Goal: Task Accomplishment & Management: Use online tool/utility

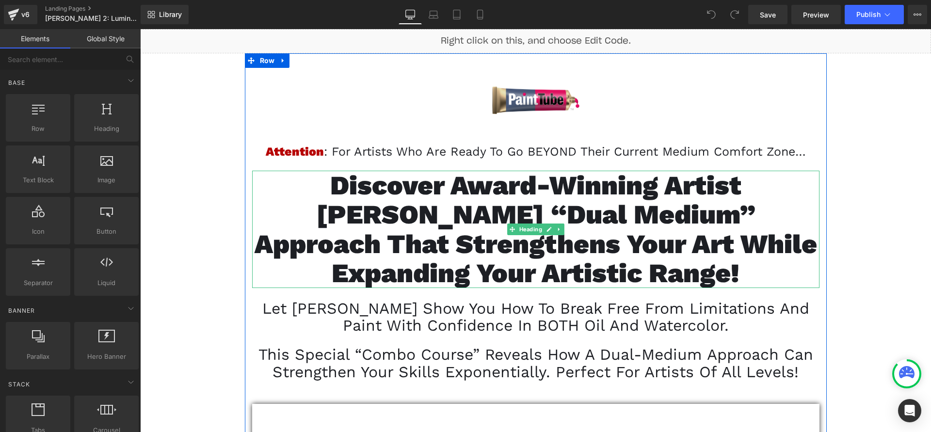
click at [460, 222] on span "Discover Award-Winning Artist [PERSON_NAME] “Dual Medium” Approach That Strengt…" at bounding box center [536, 229] width 563 height 119
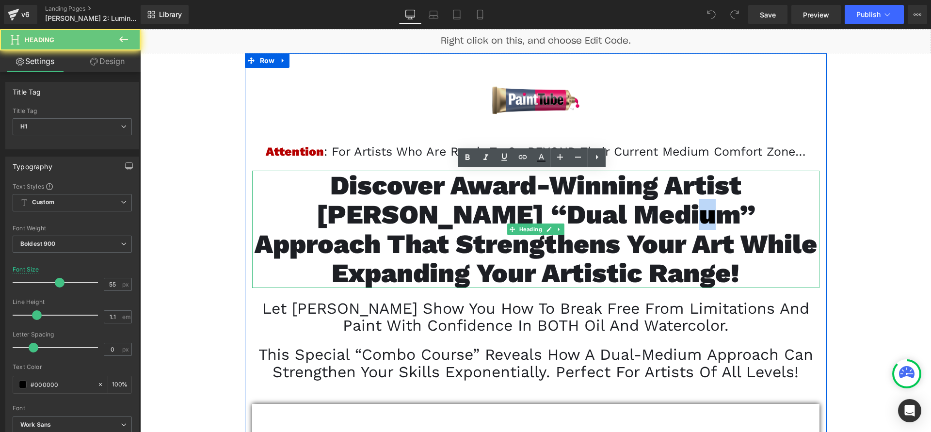
click at [460, 222] on span "Discover Award-Winning Artist [PERSON_NAME] “Dual Medium” Approach That Strengt…" at bounding box center [536, 229] width 563 height 119
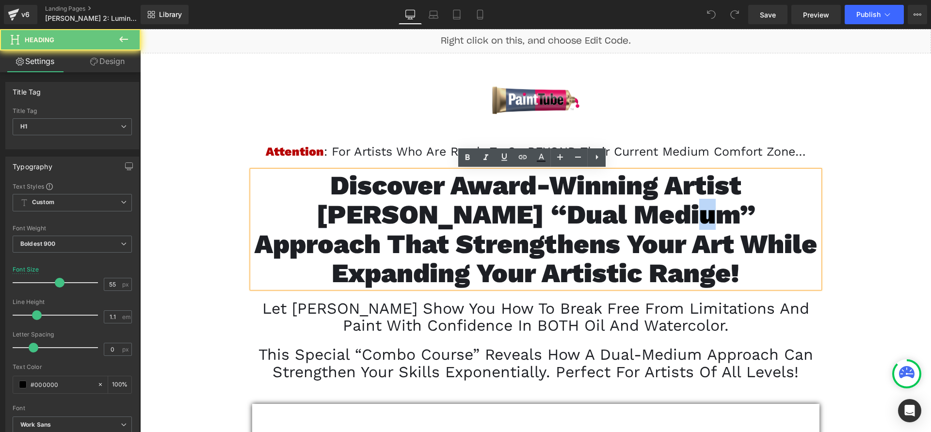
click at [460, 222] on span "Discover Award-Winning Artist [PERSON_NAME] “Dual Medium” Approach That Strengt…" at bounding box center [536, 229] width 563 height 119
paste div
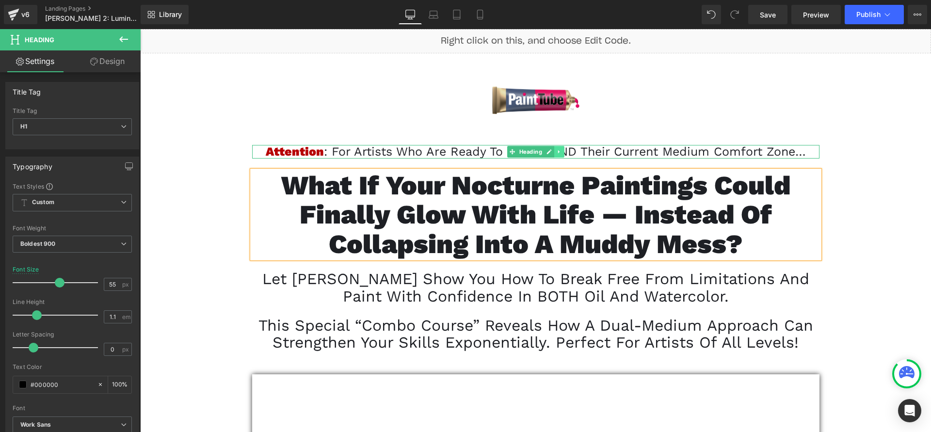
click at [557, 151] on icon at bounding box center [558, 152] width 5 height 6
click at [562, 151] on icon at bounding box center [564, 152] width 5 height 6
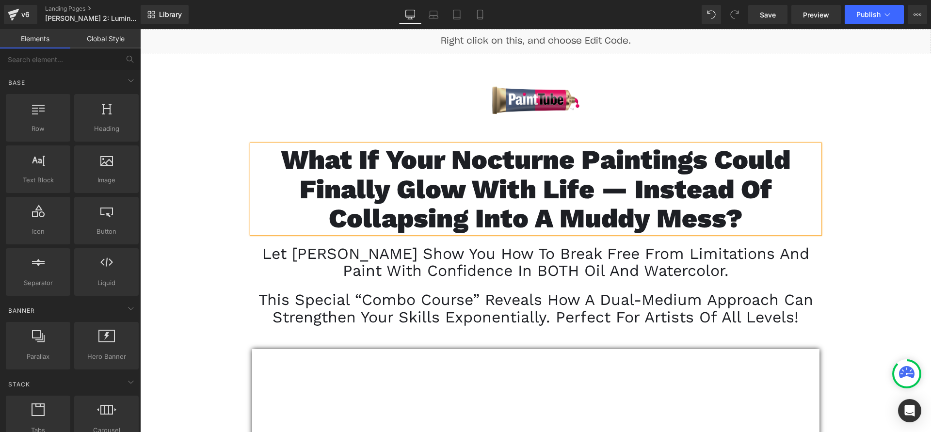
click at [418, 276] on div "Let [PERSON_NAME] show you how to break free from limitations and paint with co…" at bounding box center [535, 262] width 567 height 34
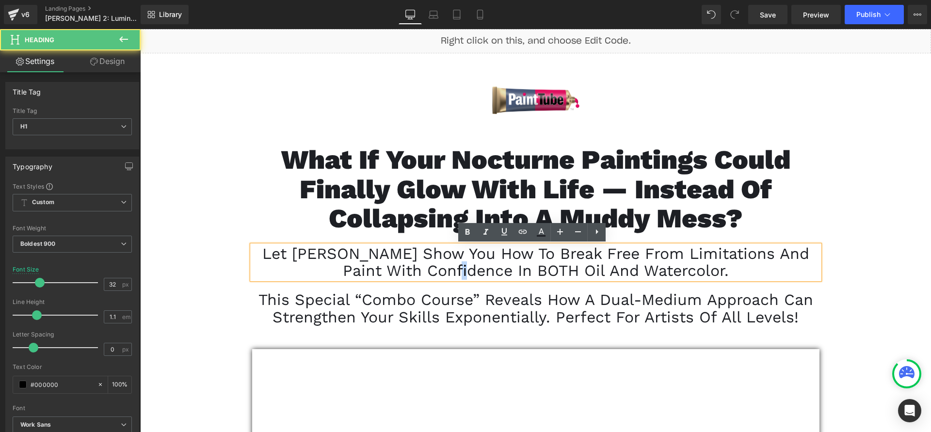
click at [437, 267] on span "Let [PERSON_NAME] show you how to break free from limitations and paint with co…" at bounding box center [535, 261] width 547 height 35
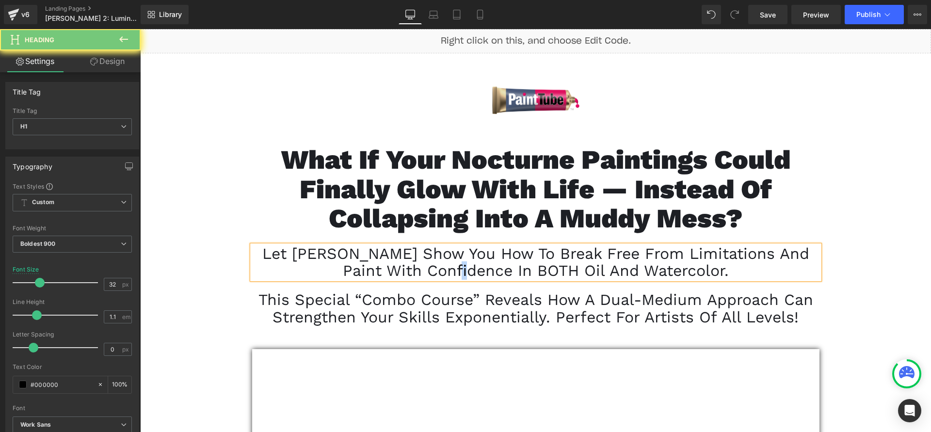
paste div
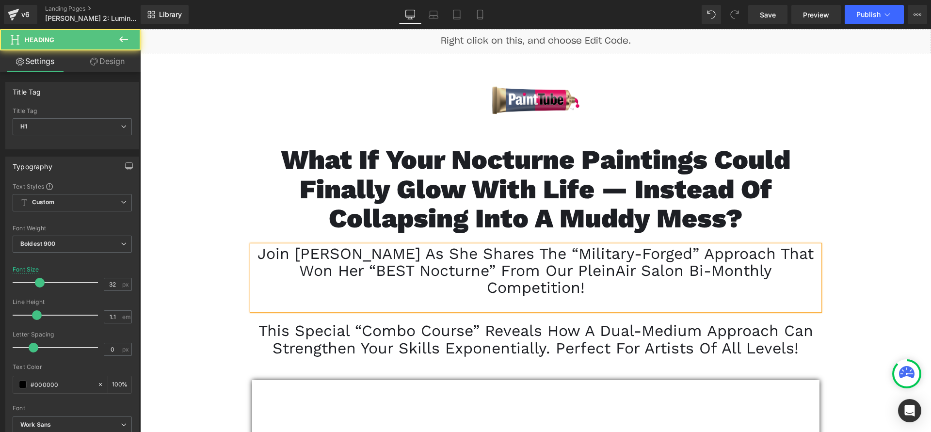
click at [569, 286] on span "Join [PERSON_NAME] as she shares the “military-forged” approach that won her “B…" at bounding box center [536, 270] width 556 height 52
click at [557, 300] on div at bounding box center [535, 304] width 567 height 14
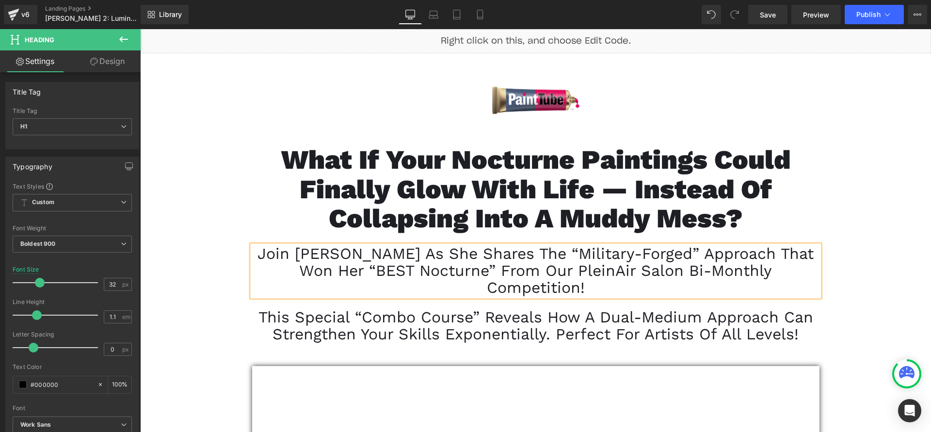
click at [556, 269] on span "Join [PERSON_NAME] as she shares the “military-forged” approach that won her “B…" at bounding box center [536, 270] width 556 height 52
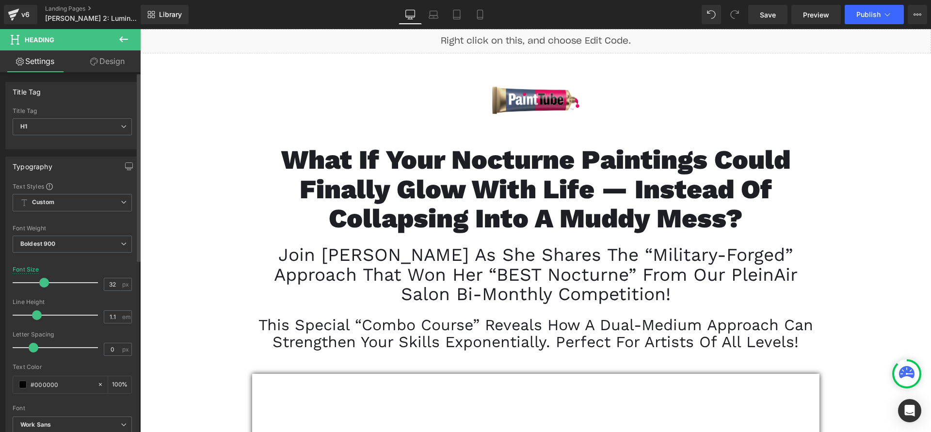
click at [45, 280] on span at bounding box center [44, 283] width 10 height 10
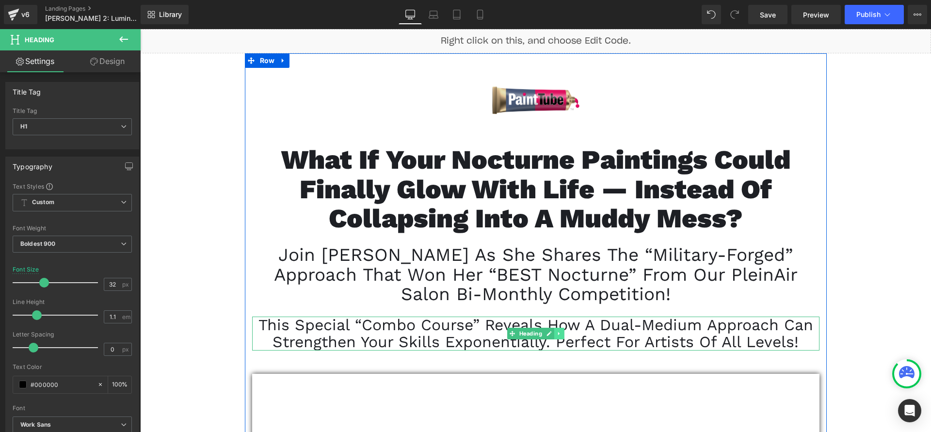
click at [554, 336] on link at bounding box center [559, 334] width 10 height 12
click at [562, 336] on icon at bounding box center [564, 334] width 5 height 6
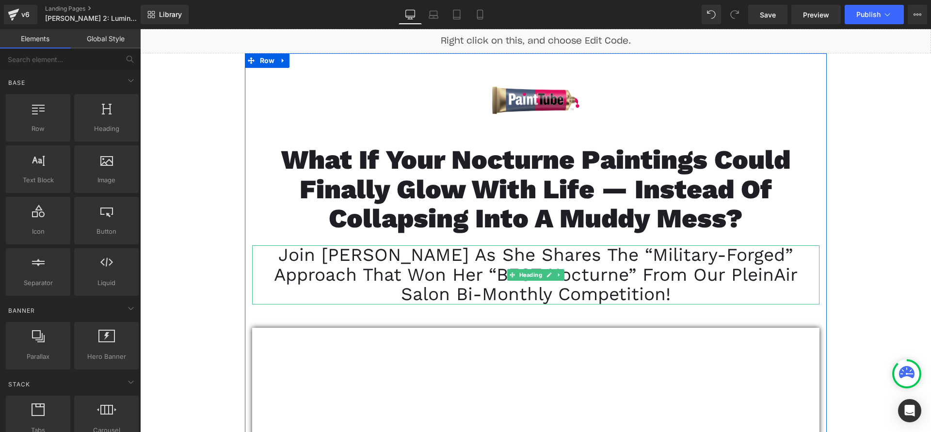
click at [347, 259] on span "Join [PERSON_NAME] as she shares the “military-forged” approach that won her “B…" at bounding box center [536, 274] width 524 height 60
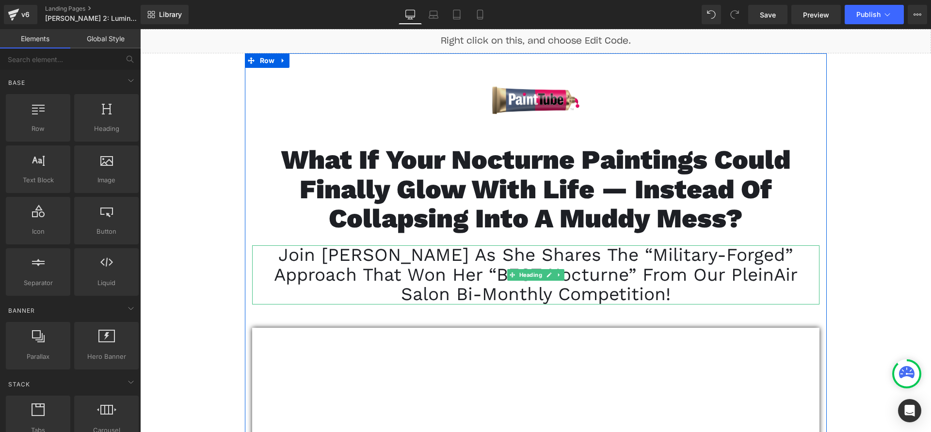
click at [367, 270] on span "Join [PERSON_NAME] as she shares the “military-forged” approach that won her “B…" at bounding box center [536, 274] width 524 height 60
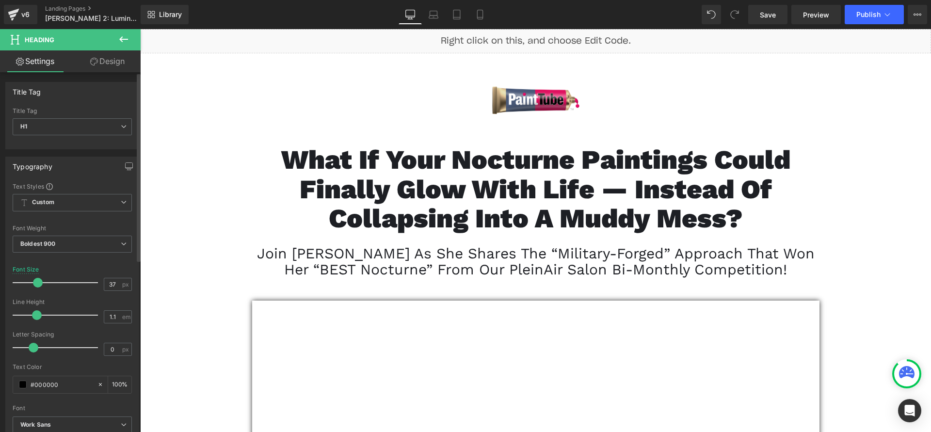
drag, startPoint x: 44, startPoint y: 281, endPoint x: 38, endPoint y: 282, distance: 6.0
click at [38, 282] on span at bounding box center [38, 283] width 10 height 10
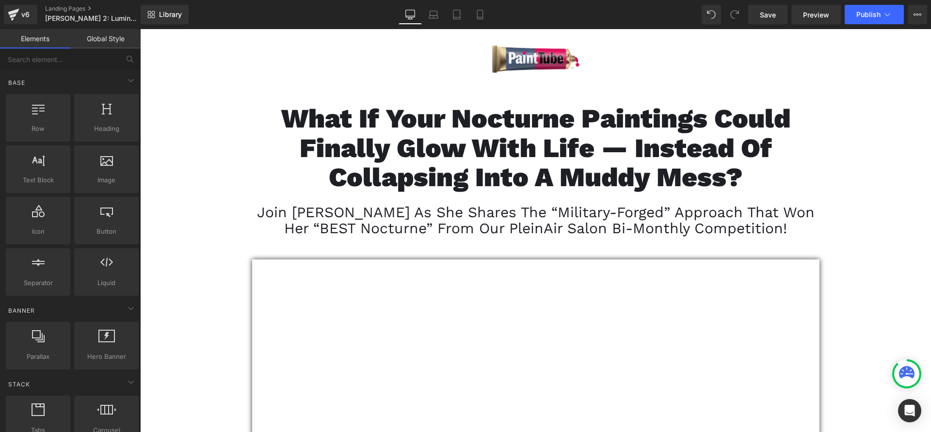
scroll to position [89, 0]
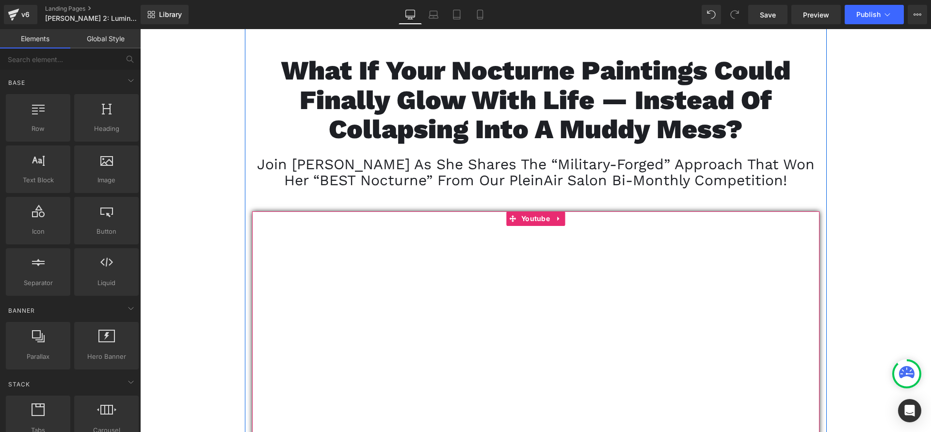
click at [521, 224] on div at bounding box center [535, 370] width 567 height 319
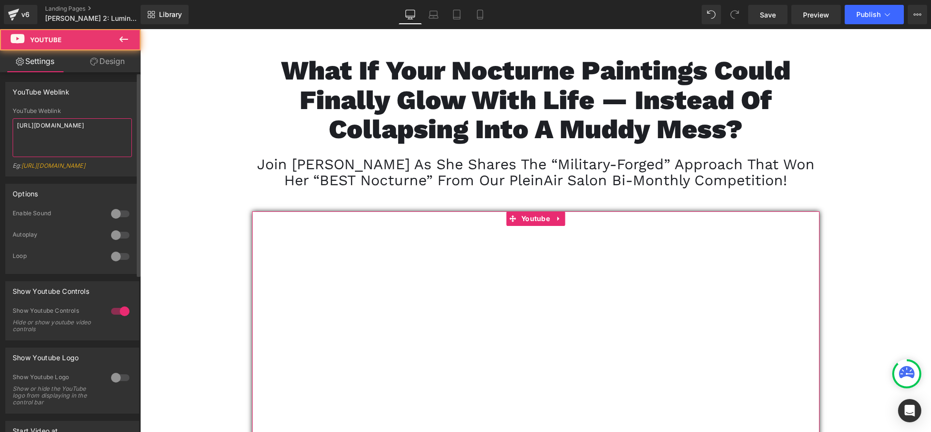
click at [77, 137] on textarea "[URL][DOMAIN_NAME]" at bounding box center [72, 137] width 119 height 39
paste textarea "tONWR82JV2k"
type textarea "[URL][DOMAIN_NAME]"
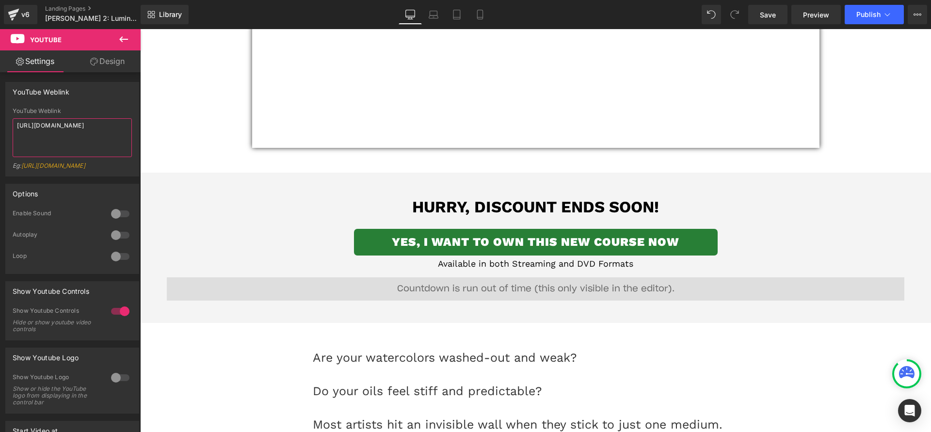
scroll to position [471, 0]
click at [532, 291] on div "00 Days 00 Hours 00 Minutes 00 Seconds Countdown Timer" at bounding box center [536, 292] width 738 height 29
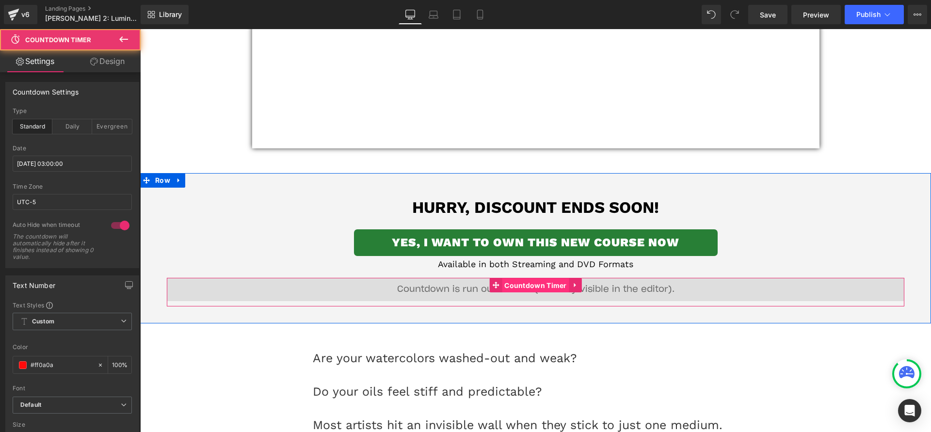
click at [532, 290] on span "Countdown Timer" at bounding box center [535, 285] width 67 height 15
click at [527, 290] on span "Countdown Timer" at bounding box center [535, 285] width 67 height 15
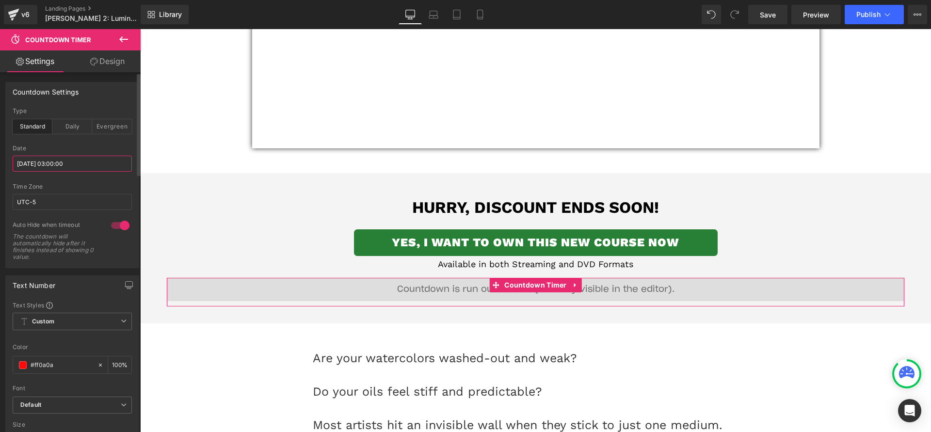
click at [65, 163] on input "[DATE] 03:00:00" at bounding box center [72, 164] width 119 height 16
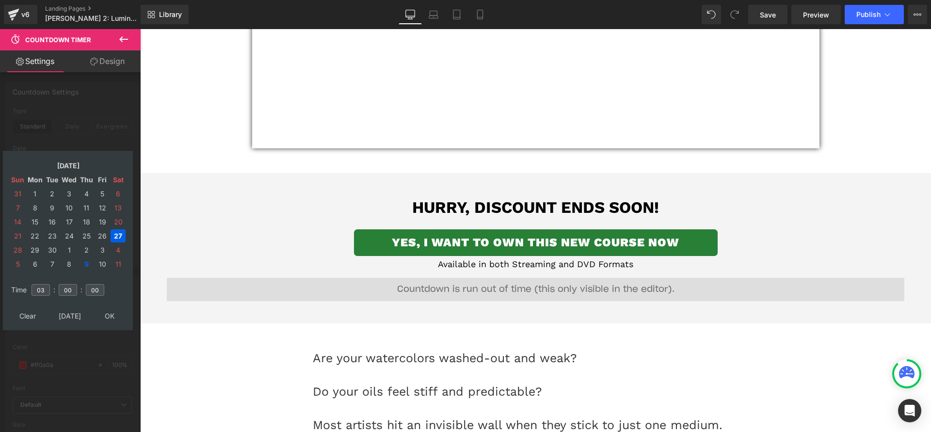
click at [509, 289] on span "Countdown Timer" at bounding box center [536, 285] width 54 height 12
click at [70, 314] on td "[DATE]" at bounding box center [70, 315] width 47 height 13
click at [98, 219] on td "17" at bounding box center [102, 221] width 15 height 13
click at [44, 291] on input "03" at bounding box center [41, 290] width 18 height 12
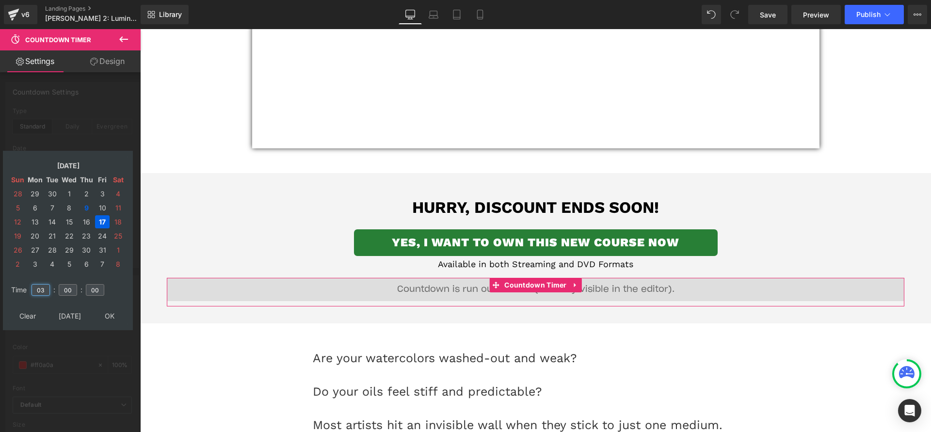
click at [44, 291] on input "03" at bounding box center [41, 290] width 18 height 12
type input "03"
type input "00"
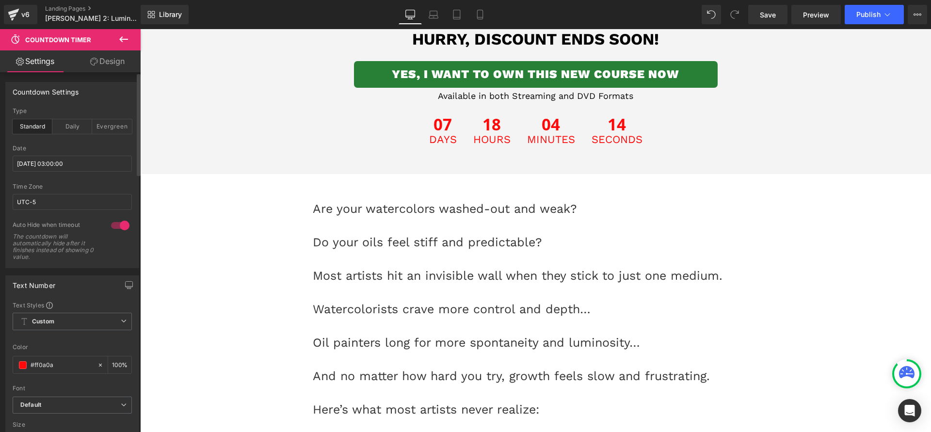
scroll to position [646, 0]
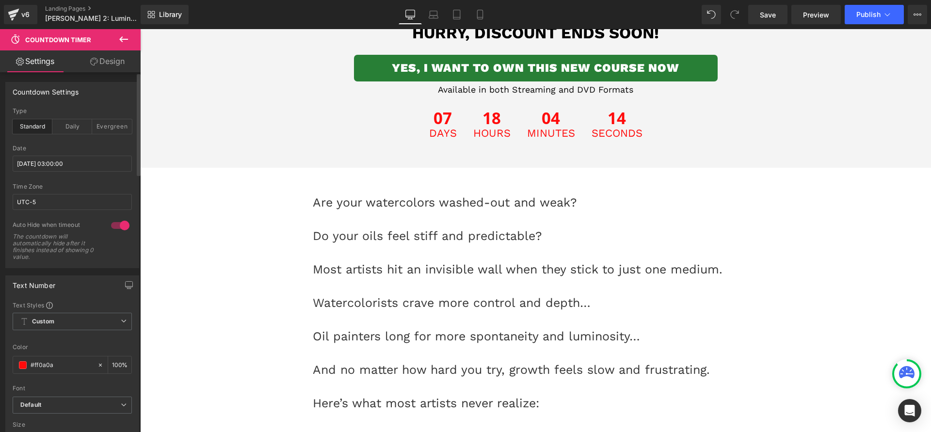
click at [530, 273] on p "Most artists hit an invisible wall when they stick to just one medium." at bounding box center [536, 269] width 446 height 17
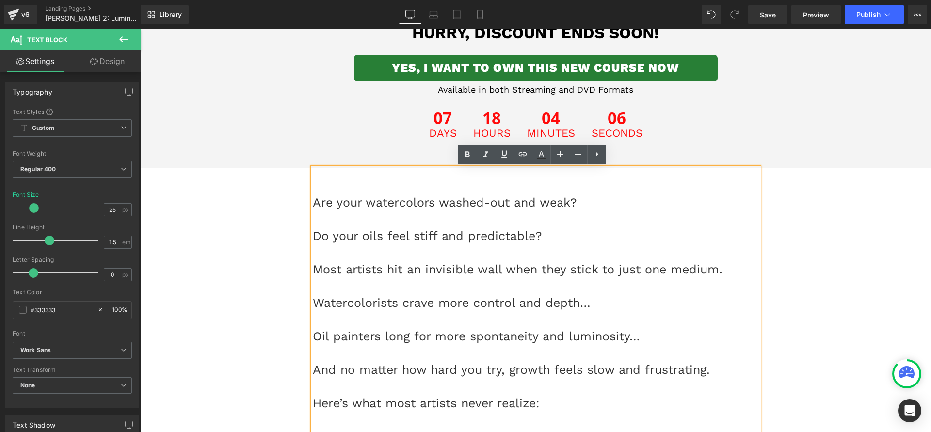
click at [408, 322] on p "Watercolorists crave more control and depth…" at bounding box center [536, 311] width 446 height 33
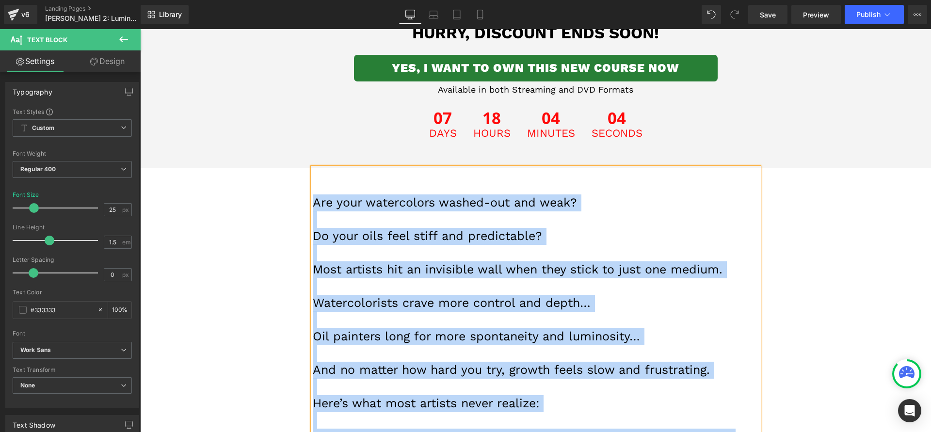
paste div
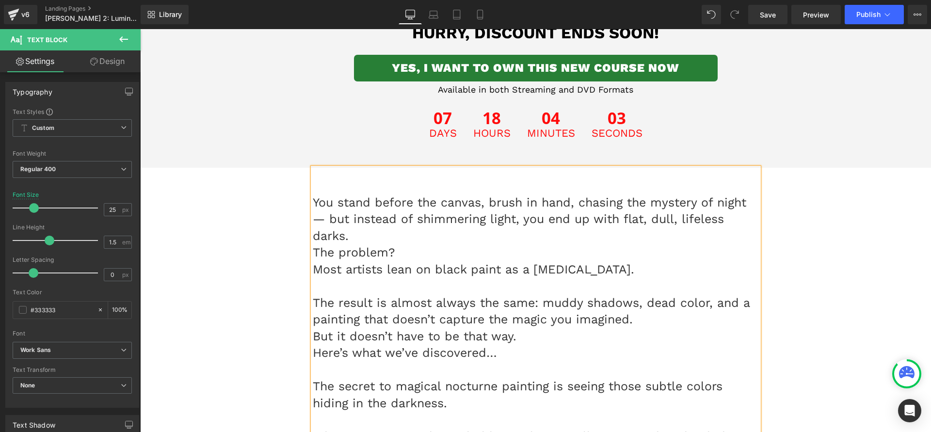
scroll to position [731, 0]
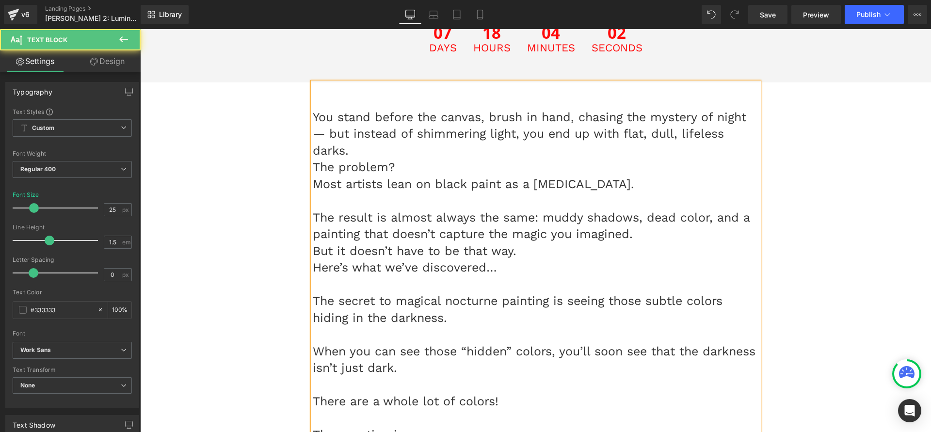
click at [351, 145] on p "You stand before the canvas, brush in hand, chasing the mystery of night — but …" at bounding box center [536, 134] width 446 height 50
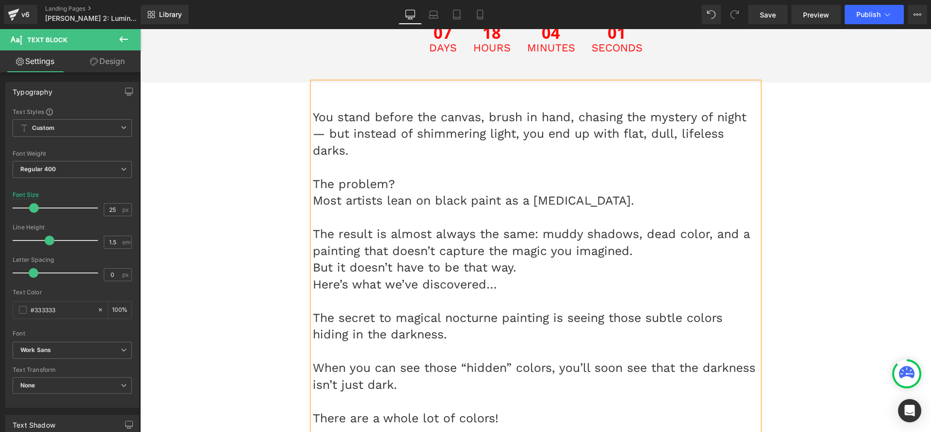
click at [484, 189] on p "The problem?" at bounding box center [536, 184] width 446 height 17
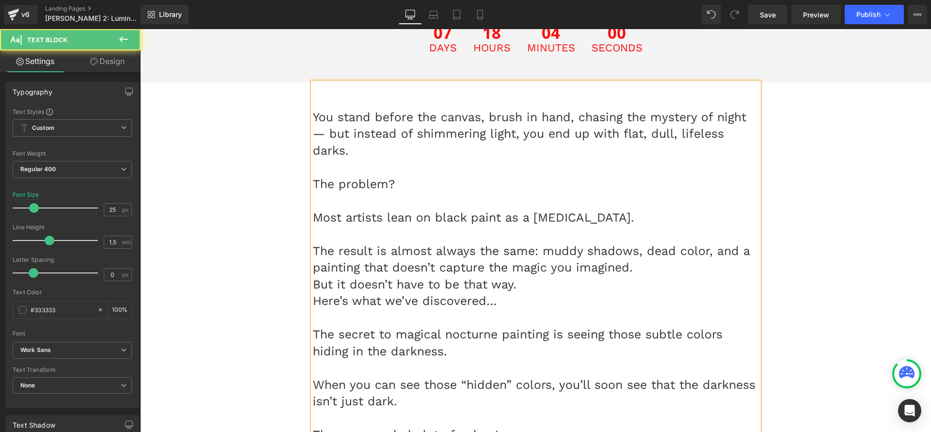
click at [551, 285] on p "But it doesn’t have to be that way." at bounding box center [536, 284] width 446 height 17
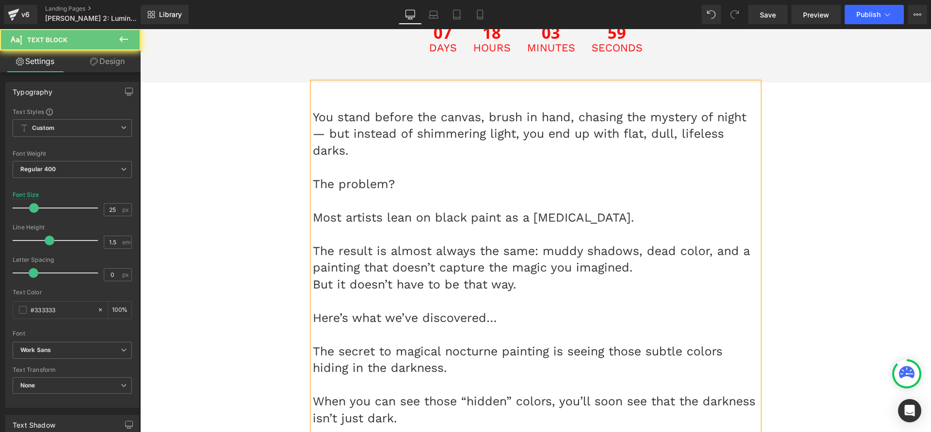
click at [645, 269] on p "The result is almost always the same: muddy shadows, dead color, and a painting…" at bounding box center [536, 259] width 446 height 33
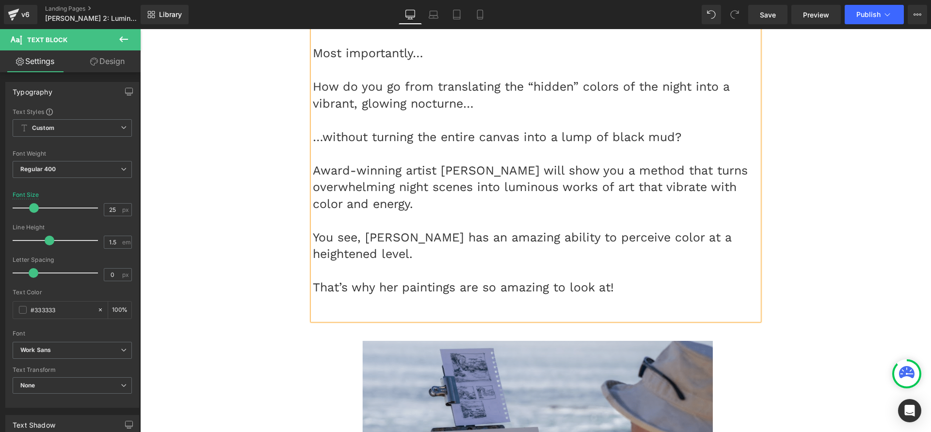
scroll to position [1321, 0]
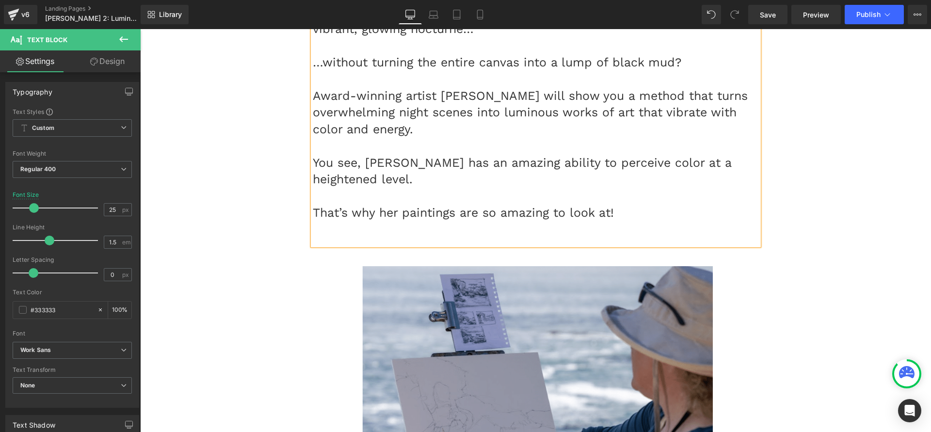
click at [478, 237] on p at bounding box center [536, 230] width 446 height 17
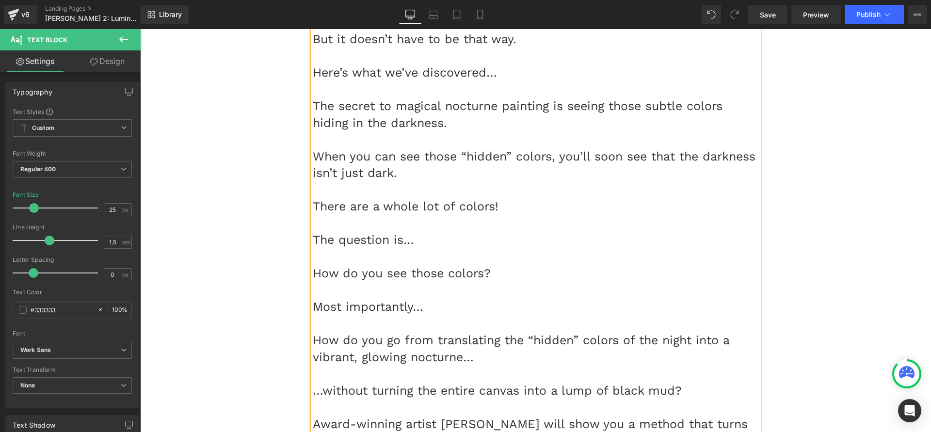
scroll to position [982, 0]
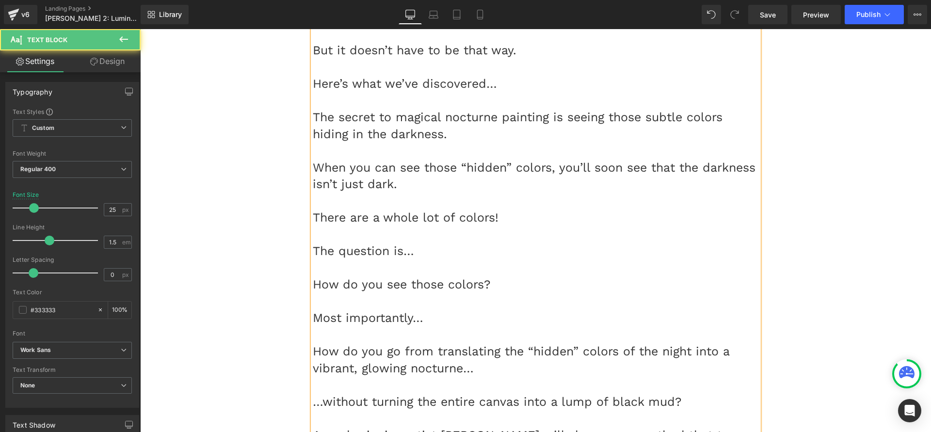
click at [392, 129] on p "The secret to magical nocturne painting is seeing those subtle colors hiding in…" at bounding box center [536, 125] width 446 height 33
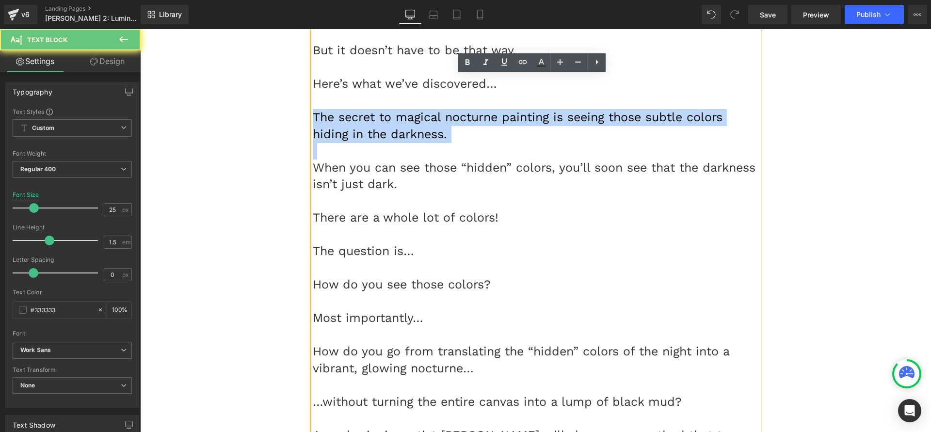
click at [392, 129] on p "The secret to magical nocturne painting is seeing those subtle colors hiding in…" at bounding box center [536, 125] width 446 height 33
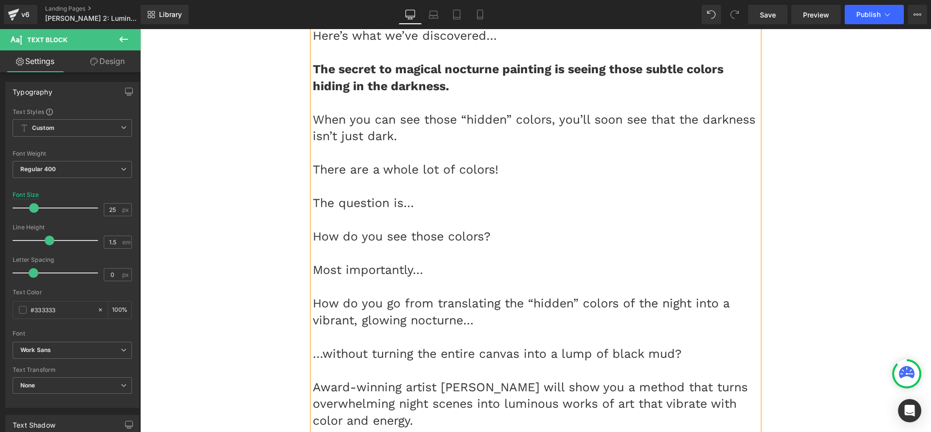
scroll to position [1141, 0]
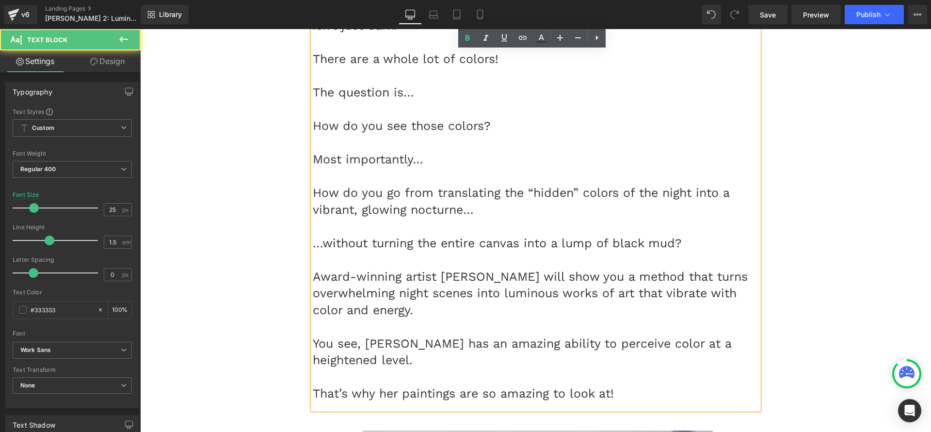
click at [335, 229] on p at bounding box center [536, 226] width 446 height 17
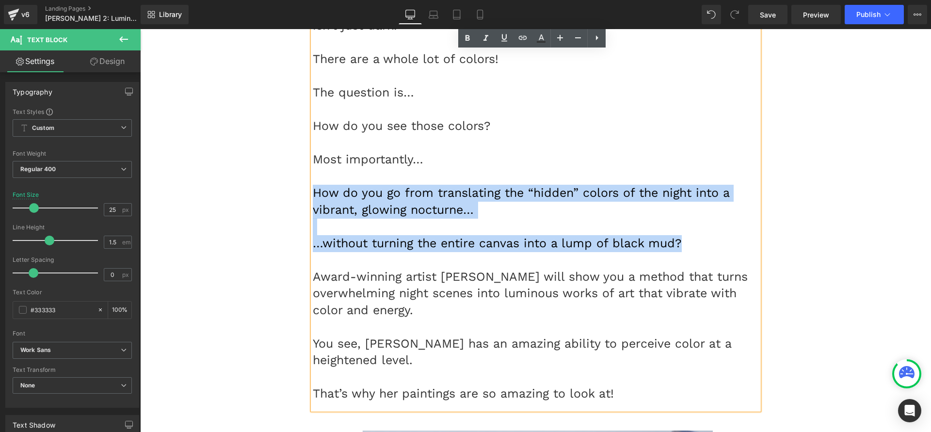
drag, startPoint x: 701, startPoint y: 247, endPoint x: 235, endPoint y: 193, distance: 469.1
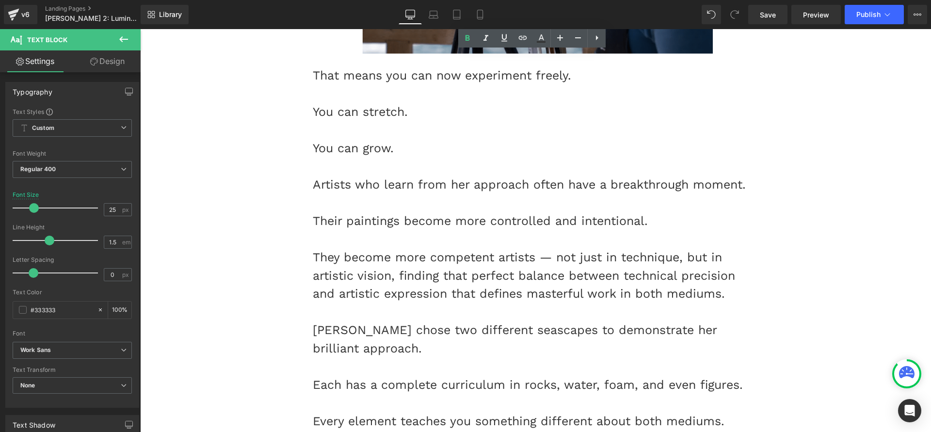
scroll to position [1887, 0]
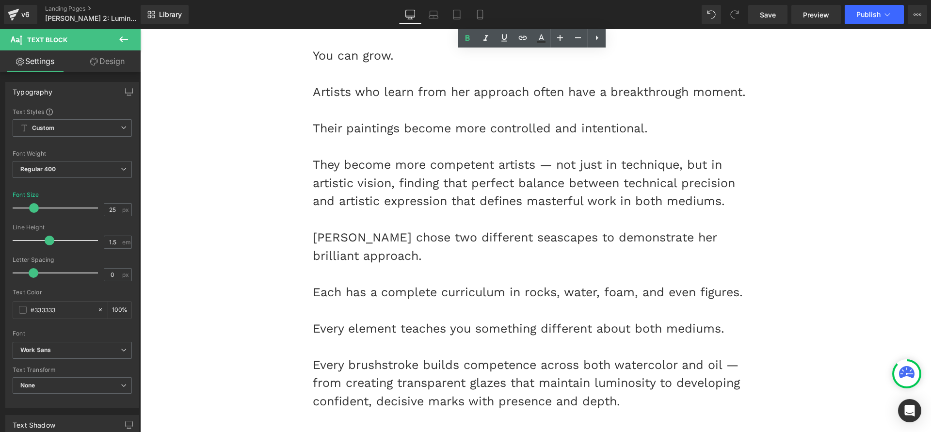
click at [444, 256] on div "[PERSON_NAME] chose two different seascapes to demonstrate her brilliant approa…" at bounding box center [536, 246] width 446 height 36
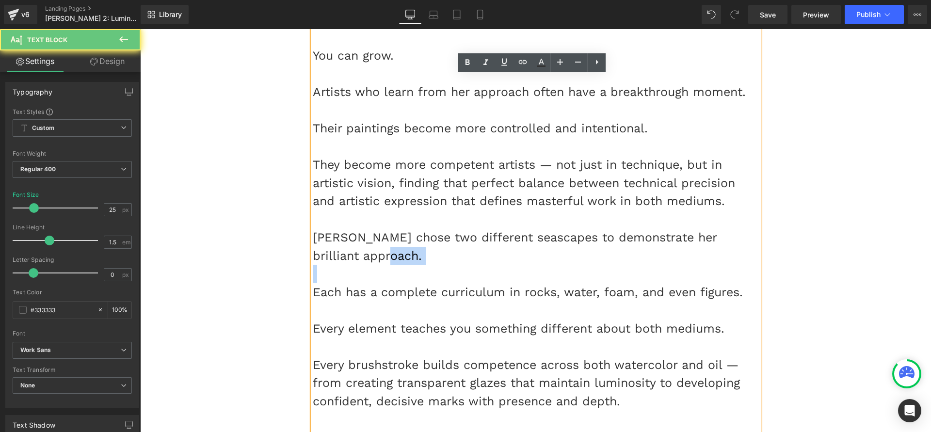
click at [444, 256] on div "[PERSON_NAME] chose two different seascapes to demonstrate her brilliant approa…" at bounding box center [536, 246] width 446 height 36
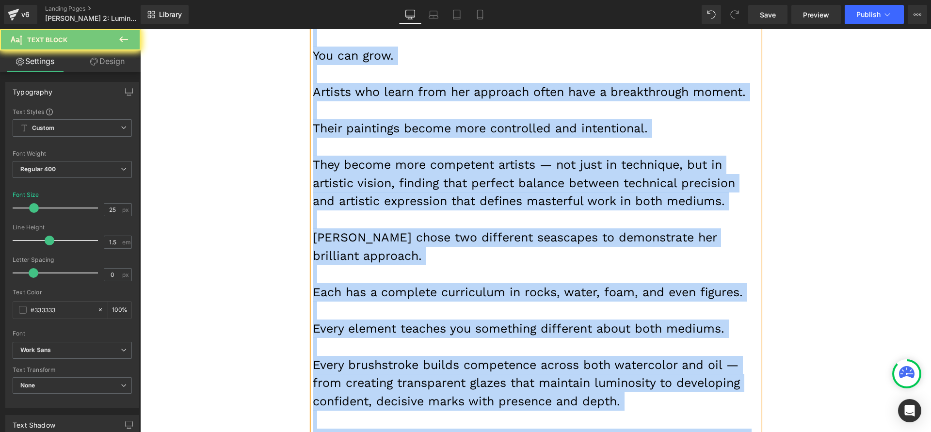
click at [450, 240] on div "[PERSON_NAME] chose two different seascapes to demonstrate her brilliant approa…" at bounding box center [536, 246] width 446 height 36
paste div
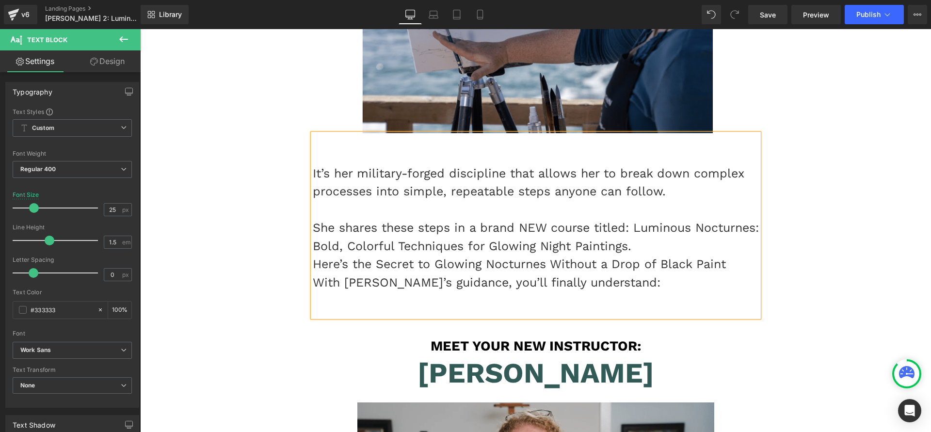
scroll to position [1681, 0]
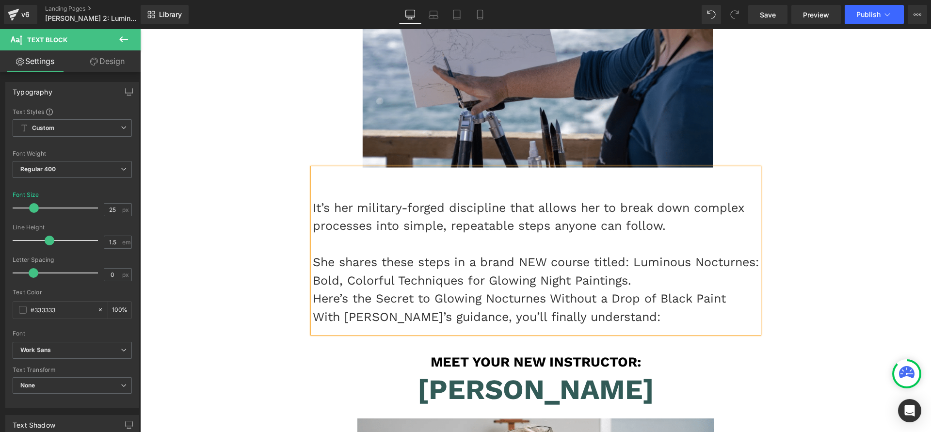
click at [700, 281] on div "She shares these steps in a brand NEW course titled: Luminous Nocturnes: Bold, …" at bounding box center [536, 271] width 446 height 36
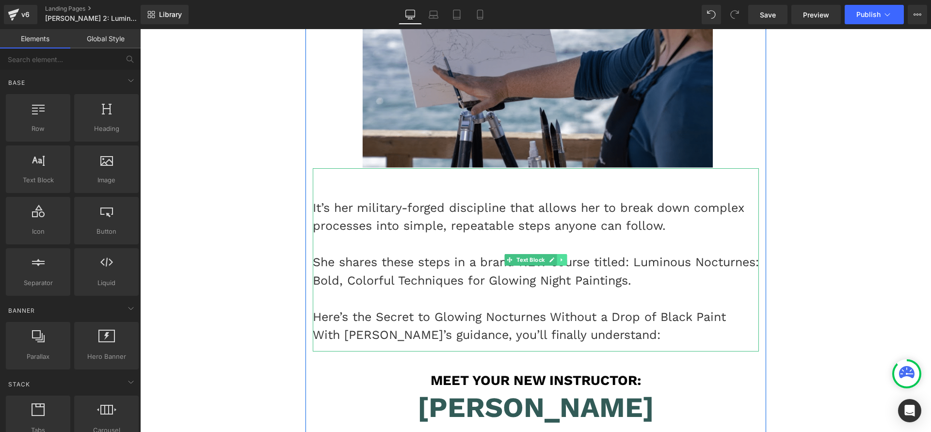
click at [557, 258] on link at bounding box center [562, 260] width 10 height 12
click at [554, 262] on icon at bounding box center [556, 259] width 5 height 5
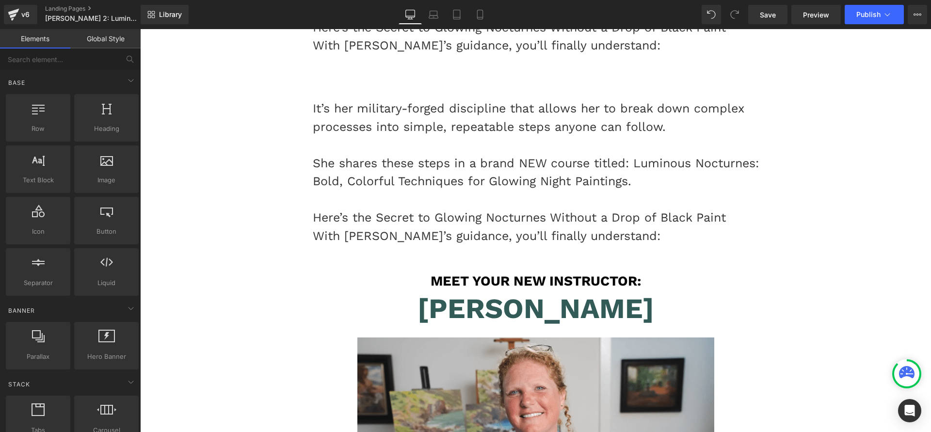
scroll to position [1972, 0]
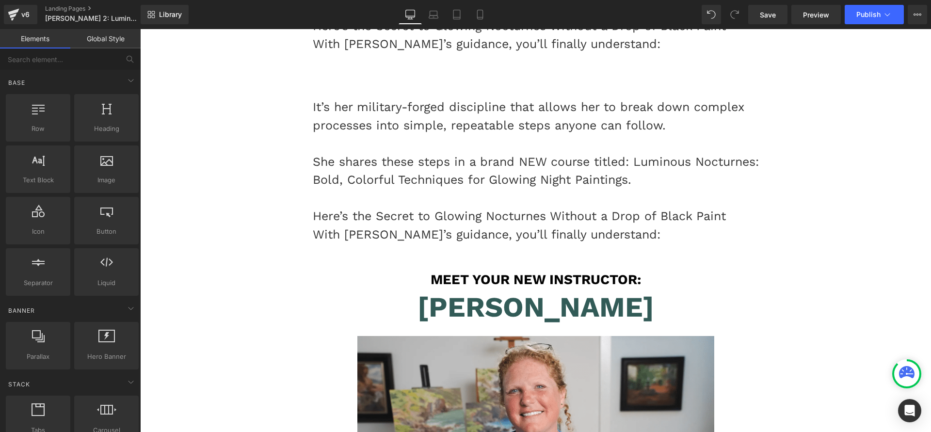
click at [395, 186] on div "She shares these steps in a brand NEW course titled: Luminous Nocturnes: Bold, …" at bounding box center [536, 171] width 446 height 36
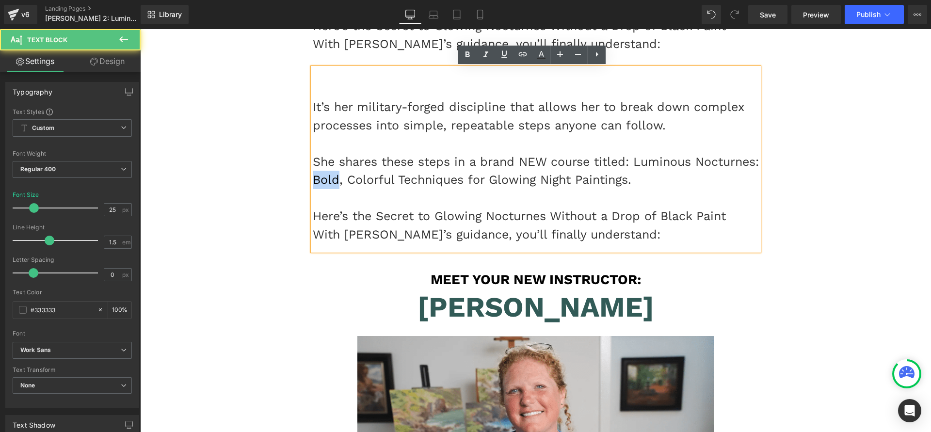
click at [395, 186] on div "She shares these steps in a brand NEW course titled: Luminous Nocturnes: Bold, …" at bounding box center [536, 171] width 446 height 36
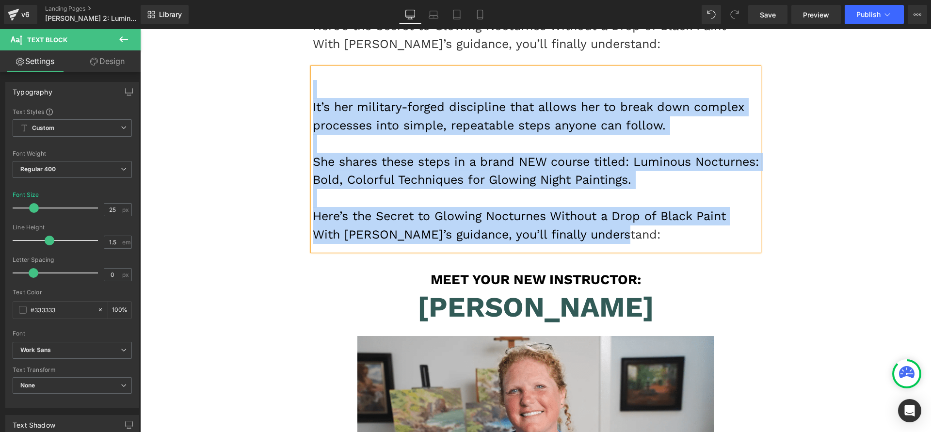
paste div
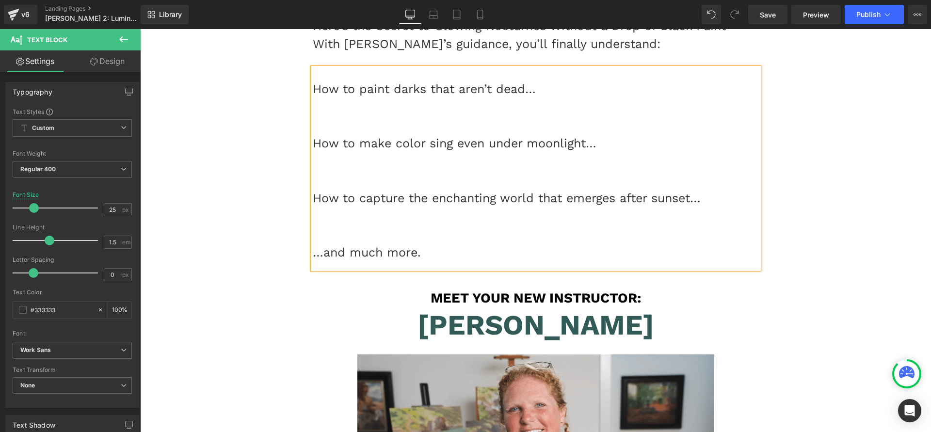
click at [355, 222] on div at bounding box center [536, 216] width 446 height 18
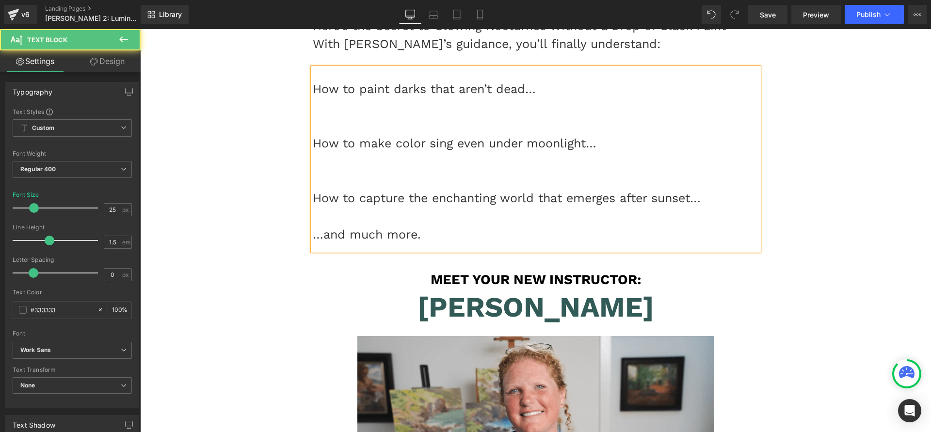
click at [343, 175] on div at bounding box center [536, 180] width 446 height 18
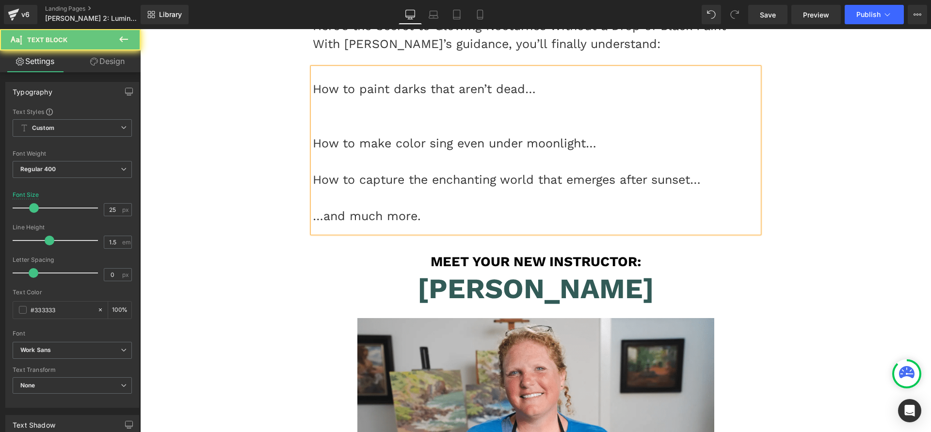
click at [323, 112] on div at bounding box center [536, 107] width 446 height 18
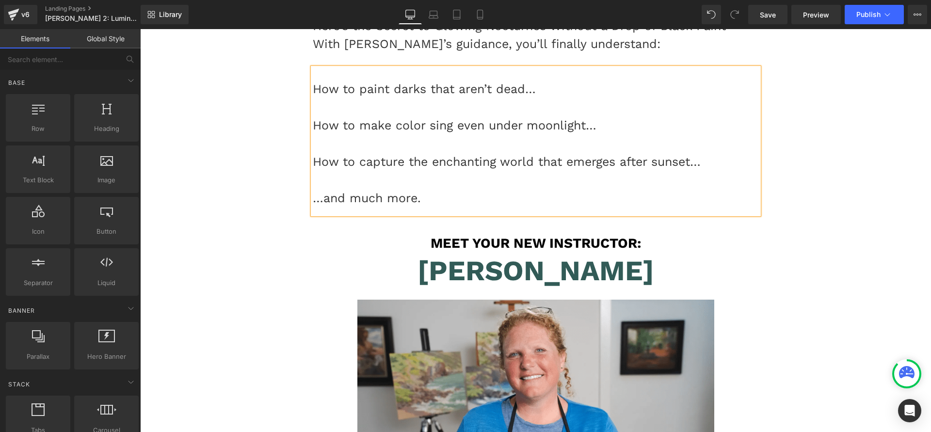
click at [580, 148] on div at bounding box center [536, 143] width 446 height 18
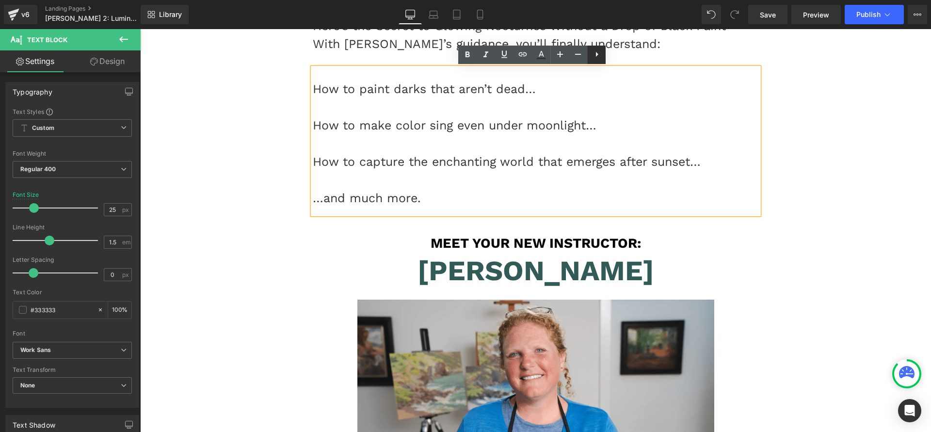
click at [596, 56] on icon at bounding box center [597, 54] width 12 height 12
drag, startPoint x: 596, startPoint y: 50, endPoint x: 593, endPoint y: 57, distance: 7.6
click at [596, 50] on icon at bounding box center [597, 54] width 12 height 12
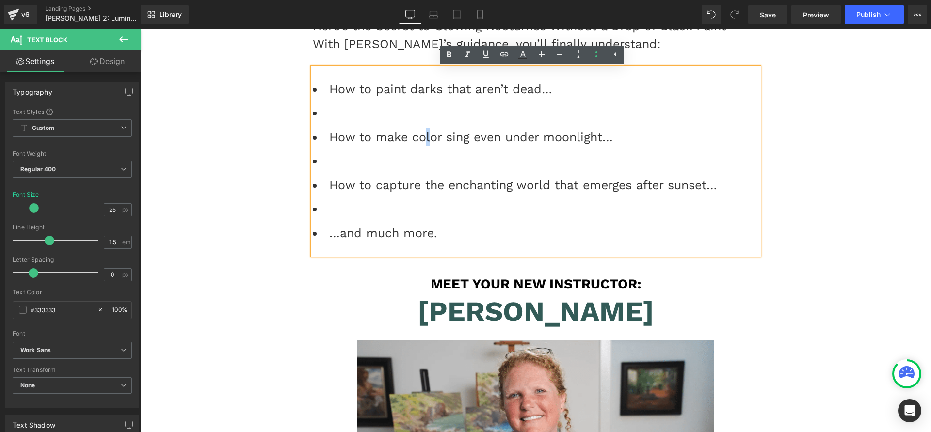
drag, startPoint x: 426, startPoint y: 143, endPoint x: 415, endPoint y: 153, distance: 15.1
click at [422, 145] on li "How to make color sing even under moonlight…" at bounding box center [536, 137] width 446 height 18
click at [412, 154] on li at bounding box center [536, 161] width 446 height 18
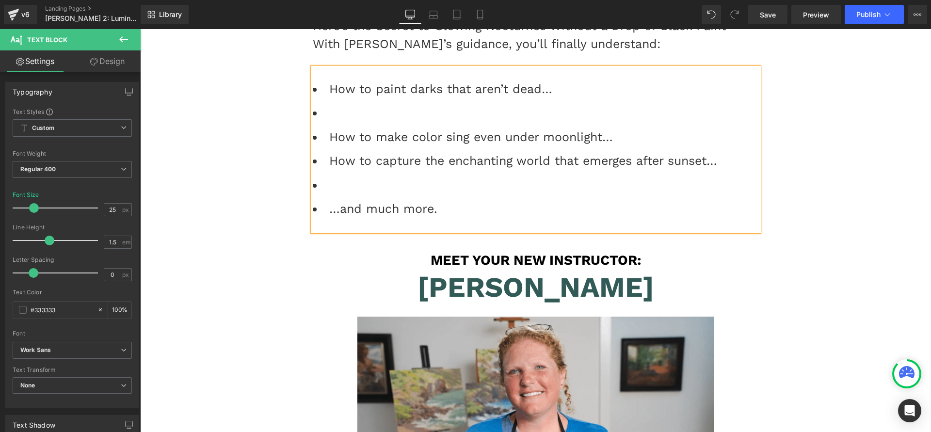
click at [374, 115] on li at bounding box center [536, 113] width 446 height 18
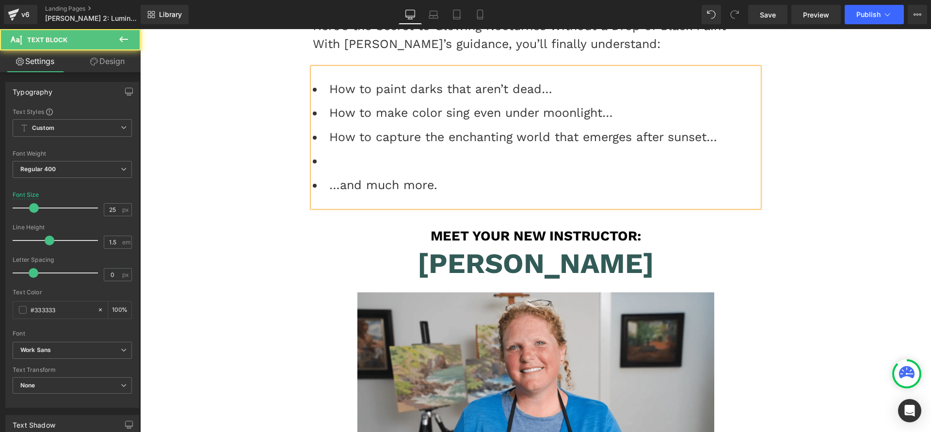
click at [344, 161] on li at bounding box center [536, 161] width 446 height 18
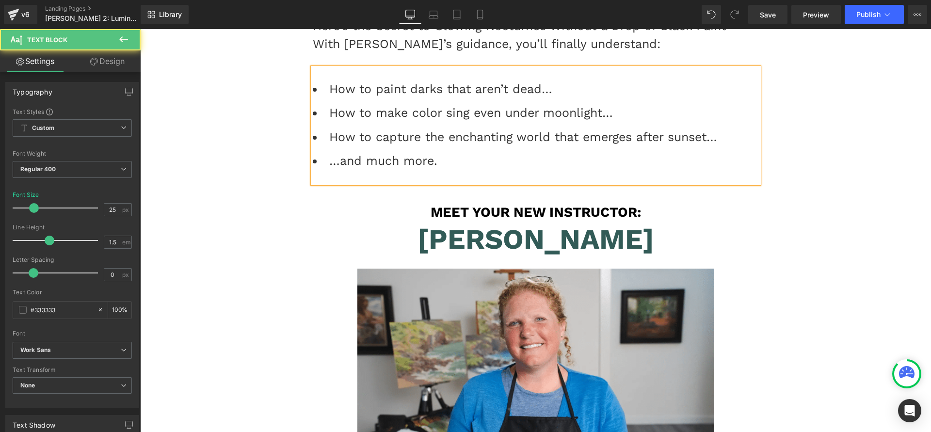
click at [351, 111] on li "How to make color sing even under moonlight…" at bounding box center [536, 113] width 446 height 18
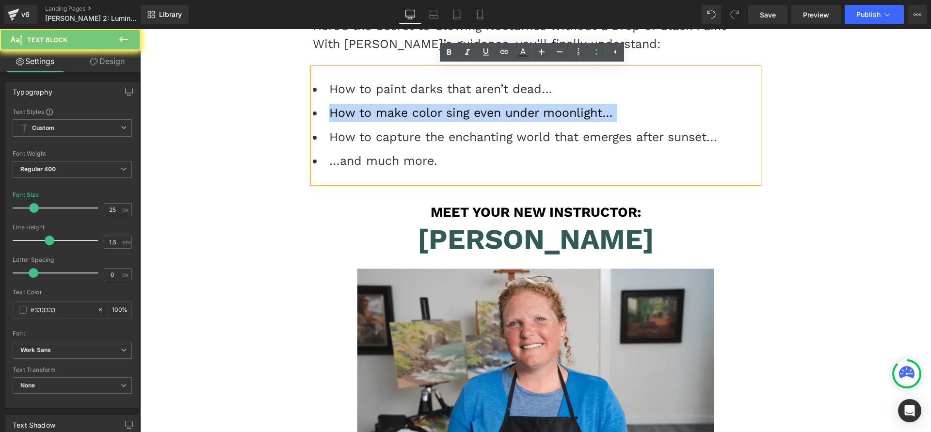
click at [351, 111] on li "How to make color sing even under moonlight…" at bounding box center [536, 113] width 446 height 18
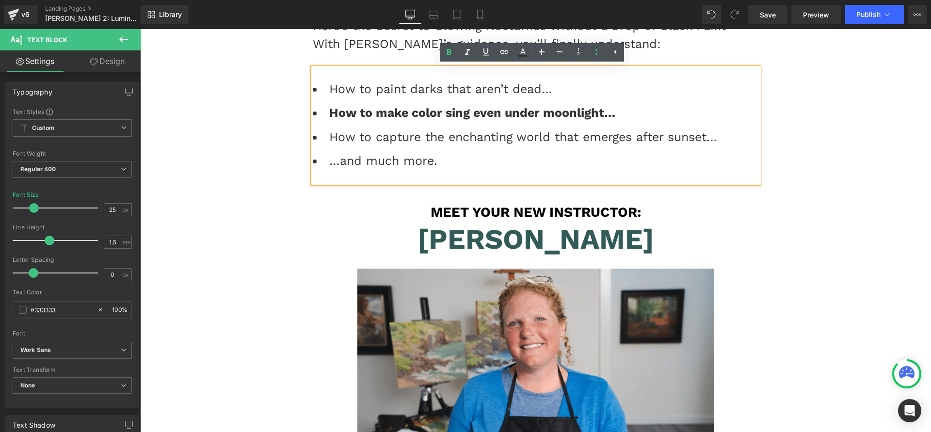
click at [386, 164] on li "…and much more." at bounding box center [536, 161] width 446 height 18
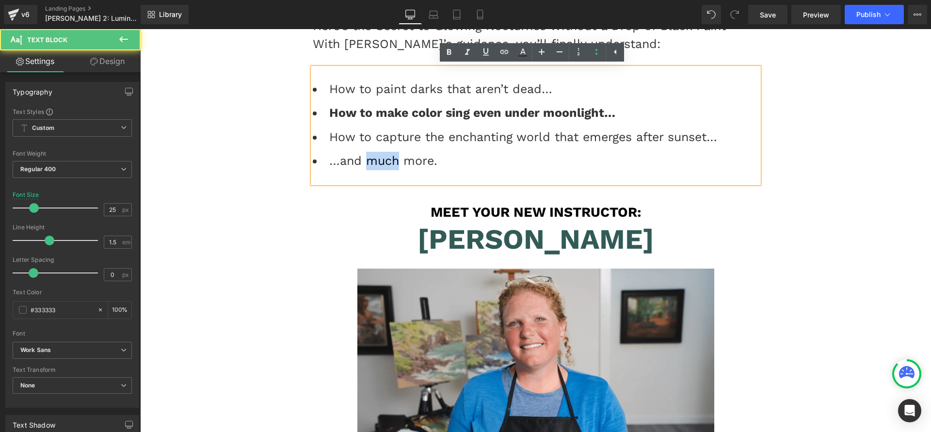
click at [386, 164] on li "…and much more." at bounding box center [536, 161] width 446 height 18
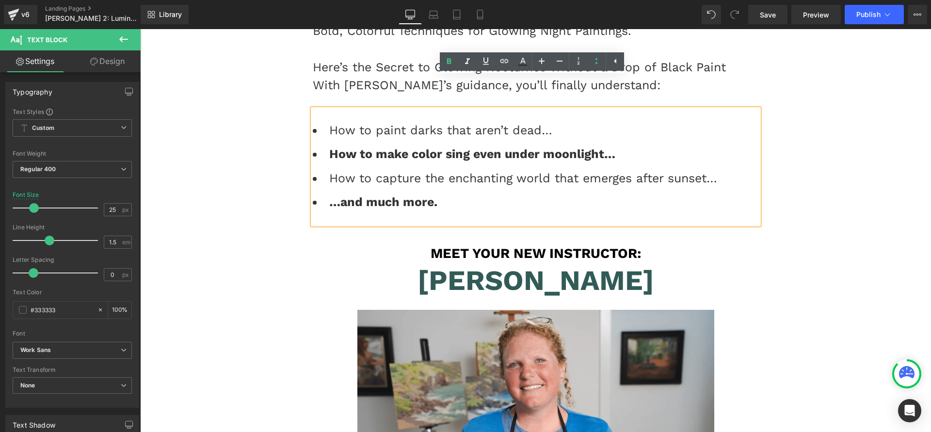
scroll to position [1883, 0]
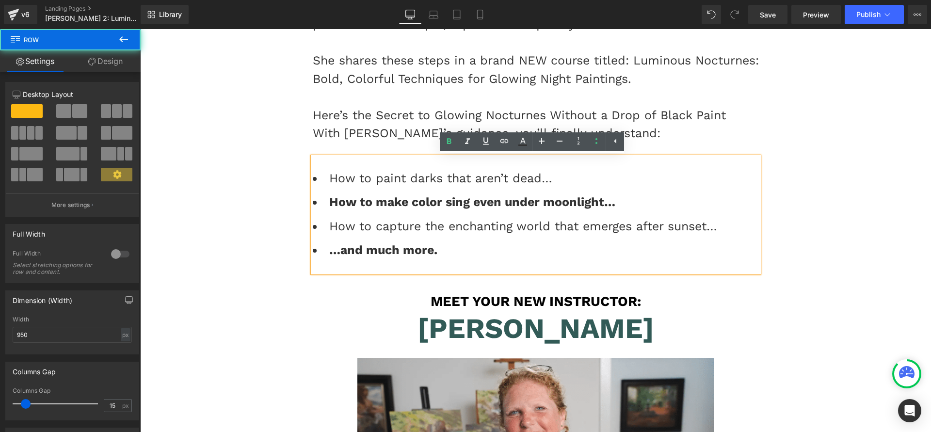
click at [762, 171] on div "You stand before the canvas, brush in hand, chasing the mystery of night — but …" at bounding box center [536, 164] width 461 height 2467
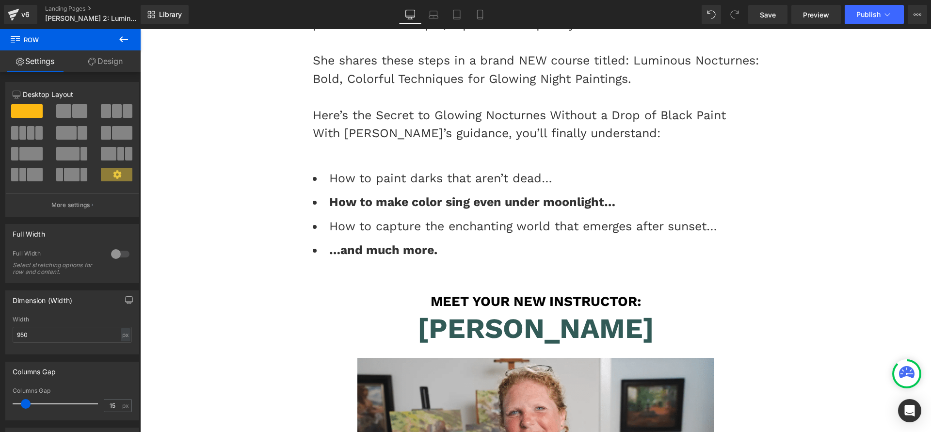
scroll to position [1700, 0]
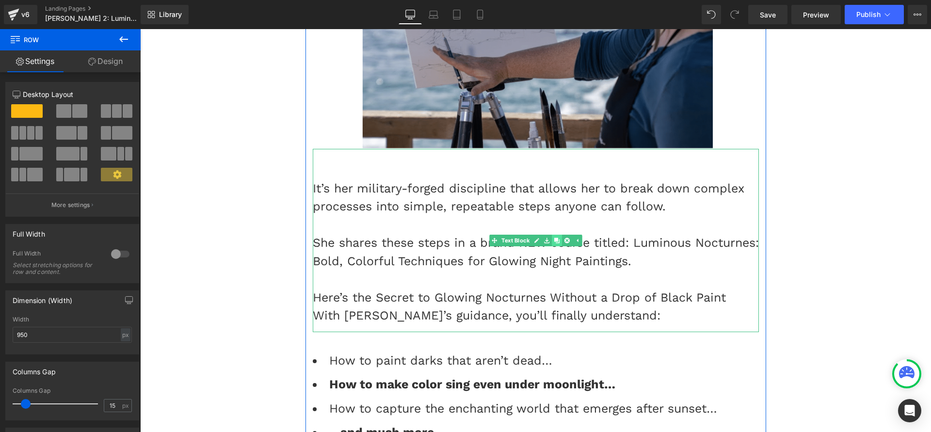
click at [554, 242] on icon at bounding box center [556, 241] width 5 height 6
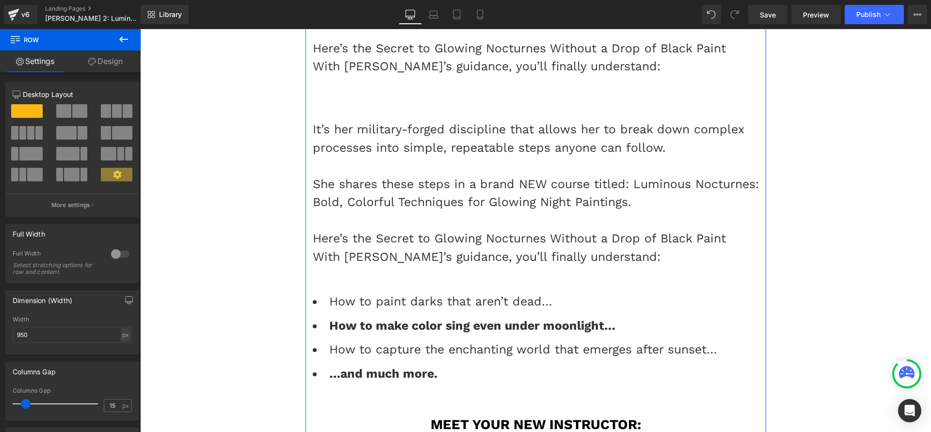
click at [460, 211] on div at bounding box center [536, 220] width 446 height 18
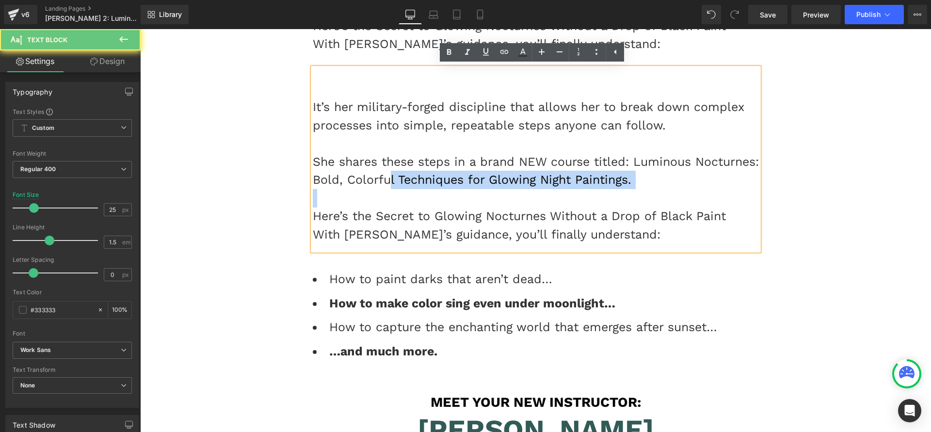
click at [456, 188] on div "It’s her military-forged discipline that allows her to break down complex proce…" at bounding box center [536, 159] width 446 height 183
click at [456, 188] on div "She shares these steps in a brand NEW course titled: Luminous Nocturnes: Bold, …" at bounding box center [536, 171] width 446 height 36
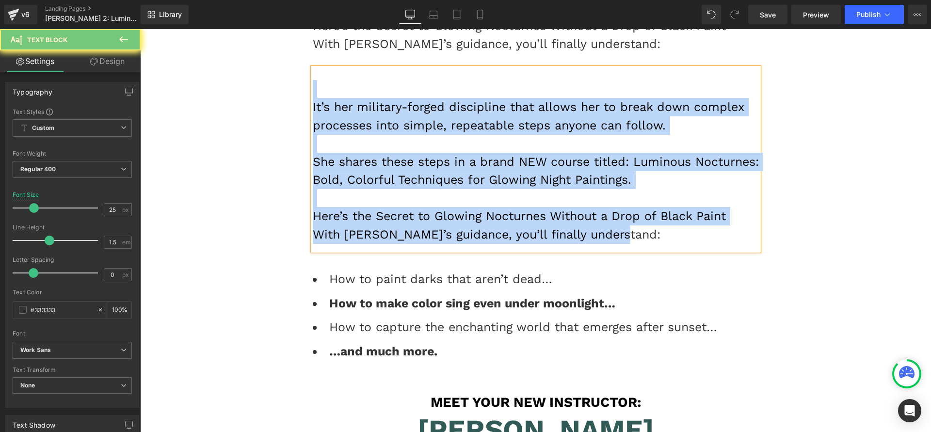
paste div
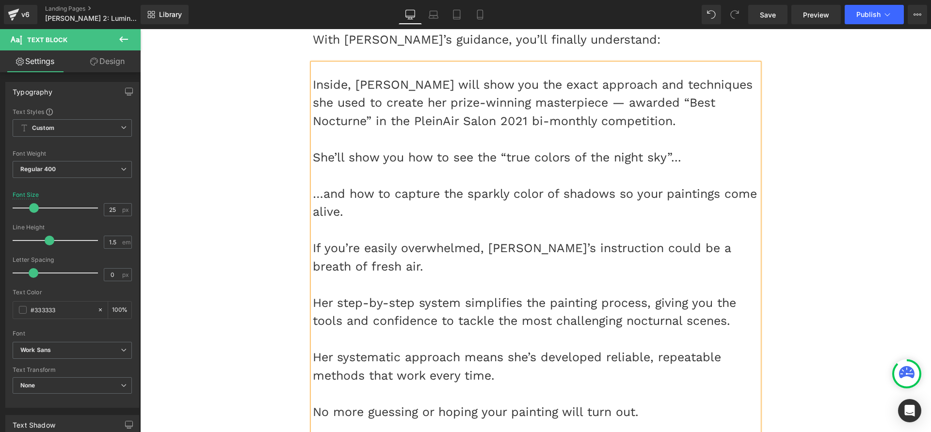
scroll to position [1934, 0]
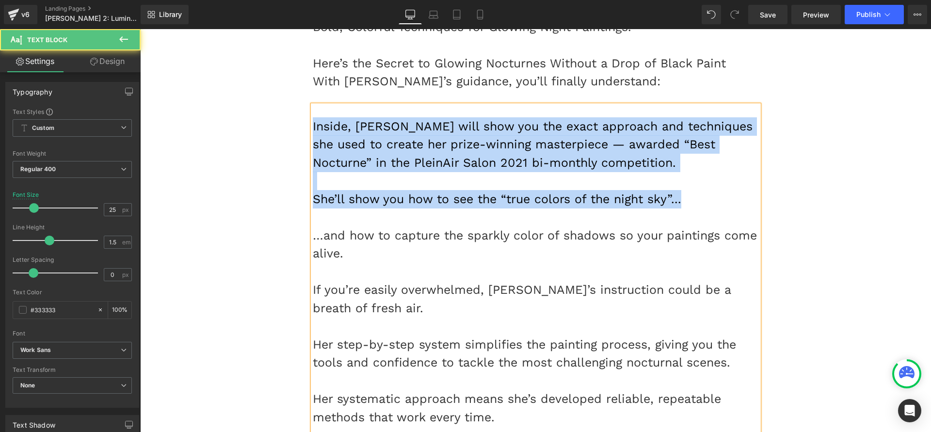
drag, startPoint x: 692, startPoint y: 205, endPoint x: 242, endPoint y: 120, distance: 458.0
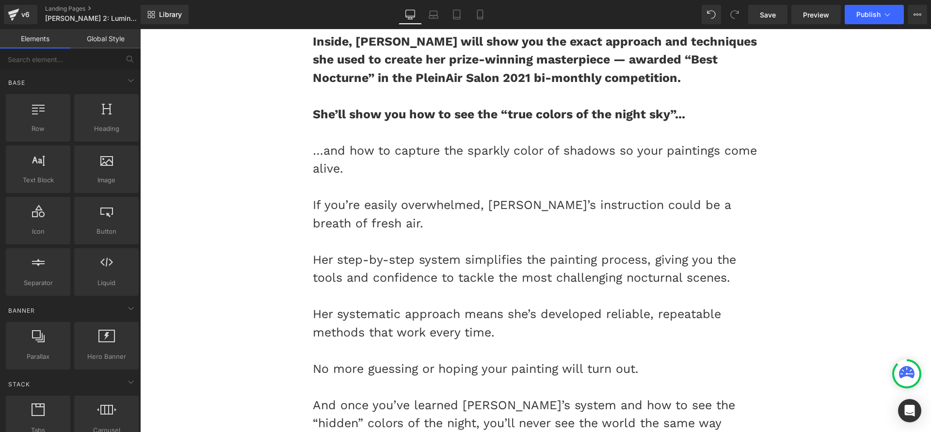
scroll to position [2128, 0]
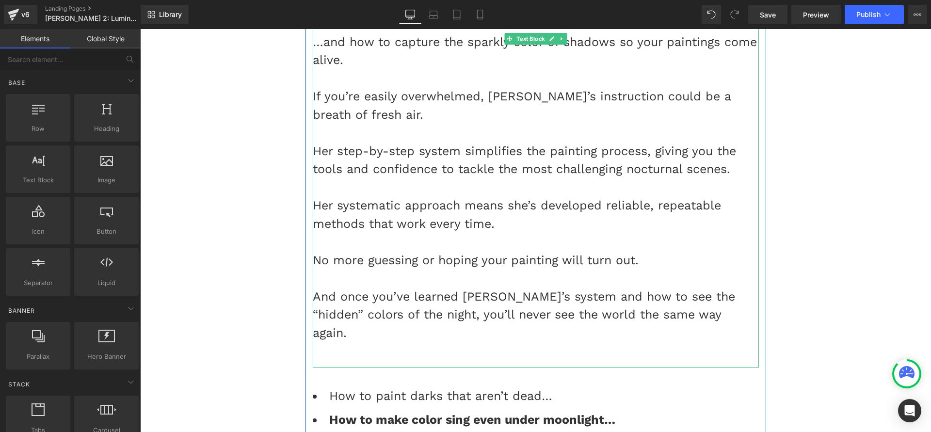
click at [346, 342] on div at bounding box center [536, 351] width 446 height 18
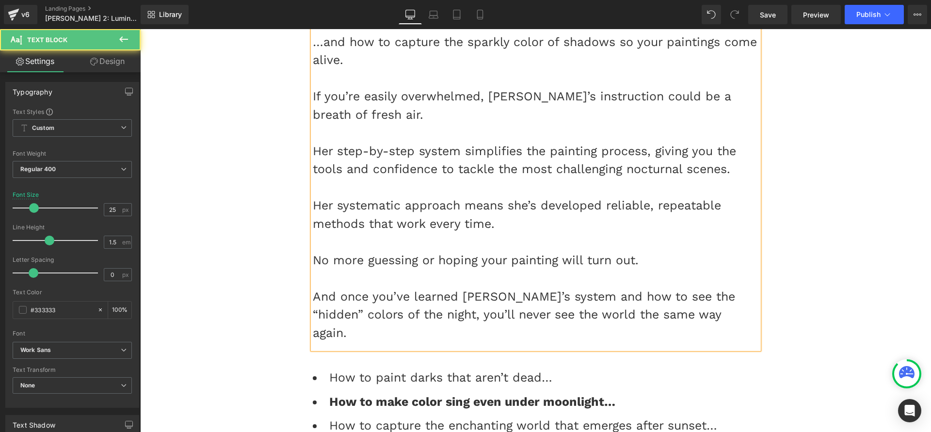
scroll to position [1963, 0]
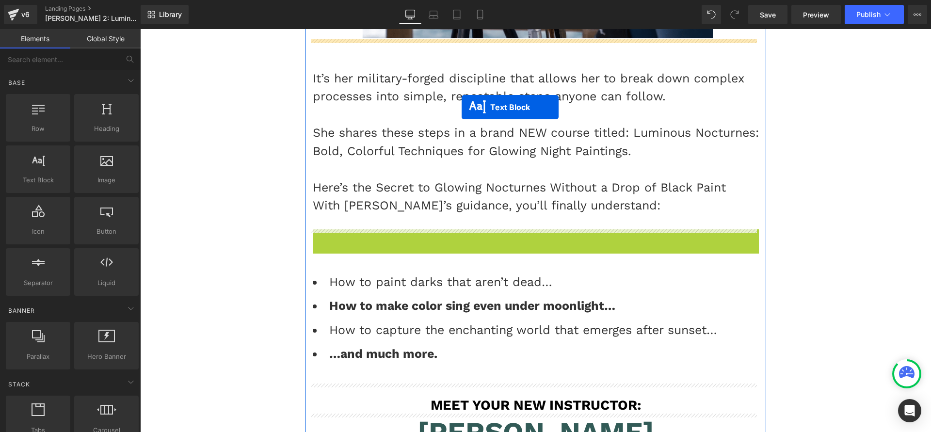
scroll to position [1810, 0]
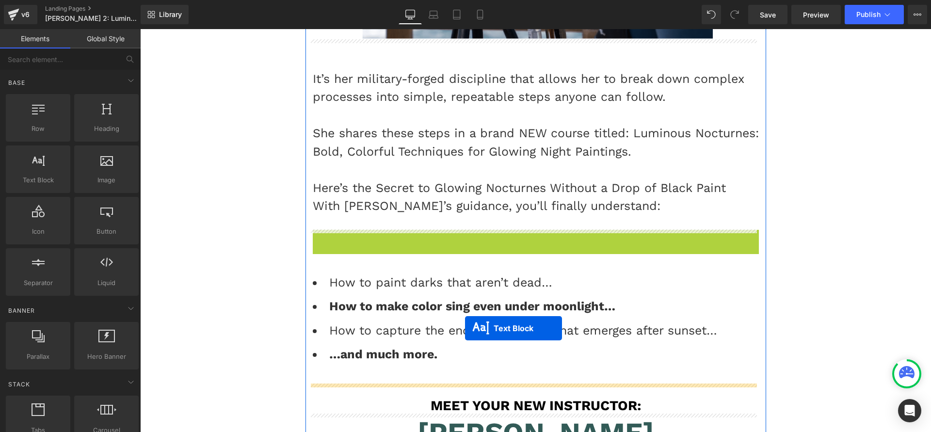
drag, startPoint x: 506, startPoint y: 82, endPoint x: 465, endPoint y: 328, distance: 249.8
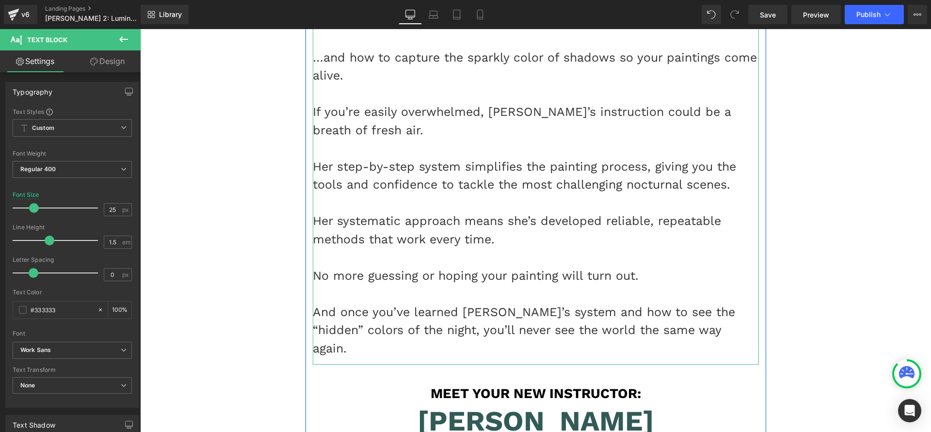
scroll to position [2331, 0]
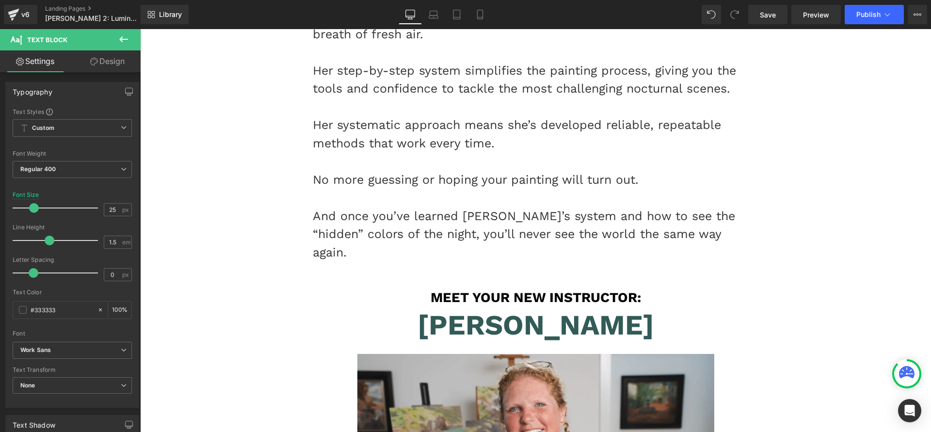
click at [541, 310] on div "[PERSON_NAME] Heading" at bounding box center [536, 325] width 446 height 34
click at [541, 310] on span "[PERSON_NAME]" at bounding box center [536, 324] width 237 height 33
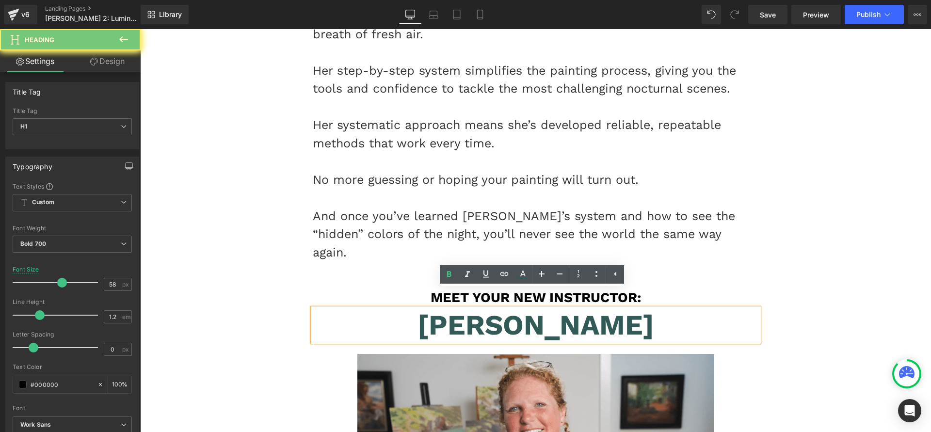
click at [541, 310] on span "[PERSON_NAME]" at bounding box center [536, 324] width 237 height 33
paste div
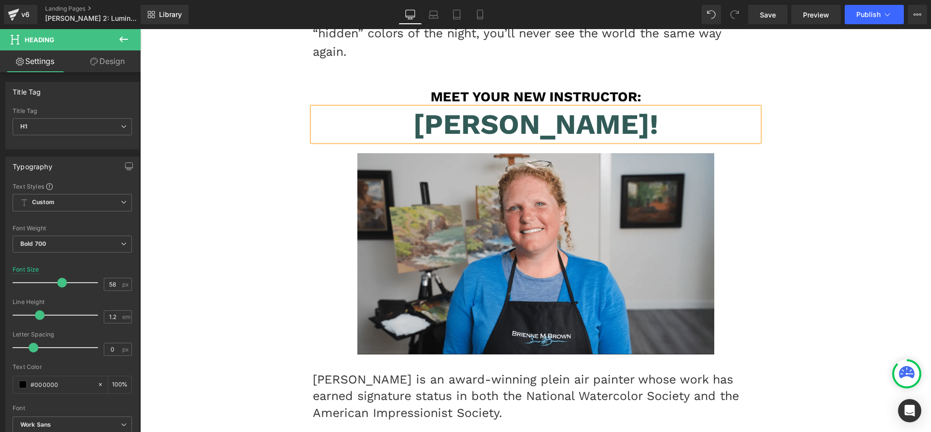
scroll to position [2740, 0]
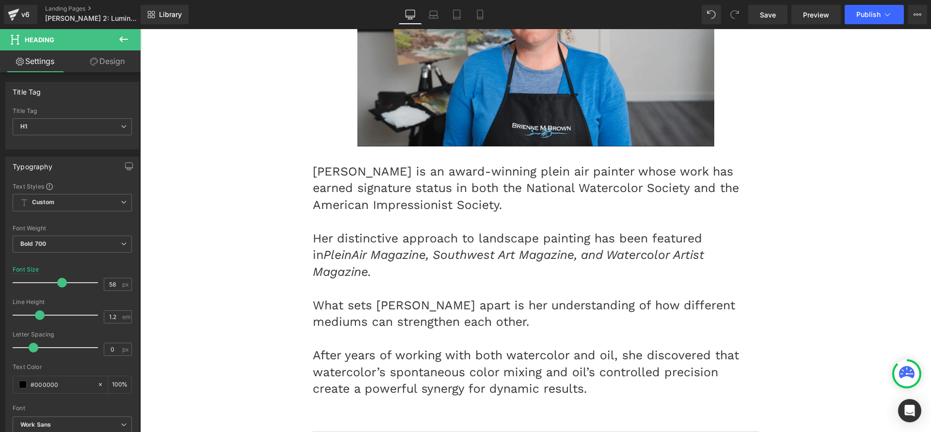
click at [408, 280] on p at bounding box center [536, 288] width 446 height 17
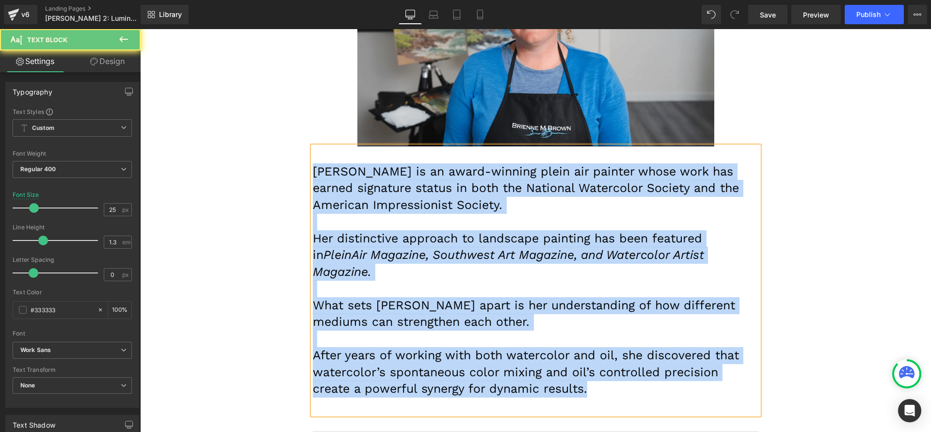
paste div
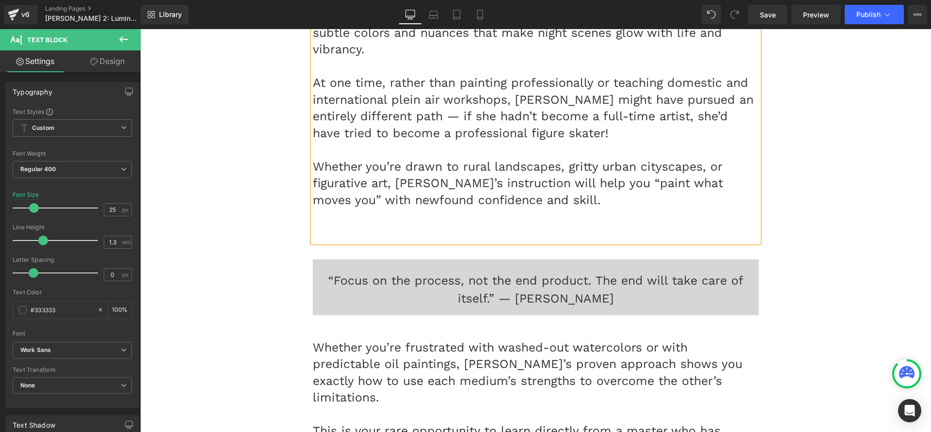
scroll to position [3361, 0]
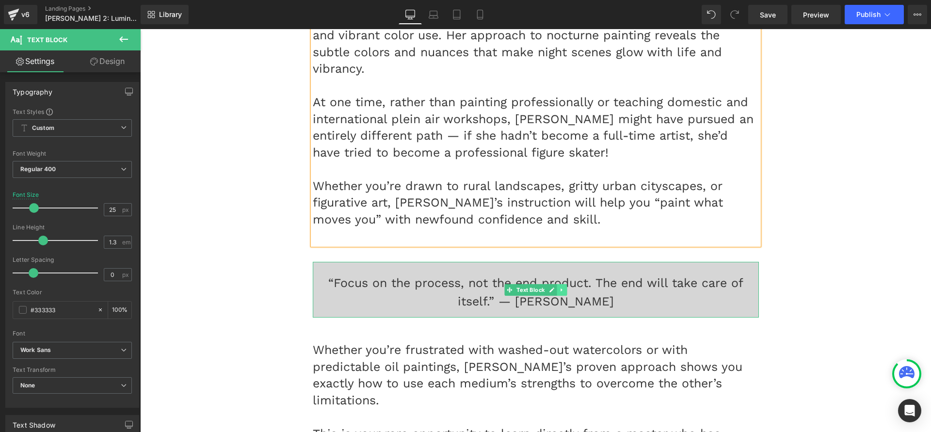
click at [559, 287] on icon at bounding box center [561, 290] width 5 height 6
click at [564, 287] on icon at bounding box center [566, 289] width 5 height 5
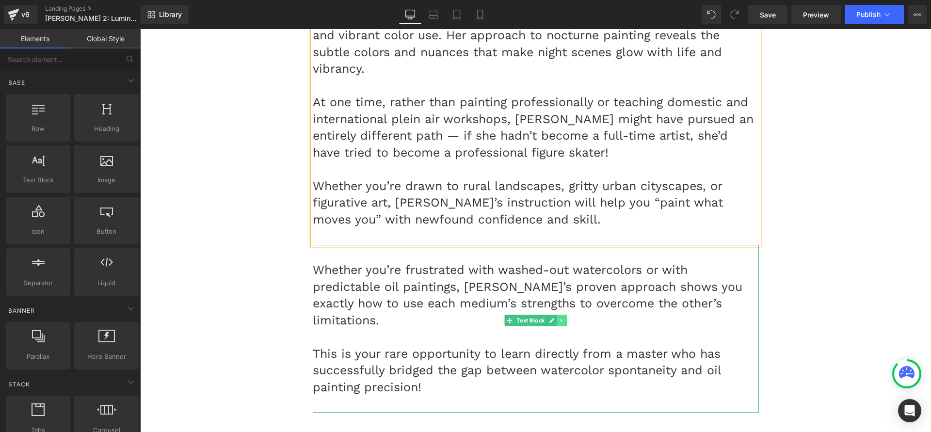
click at [559, 318] on icon at bounding box center [561, 321] width 5 height 6
click at [564, 318] on icon at bounding box center [566, 320] width 5 height 5
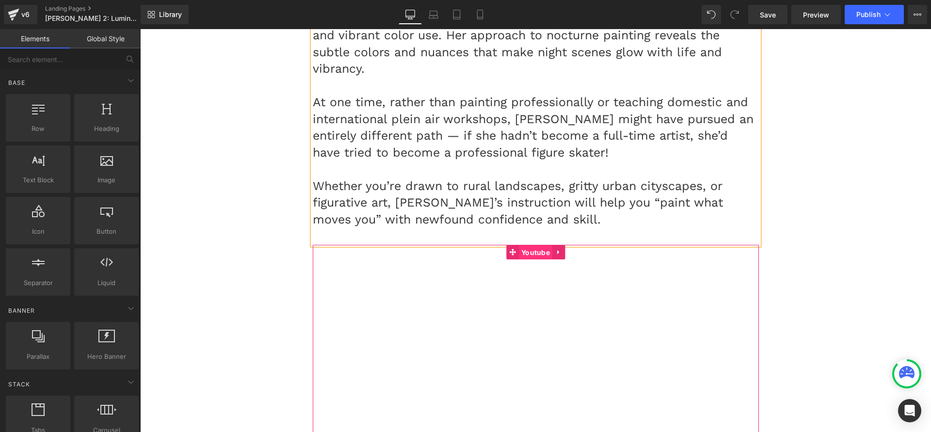
click at [522, 245] on span "Youtube" at bounding box center [535, 252] width 33 height 15
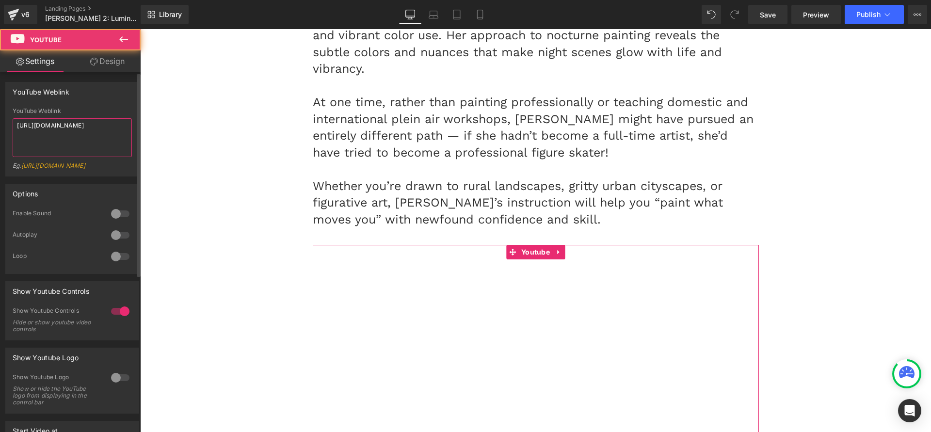
click at [74, 129] on textarea "[URL][DOMAIN_NAME]" at bounding box center [72, 137] width 119 height 39
paste textarea "QPnahAQIJzo"
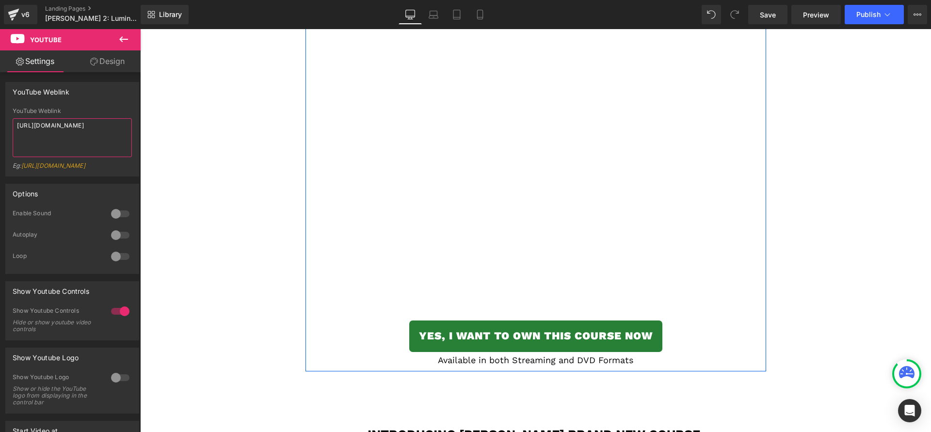
scroll to position [3746, 0]
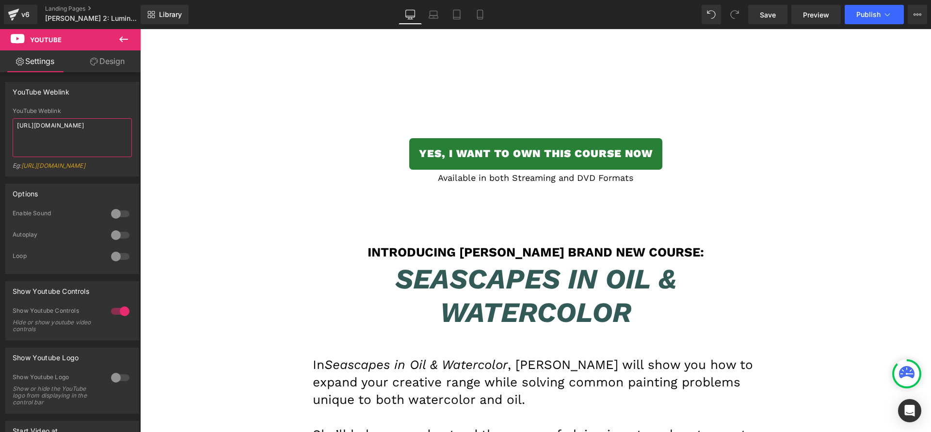
type textarea "[URL][DOMAIN_NAME]"
click at [490, 262] on span "Seascapes in Oil & Watercolor" at bounding box center [535, 295] width 281 height 67
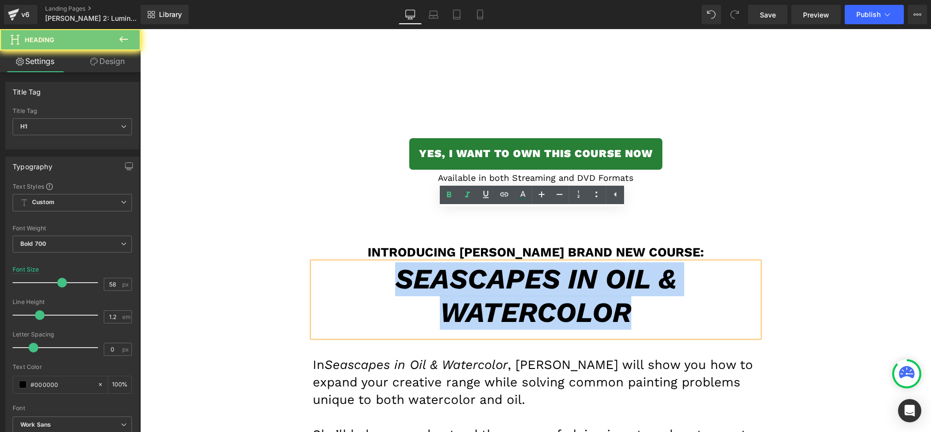
click at [490, 262] on span "Seascapes in Oil & Watercolor" at bounding box center [535, 295] width 281 height 67
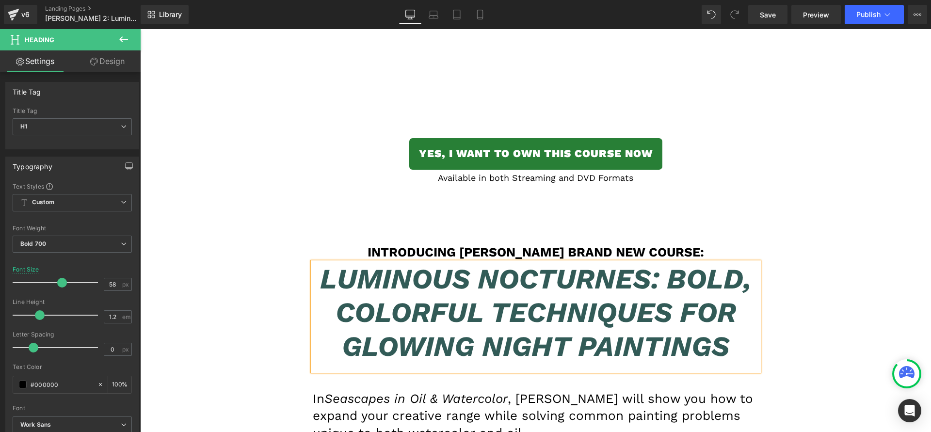
click at [472, 245] on h1 "Introducing [PERSON_NAME] Brand NEW Course:" at bounding box center [536, 252] width 446 height 15
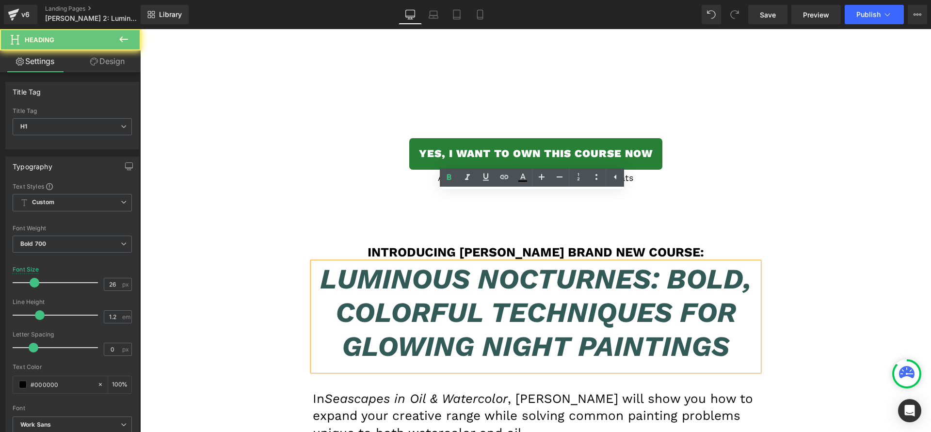
click at [472, 245] on h1 "Introducing [PERSON_NAME] Brand NEW Course:" at bounding box center [536, 252] width 446 height 15
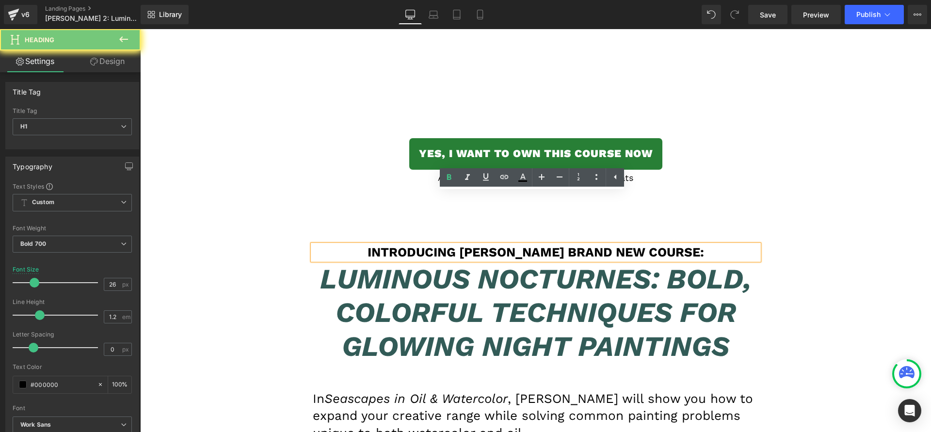
click at [472, 245] on h1 "Introducing [PERSON_NAME] Brand NEW Course:" at bounding box center [536, 252] width 446 height 15
paste div
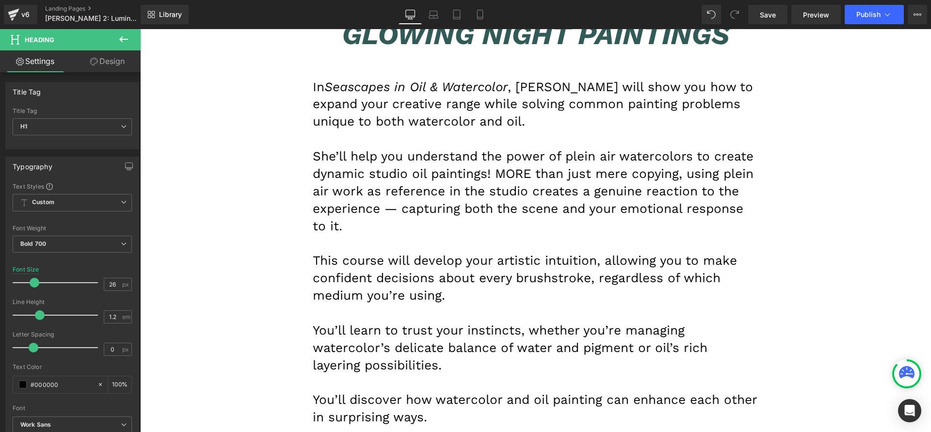
scroll to position [4065, 0]
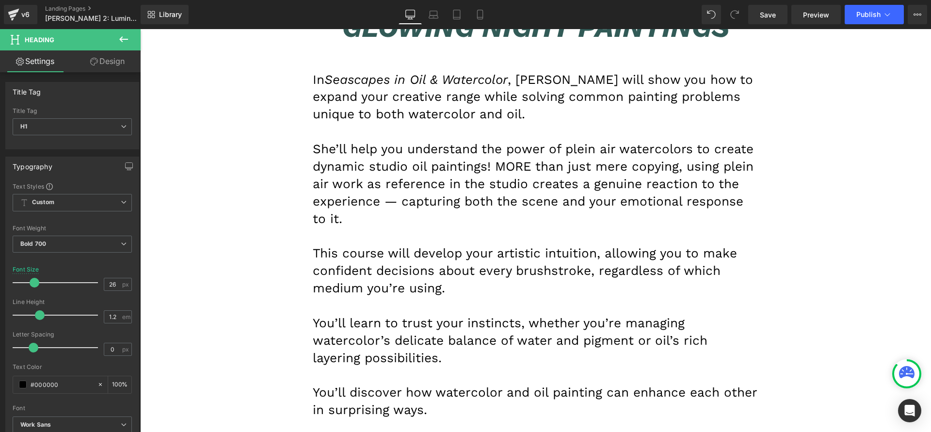
click at [470, 246] on span "This course will develop your artistic intuition, allowing you to make confiden…" at bounding box center [525, 270] width 424 height 49
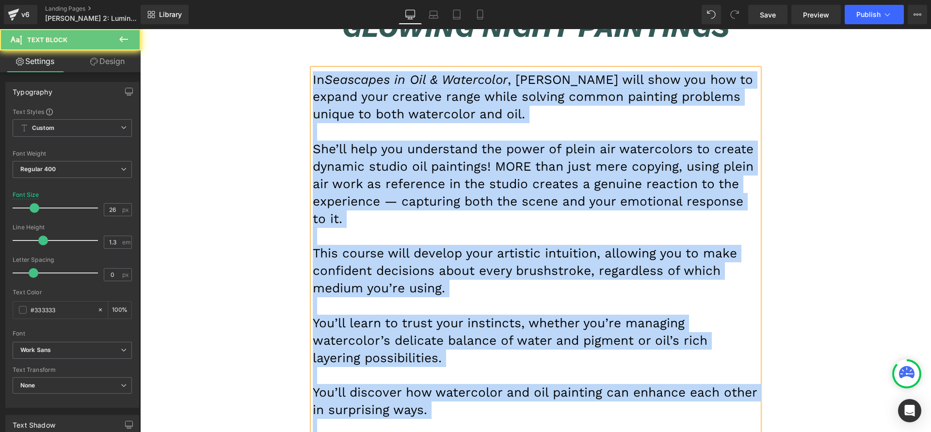
paste div
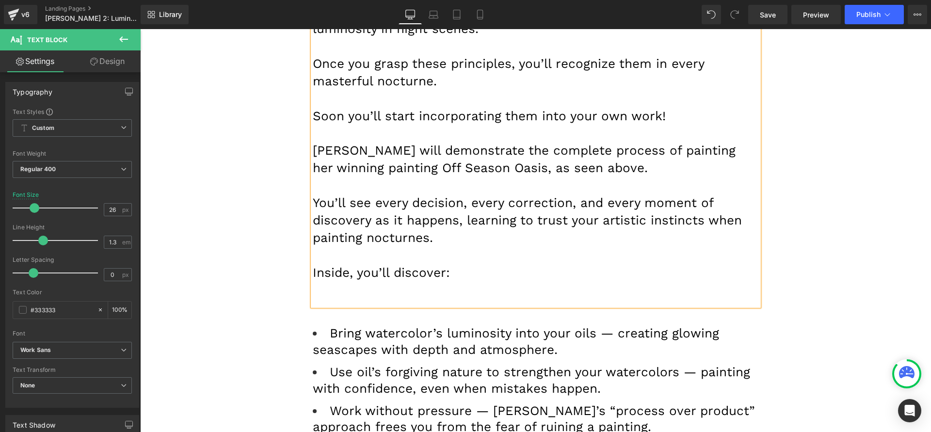
scroll to position [4405, 0]
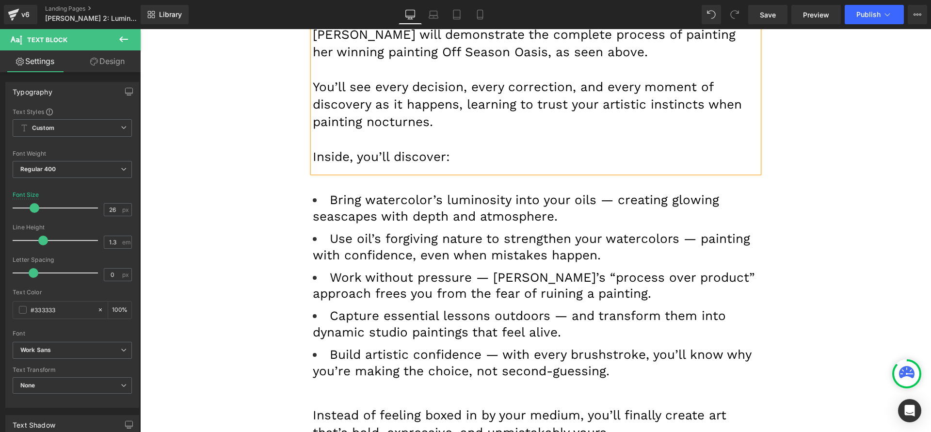
click at [398, 308] on span "Capture essential lessons outdoors — and transform them into dynamic studio pai…" at bounding box center [519, 323] width 413 height 31
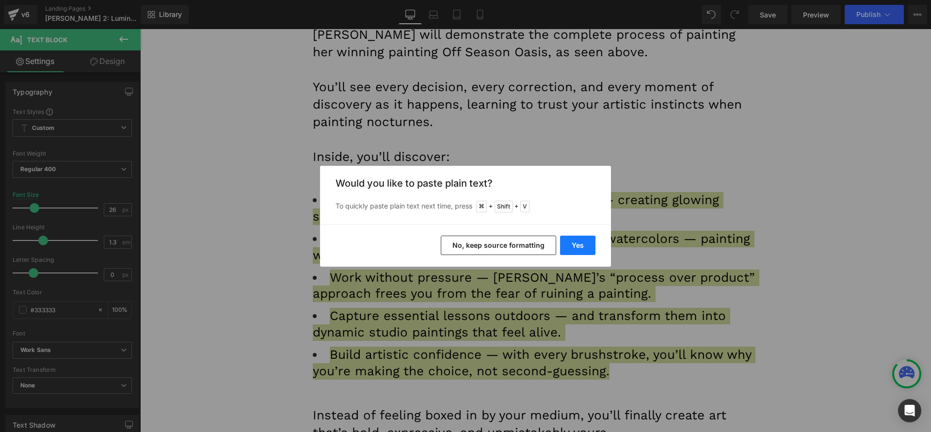
click at [581, 244] on button "Yes" at bounding box center [577, 245] width 35 height 19
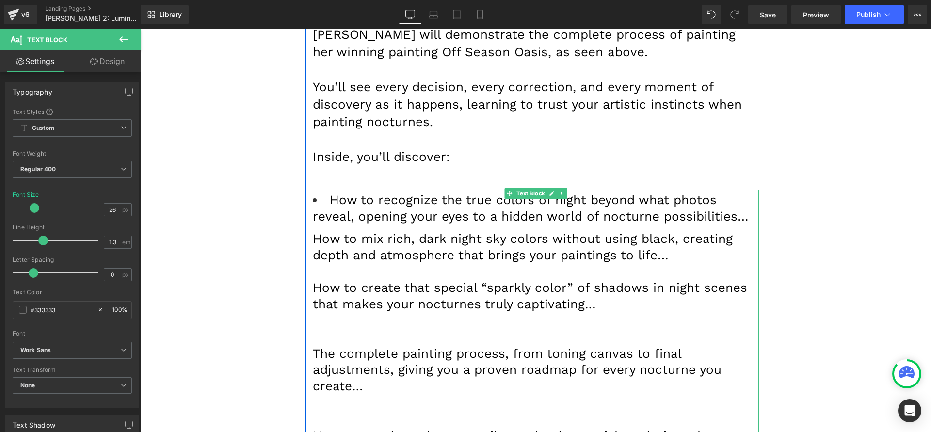
click at [381, 329] on div at bounding box center [536, 337] width 446 height 16
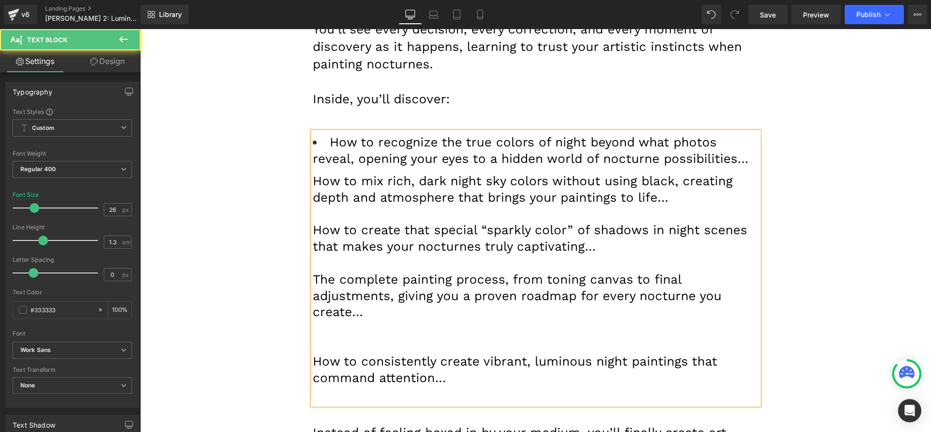
scroll to position [4474, 0]
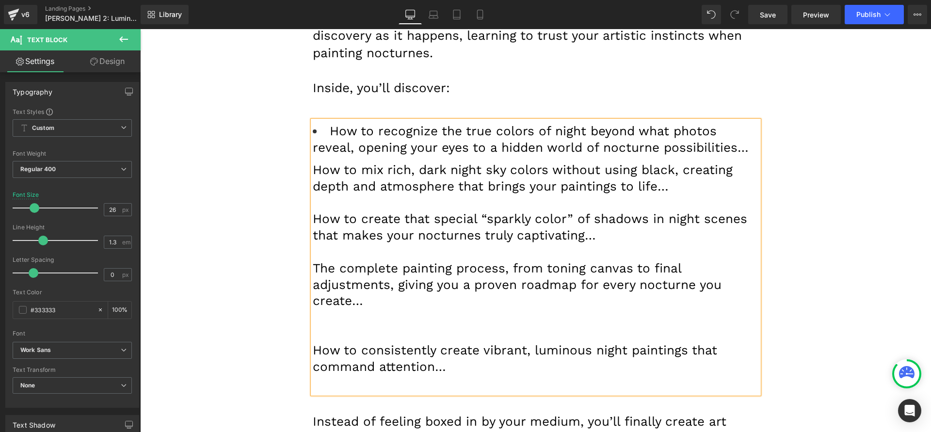
click at [374, 326] on div at bounding box center [536, 334] width 446 height 16
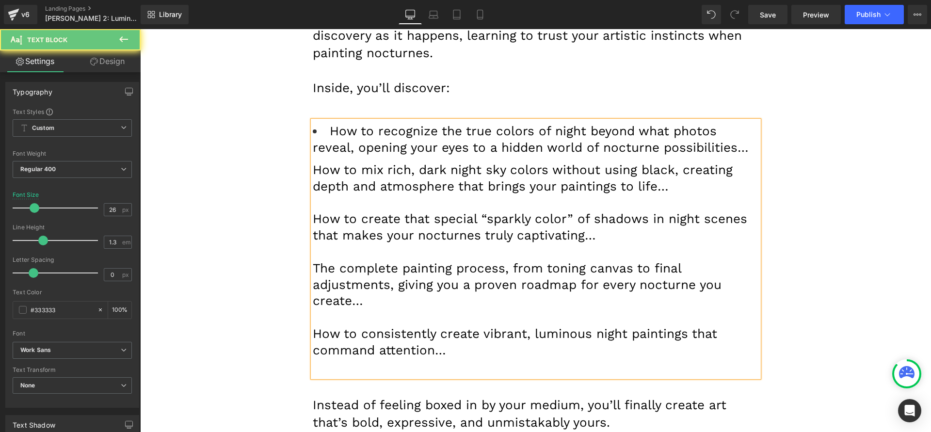
click at [349, 359] on div at bounding box center [536, 367] width 446 height 16
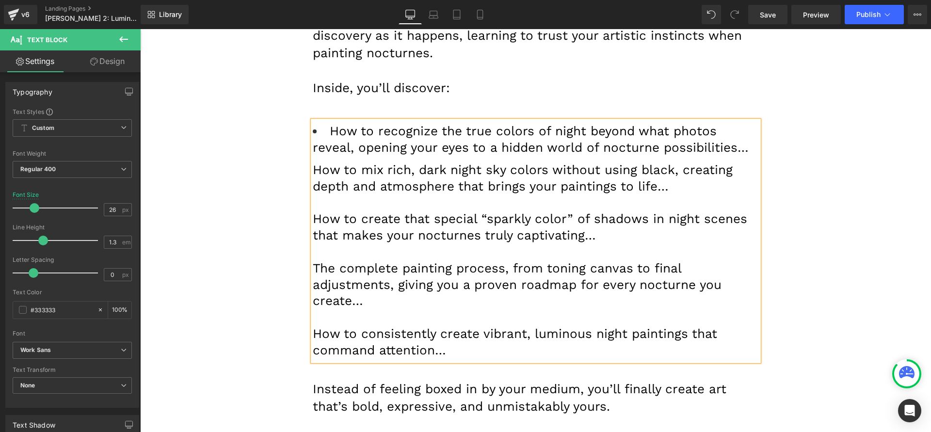
click at [464, 211] on font "How to create that special “sparkly color” of shadows in night scenes that make…" at bounding box center [530, 226] width 435 height 31
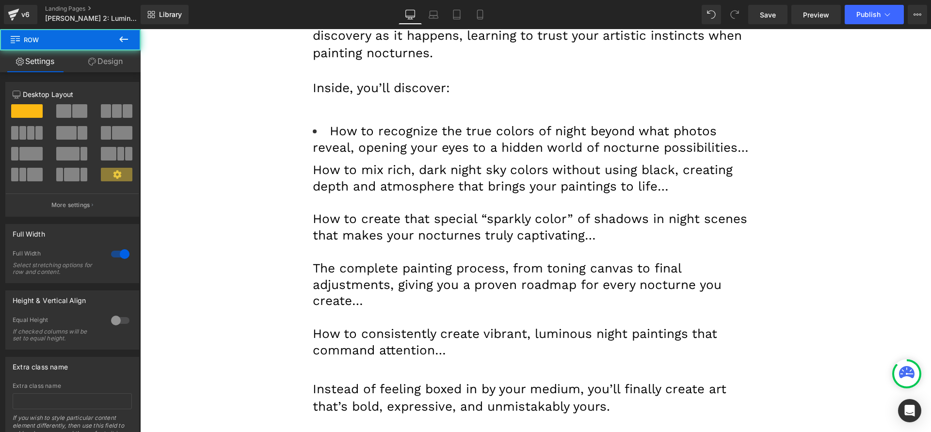
click at [612, 162] on font "How to mix rich, dark night sky colors without using black, creating depth and …" at bounding box center [523, 177] width 420 height 31
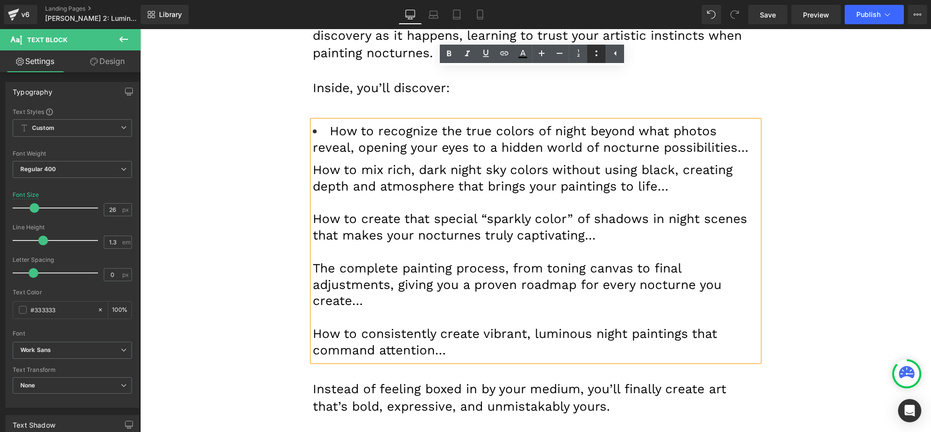
click at [599, 51] on icon at bounding box center [597, 54] width 12 height 12
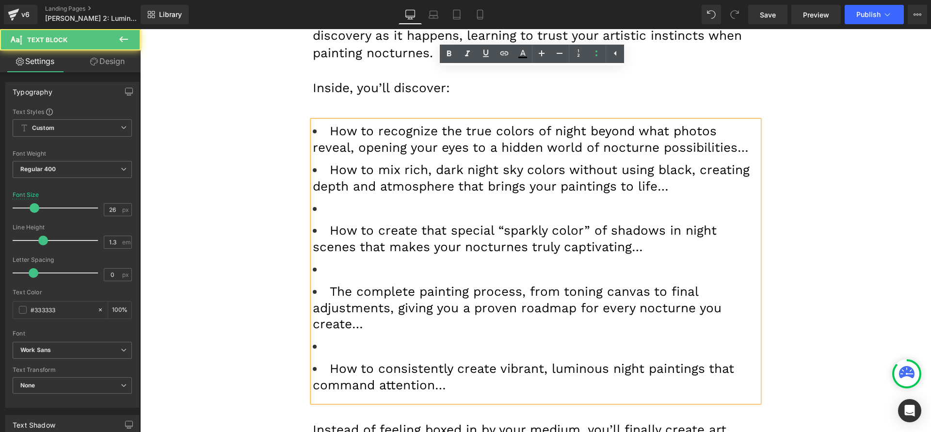
click at [382, 201] on li at bounding box center [536, 209] width 446 height 16
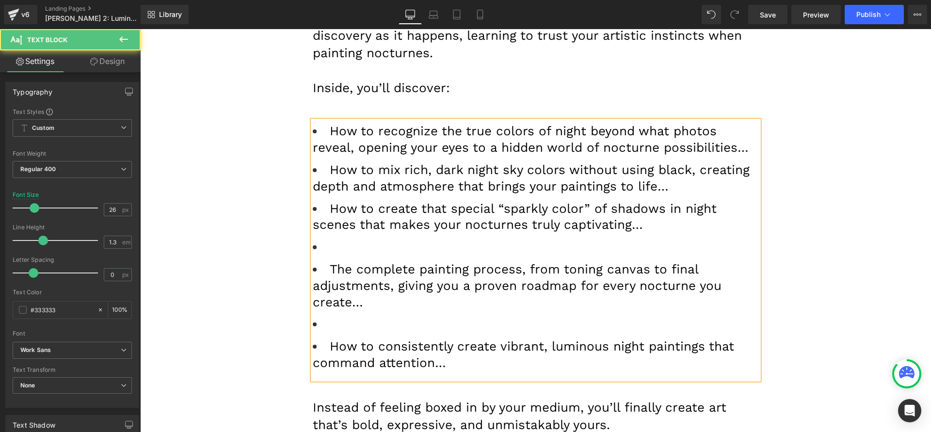
click at [353, 239] on li at bounding box center [536, 247] width 446 height 16
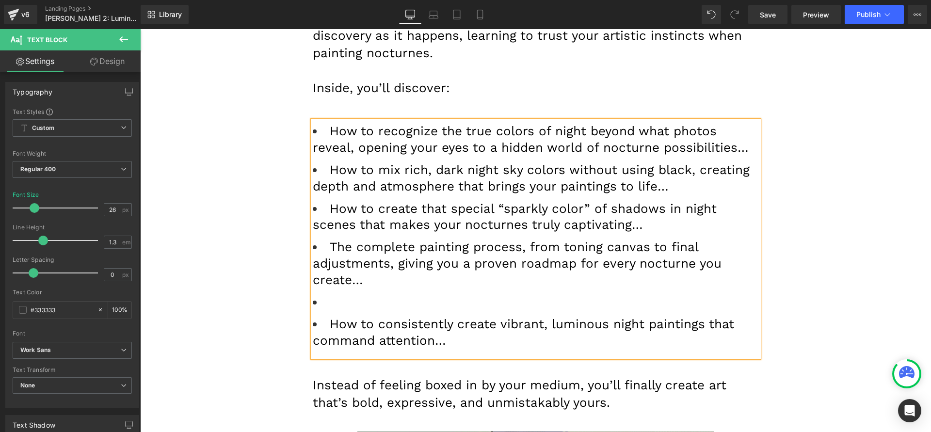
click at [349, 294] on li at bounding box center [536, 302] width 446 height 16
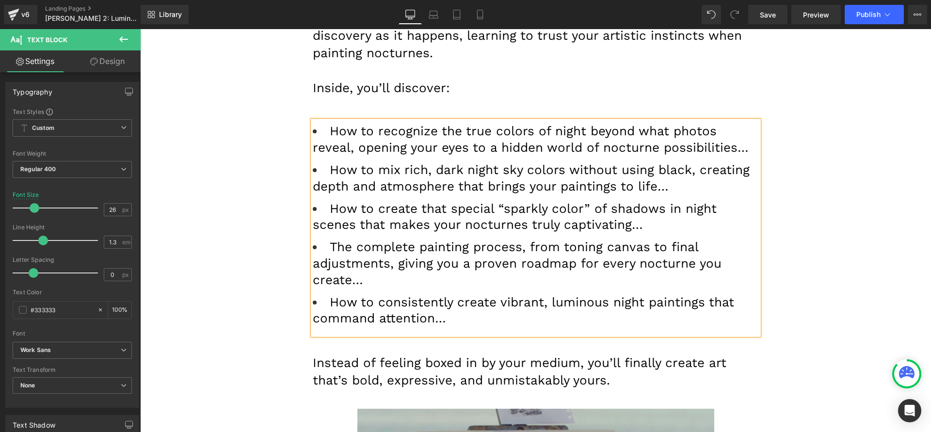
click at [390, 124] on font "How to recognize the true colors of night beyond what photos reveal, opening yo…" at bounding box center [531, 139] width 436 height 31
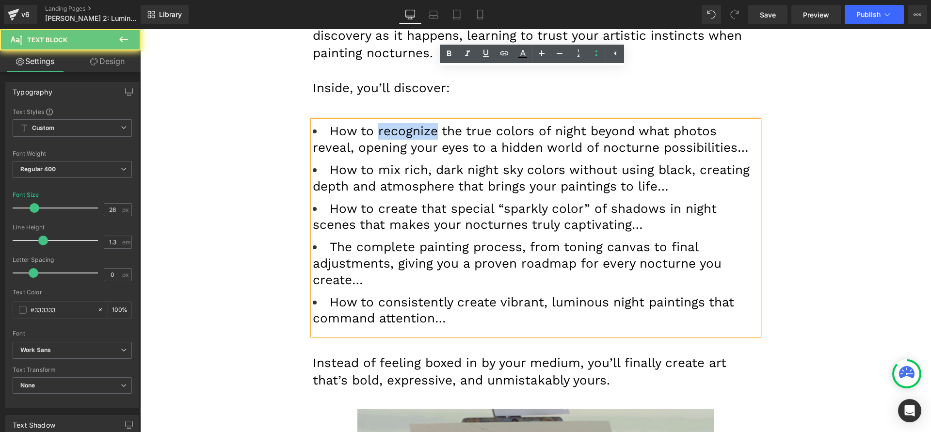
click at [390, 124] on font "How to recognize the true colors of night beyond what photos reveal, opening yo…" at bounding box center [531, 139] width 436 height 31
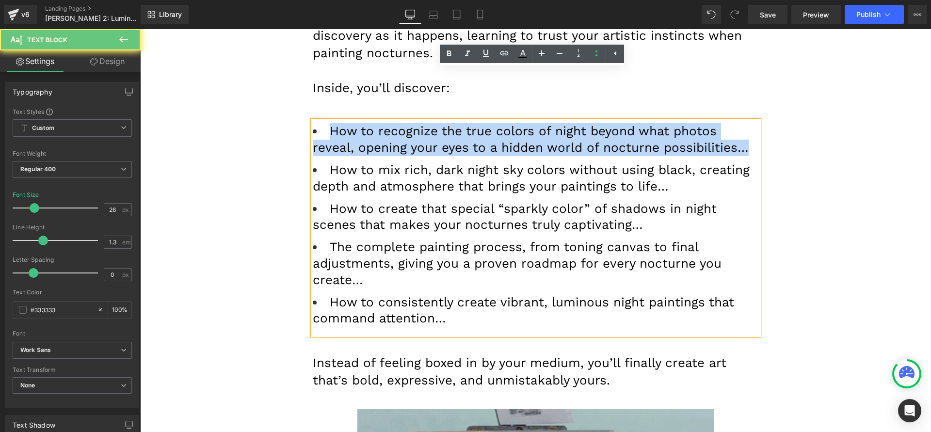
click at [390, 124] on font "How to recognize the true colors of night beyond what photos reveal, opening yo…" at bounding box center [531, 139] width 436 height 31
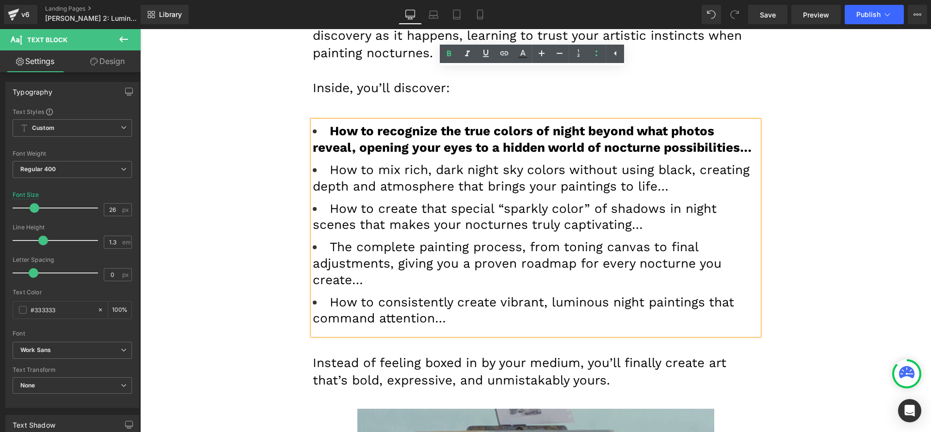
click at [392, 201] on font "How to create that special “sparkly color” of shadows in night scenes that make…" at bounding box center [515, 216] width 404 height 31
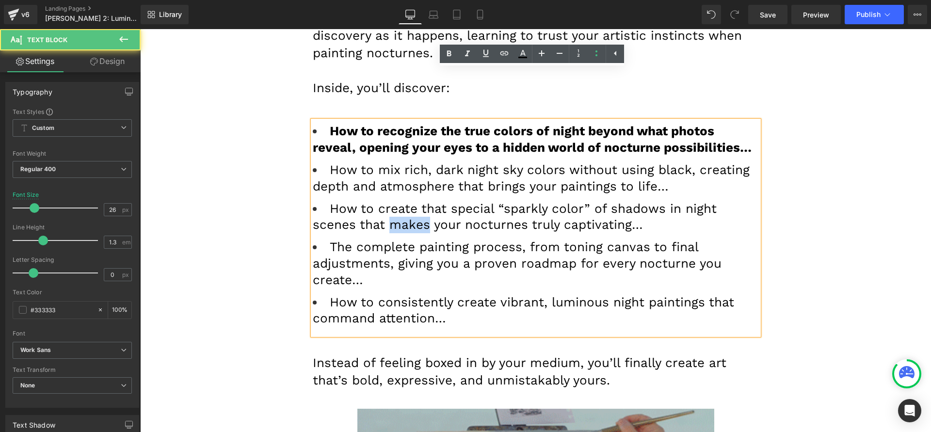
click at [392, 201] on font "How to create that special “sparkly color” of shadows in night scenes that make…" at bounding box center [515, 216] width 404 height 31
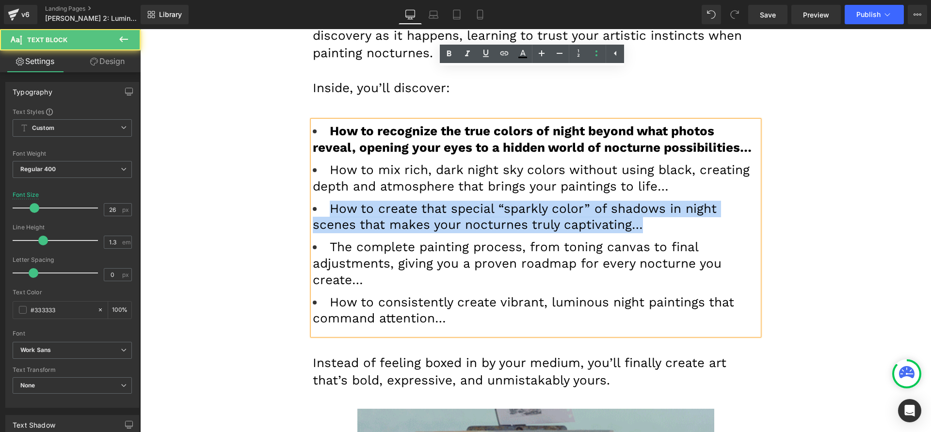
click at [392, 201] on font "How to create that special “sparkly color” of shadows in night scenes that make…" at bounding box center [515, 216] width 404 height 31
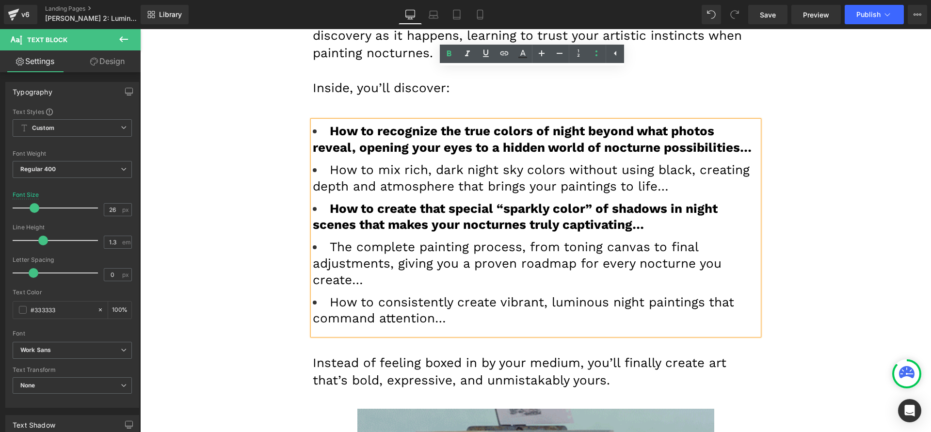
click at [369, 295] on font "How to consistently create vibrant, luminous night paintings that command atten…" at bounding box center [523, 310] width 421 height 31
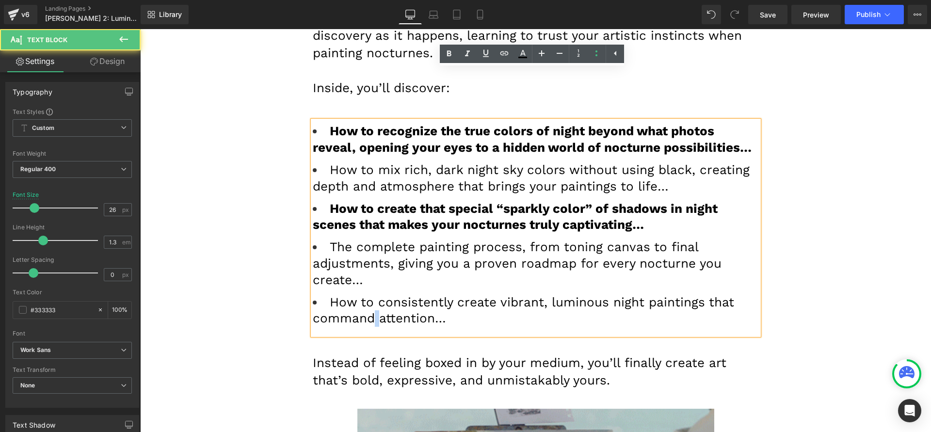
click at [369, 295] on font "How to consistently create vibrant, luminous night paintings that command atten…" at bounding box center [523, 310] width 421 height 31
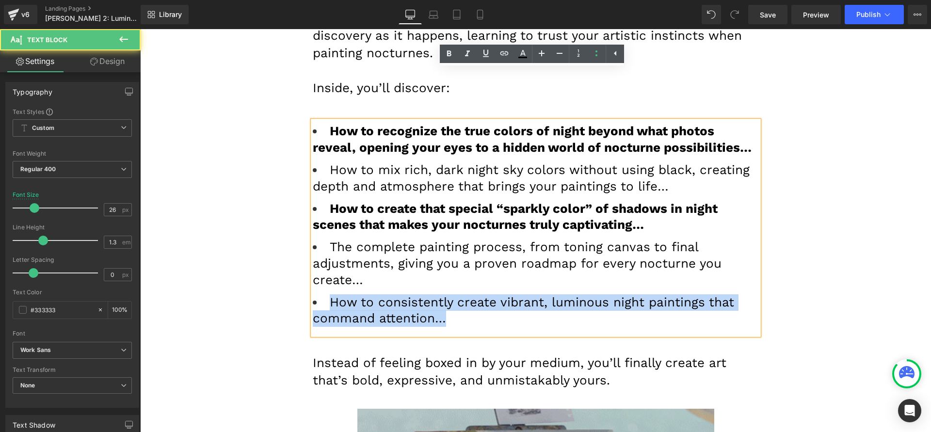
click at [369, 295] on font "How to consistently create vibrant, luminous night paintings that command atten…" at bounding box center [523, 310] width 421 height 31
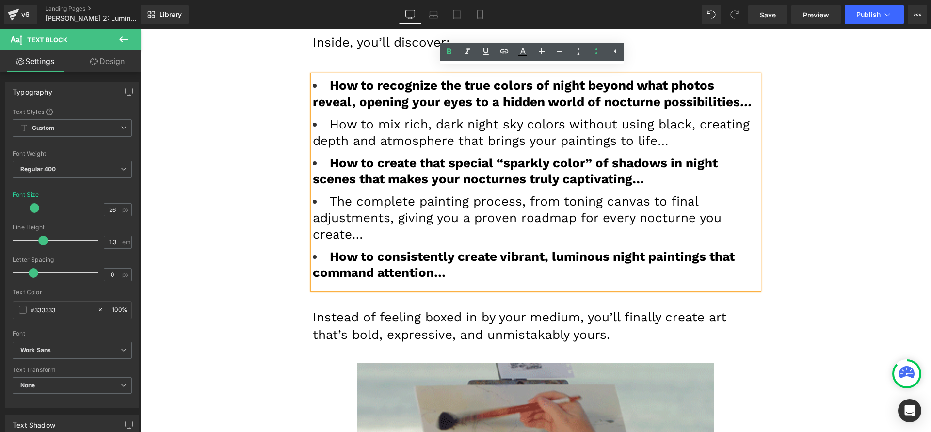
scroll to position [4559, 0]
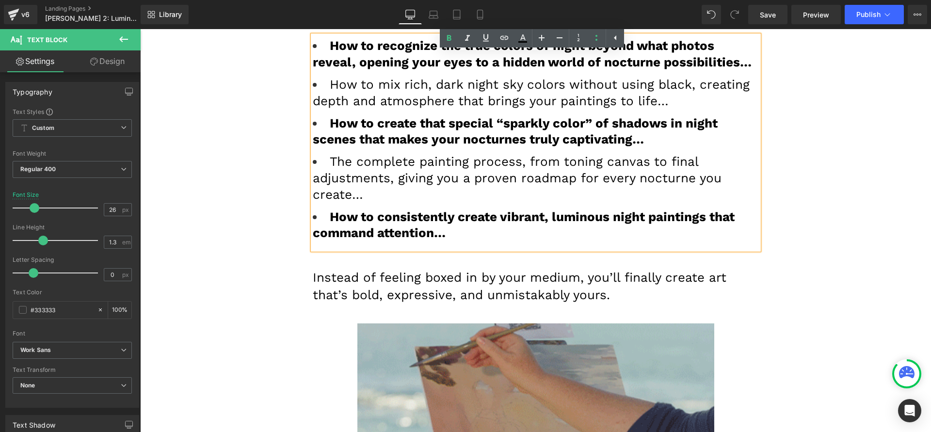
click at [464, 270] on span "Instead of feeling boxed in by your medium, you’ll finally create art that’s bo…" at bounding box center [520, 286] width 414 height 32
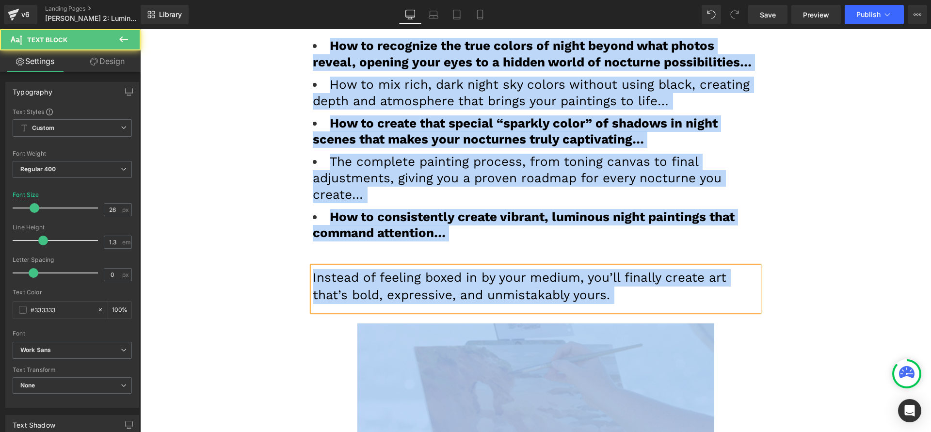
click at [464, 270] on span "Instead of feeling boxed in by your medium, you’ll finally create art that’s bo…" at bounding box center [520, 286] width 414 height 32
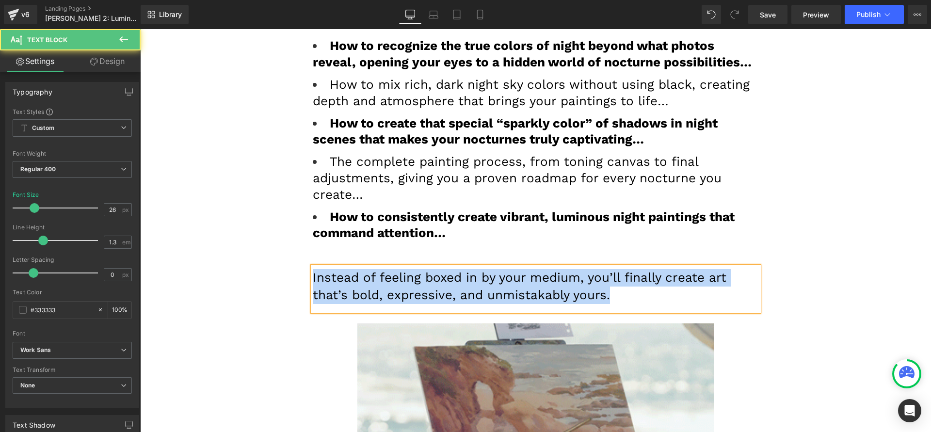
paste div
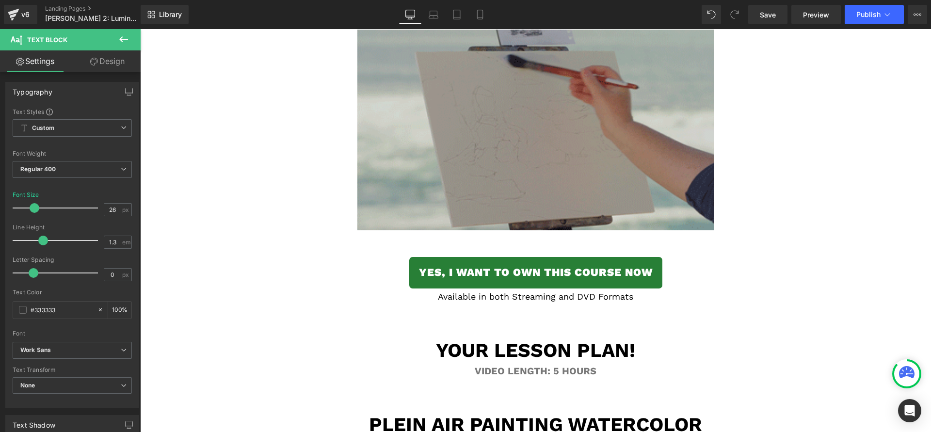
scroll to position [5094, 0]
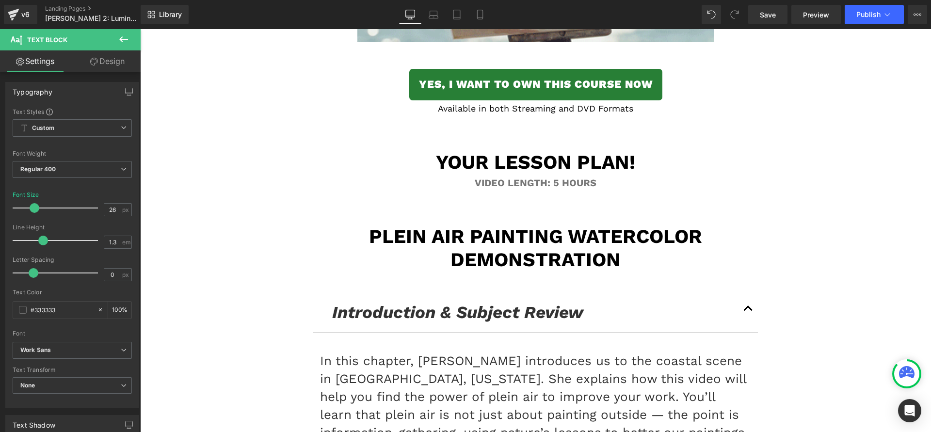
click at [587, 225] on h1 "Plein Air Painting Watercolor Demonstration" at bounding box center [536, 248] width 446 height 47
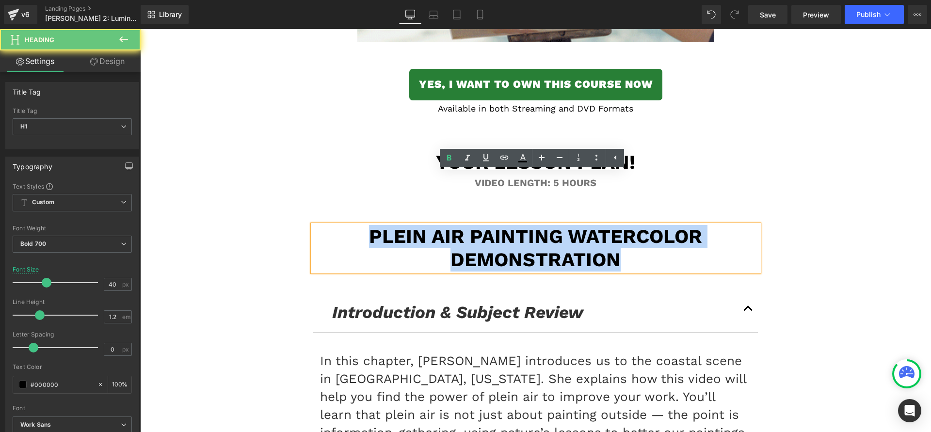
click at [587, 225] on h1 "Plein Air Painting Watercolor Demonstration" at bounding box center [536, 248] width 446 height 47
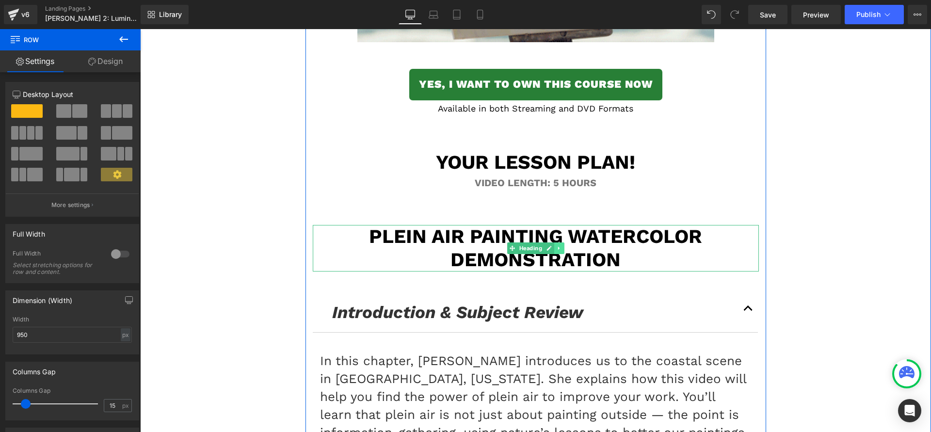
click at [559, 242] on link at bounding box center [559, 248] width 10 height 12
click at [562, 245] on icon at bounding box center [564, 248] width 5 height 6
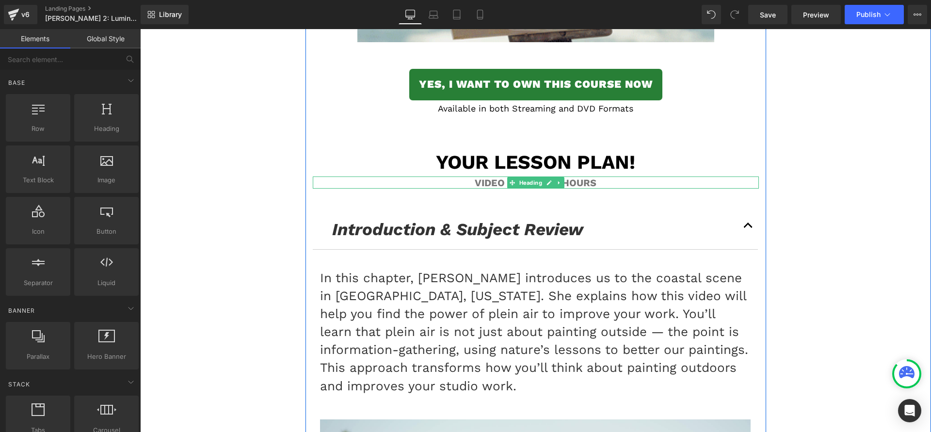
click at [554, 177] on link at bounding box center [559, 183] width 10 height 12
click at [613, 177] on h1 "Video length: 5 HOURS" at bounding box center [536, 183] width 446 height 12
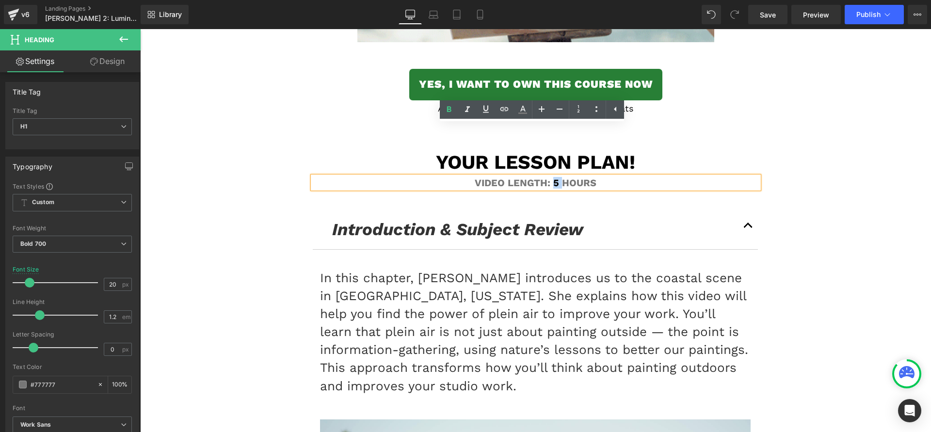
click at [552, 177] on h1 "Video length: 5 HOURS" at bounding box center [536, 183] width 446 height 12
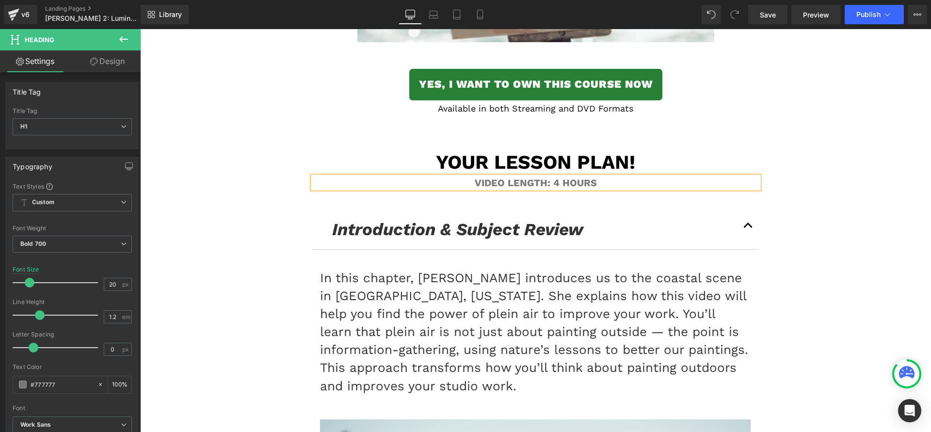
click at [418, 217] on div "Introduction & Subject Review Text Block" at bounding box center [535, 229] width 406 height 24
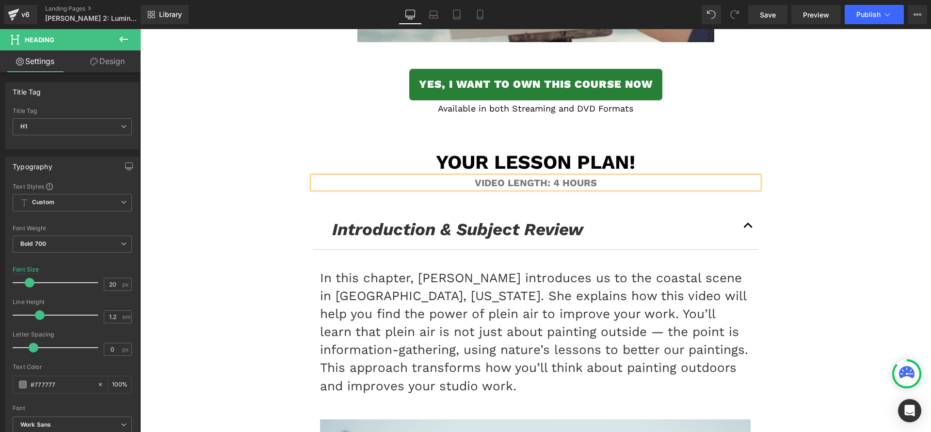
click at [418, 217] on div "Introduction & Subject Review Text Block" at bounding box center [535, 229] width 406 height 24
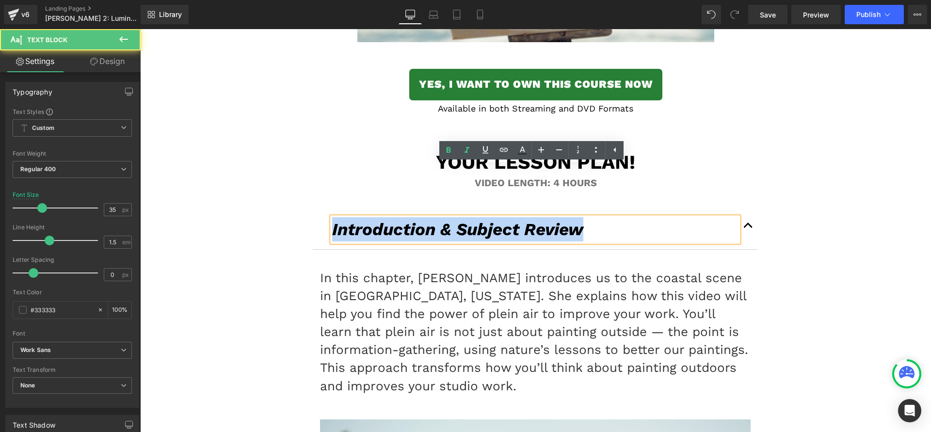
click at [418, 217] on p "Introduction & Subject Review" at bounding box center [535, 229] width 406 height 24
paste div
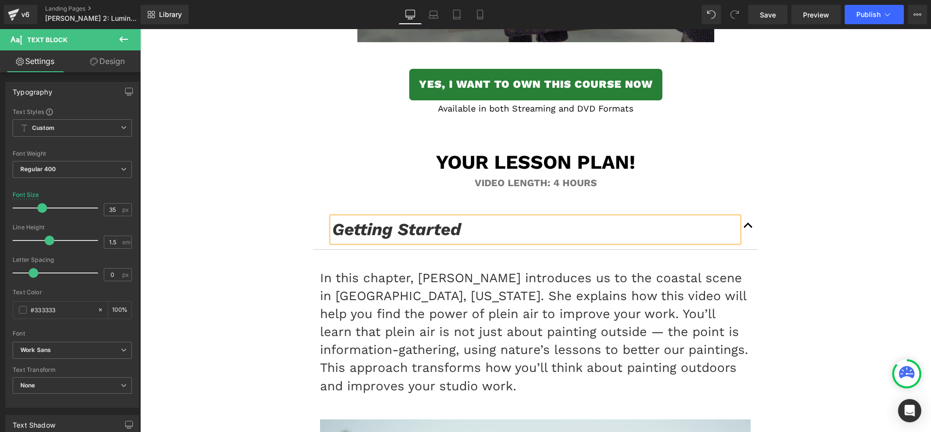
click at [354, 283] on p "In this chapter, [PERSON_NAME] introduces us to the coastal scene in [GEOGRAPHI…" at bounding box center [535, 332] width 431 height 126
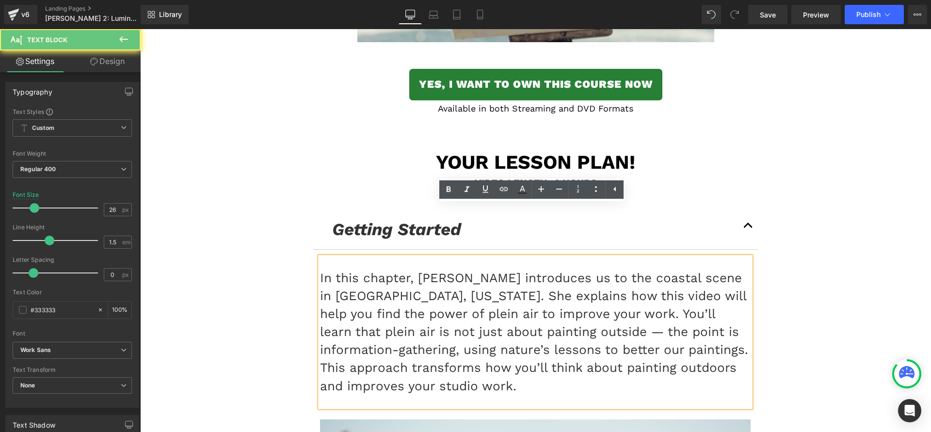
click at [354, 283] on p "In this chapter, [PERSON_NAME] introduces us to the coastal scene in [GEOGRAPHI…" at bounding box center [535, 332] width 431 height 126
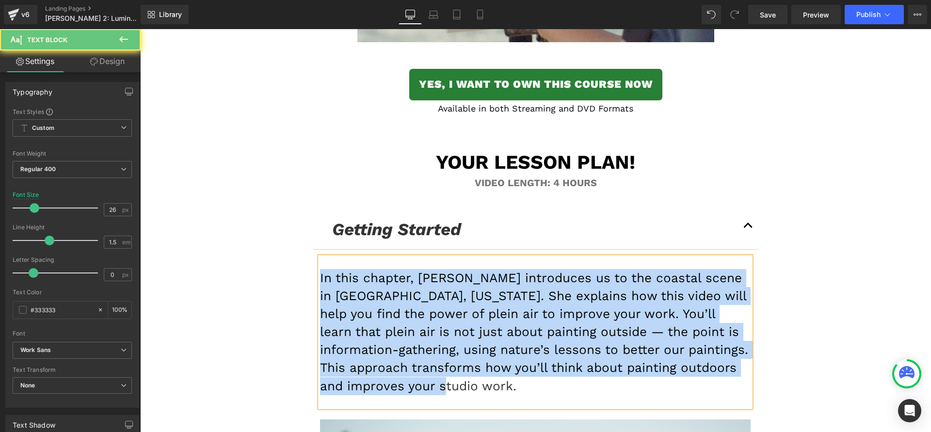
paste div
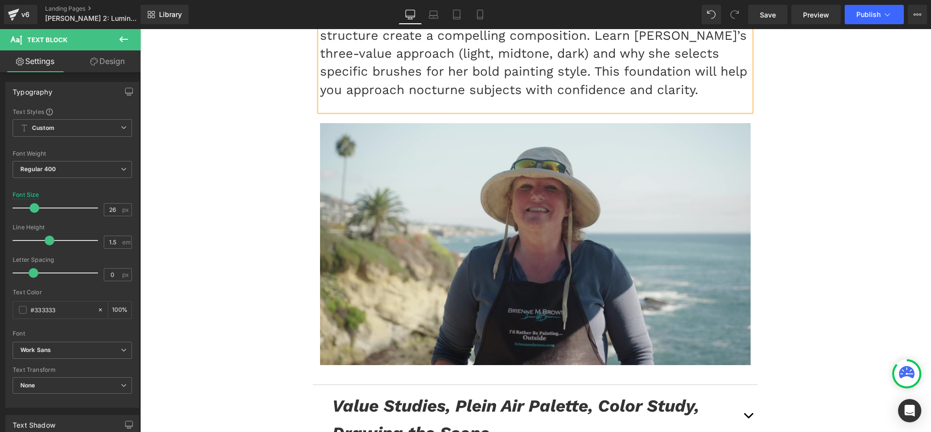
scroll to position [5443, 0]
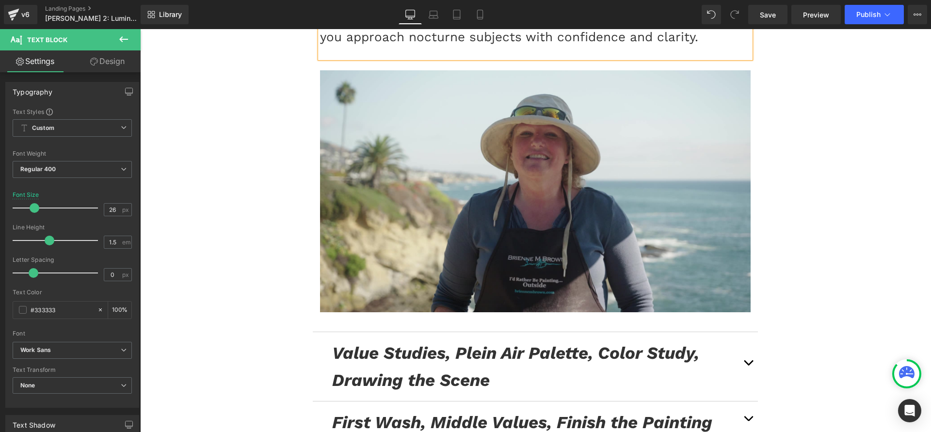
click at [411, 343] on span "Value Studies, Plein Air Palette, Color Study, Drawing the Scene" at bounding box center [515, 367] width 367 height 48
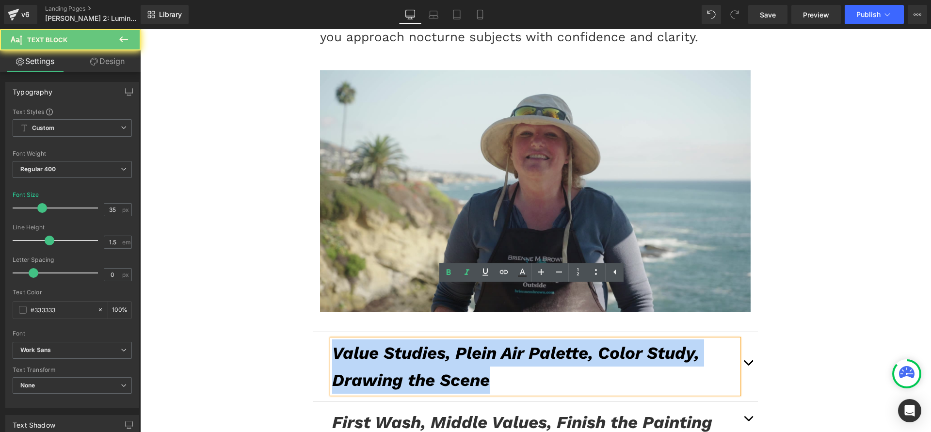
click at [411, 343] on span "Value Studies, Plein Air Palette, Color Study, Drawing the Scene" at bounding box center [515, 367] width 367 height 48
paste div
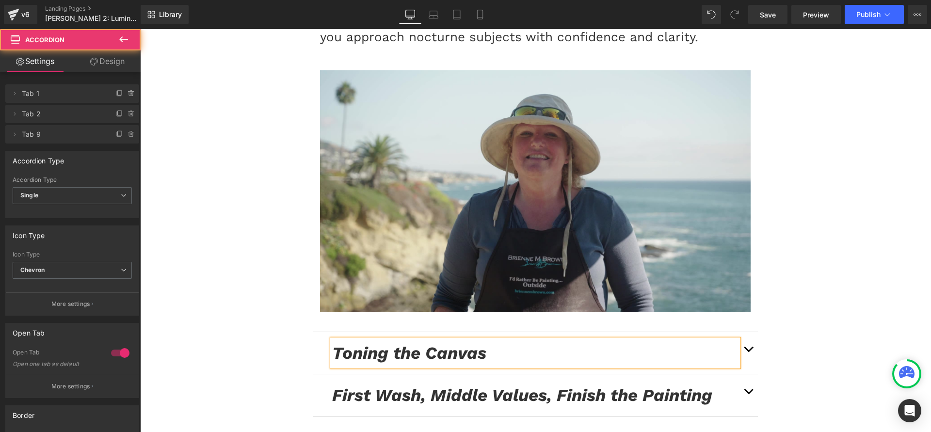
click at [746, 332] on button "button" at bounding box center [748, 353] width 19 height 42
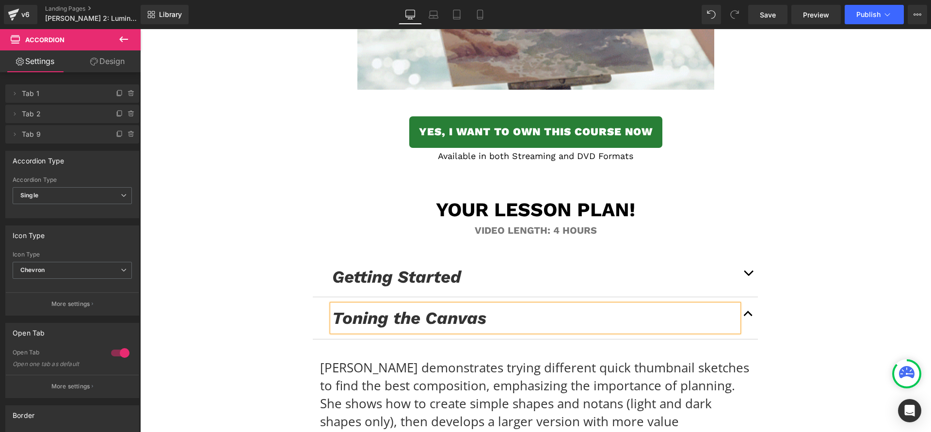
scroll to position [5182, 0]
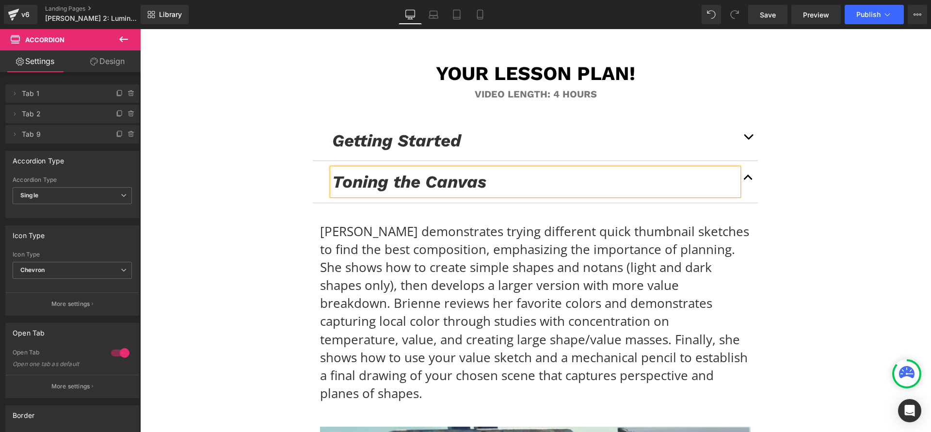
click at [483, 237] on p "[PERSON_NAME] demonstrates trying different quick thumbnail sketches to find th…" at bounding box center [535, 313] width 431 height 180
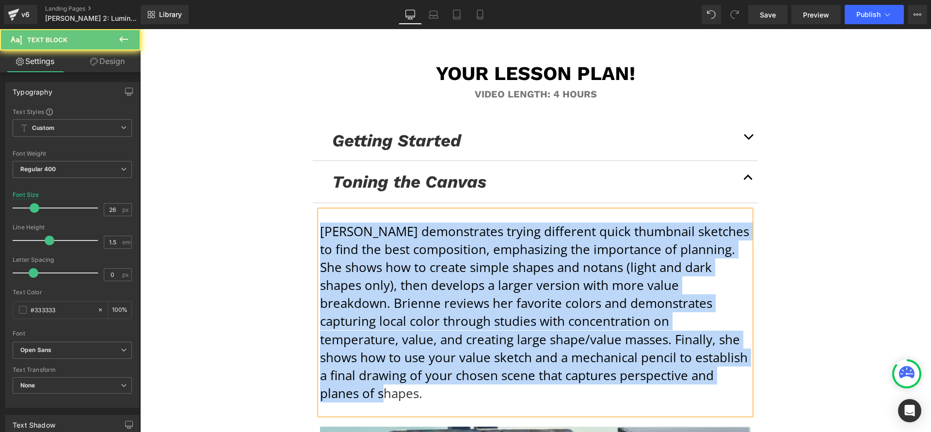
paste div
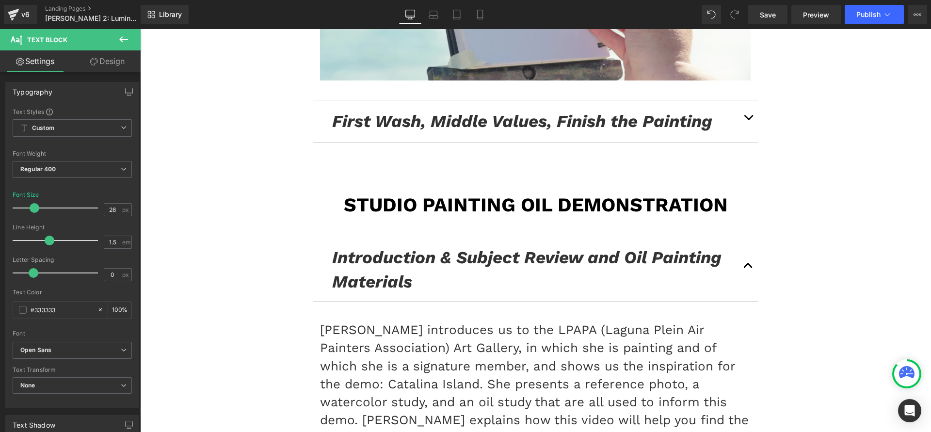
scroll to position [5552, 0]
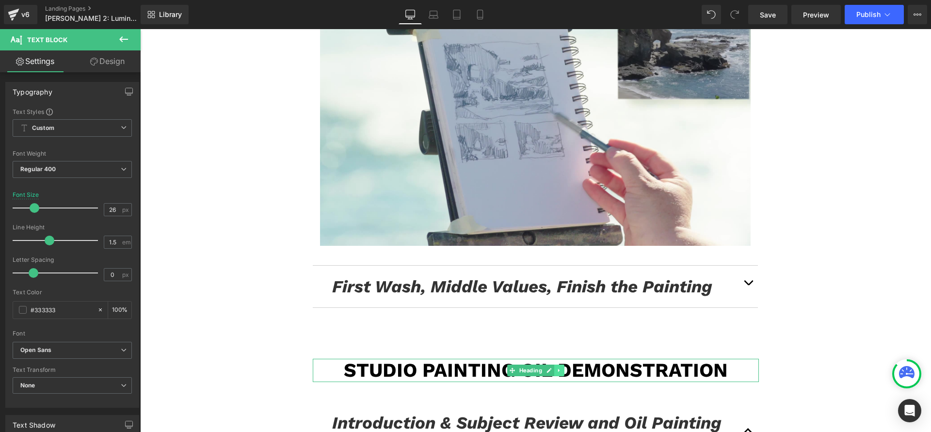
click at [560, 365] on link at bounding box center [559, 371] width 10 height 12
click at [562, 368] on icon at bounding box center [564, 370] width 5 height 5
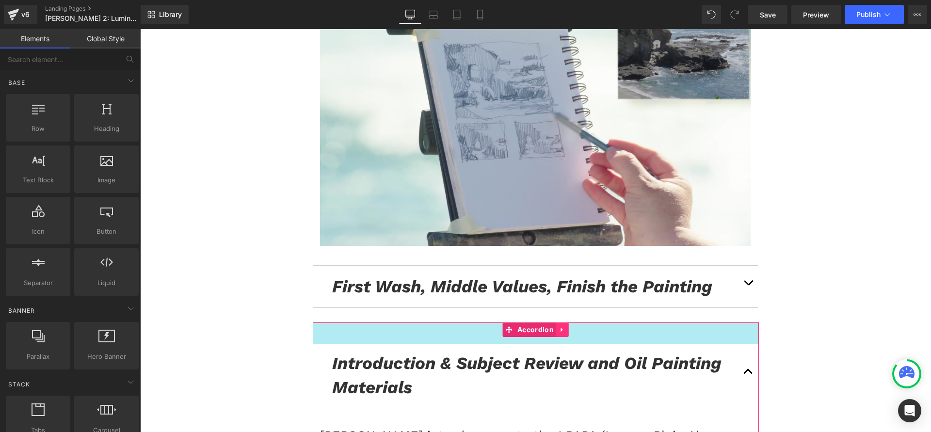
click at [556, 322] on link at bounding box center [562, 329] width 13 height 15
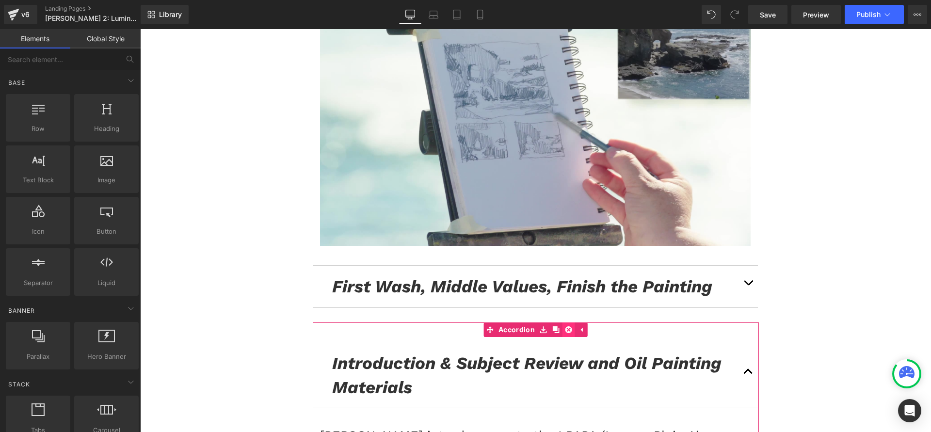
click at [565, 326] on icon at bounding box center [568, 329] width 7 height 7
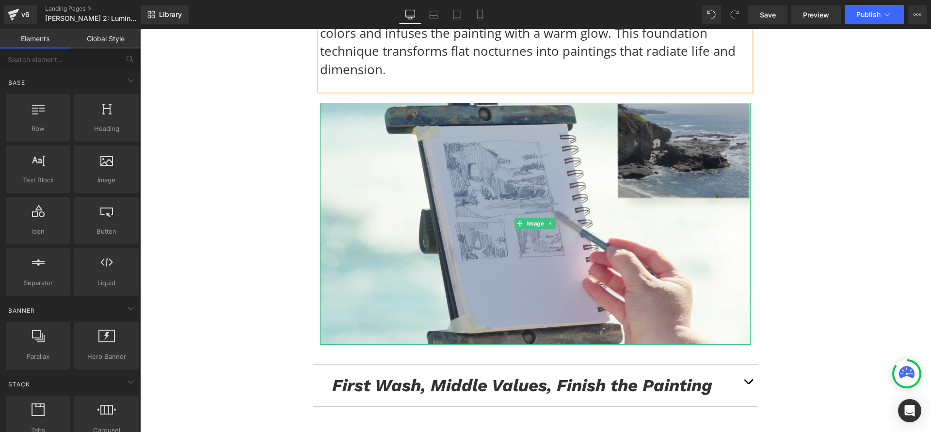
scroll to position [5551, 0]
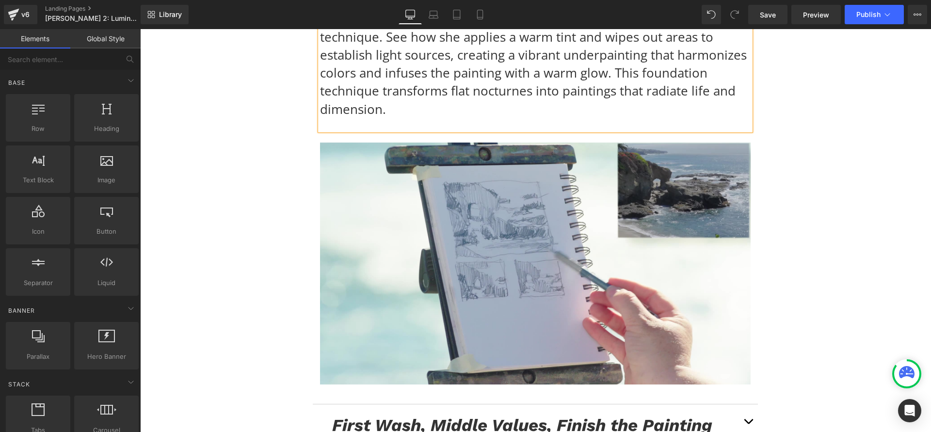
scroll to position [5414, 0]
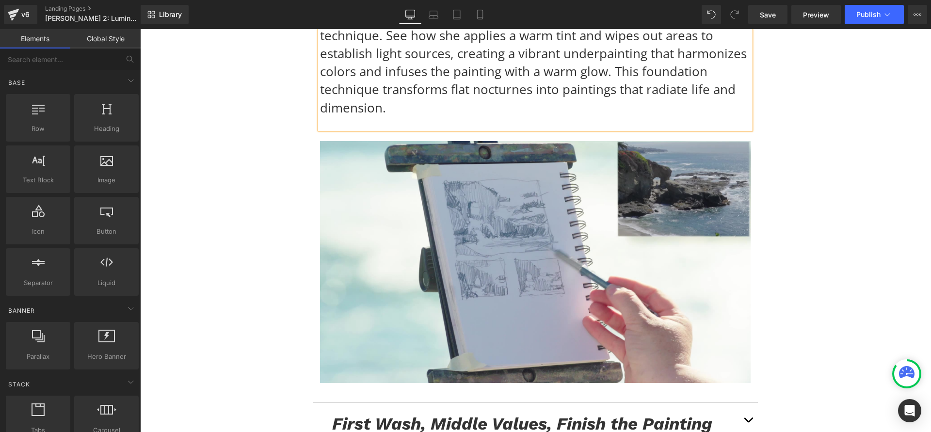
click at [427, 414] on span "First Wash, Middle Values, Finish the Painting" at bounding box center [522, 424] width 380 height 20
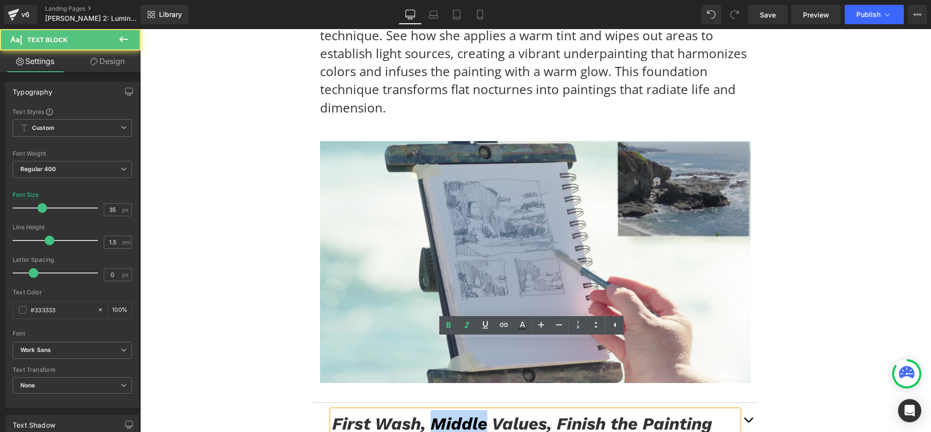
click at [427, 414] on span "First Wash, Middle Values, Finish the Painting" at bounding box center [522, 424] width 380 height 20
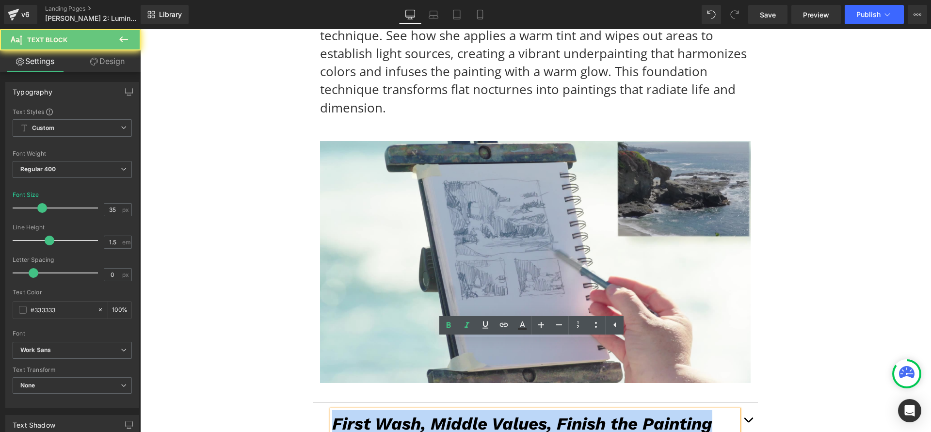
click at [427, 414] on span "First Wash, Middle Values, Finish the Painting" at bounding box center [522, 424] width 380 height 20
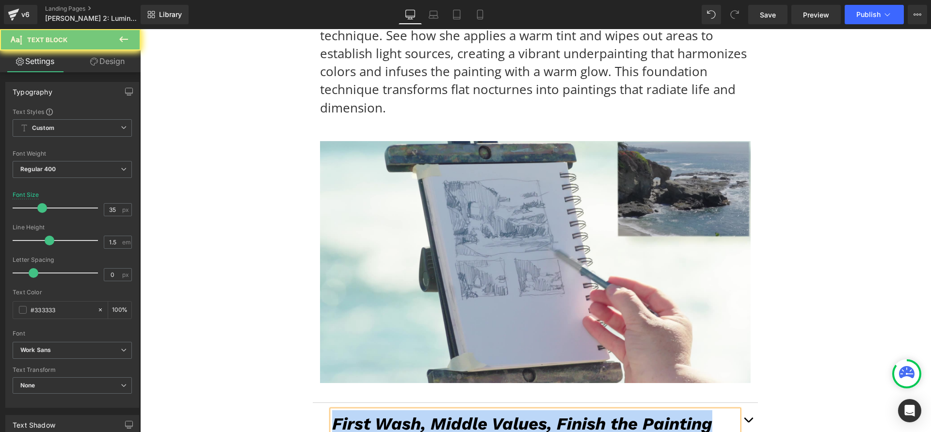
paste div
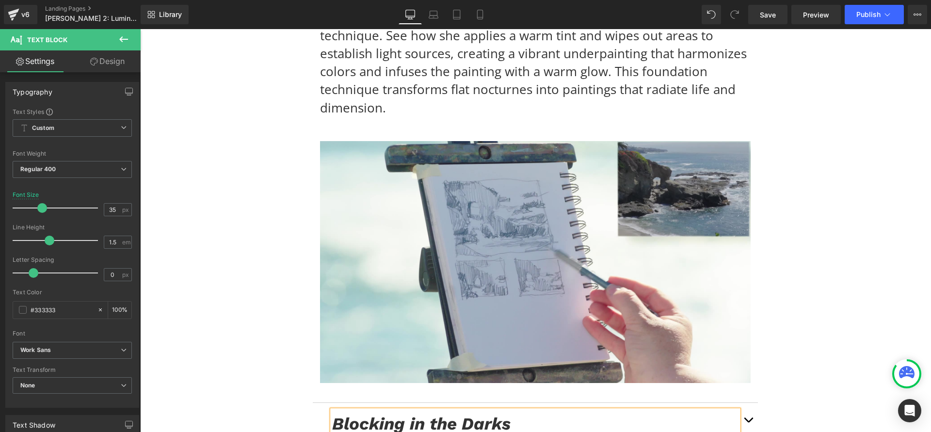
click at [753, 403] on button "button" at bounding box center [748, 424] width 19 height 42
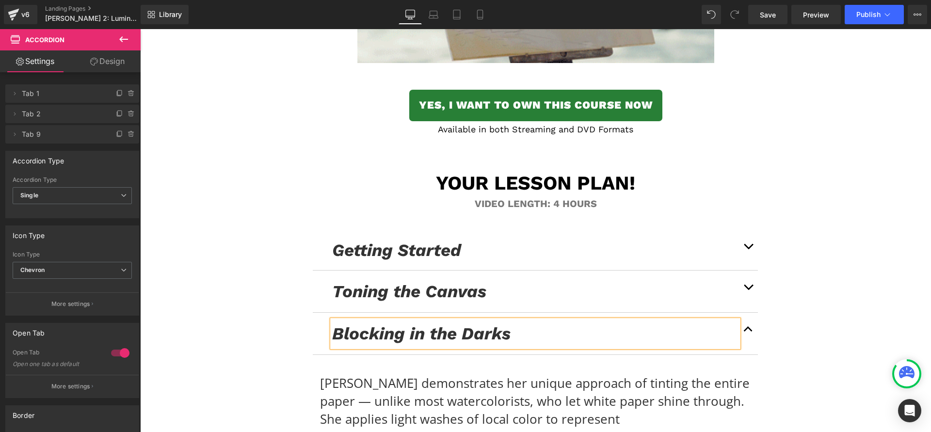
scroll to position [5179, 0]
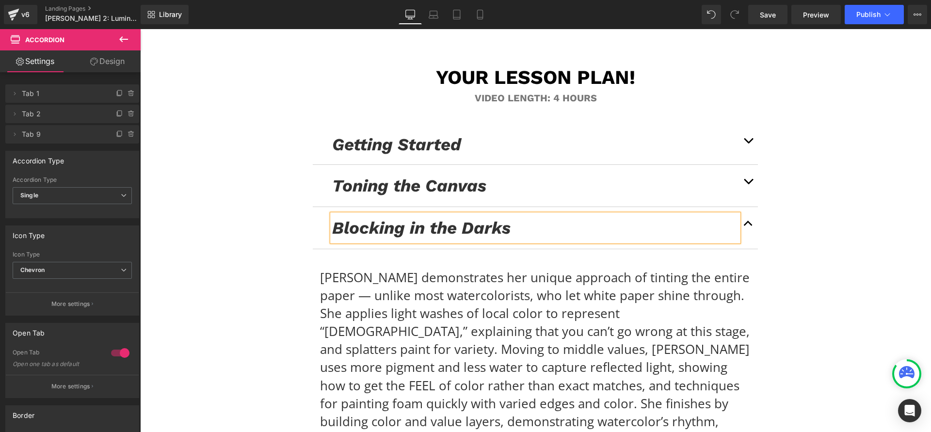
click at [444, 269] on p "[PERSON_NAME] demonstrates her unique approach of tinting the entire paper — un…" at bounding box center [535, 368] width 431 height 198
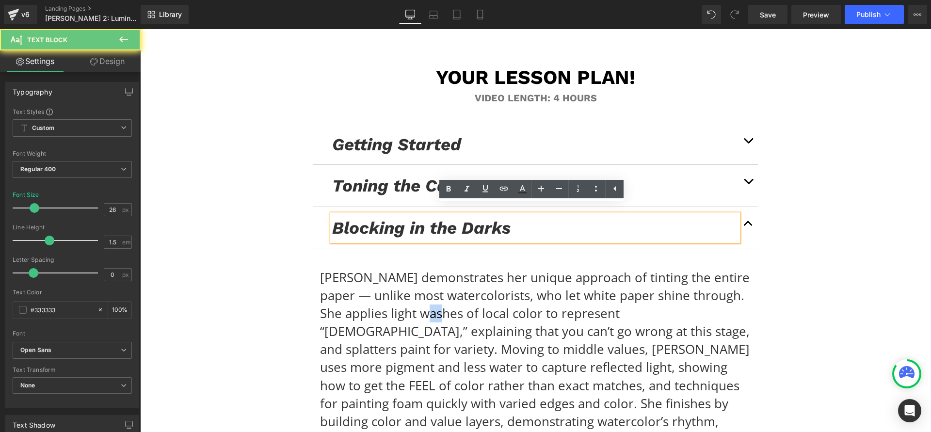
click at [444, 269] on p "[PERSON_NAME] demonstrates her unique approach of tinting the entire paper — un…" at bounding box center [535, 368] width 431 height 198
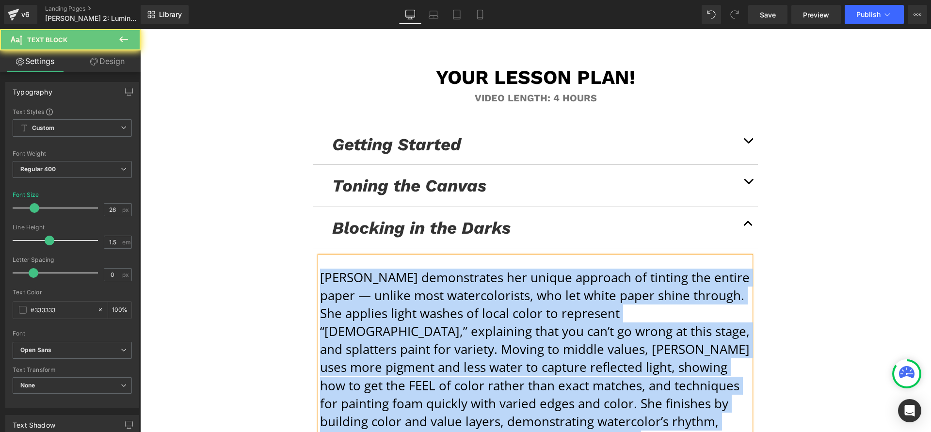
paste div
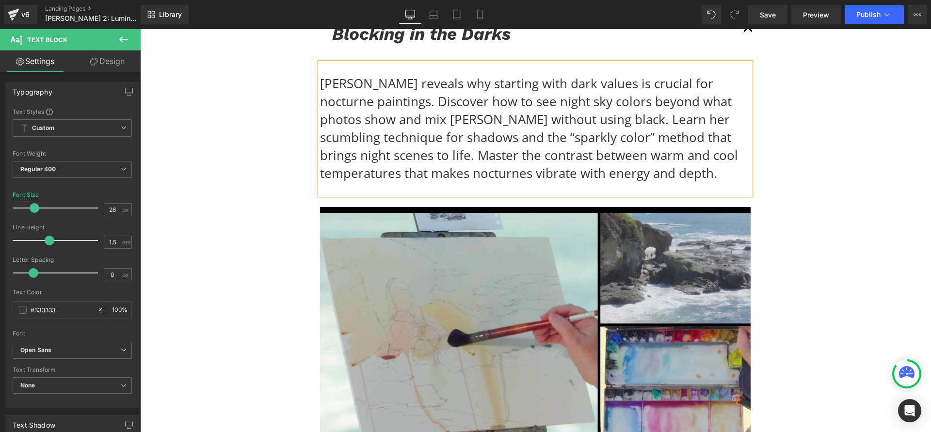
scroll to position [5067, 0]
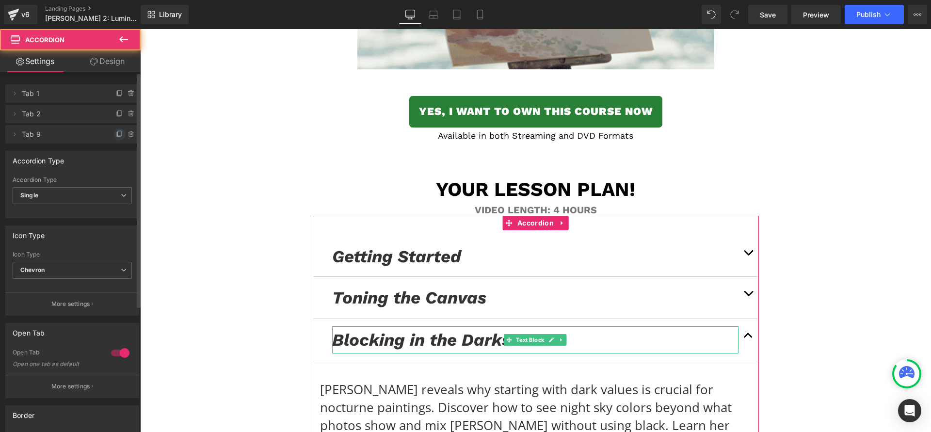
click at [117, 132] on icon at bounding box center [120, 134] width 8 height 8
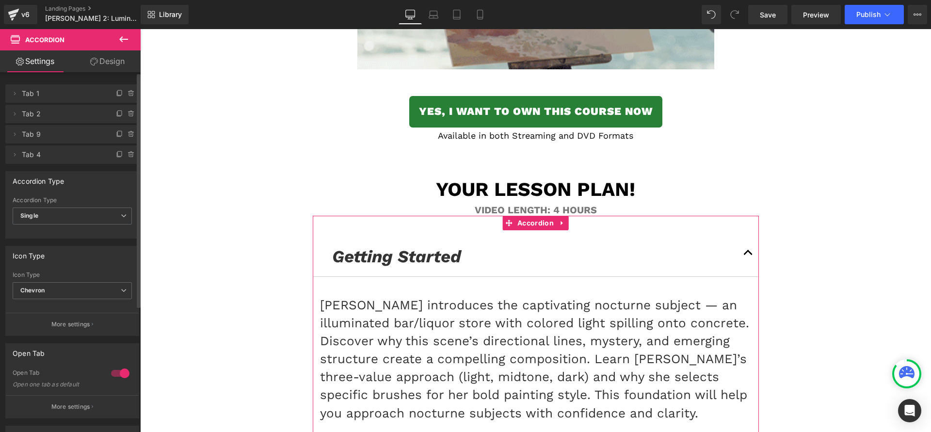
click at [117, 132] on icon at bounding box center [120, 134] width 8 height 8
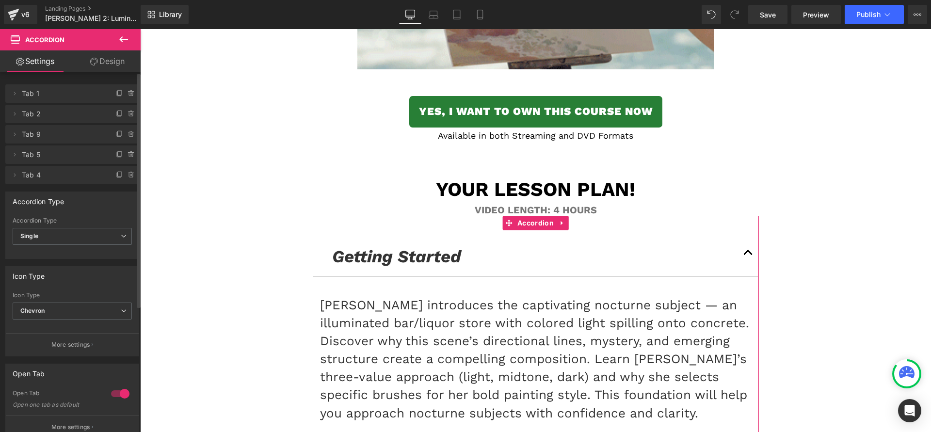
click at [117, 132] on icon at bounding box center [120, 134] width 8 height 8
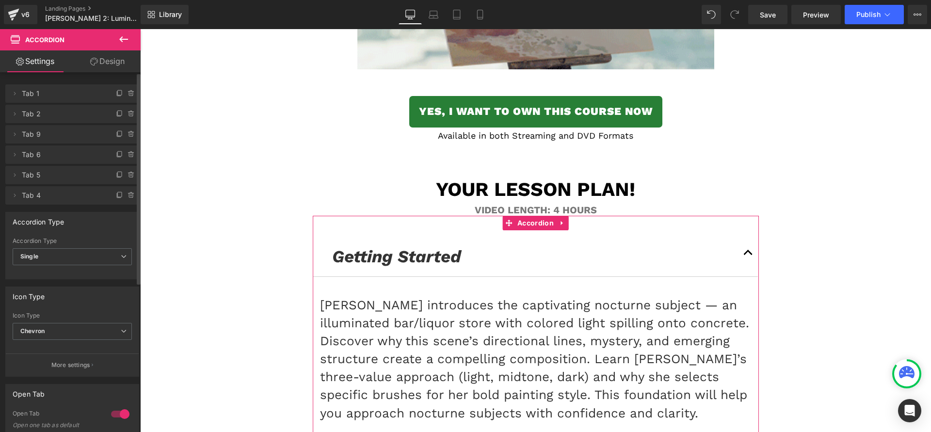
click at [117, 132] on icon at bounding box center [120, 134] width 8 height 8
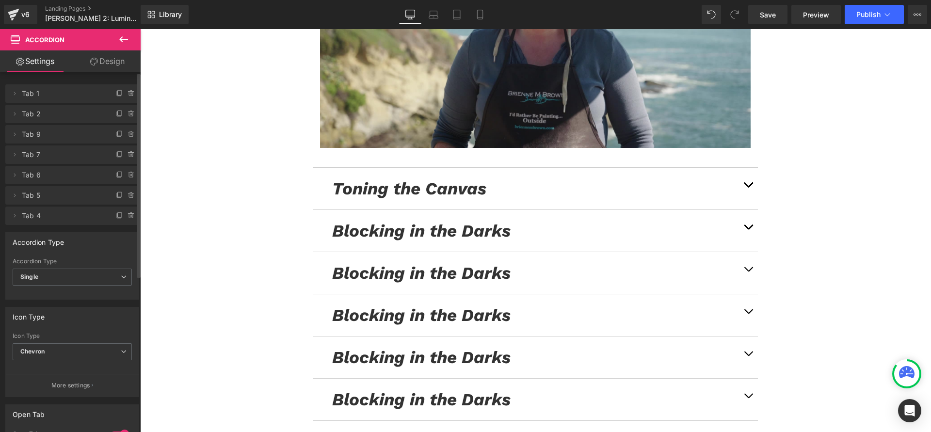
scroll to position [5622, 0]
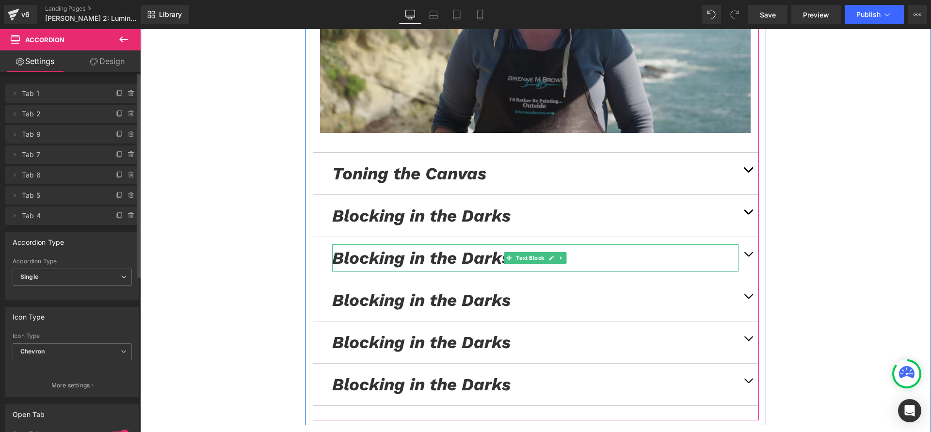
click at [431, 248] on icon "Blocking in the Darks" at bounding box center [421, 258] width 178 height 20
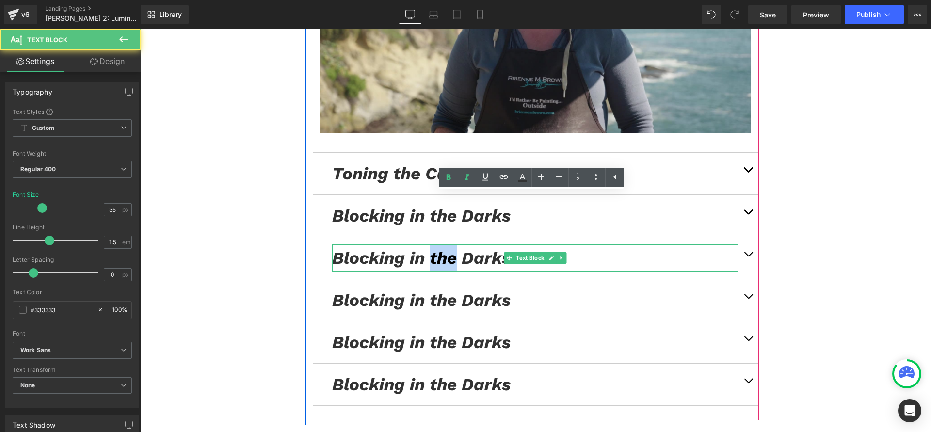
click at [431, 248] on icon "Blocking in the Darks" at bounding box center [421, 258] width 178 height 20
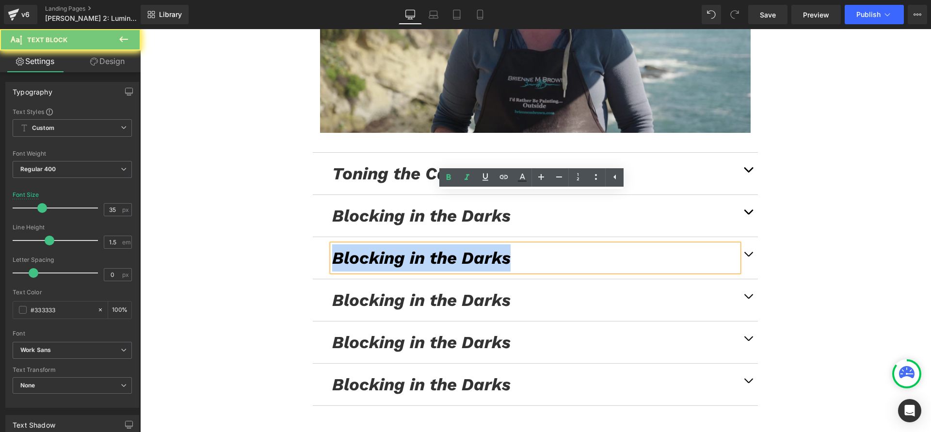
click at [431, 248] on icon "Blocking in the Darks" at bounding box center [421, 258] width 178 height 20
paste div
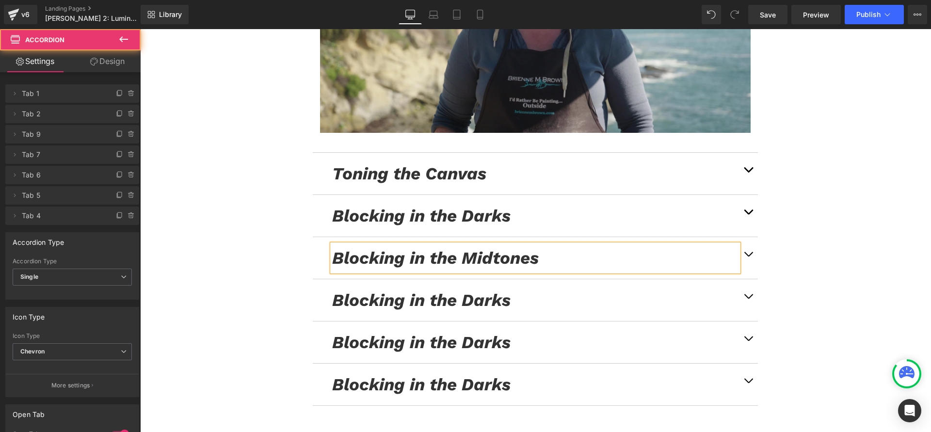
click at [744, 237] on button "button" at bounding box center [748, 258] width 19 height 42
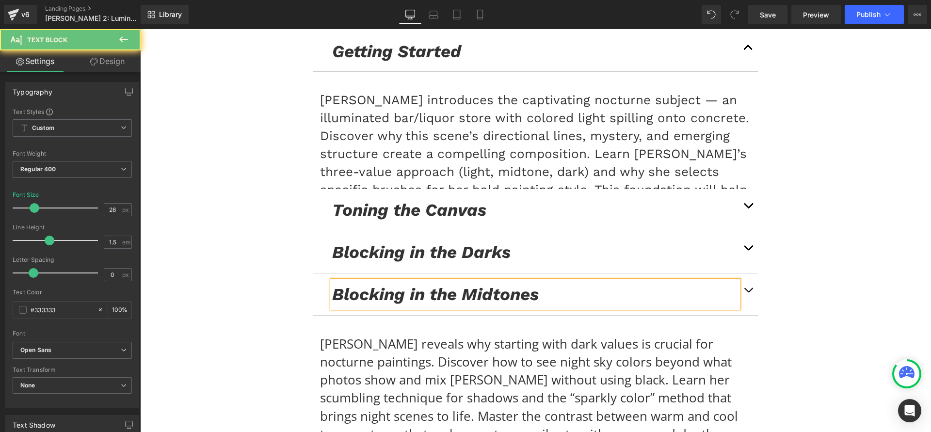
click at [532, 335] on p "[PERSON_NAME] reveals why starting with dark values is crucial for nocturne pai…" at bounding box center [535, 389] width 431 height 108
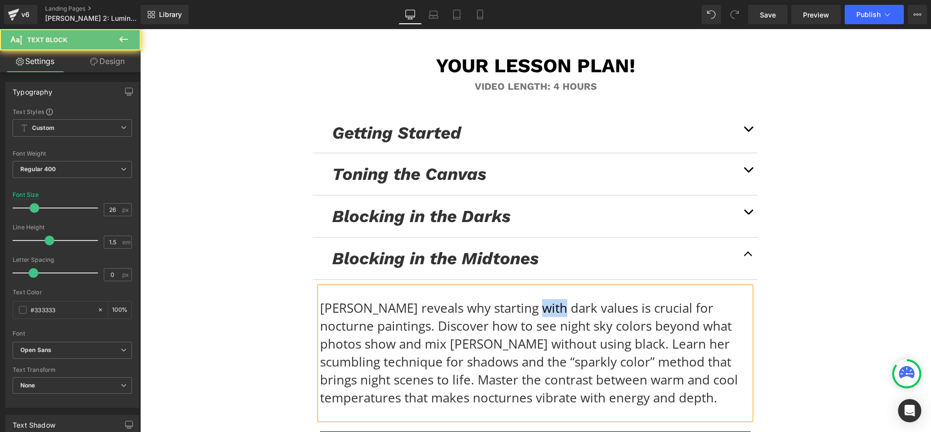
click at [532, 299] on p "[PERSON_NAME] reveals why starting with dark values is crucial for nocturne pai…" at bounding box center [535, 353] width 431 height 108
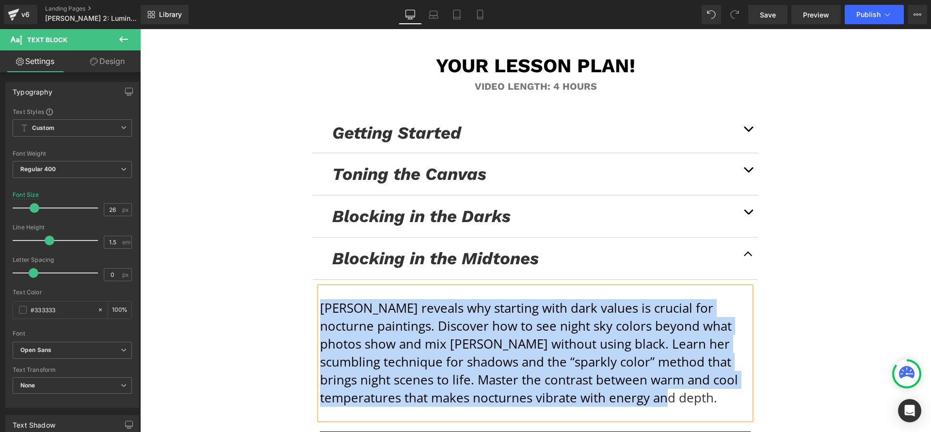
paste div
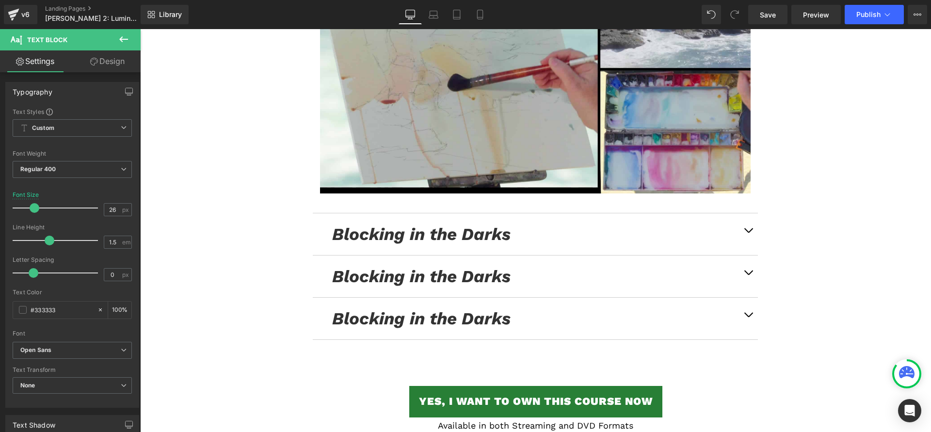
scroll to position [5693, 0]
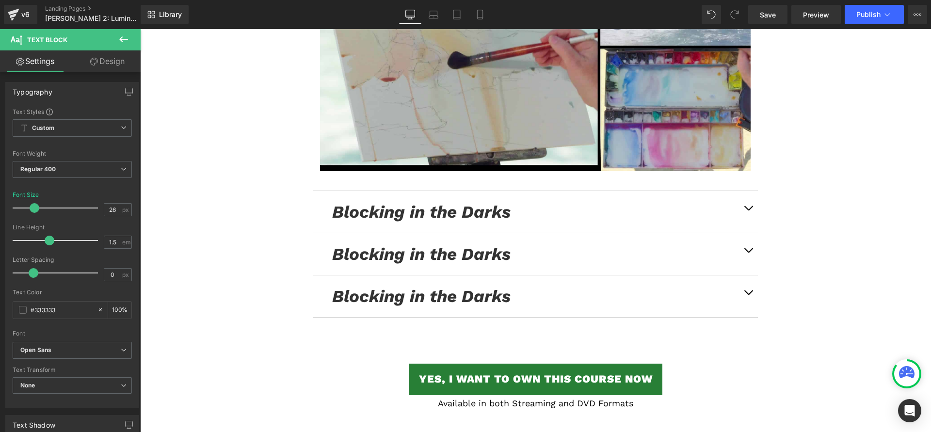
click at [398, 202] on icon "Blocking in the Darks" at bounding box center [421, 212] width 178 height 20
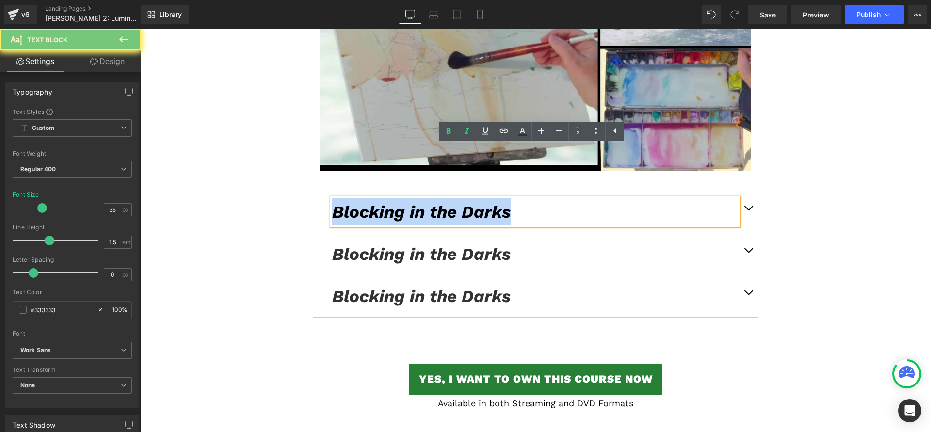
click at [398, 202] on icon "Blocking in the Darks" at bounding box center [421, 212] width 178 height 20
paste div
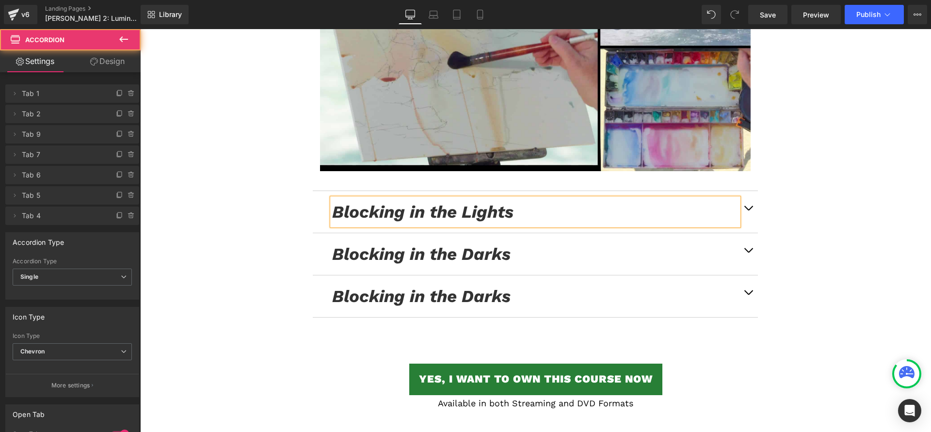
click at [748, 210] on span "button" at bounding box center [748, 210] width 0 height 0
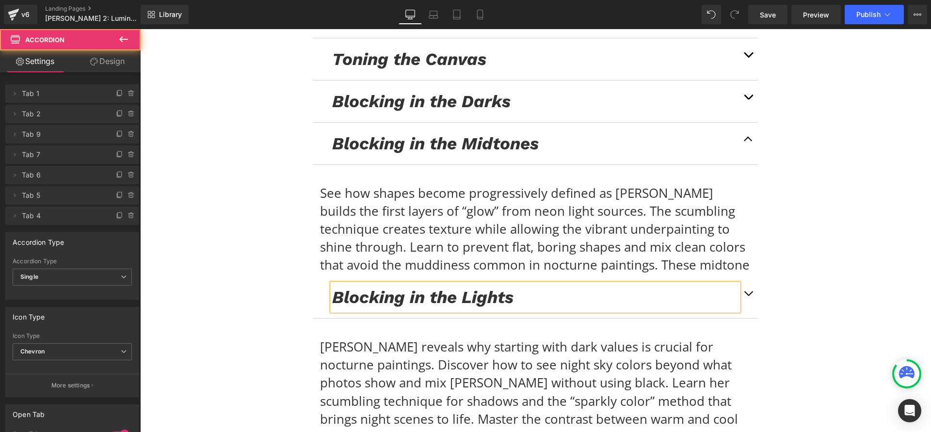
scroll to position [5279, 0]
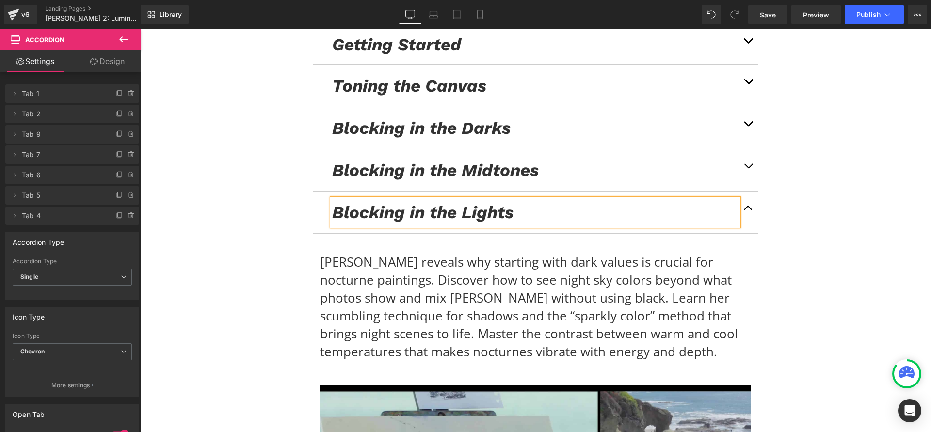
click at [399, 253] on p "[PERSON_NAME] reveals why starting with dark values is crucial for nocturne pai…" at bounding box center [535, 307] width 431 height 108
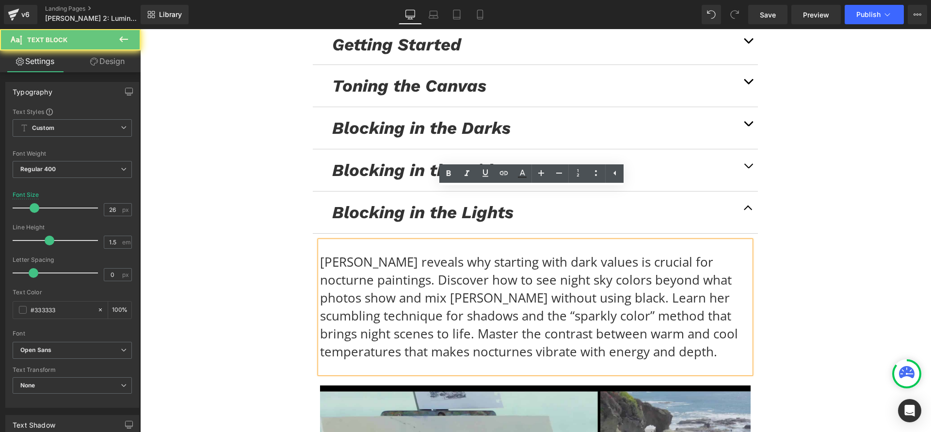
click at [399, 253] on p "[PERSON_NAME] reveals why starting with dark values is crucial for nocturne pai…" at bounding box center [535, 307] width 431 height 108
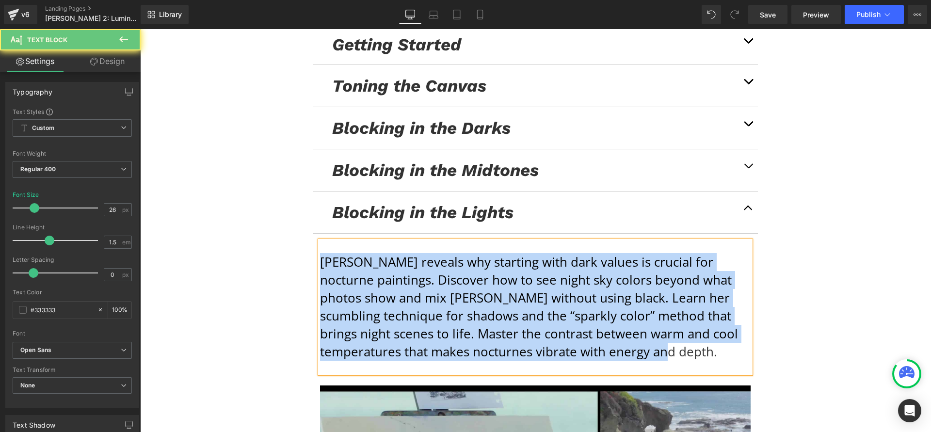
paste div
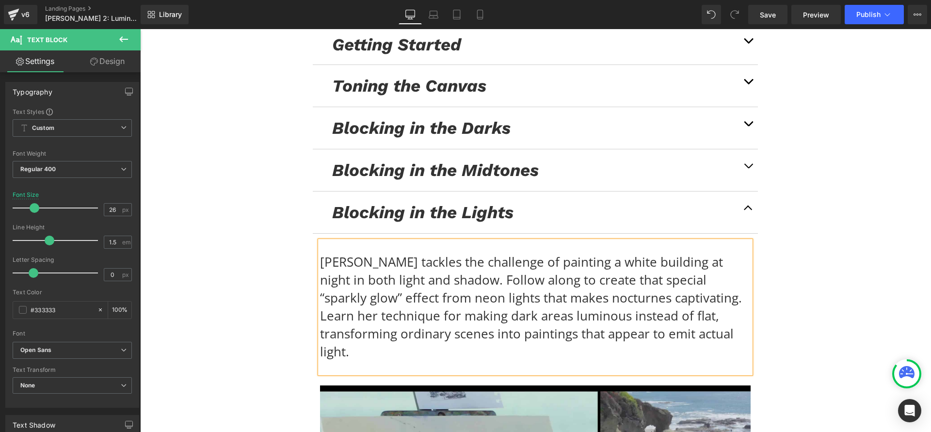
scroll to position [5487, 0]
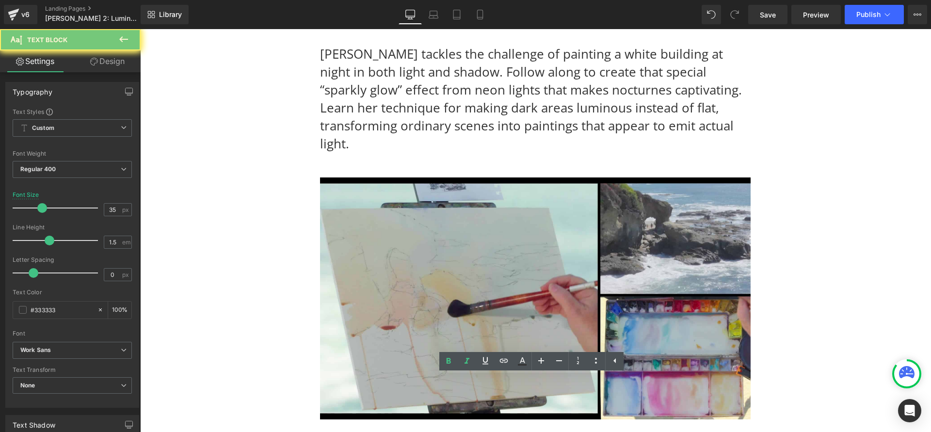
paste div
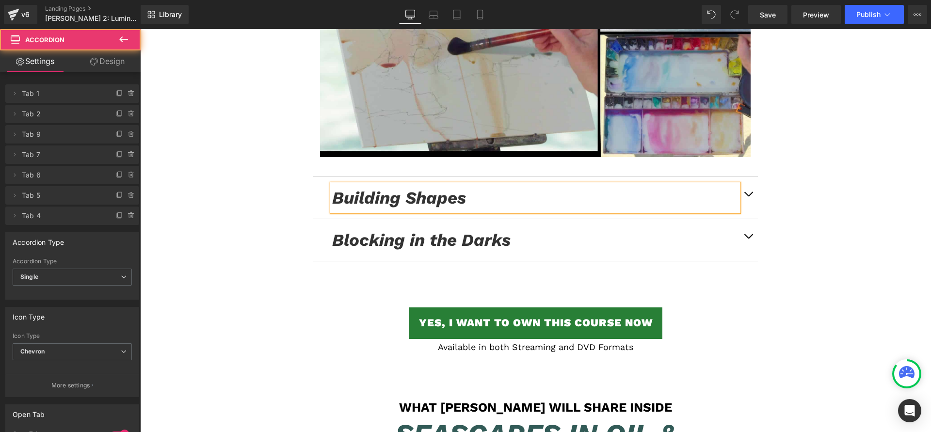
click at [750, 177] on button "button" at bounding box center [748, 198] width 19 height 42
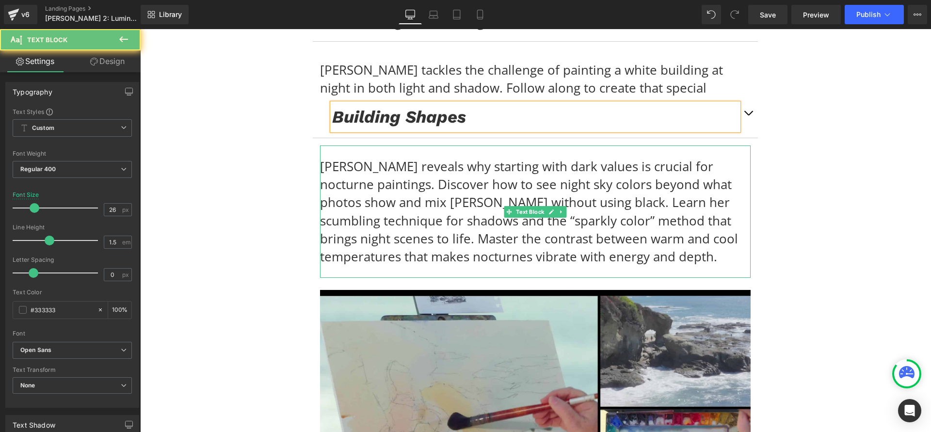
click at [551, 201] on p "[PERSON_NAME] reveals why starting with dark values is crucial for nocturne pai…" at bounding box center [535, 212] width 431 height 108
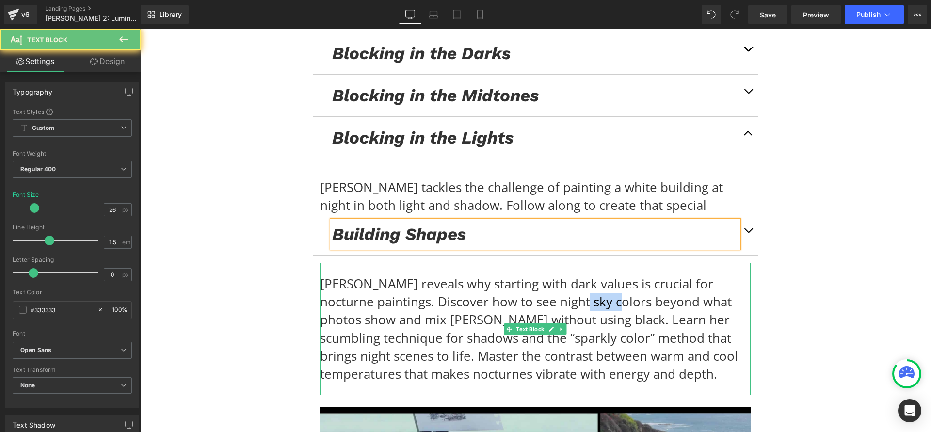
click at [551, 275] on p "[PERSON_NAME] reveals why starting with dark values is crucial for nocturne pai…" at bounding box center [535, 329] width 431 height 108
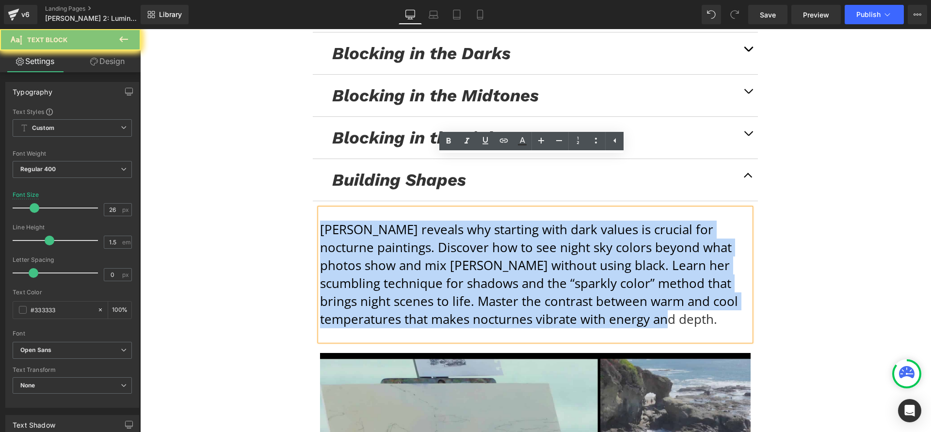
click at [551, 221] on p "[PERSON_NAME] reveals why starting with dark values is crucial for nocturne pai…" at bounding box center [535, 275] width 431 height 108
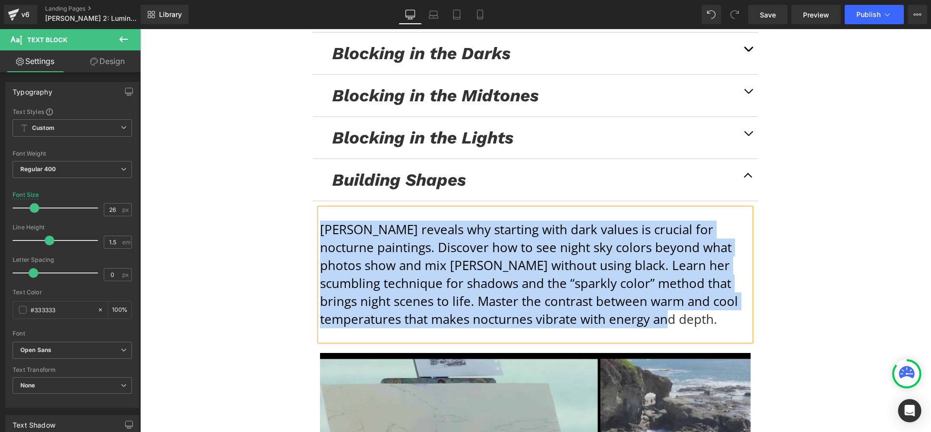
paste div
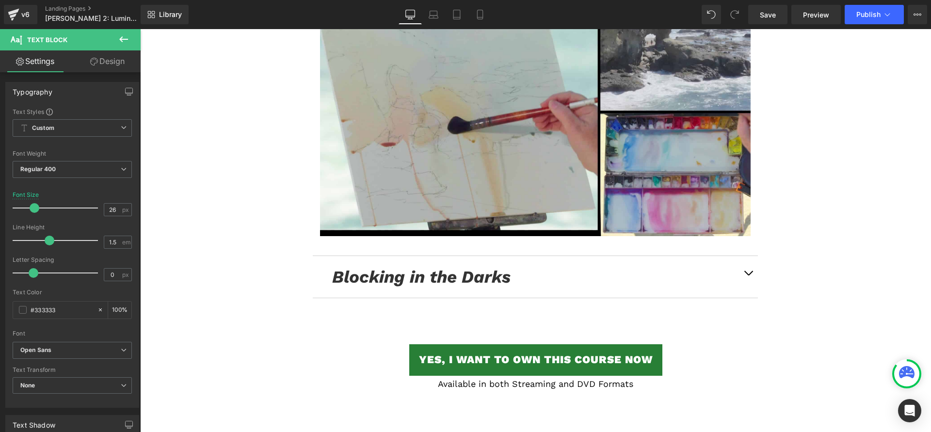
scroll to position [5770, 0]
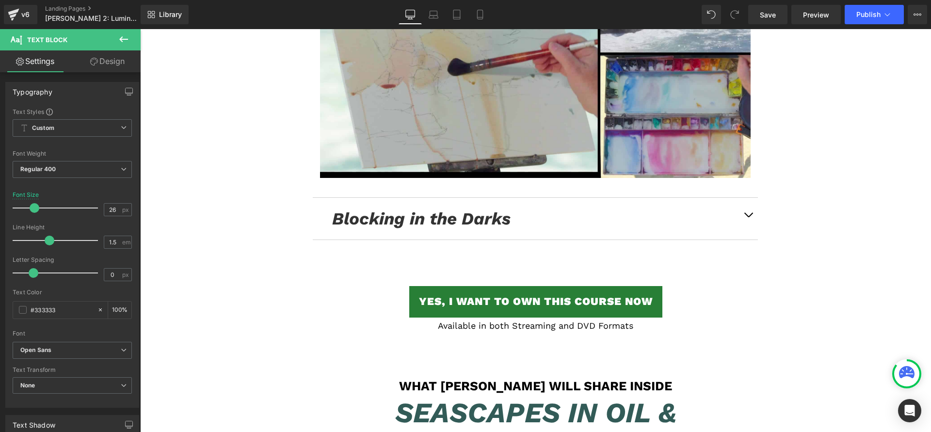
click at [383, 209] on icon "Blocking in the Darks" at bounding box center [421, 219] width 178 height 20
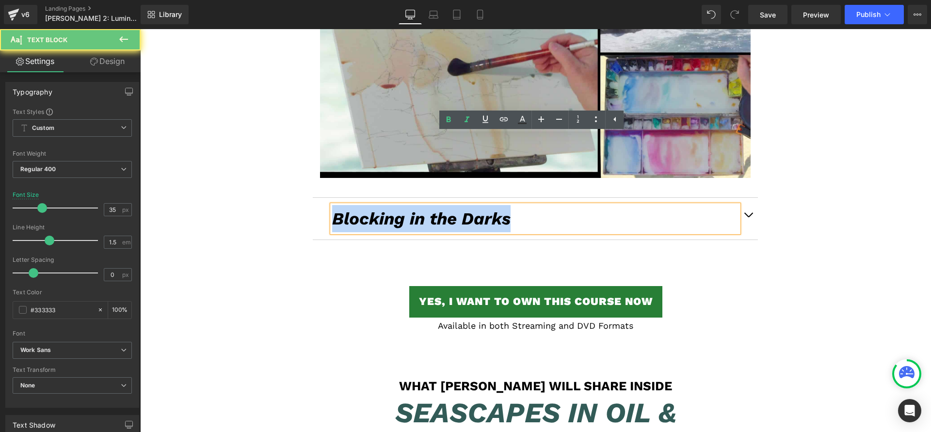
click at [383, 209] on icon "Blocking in the Darks" at bounding box center [421, 219] width 178 height 20
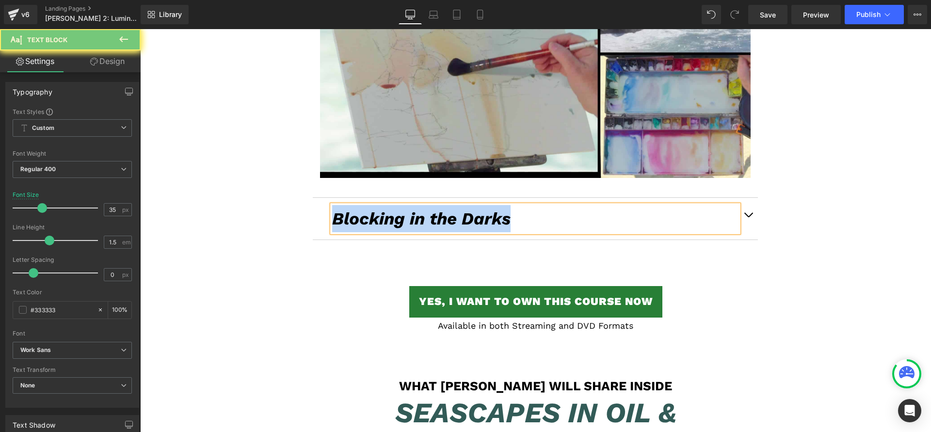
paste div
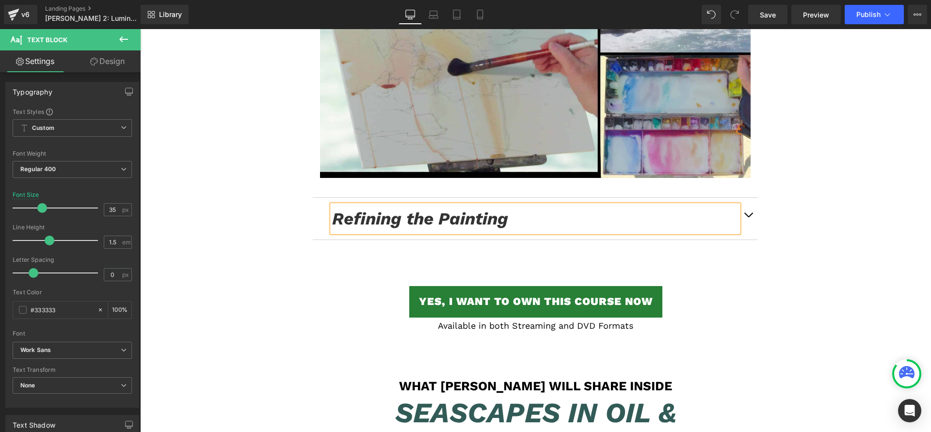
click at [748, 217] on span "button" at bounding box center [748, 217] width 0 height 0
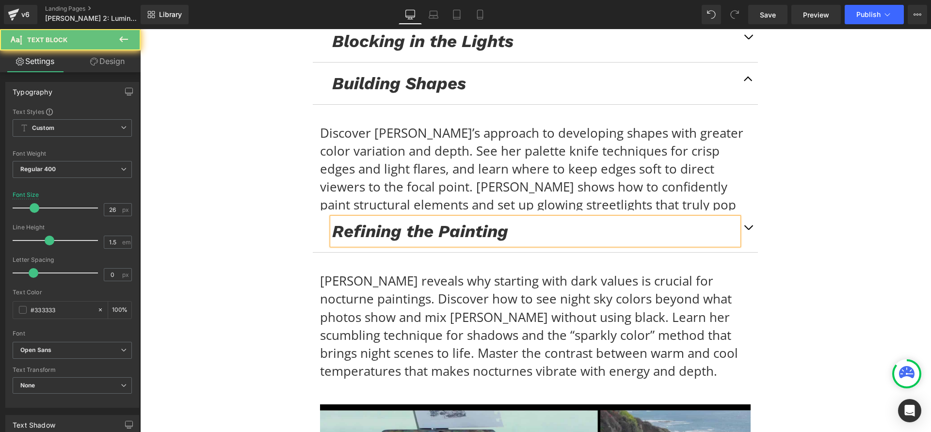
click at [511, 272] on p "[PERSON_NAME] reveals why starting with dark values is crucial for nocturne pai…" at bounding box center [535, 326] width 431 height 108
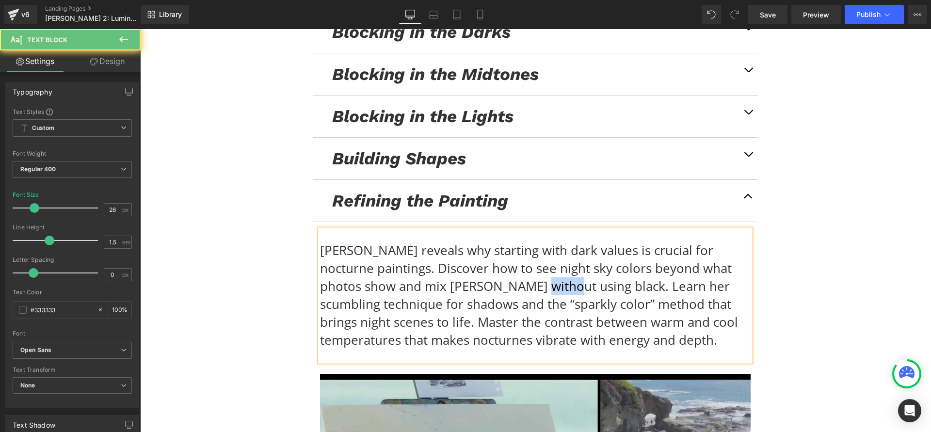
click at [511, 241] on p "[PERSON_NAME] reveals why starting with dark values is crucial for nocturne pai…" at bounding box center [535, 295] width 431 height 108
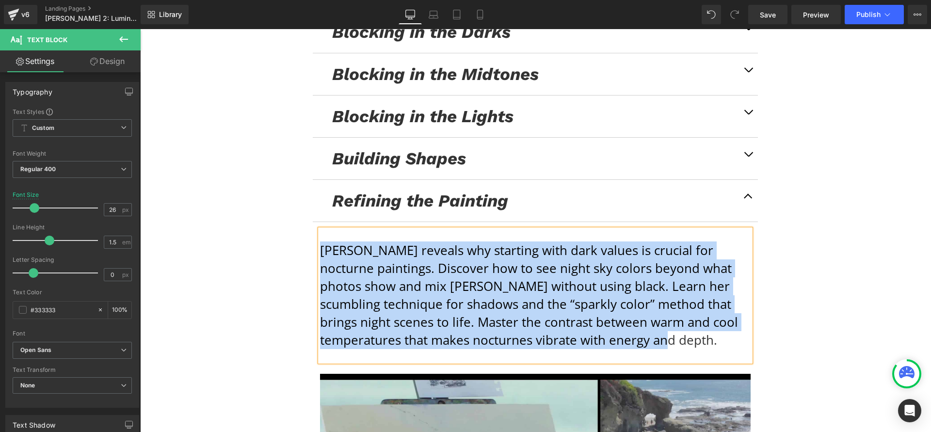
paste div
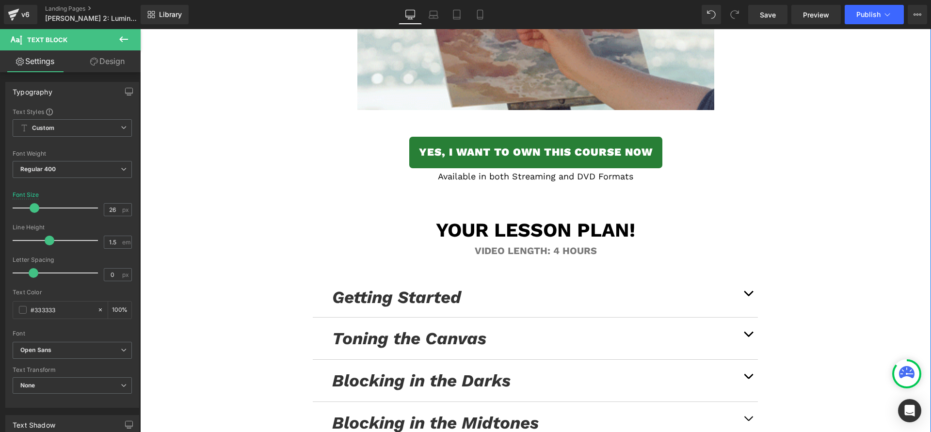
scroll to position [5018, 0]
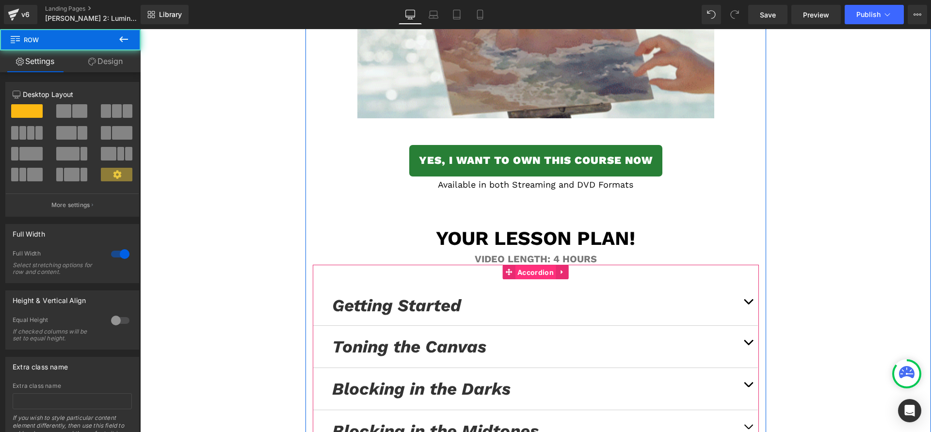
click at [536, 265] on span "Accordion" at bounding box center [535, 272] width 41 height 15
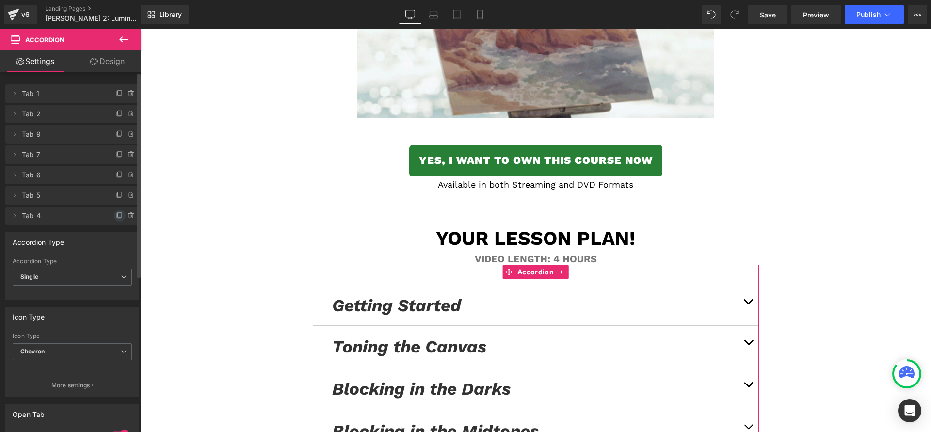
click at [118, 213] on icon at bounding box center [120, 214] width 4 height 5
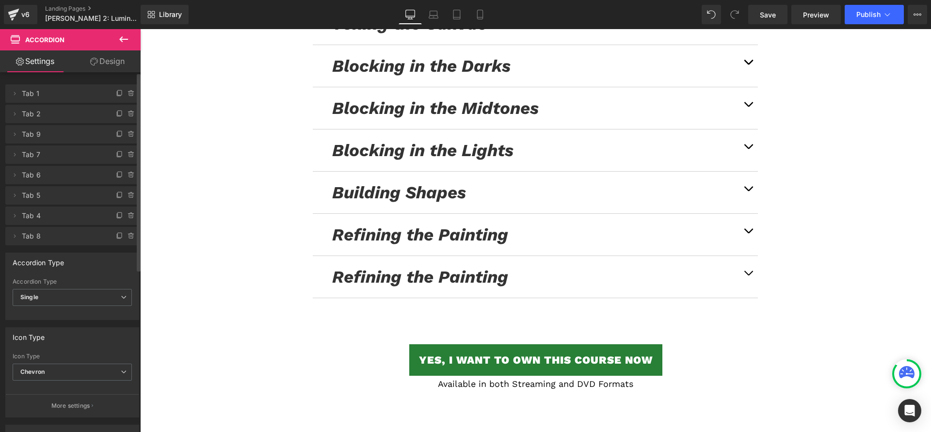
scroll to position [5783, 0]
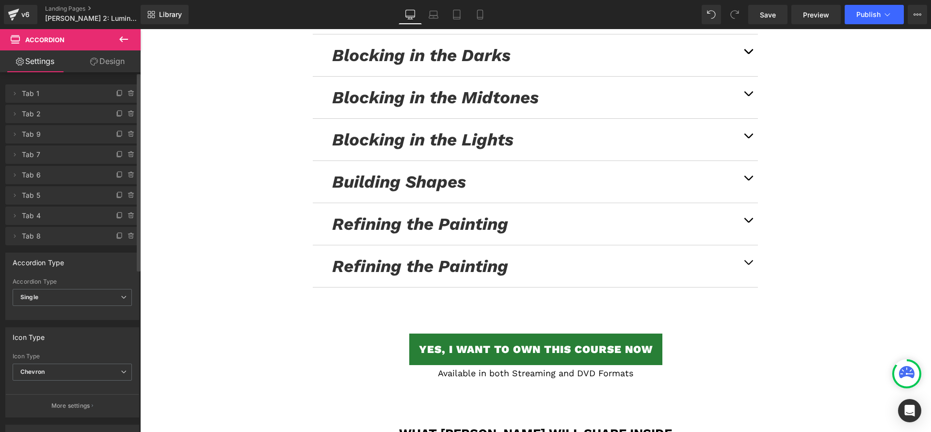
click at [399, 256] on icon "Refining the Painting" at bounding box center [420, 266] width 176 height 20
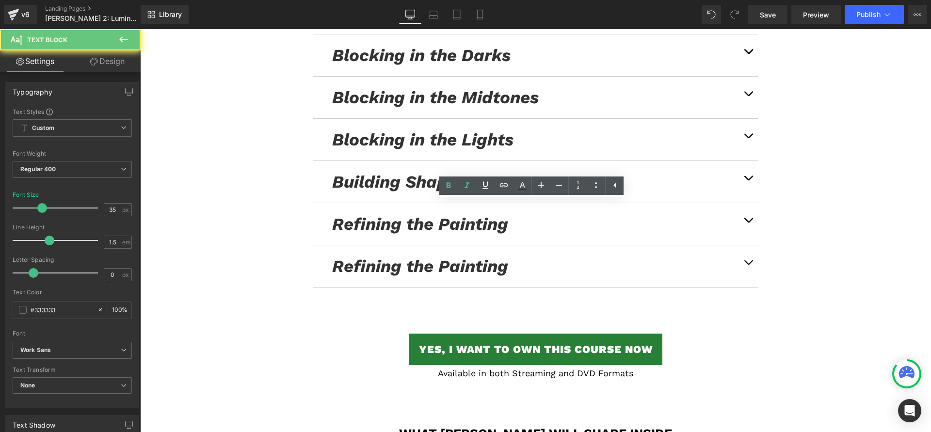
click at [399, 256] on icon "Refining the Painting" at bounding box center [420, 266] width 176 height 20
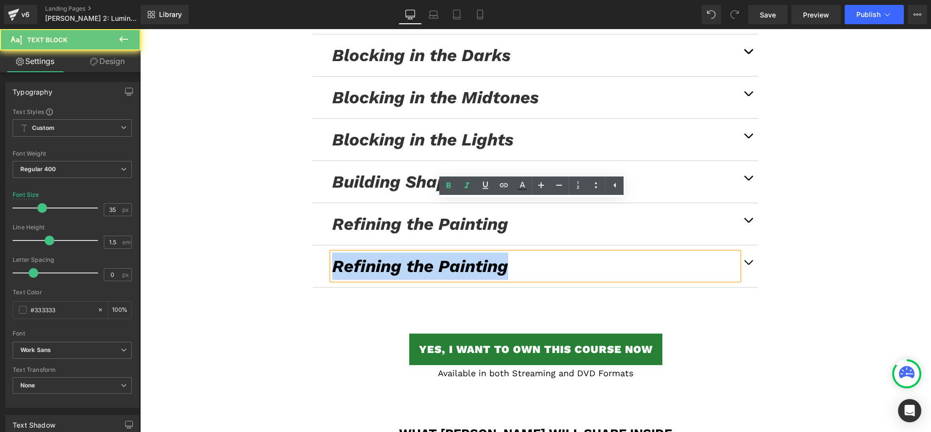
click at [399, 256] on icon "Refining the Painting" at bounding box center [420, 266] width 176 height 20
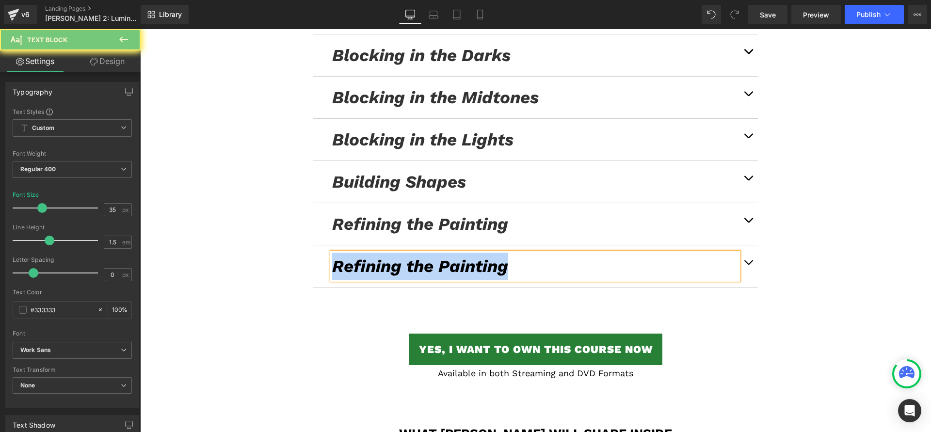
paste div
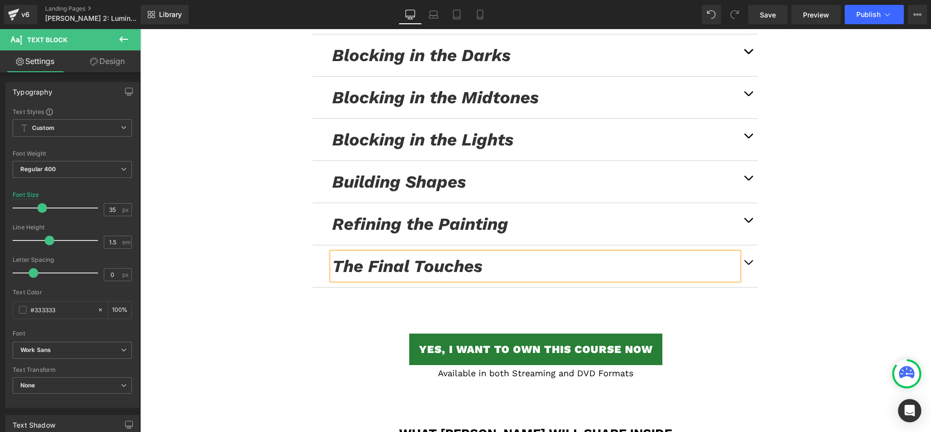
click at [748, 265] on span "button" at bounding box center [748, 265] width 0 height 0
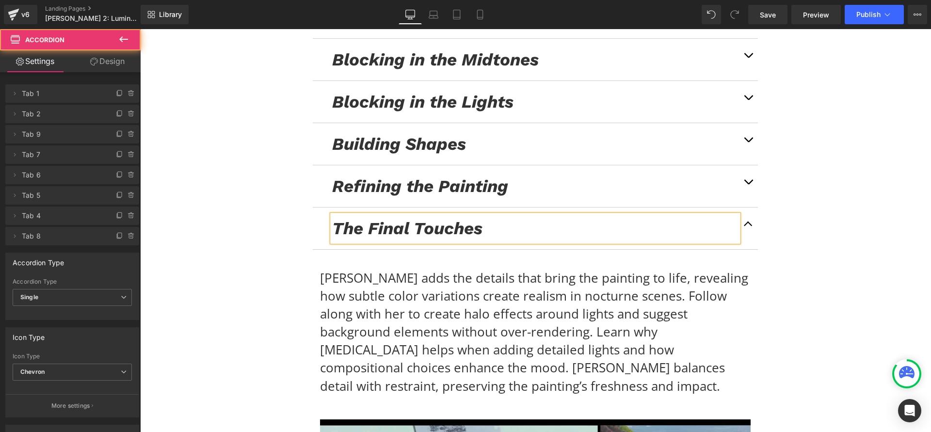
scroll to position [5347, 0]
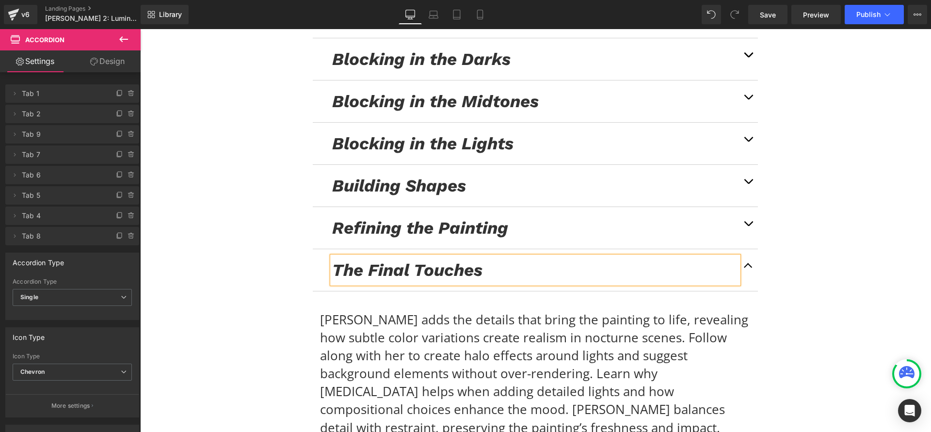
click at [384, 311] on p "[PERSON_NAME] adds the details that bring the painting to life, revealing how s…" at bounding box center [535, 374] width 431 height 126
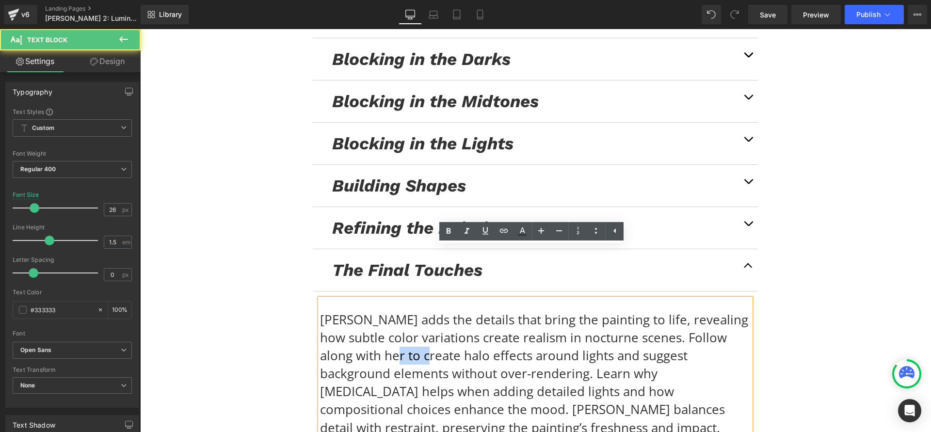
click at [384, 311] on p "[PERSON_NAME] adds the details that bring the painting to life, revealing how s…" at bounding box center [535, 374] width 431 height 126
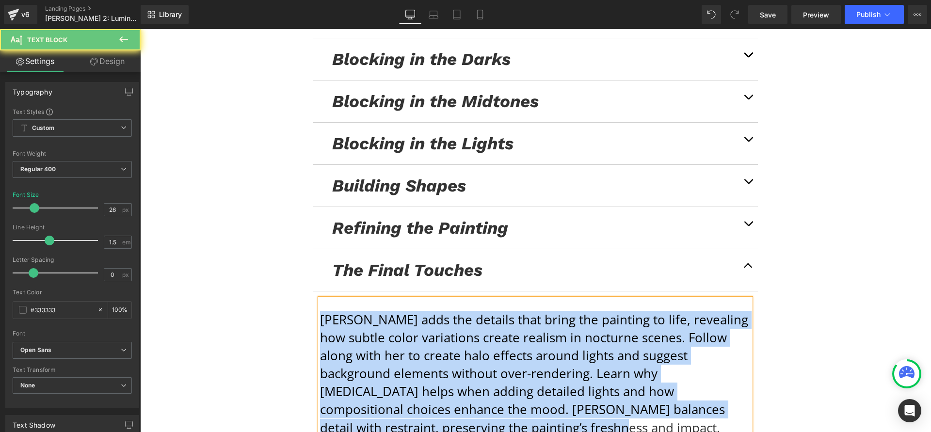
paste div
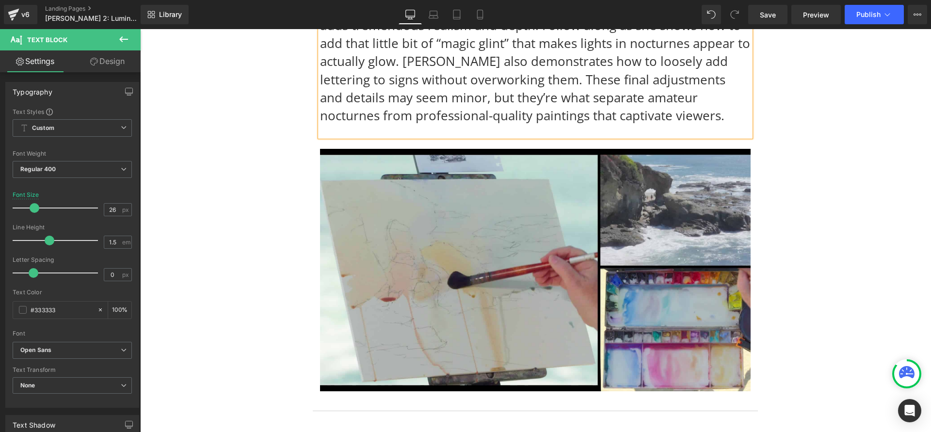
scroll to position [5695, 0]
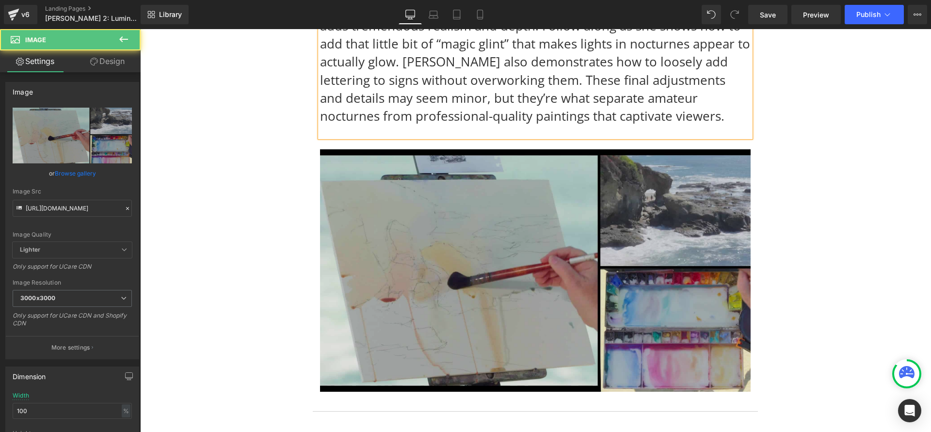
click at [523, 149] on img at bounding box center [535, 270] width 431 height 242
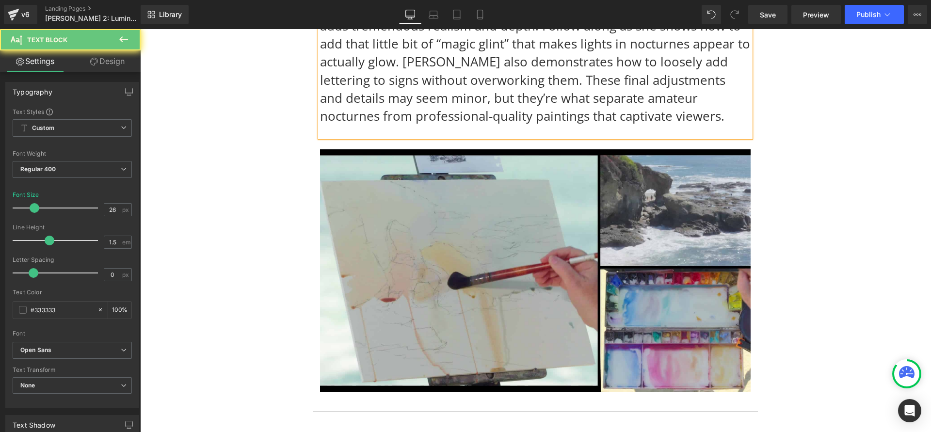
click at [525, 68] on p "In this final chapter, [PERSON_NAME] adds those magical finishing touches that …" at bounding box center [535, 44] width 431 height 162
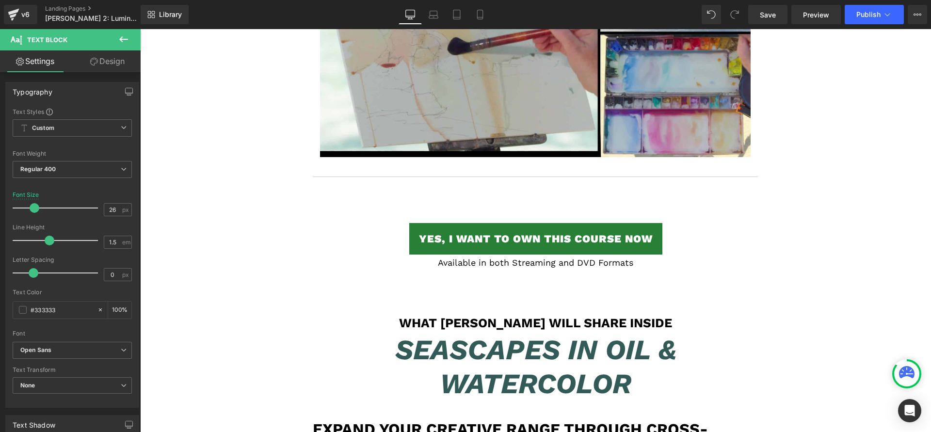
scroll to position [6003, 0]
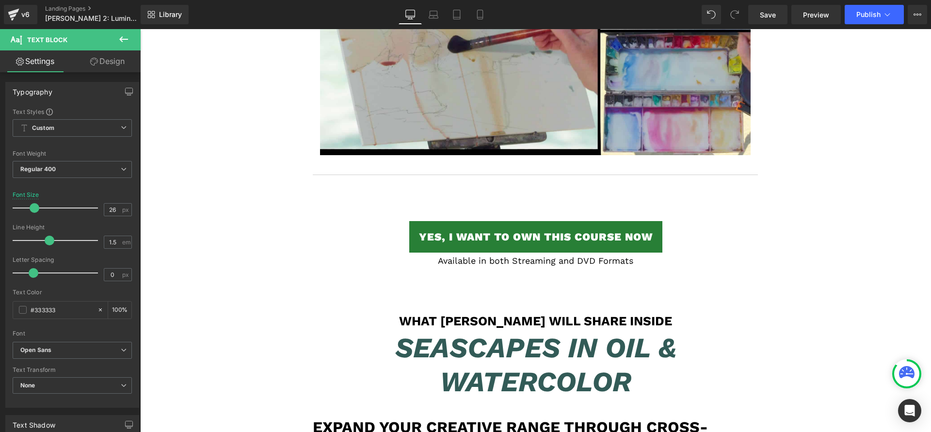
click at [480, 314] on h1 "What [PERSON_NAME] Will Share Inside" at bounding box center [536, 321] width 446 height 15
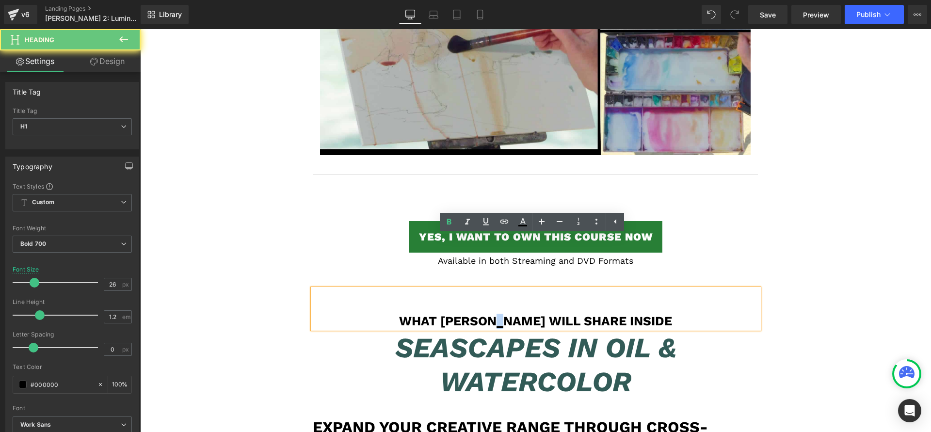
click at [480, 314] on h1 "What [PERSON_NAME] Will Share Inside" at bounding box center [536, 321] width 446 height 15
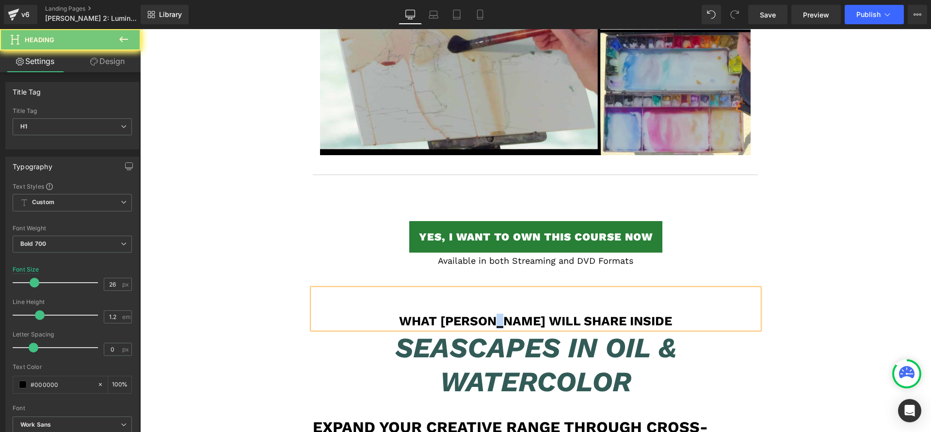
paste div
click at [486, 331] on span "Seascapes in Oil & Watercolor" at bounding box center [535, 364] width 281 height 67
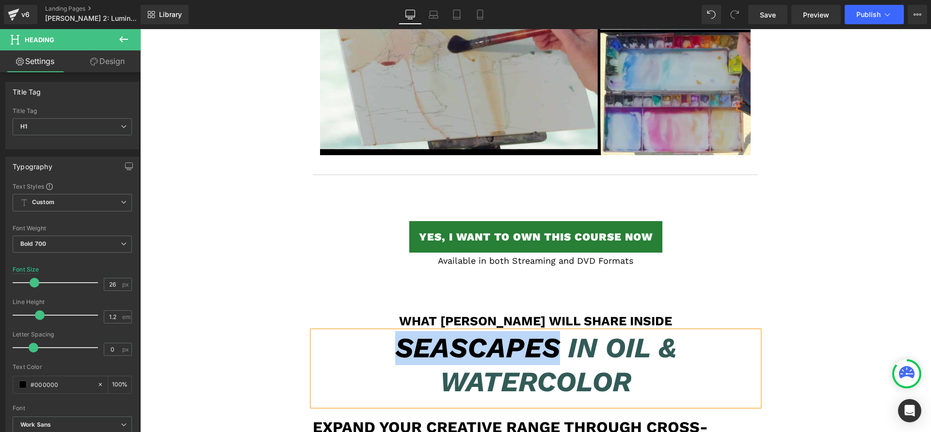
click at [486, 331] on span "Seascapes in Oil & Watercolor" at bounding box center [535, 364] width 281 height 67
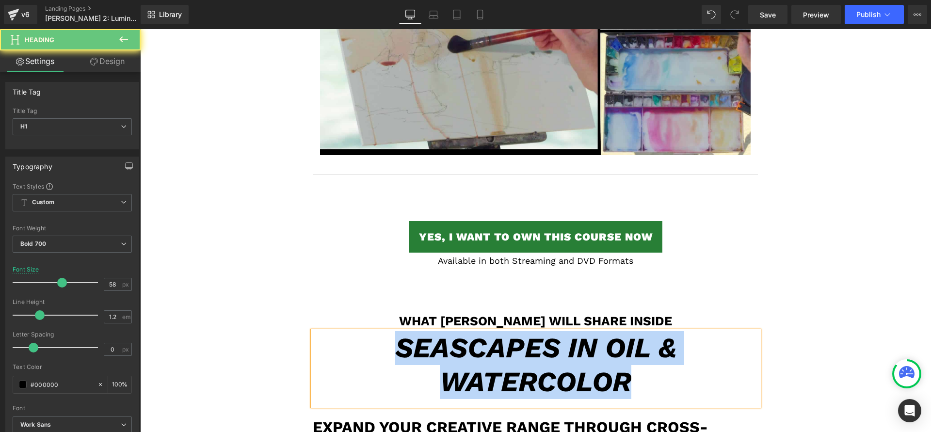
paste div
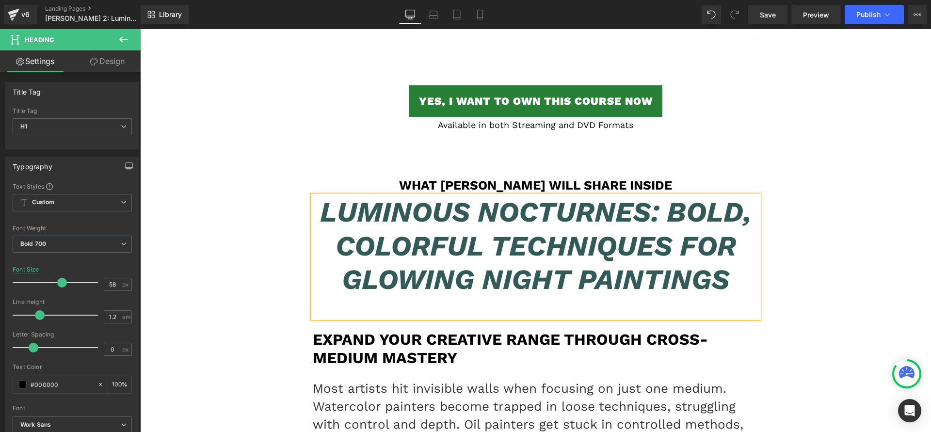
scroll to position [6210, 0]
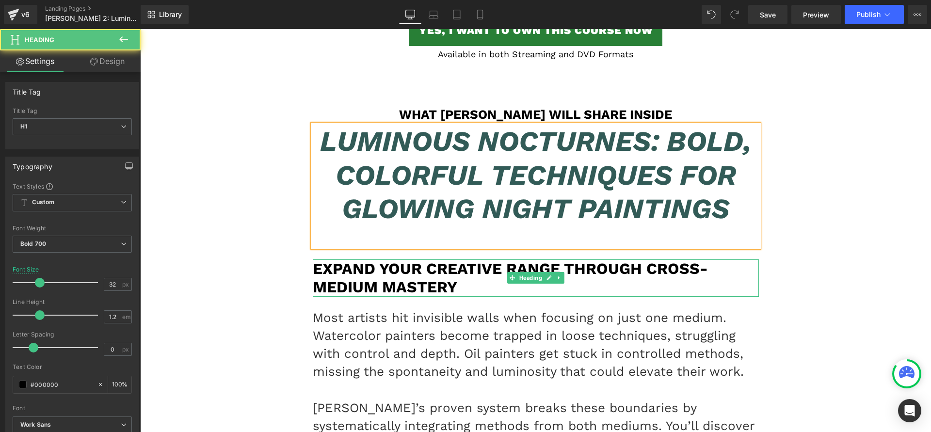
click at [461, 259] on h1 "Expand Your Creative Range Through Cross-Medium Mastery" at bounding box center [536, 277] width 446 height 37
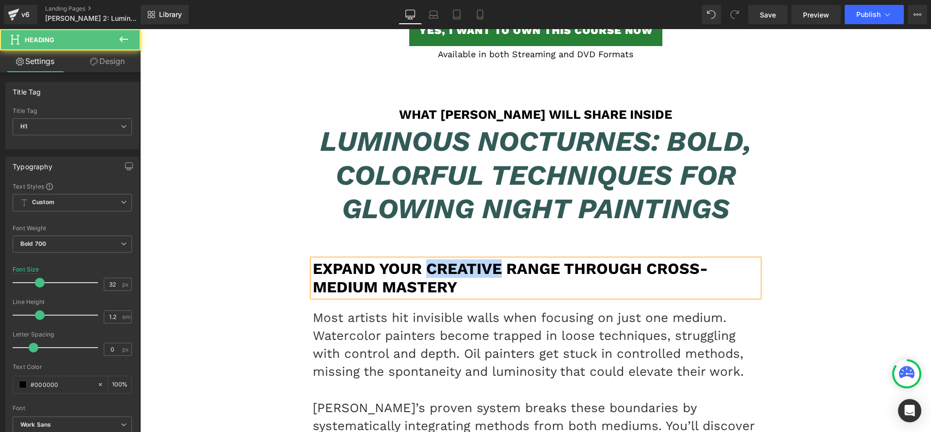
click at [461, 259] on h1 "Expand Your Creative Range Through Cross-Medium Mastery" at bounding box center [536, 277] width 446 height 37
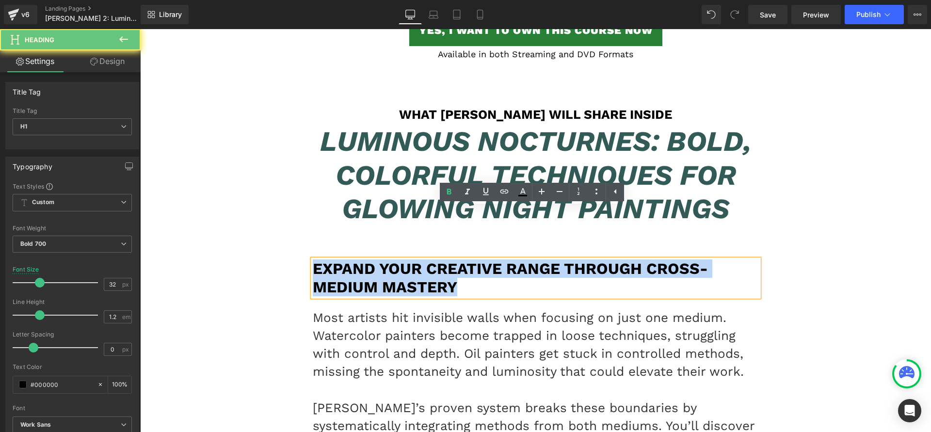
click at [461, 259] on h1 "Expand Your Creative Range Through Cross-Medium Mastery" at bounding box center [536, 277] width 446 height 37
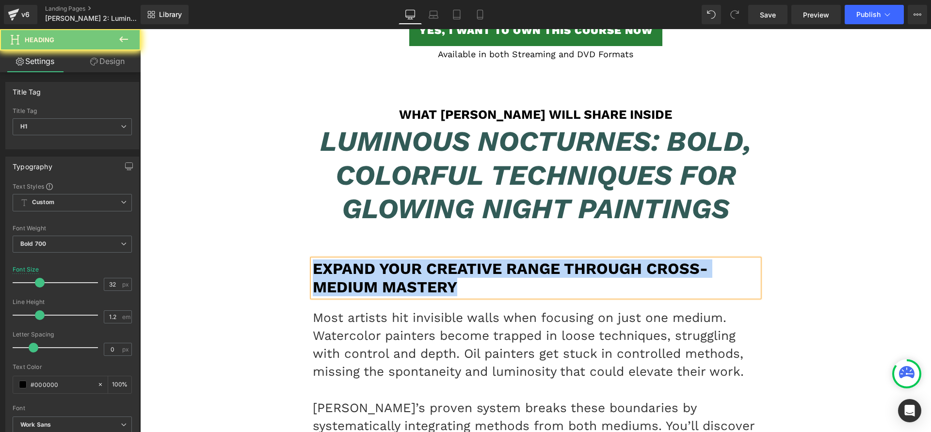
paste div
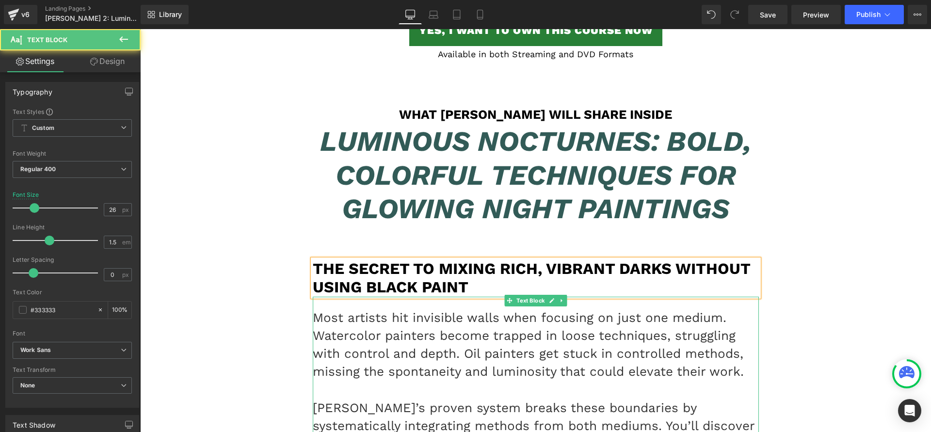
click at [451, 329] on p "Most artists hit invisible walls when focusing on just one medium. Watercolor p…" at bounding box center [536, 345] width 446 height 72
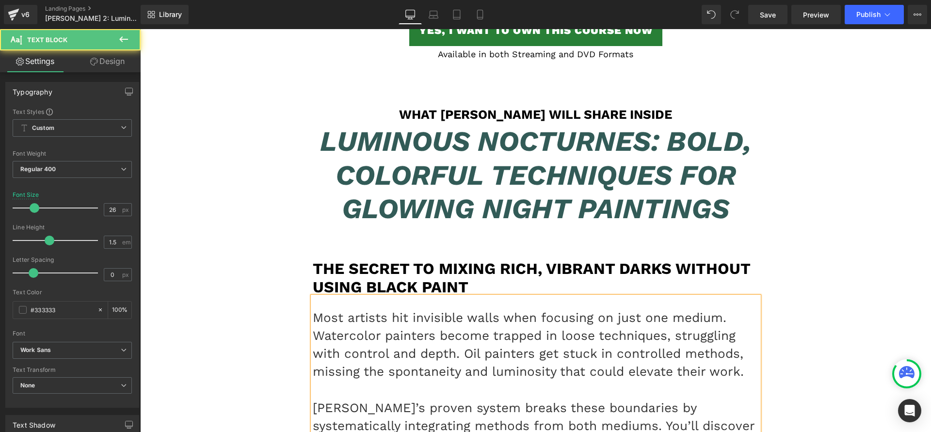
click at [450, 324] on p "Most artists hit invisible walls when focusing on just one medium. Watercolor p…" at bounding box center [536, 345] width 446 height 72
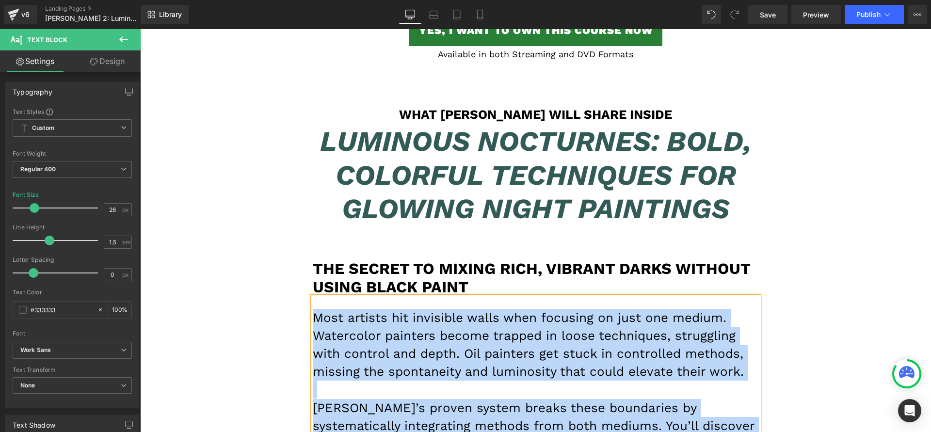
paste div
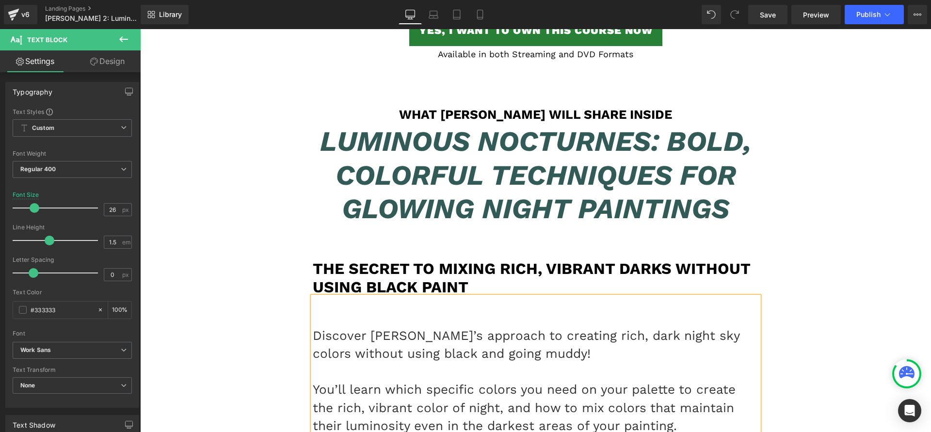
scroll to position [6377, 0]
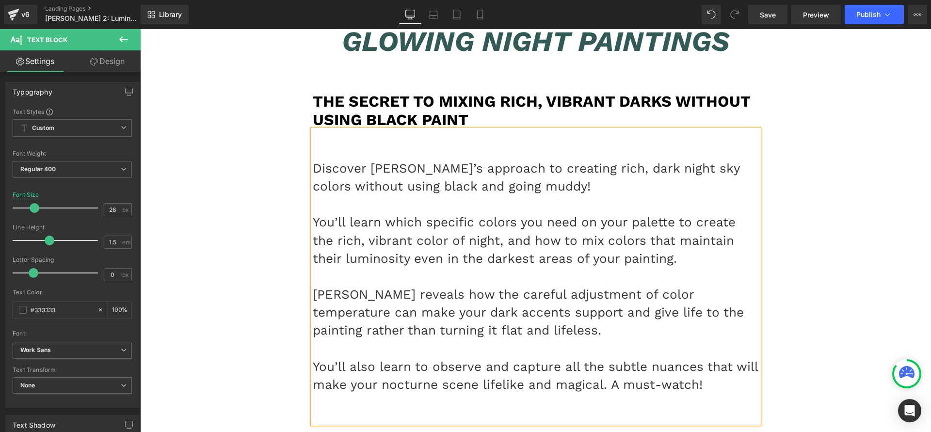
click at [313, 160] on p "Discover [PERSON_NAME]’s approach to creating rich, dark night sky colors witho…" at bounding box center [536, 178] width 446 height 36
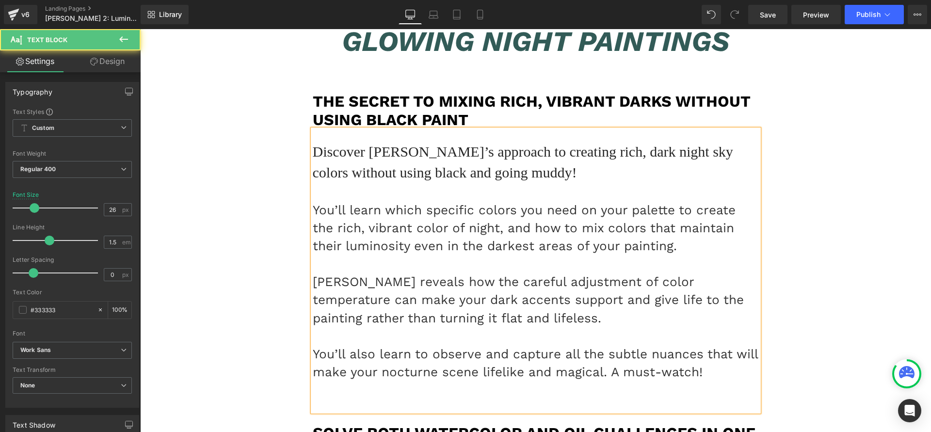
click at [338, 381] on p at bounding box center [536, 390] width 446 height 18
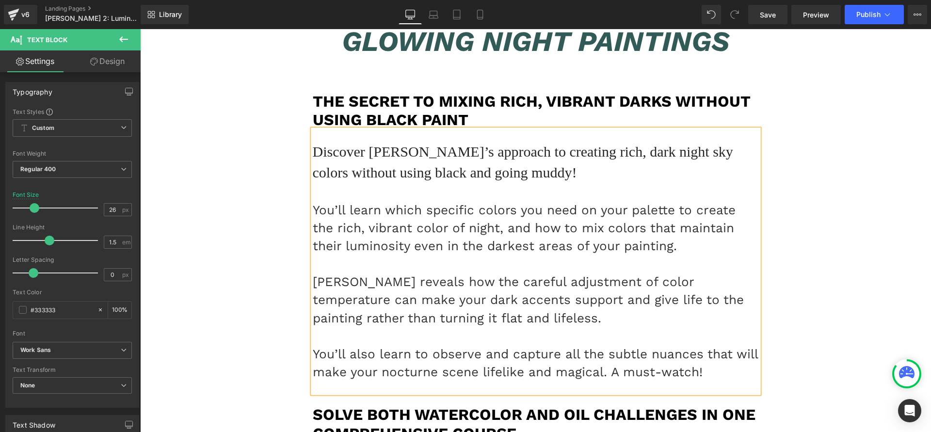
click at [373, 405] on h1 "Solve Both Watercolor and Oil Challenges in One Comprehensive Course" at bounding box center [536, 423] width 446 height 37
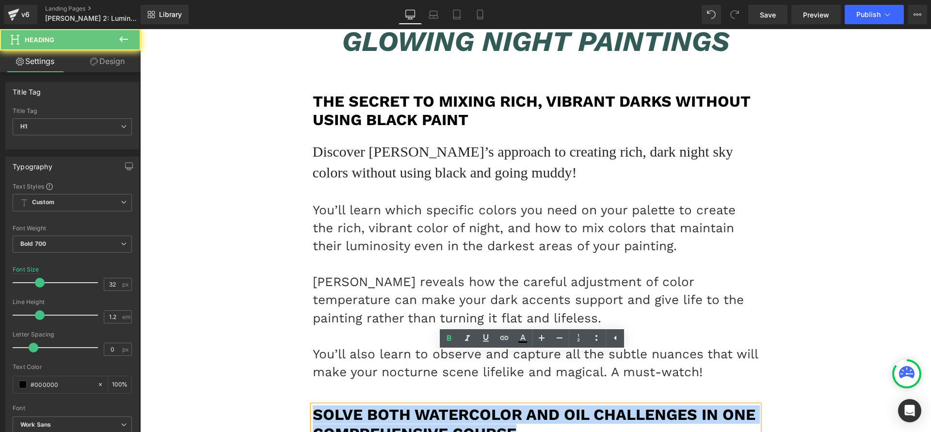
click at [373, 405] on h1 "Solve Both Watercolor and Oil Challenges in One Comprehensive Course" at bounding box center [536, 423] width 446 height 37
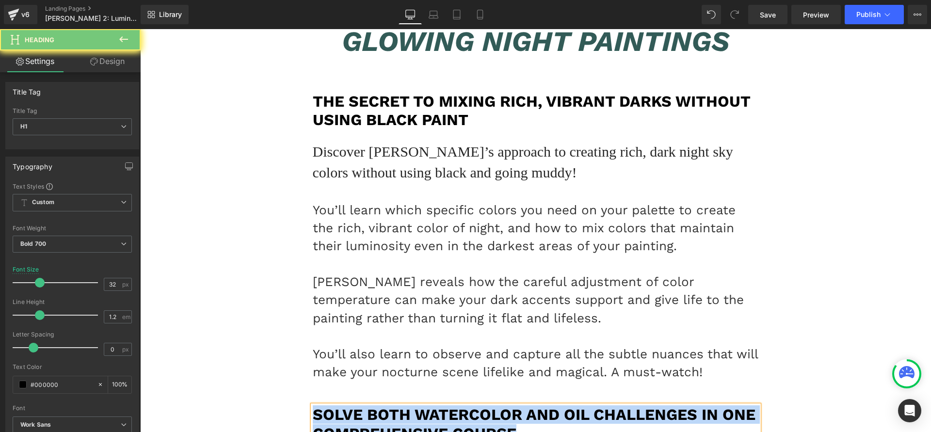
paste div
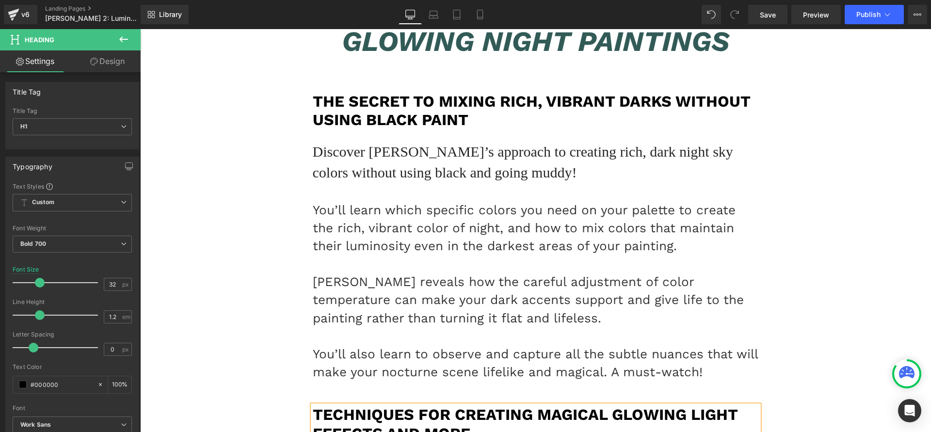
scroll to position [6588, 0]
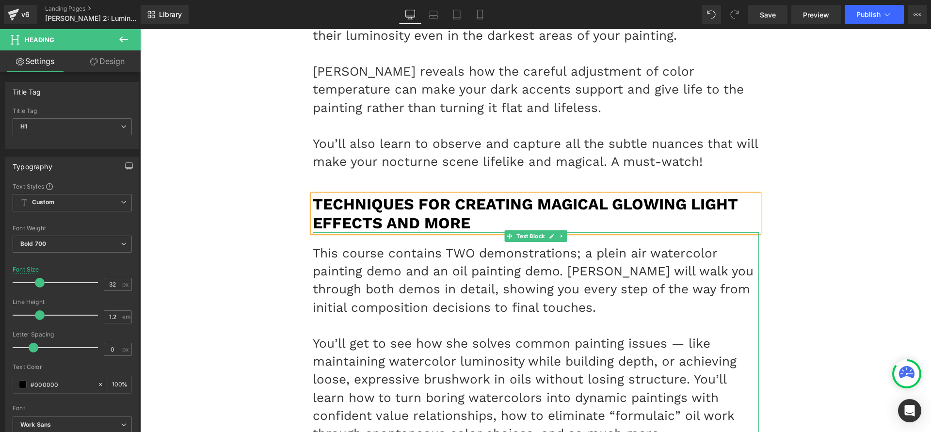
click at [450, 335] on p "You’ll get to see how she solves common painting issues — like maintaining wate…" at bounding box center [536, 389] width 446 height 108
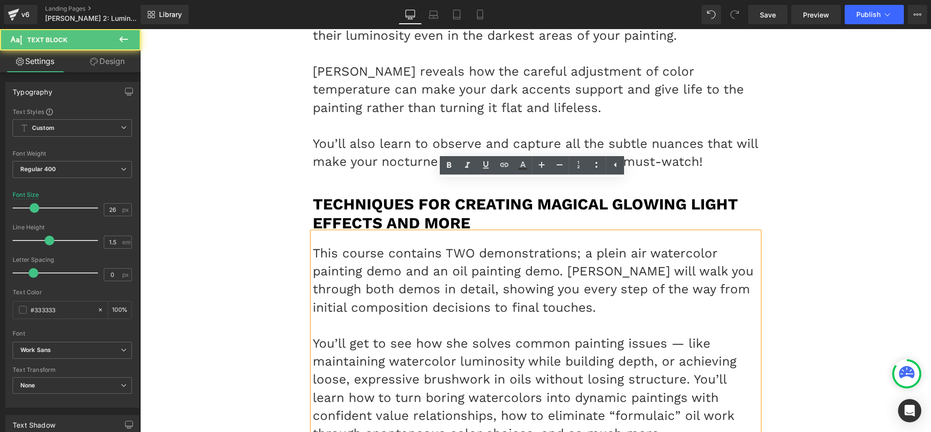
click at [450, 335] on p "You’ll get to see how she solves common painting issues — like maintaining wate…" at bounding box center [536, 389] width 446 height 108
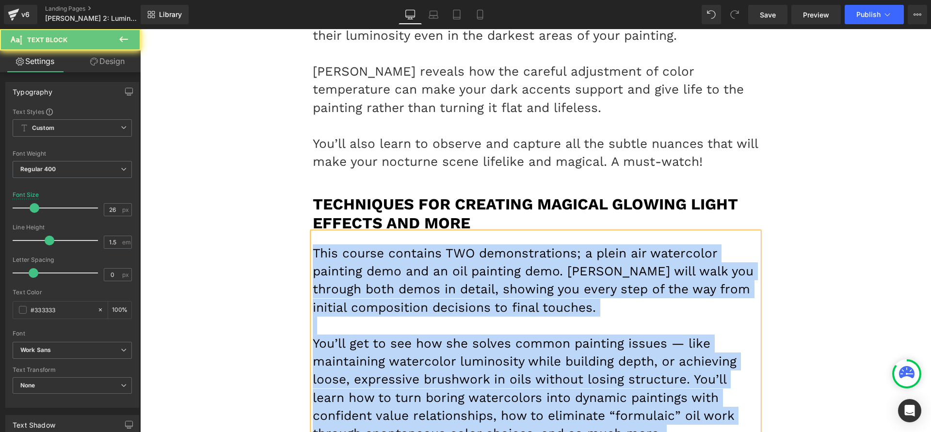
paste div
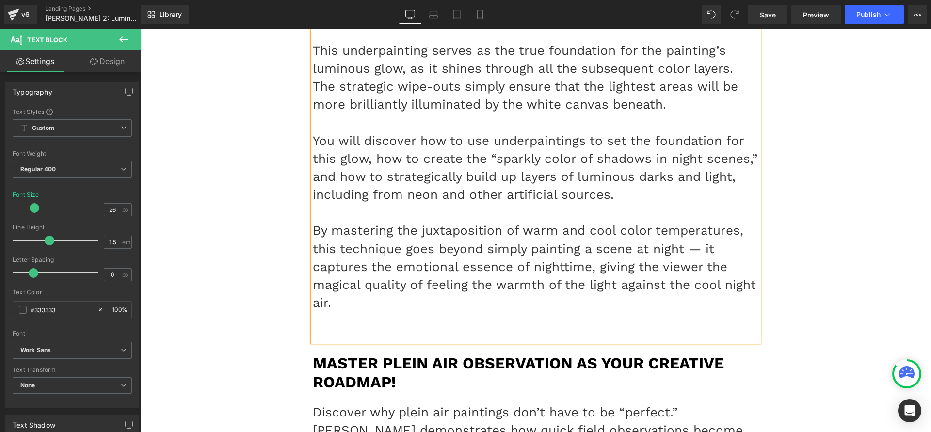
scroll to position [6961, 0]
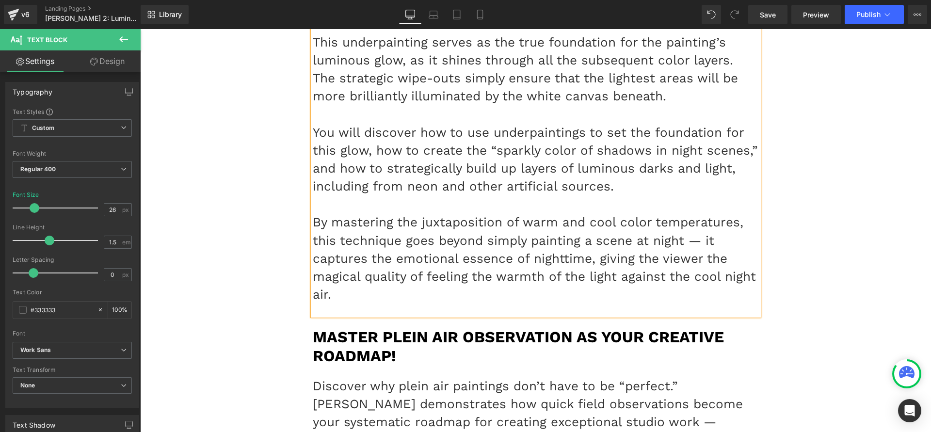
click at [368, 328] on h1 "Master Plein Air Observation as Your Creative Roadmap!" at bounding box center [536, 346] width 446 height 37
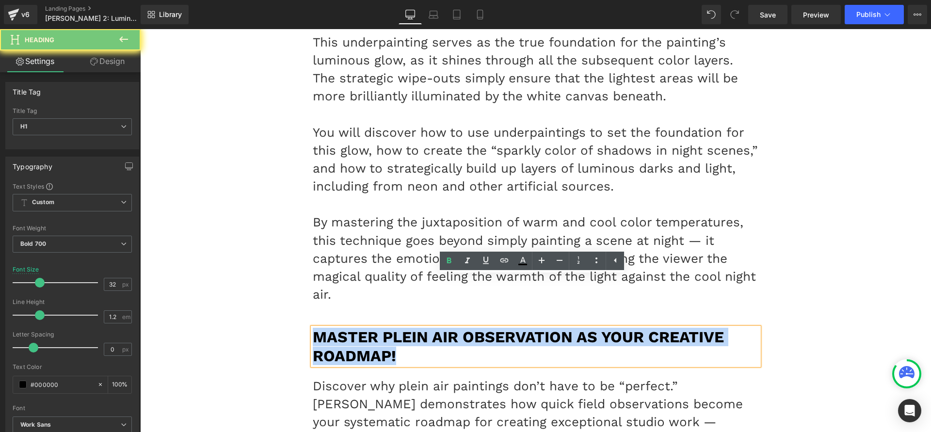
click at [368, 328] on h1 "Master Plein Air Observation as Your Creative Roadmap!" at bounding box center [536, 346] width 446 height 37
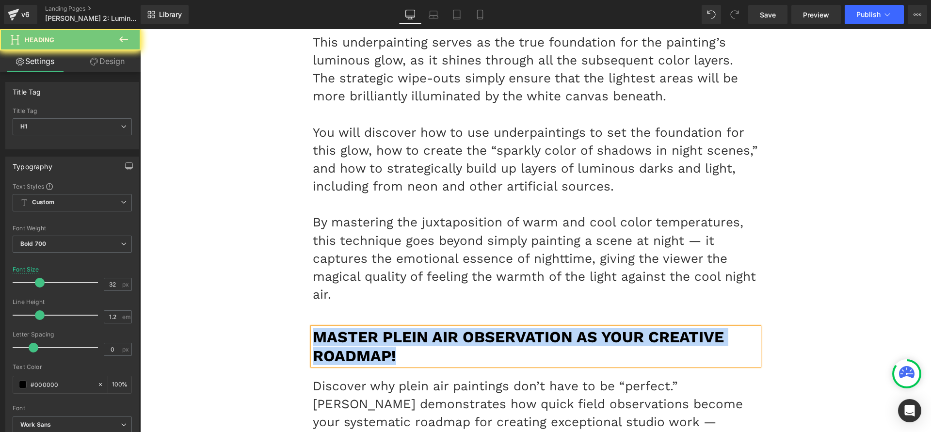
paste div
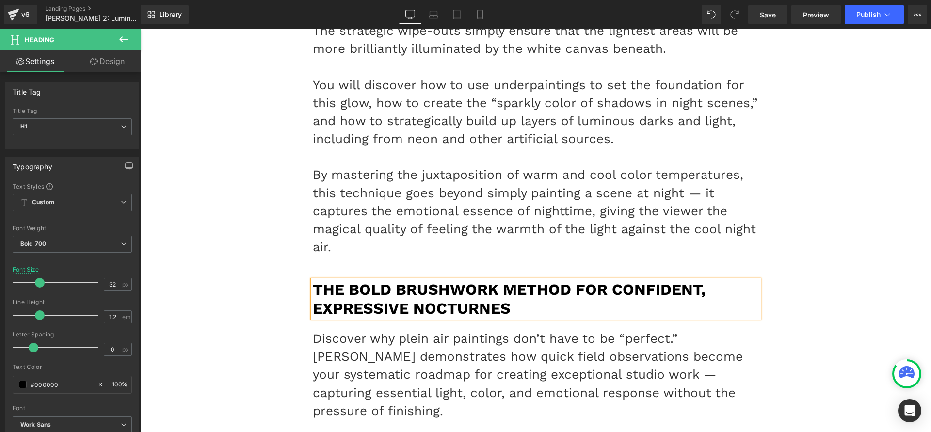
scroll to position [7127, 0]
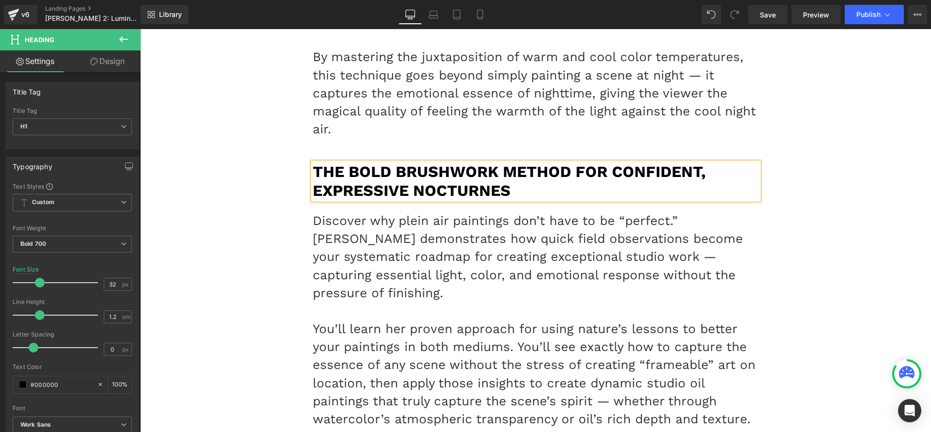
click at [406, 320] on p "You’ll learn her proven approach for using nature’s lessons to better your pain…" at bounding box center [536, 374] width 446 height 108
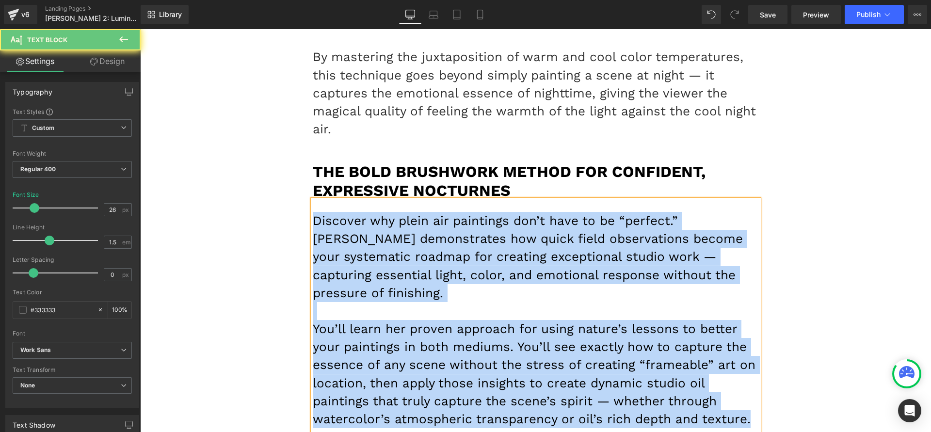
paste div
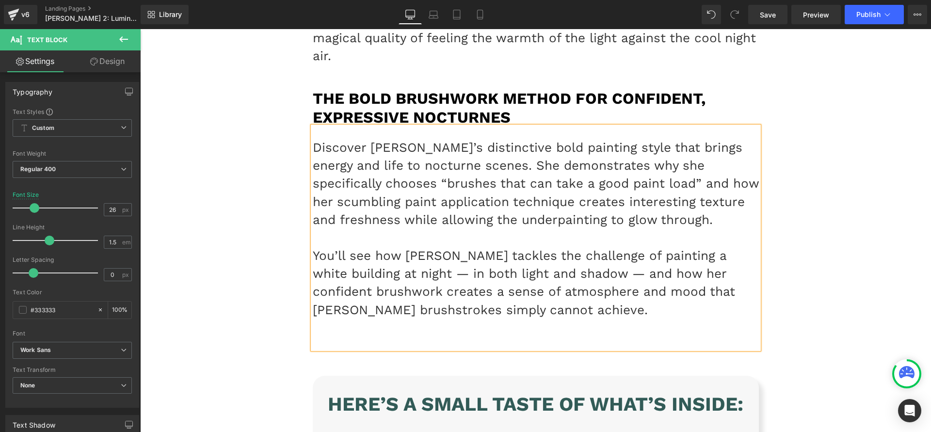
scroll to position [7201, 0]
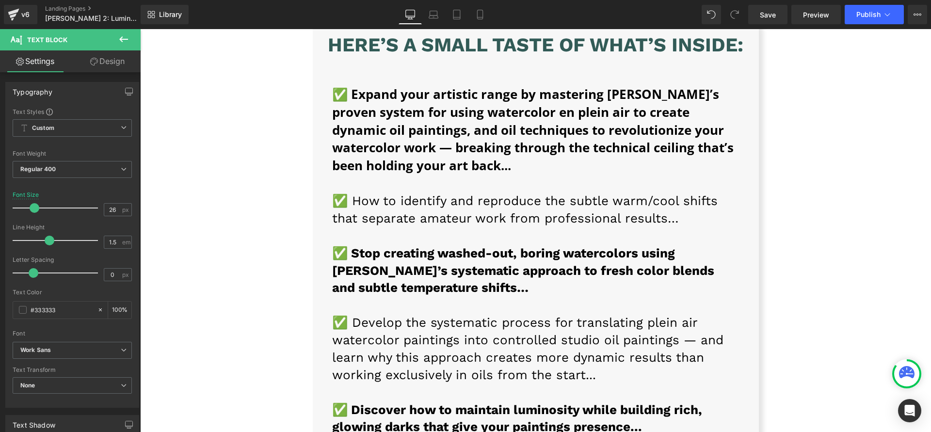
click at [364, 111] on strong "✅ Expand your artistic range by mastering [PERSON_NAME]’s proven system for usi…" at bounding box center [533, 129] width 402 height 89
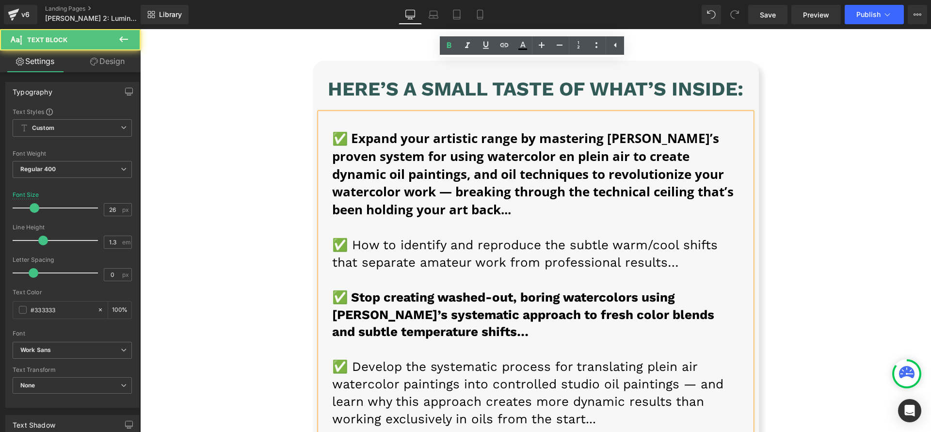
scroll to position [7448, 0]
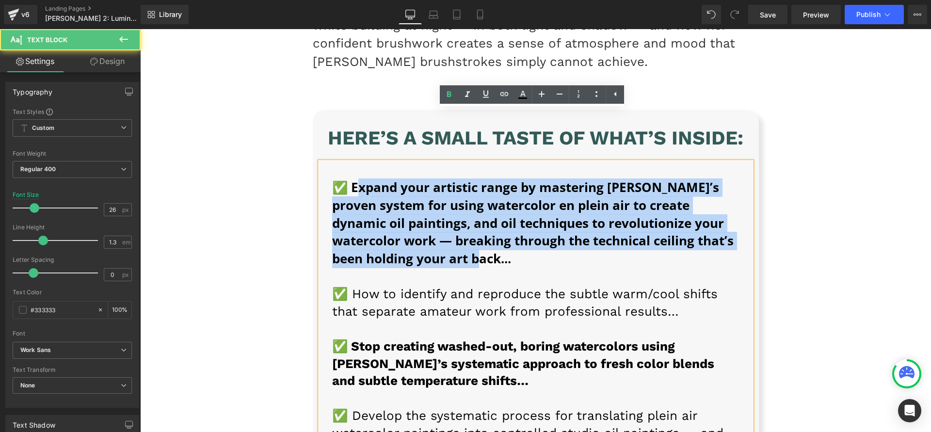
drag, startPoint x: 348, startPoint y: 134, endPoint x: 498, endPoint y: 212, distance: 168.7
click at [498, 212] on p "✅ Expand your artistic range by mastering [PERSON_NAME]’s proven system for usi…" at bounding box center [535, 223] width 407 height 89
paste div
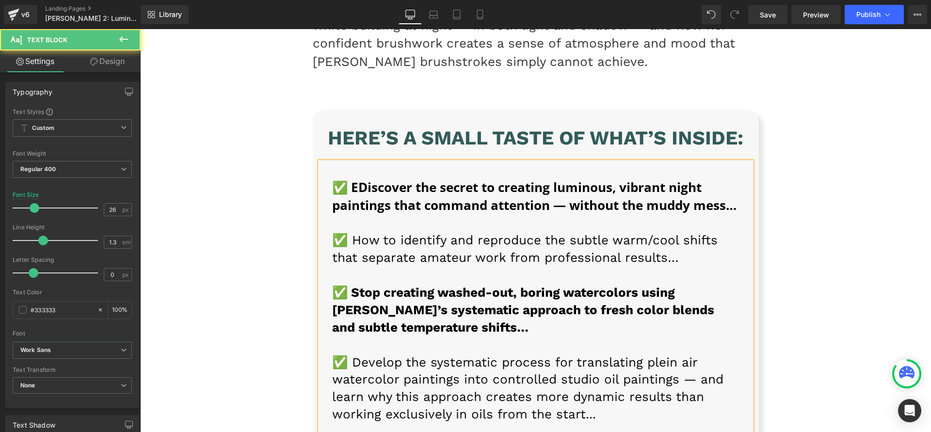
click at [352, 178] on strong "✅ EDiscover the secret to creating luminous, vibrant night paintings that comma…" at bounding box center [534, 195] width 404 height 35
drag, startPoint x: 371, startPoint y: 201, endPoint x: 352, endPoint y: 197, distance: 20.3
click at [370, 233] on font "✅ How to identify and reproduce the subtle warm/cool shifts that separate amate…" at bounding box center [525, 249] width 386 height 32
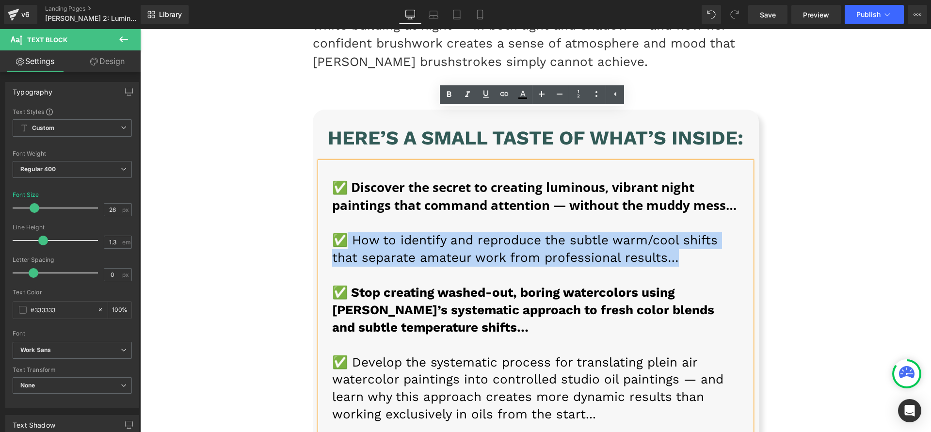
drag, startPoint x: 349, startPoint y: 188, endPoint x: 739, endPoint y: 216, distance: 390.9
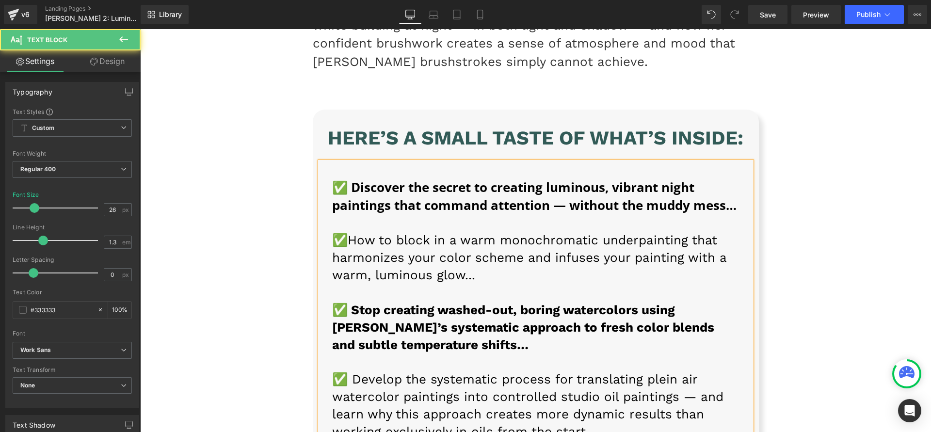
click at [342, 233] on font "✅How to block in a warm monochromatic underpainting that harmonizes your color …" at bounding box center [529, 257] width 394 height 49
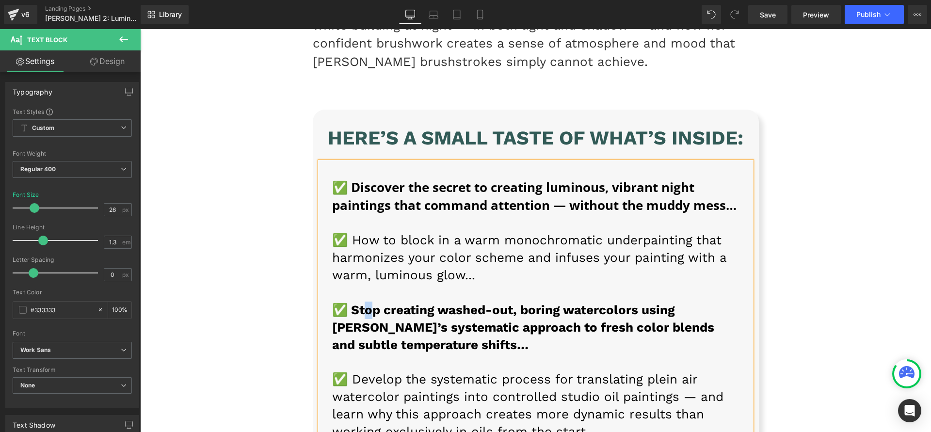
click at [361, 303] on strong "✅ Stop creating washed-out, boring watercolors using [PERSON_NAME]’s systematic…" at bounding box center [523, 327] width 382 height 49
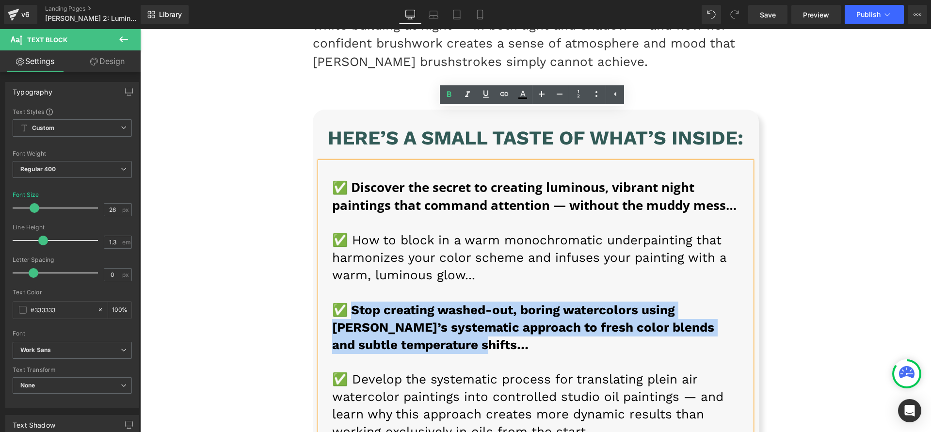
drag, startPoint x: 344, startPoint y: 257, endPoint x: 476, endPoint y: 290, distance: 135.8
click at [476, 302] on p "✅ Stop creating washed-out, boring watercolors using [PERSON_NAME]’s systematic…" at bounding box center [535, 328] width 407 height 52
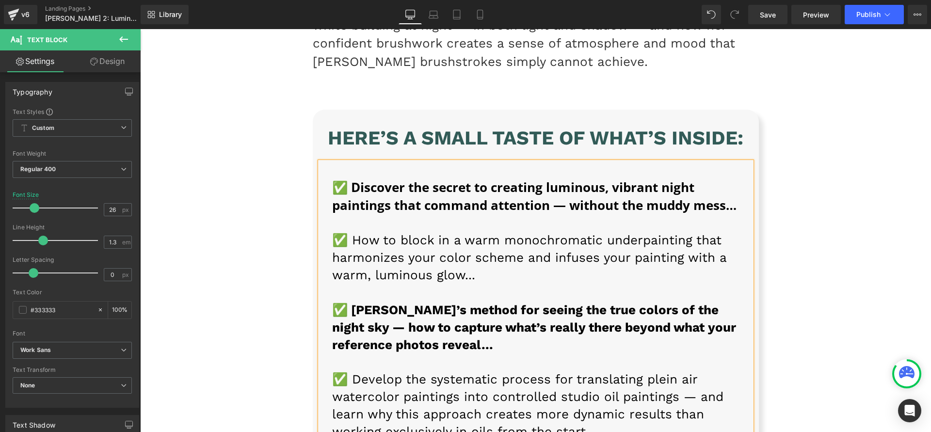
click at [372, 372] on font "✅ Develop the systematic process for translating plein air watercolor paintings…" at bounding box center [527, 405] width 391 height 67
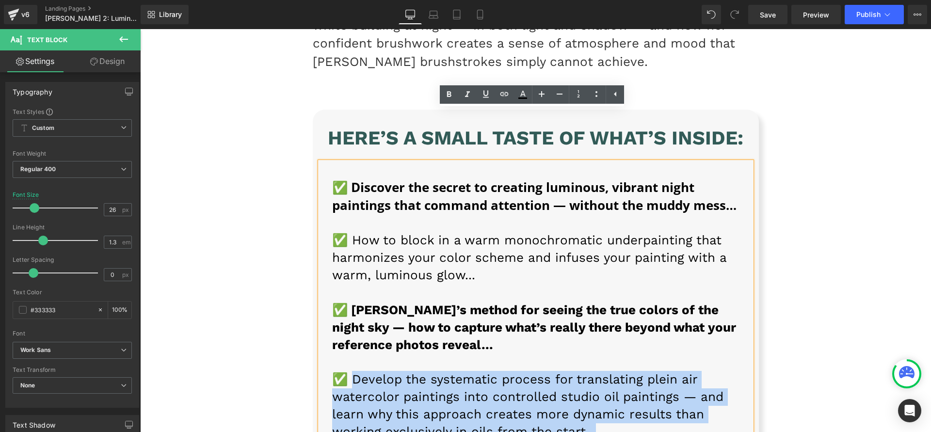
drag, startPoint x: 349, startPoint y: 327, endPoint x: 621, endPoint y: 376, distance: 276.3
click at [621, 376] on p "✅ Develop the systematic process for translating plein air watercolor paintings…" at bounding box center [535, 406] width 407 height 70
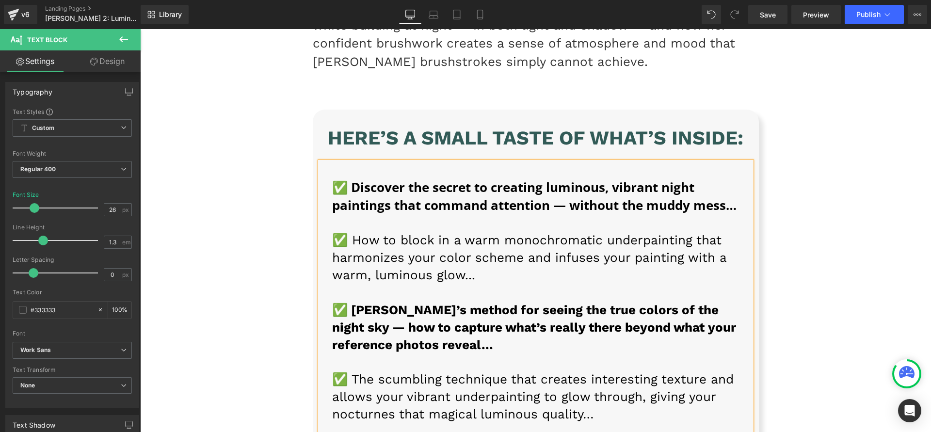
scroll to position [7520, 0]
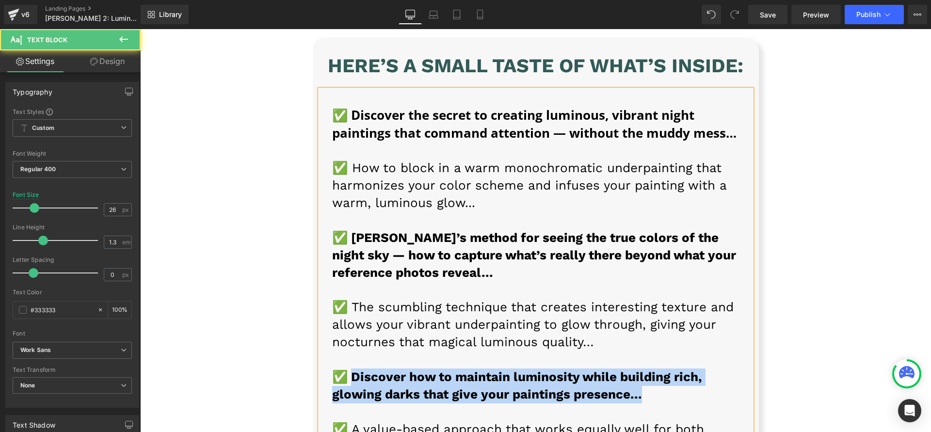
drag, startPoint x: 344, startPoint y: 323, endPoint x: 713, endPoint y: 341, distance: 369.0
click at [713, 369] on p "✅ Discover how to maintain luminosity while building rich, glowing darks that g…" at bounding box center [535, 386] width 407 height 35
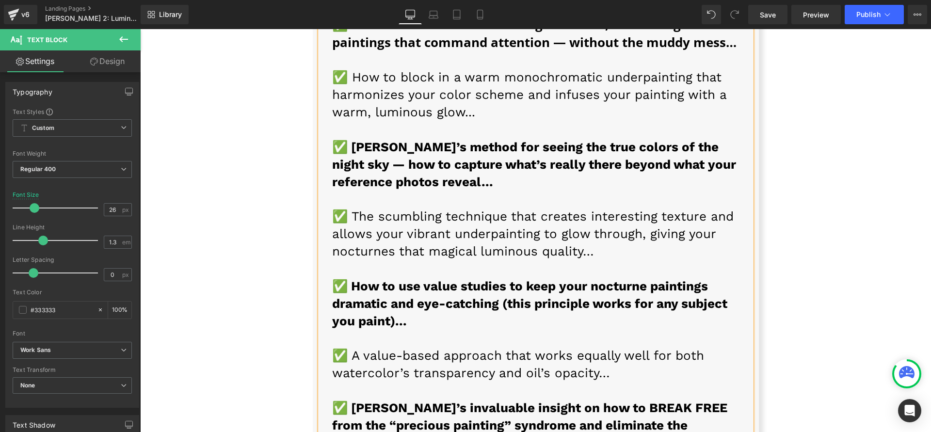
scroll to position [7613, 0]
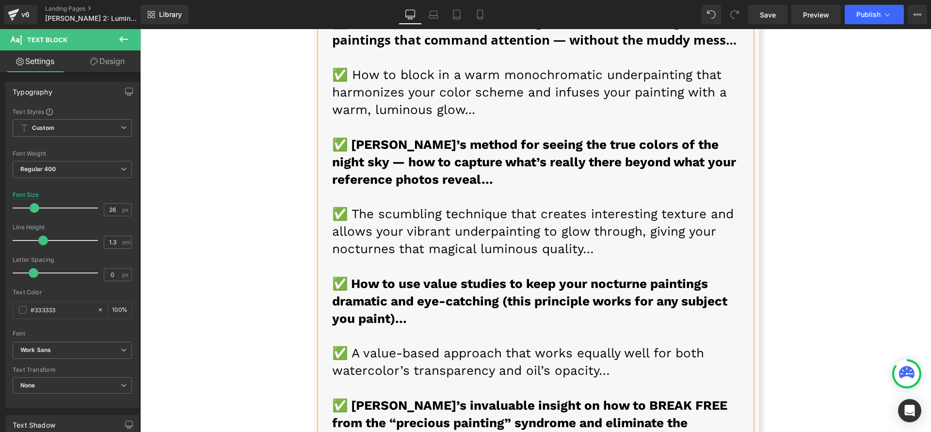
click at [366, 346] on font "✅ A value-based approach that works equally well for both watercolor’s transpar…" at bounding box center [518, 362] width 372 height 32
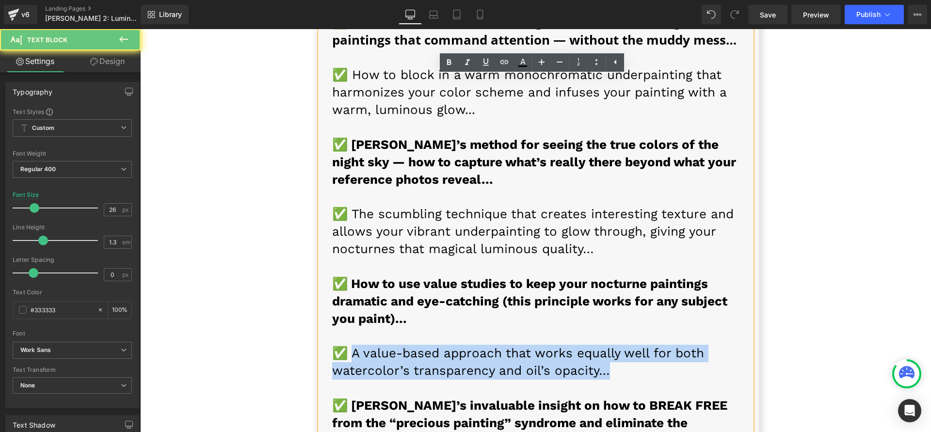
drag, startPoint x: 346, startPoint y: 305, endPoint x: 704, endPoint y: 327, distance: 359.1
click at [704, 345] on p "✅ A value-based approach that works equally well for both watercolor’s transpar…" at bounding box center [535, 371] width 407 height 52
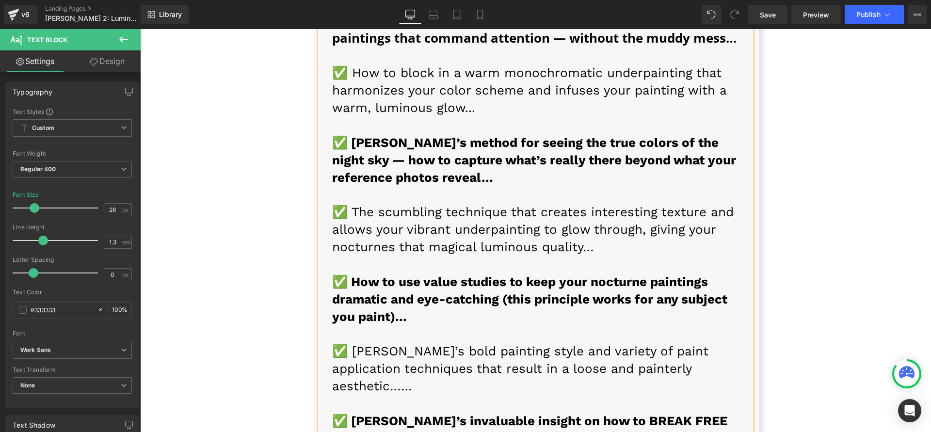
scroll to position [7686, 0]
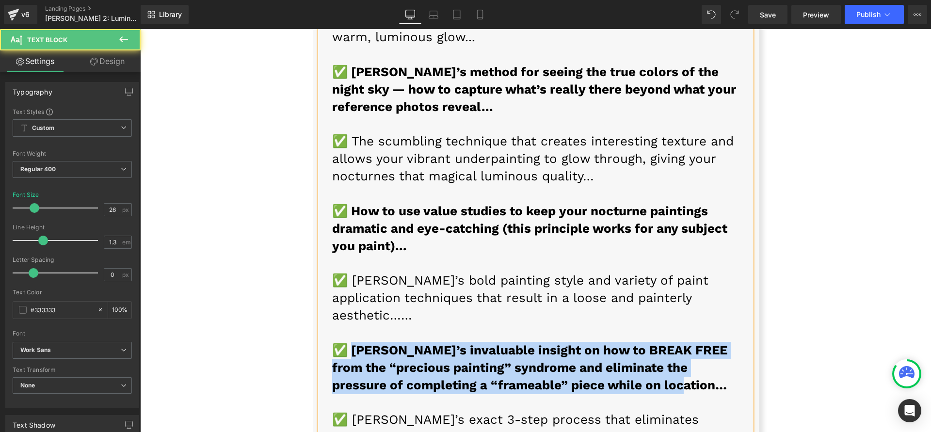
drag, startPoint x: 346, startPoint y: 279, endPoint x: 687, endPoint y: 314, distance: 342.6
click at [687, 342] on p "✅ [PERSON_NAME]’s invaluable insight on how to BREAK FREE from the “precious pa…" at bounding box center [535, 368] width 407 height 52
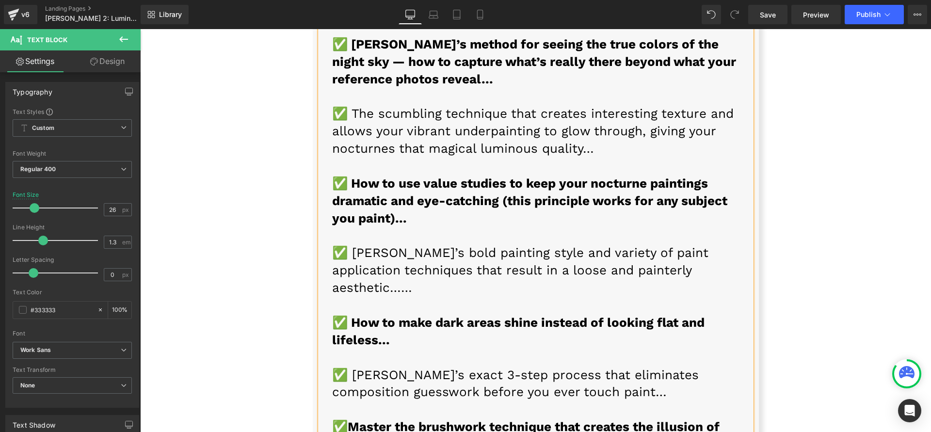
scroll to position [7769, 0]
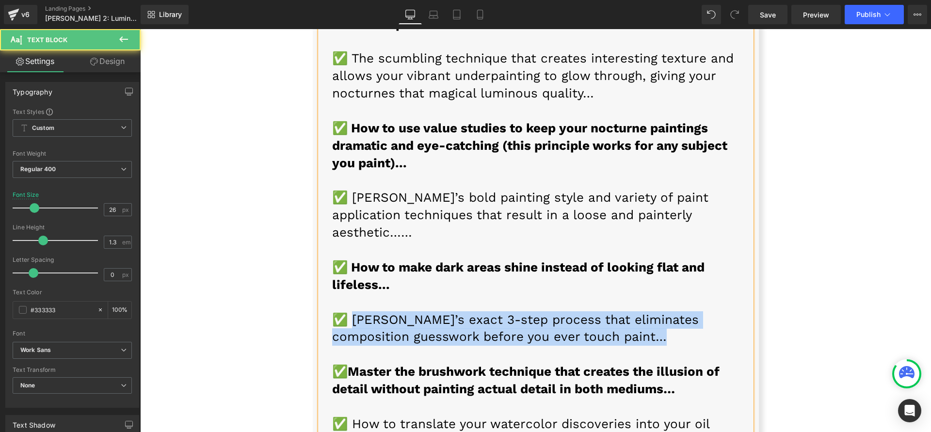
drag, startPoint x: 348, startPoint y: 255, endPoint x: 652, endPoint y: 278, distance: 305.5
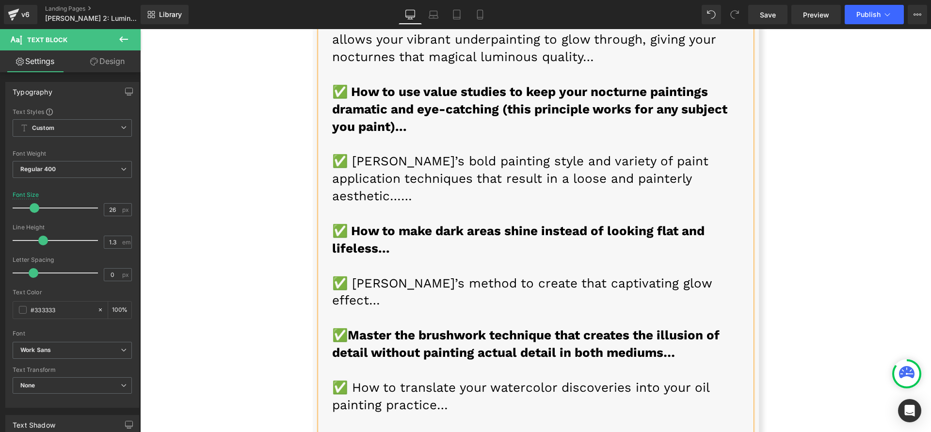
scroll to position [7851, 0]
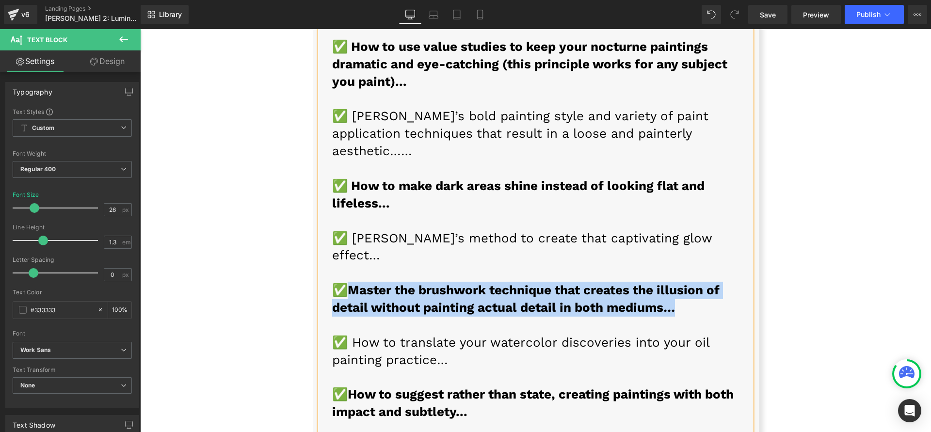
drag, startPoint x: 346, startPoint y: 202, endPoint x: 682, endPoint y: 230, distance: 337.2
click at [682, 230] on div "✅ Discover the secret to creating luminous, vibrant night paintings that comman…" at bounding box center [536, 437] width 432 height 1357
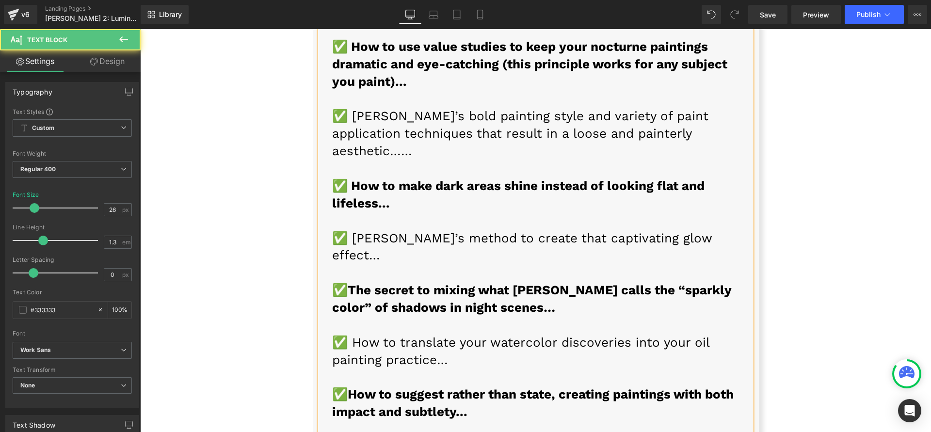
click at [370, 335] on font "✅ How to translate your watercolor discoveries into your oil painting practice…" at bounding box center [520, 351] width 377 height 32
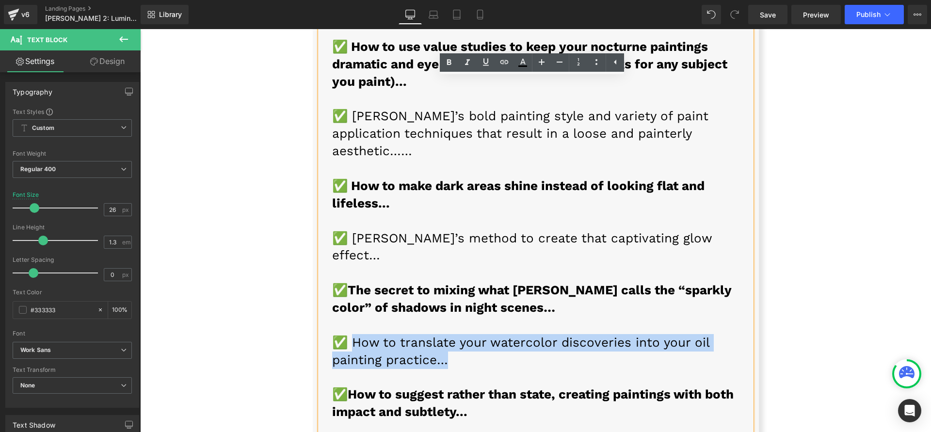
drag, startPoint x: 343, startPoint y: 253, endPoint x: 469, endPoint y: 268, distance: 126.4
click at [469, 334] on p "✅ How to translate your watercolor discoveries into your oil painting practice…" at bounding box center [535, 351] width 407 height 35
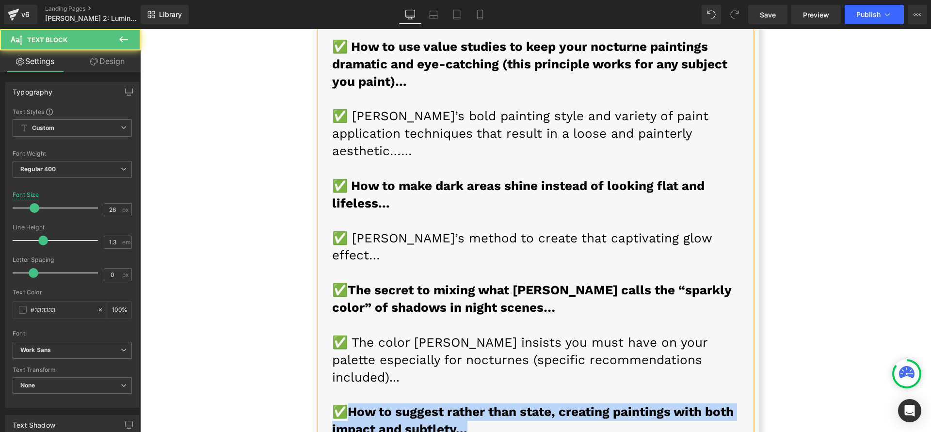
drag, startPoint x: 346, startPoint y: 307, endPoint x: 494, endPoint y: 324, distance: 148.4
click at [494, 403] on p "✅ How to suggest rather than state, creating paintings with both impact and sub…" at bounding box center [535, 420] width 407 height 35
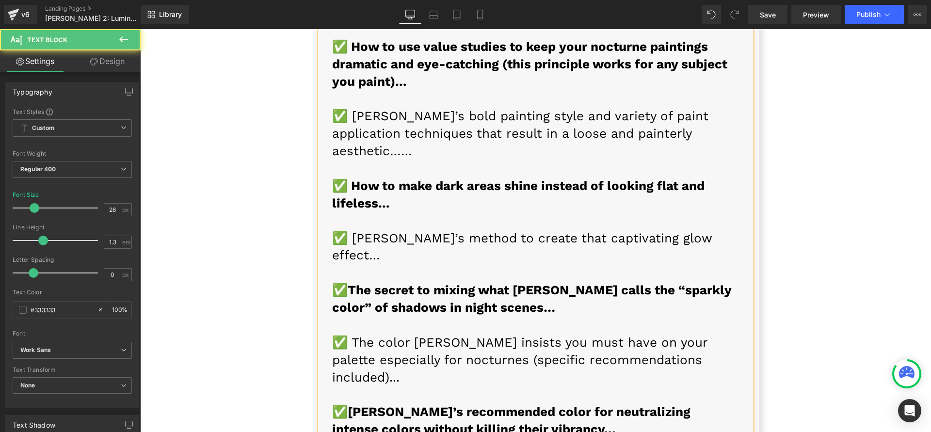
drag, startPoint x: 347, startPoint y: 362, endPoint x: 716, endPoint y: 380, distance: 369.0
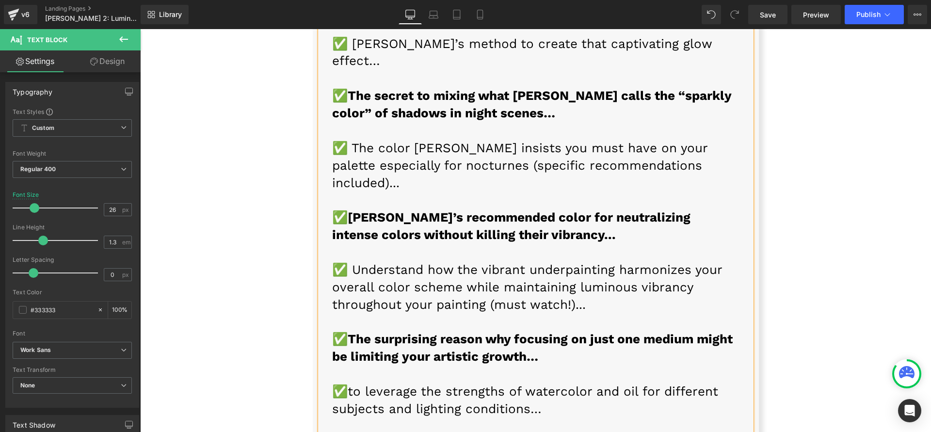
scroll to position [8056, 0]
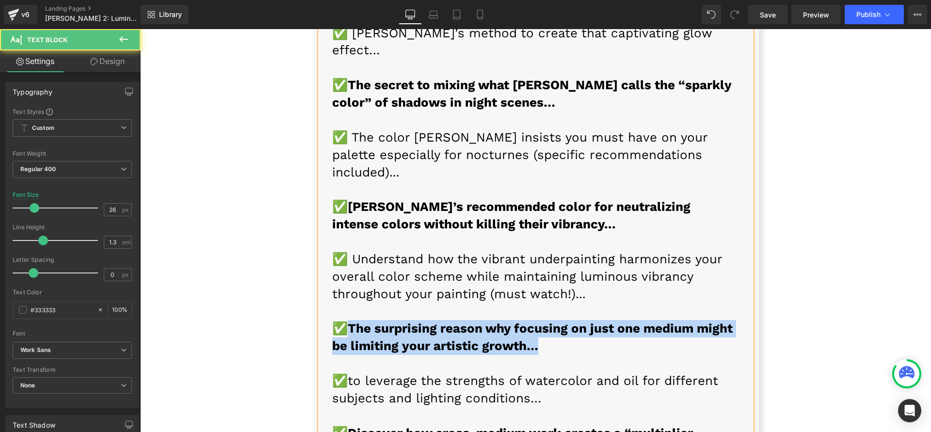
drag, startPoint x: 349, startPoint y: 226, endPoint x: 535, endPoint y: 241, distance: 186.9
click at [535, 320] on p "✅ The surprising reason why focusing on just one medium might be limiting your …" at bounding box center [535, 337] width 407 height 35
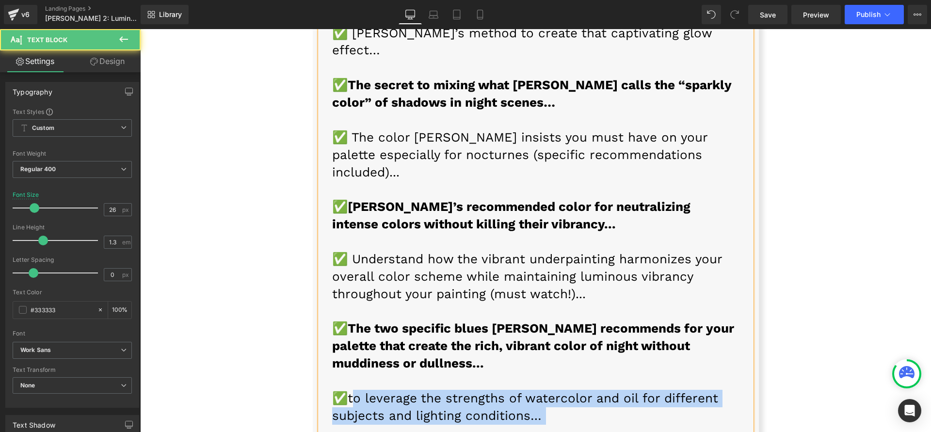
drag, startPoint x: 348, startPoint y: 298, endPoint x: 603, endPoint y: 325, distance: 257.0
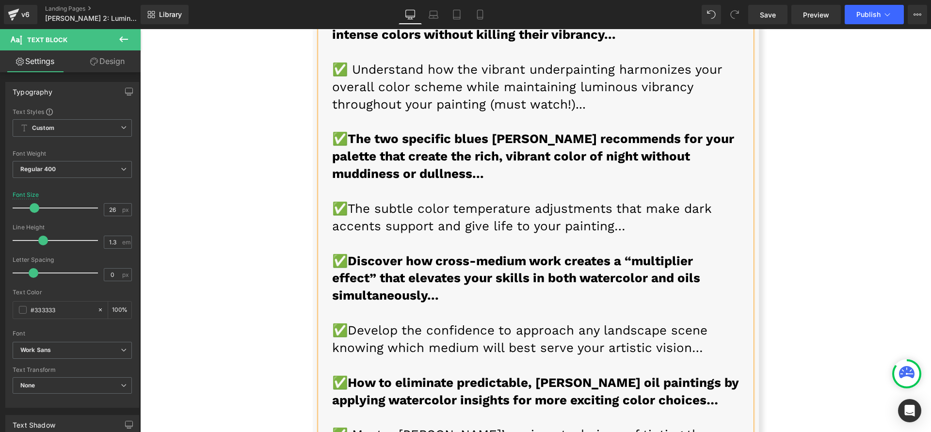
scroll to position [8246, 0]
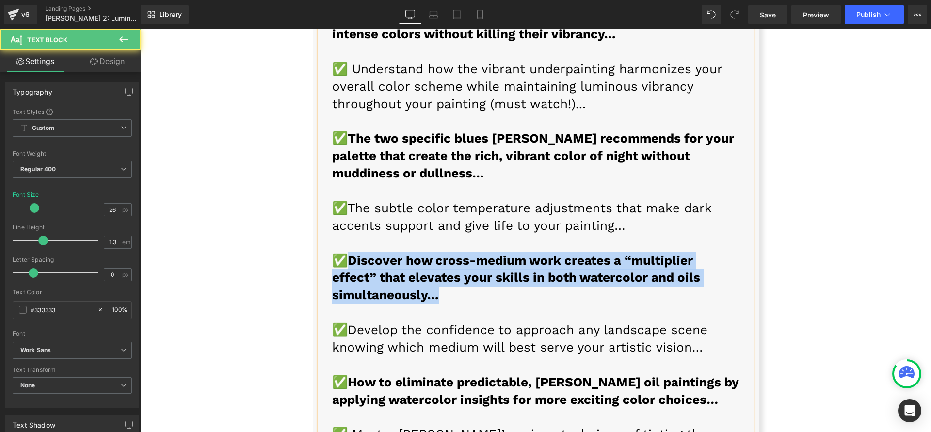
drag, startPoint x: 346, startPoint y: 152, endPoint x: 442, endPoint y: 188, distance: 102.2
click at [442, 200] on p "✅ The subtle color temperature adjustments that make dark accents support and g…" at bounding box center [535, 261] width 407 height 122
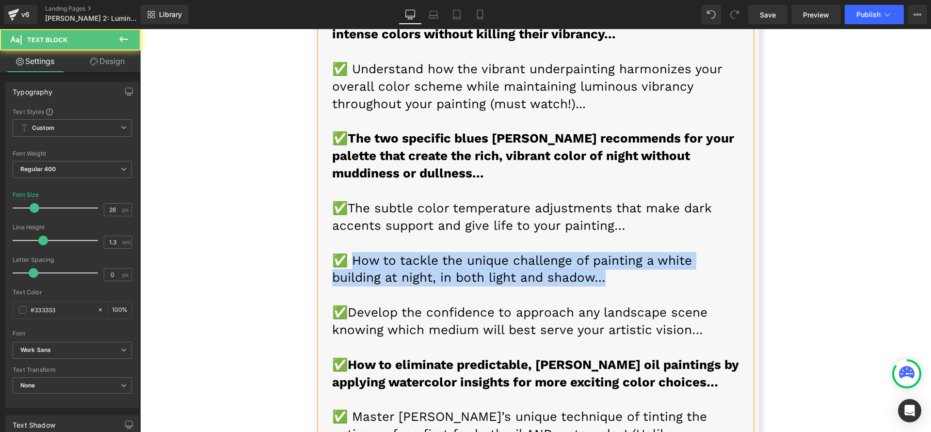
drag, startPoint x: 579, startPoint y: 175, endPoint x: 348, endPoint y: 151, distance: 233.0
click at [348, 151] on div "✅ Discover the secret to creating luminous, vibrant night paintings that comman…" at bounding box center [536, 60] width 432 height 1392
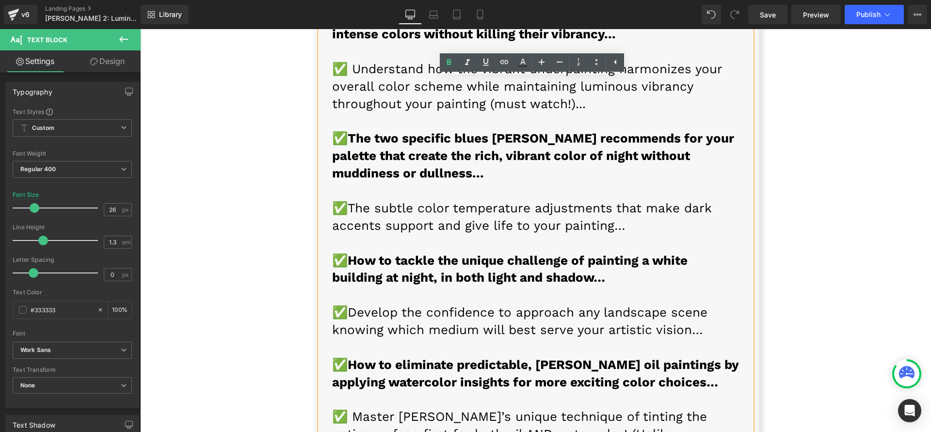
drag, startPoint x: 353, startPoint y: 225, endPoint x: 350, endPoint y: 219, distance: 6.3
click at [353, 305] on font "✅ Develop the confidence to approach any landscape scene knowing which medium w…" at bounding box center [519, 321] width 375 height 32
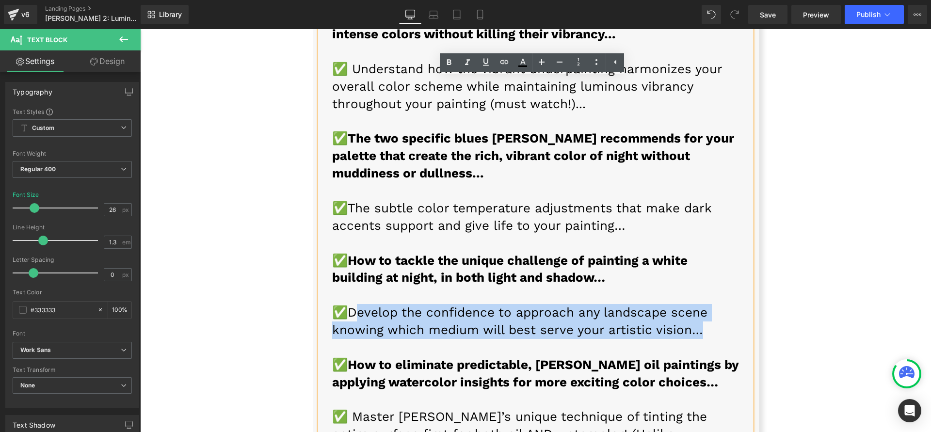
drag, startPoint x: 349, startPoint y: 210, endPoint x: 705, endPoint y: 240, distance: 356.6
click at [705, 240] on div "✅ Discover the secret to creating luminous, vibrant night paintings that comman…" at bounding box center [536, 60] width 432 height 1392
paste div
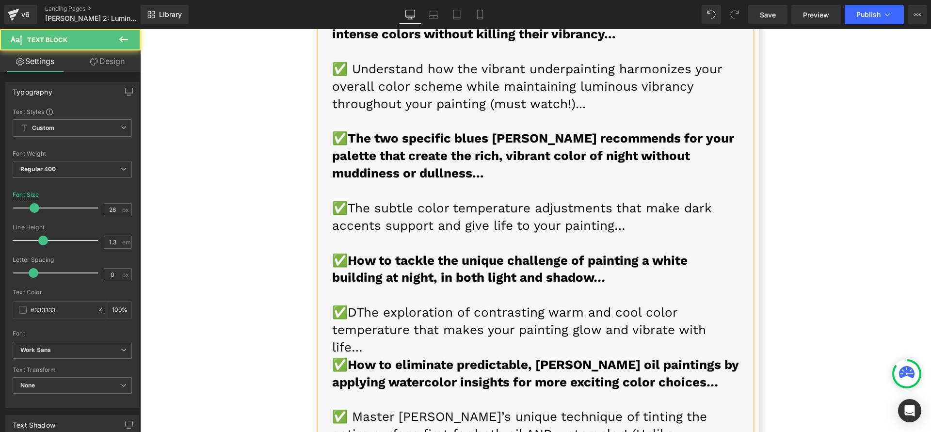
click at [355, 305] on font "✅ DThe exploration of contrasting warm and cool color temperature that makes yo…" at bounding box center [519, 329] width 374 height 49
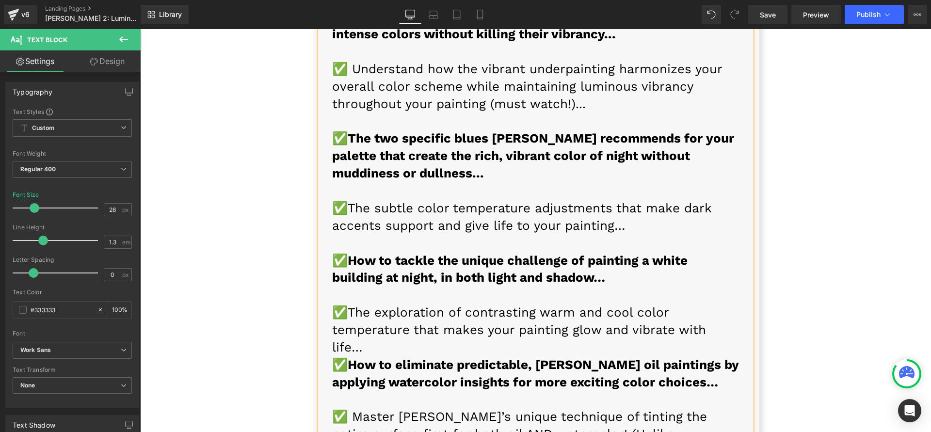
click at [740, 226] on div "✅ Discover the secret to creating luminous, vibrant night paintings that comman…" at bounding box center [536, 60] width 432 height 1392
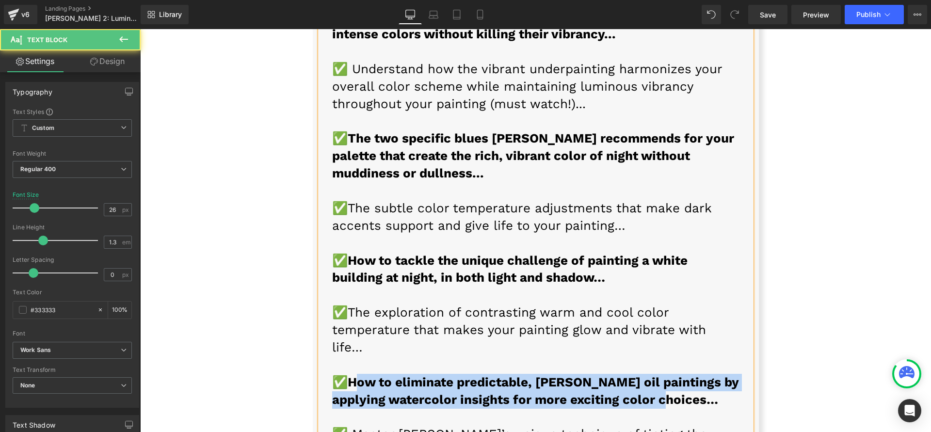
drag, startPoint x: 343, startPoint y: 261, endPoint x: 698, endPoint y: 284, distance: 355.3
click at [698, 374] on p "✅ How to eliminate predictable, [PERSON_NAME] oil paintings by applying waterco…" at bounding box center [535, 391] width 407 height 35
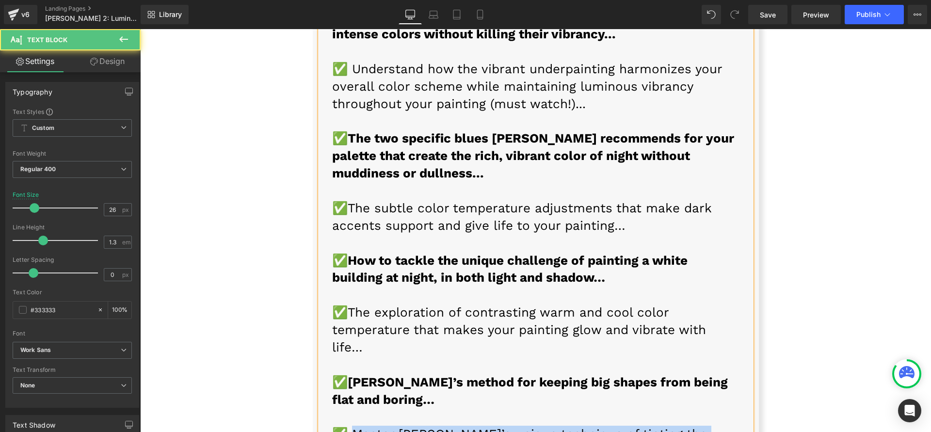
drag, startPoint x: 344, startPoint y: 311, endPoint x: 726, endPoint y: 330, distance: 382.6
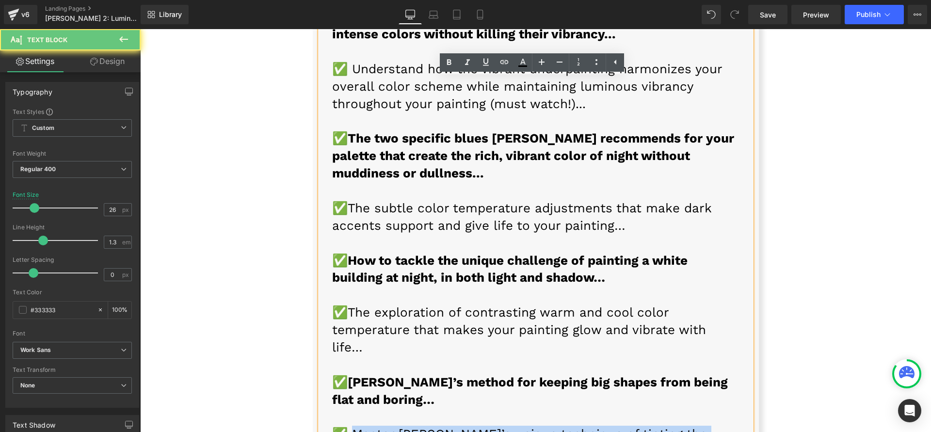
drag, startPoint x: 657, startPoint y: 348, endPoint x: 346, endPoint y: 309, distance: 312.8
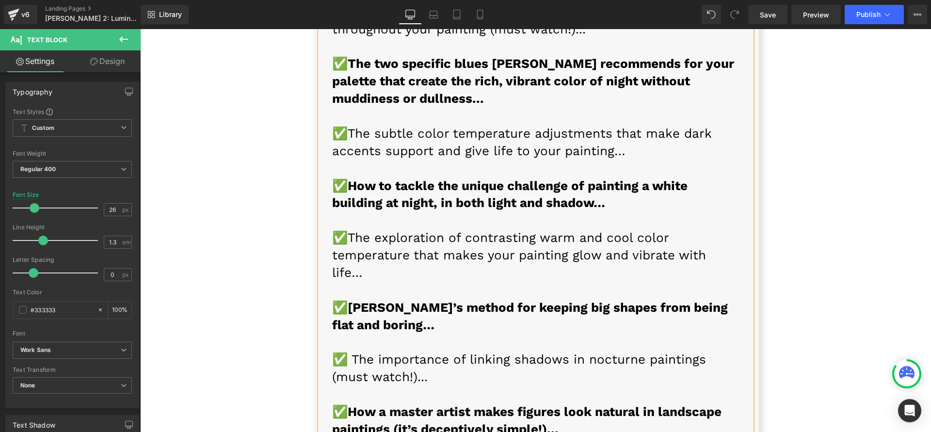
scroll to position [8337, 0]
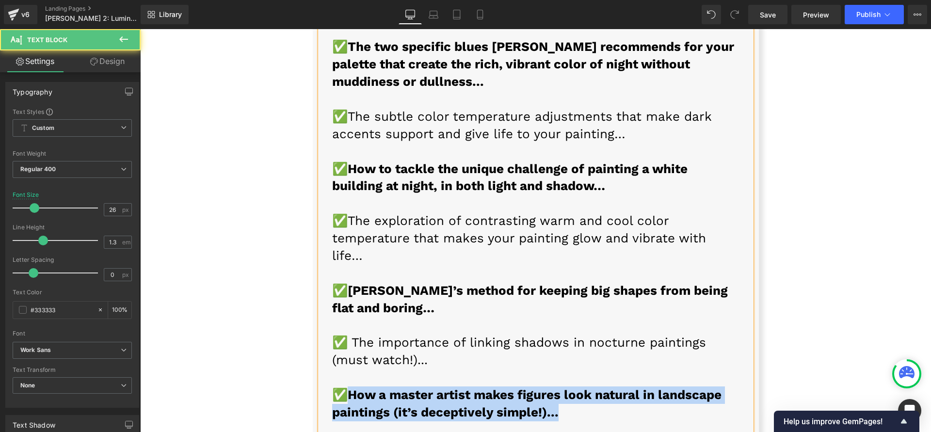
drag, startPoint x: 348, startPoint y: 270, endPoint x: 631, endPoint y: 290, distance: 283.9
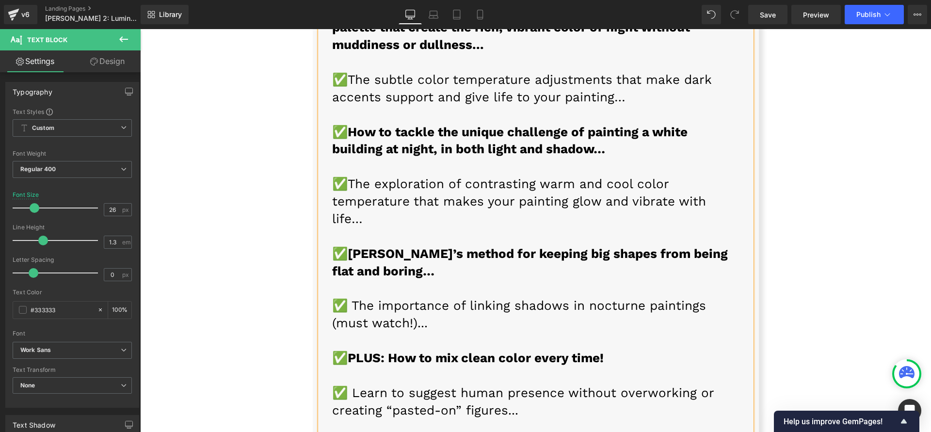
scroll to position [8417, 0]
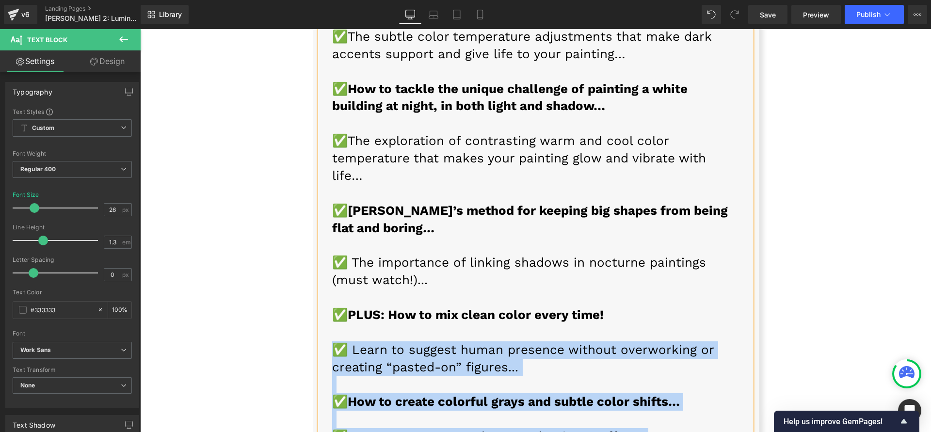
drag, startPoint x: 733, startPoint y: 352, endPoint x: 323, endPoint y: 224, distance: 429.2
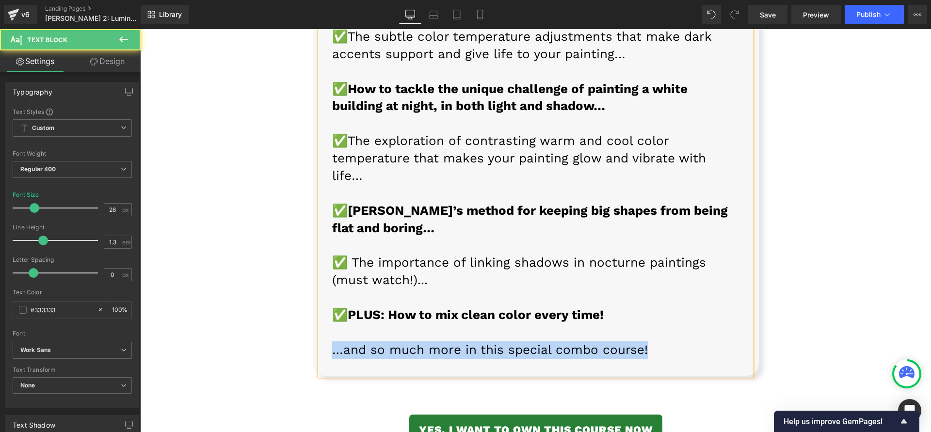
drag, startPoint x: 332, startPoint y: 227, endPoint x: 712, endPoint y: 245, distance: 380.6
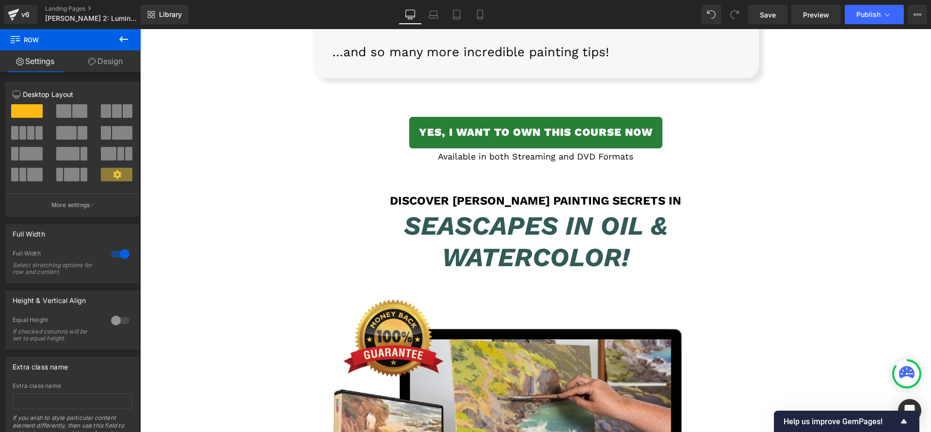
scroll to position [8721, 0]
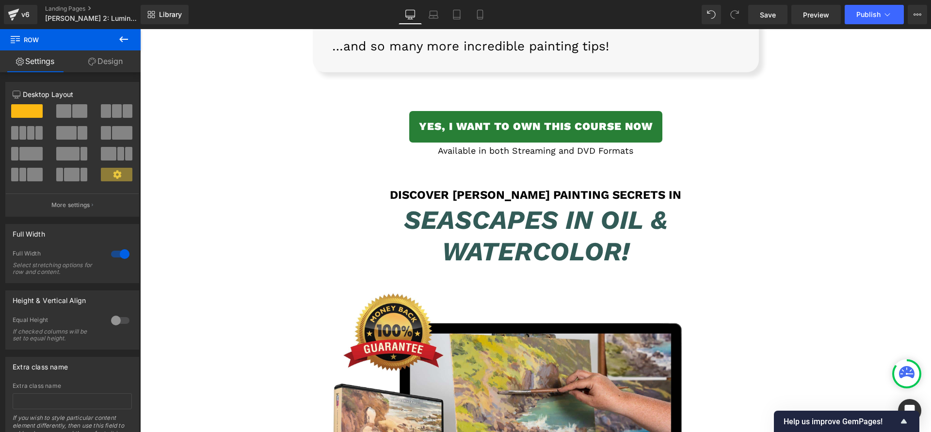
click at [471, 188] on h1 "Discover [PERSON_NAME] Painting Secrets in" at bounding box center [536, 195] width 446 height 14
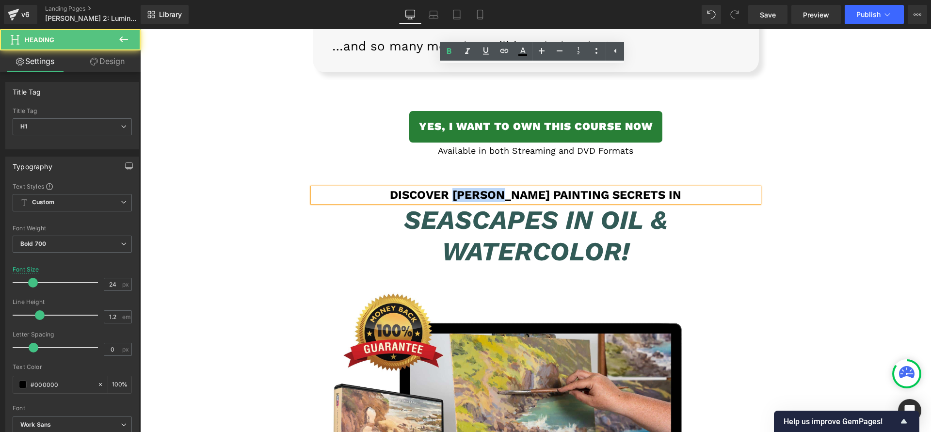
click at [452, 188] on h1 "Discover [PERSON_NAME] Painting Secrets in" at bounding box center [536, 195] width 446 height 14
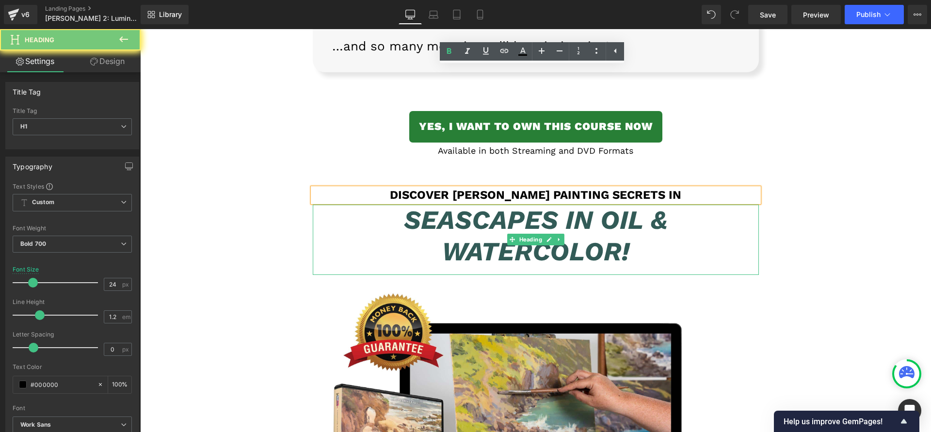
click at [469, 205] on icon "Seascapes in Oil & Watercolor!" at bounding box center [536, 236] width 264 height 62
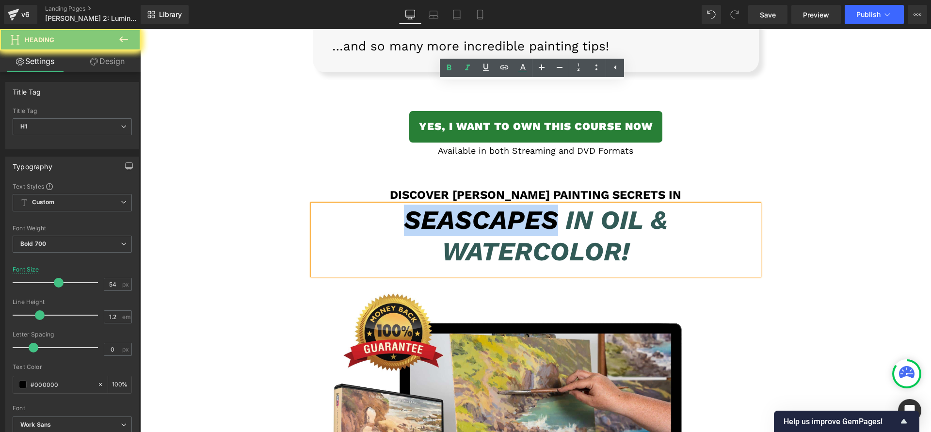
click at [469, 205] on icon "Seascapes in Oil & Watercolor!" at bounding box center [536, 236] width 264 height 62
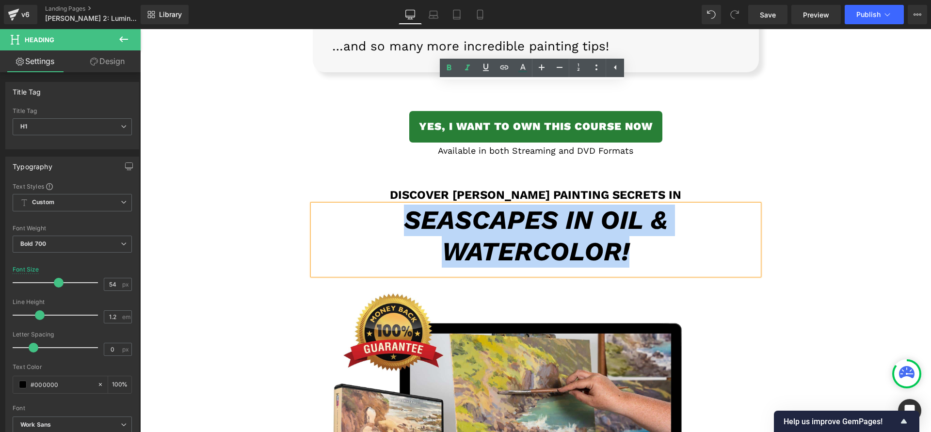
click at [469, 205] on icon "Seascapes in Oil & Watercolor!" at bounding box center [536, 236] width 264 height 62
click at [400, 188] on div at bounding box center [536, 189] width 446 height 2
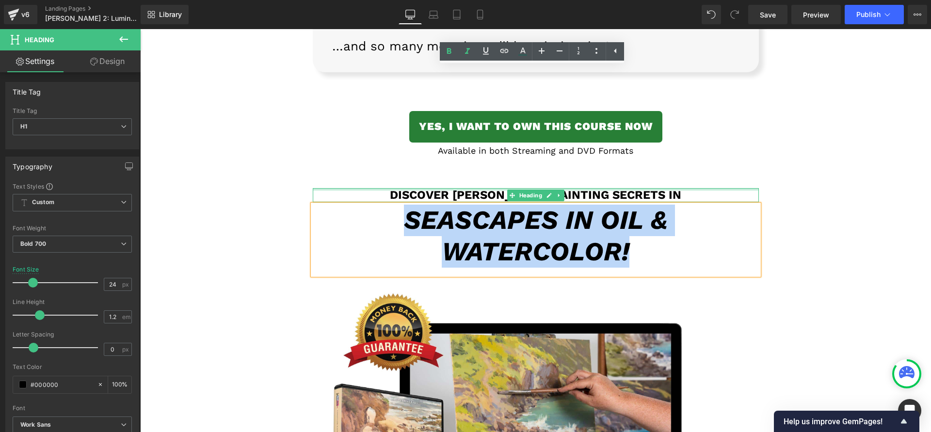
click at [400, 188] on h1 "Discover [PERSON_NAME] Painting Secrets in" at bounding box center [536, 195] width 446 height 14
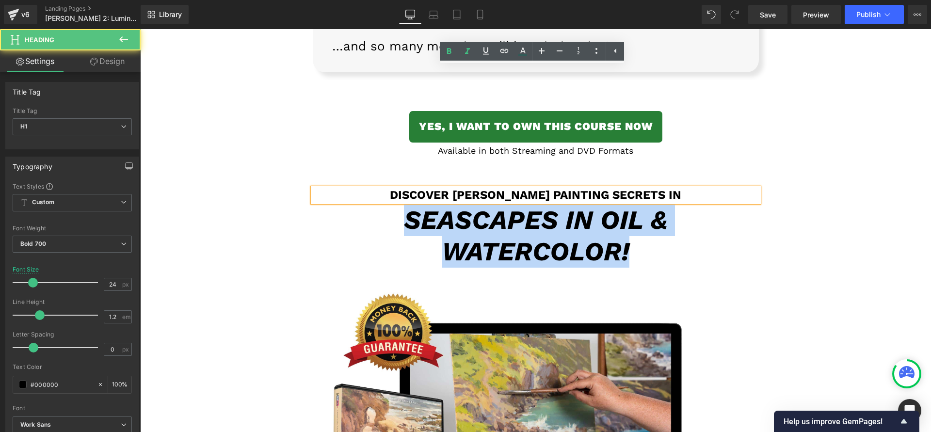
click at [400, 188] on h1 "Discover [PERSON_NAME] Painting Secrets in" at bounding box center [536, 195] width 446 height 14
paste div
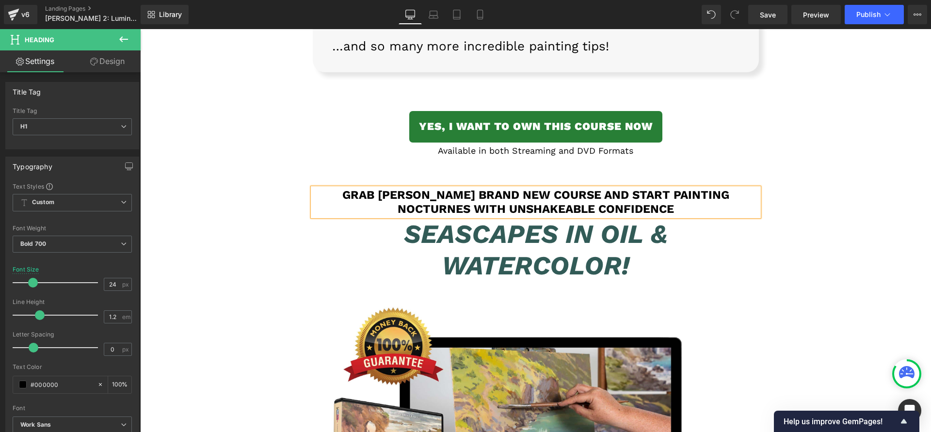
click at [457, 219] on icon "Seascapes in Oil & Watercolor!" at bounding box center [536, 250] width 264 height 62
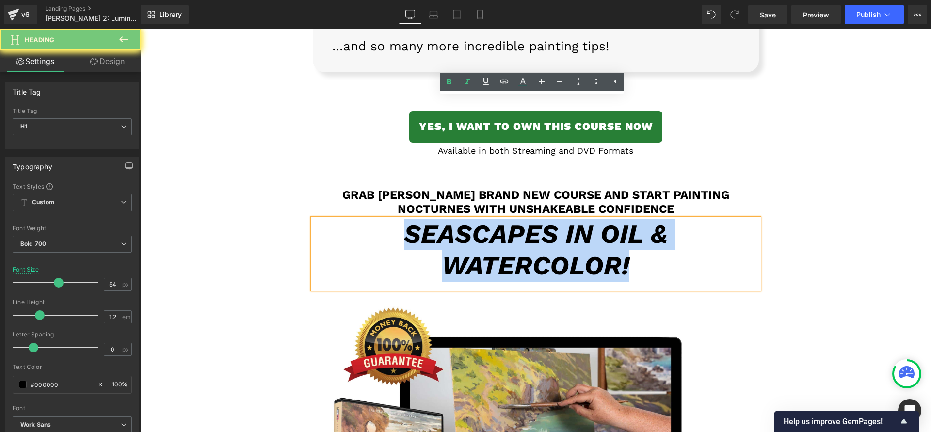
click at [457, 219] on icon "Seascapes in Oil & Watercolor!" at bounding box center [536, 250] width 264 height 62
paste div
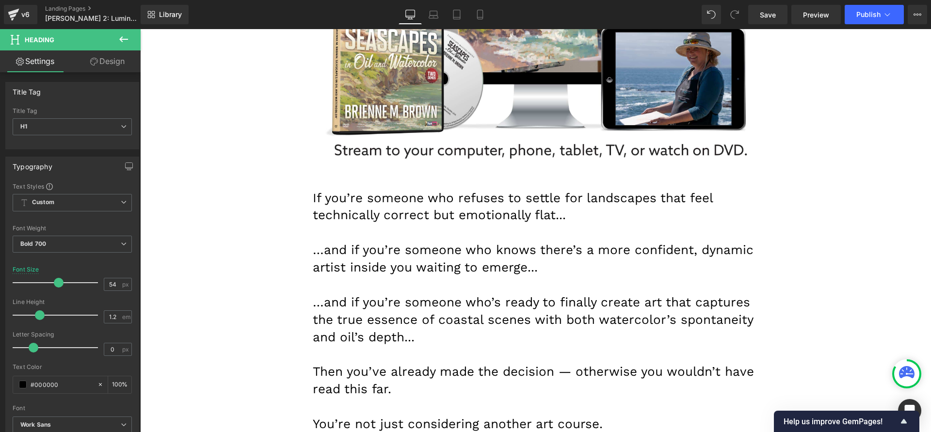
scroll to position [9202, 0]
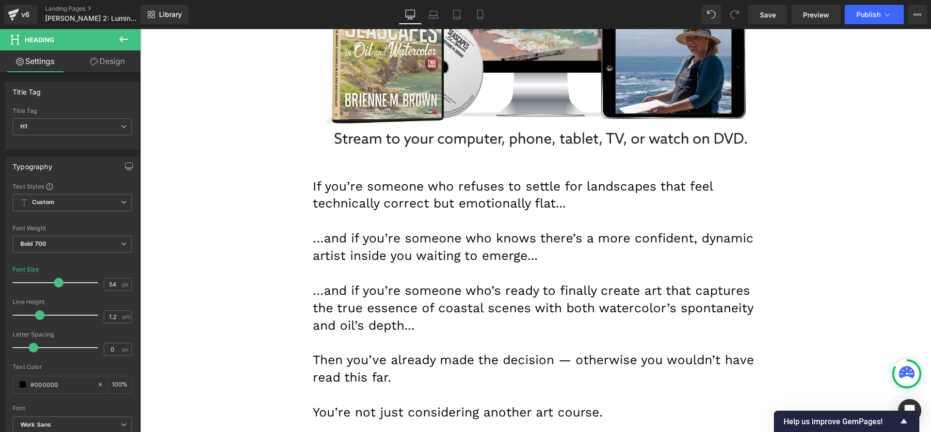
click at [419, 283] on font "…and if you’re someone who’s ready to finally create art that captures the true…" at bounding box center [533, 307] width 440 height 49
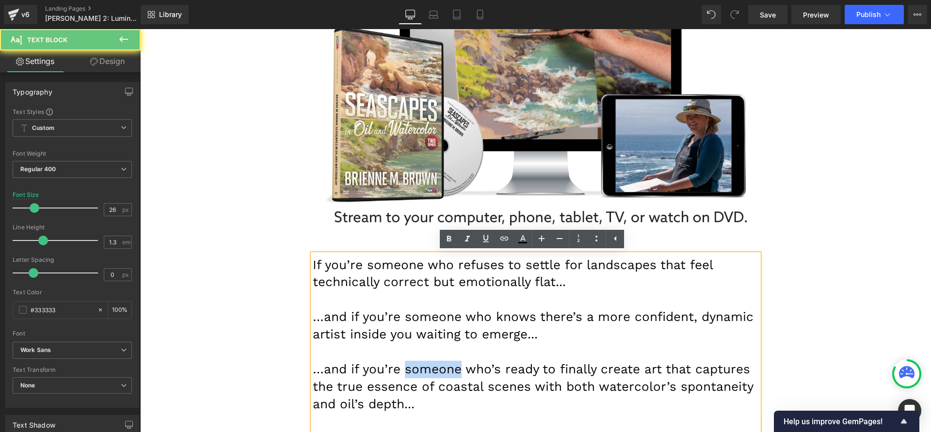
scroll to position [9309, 0]
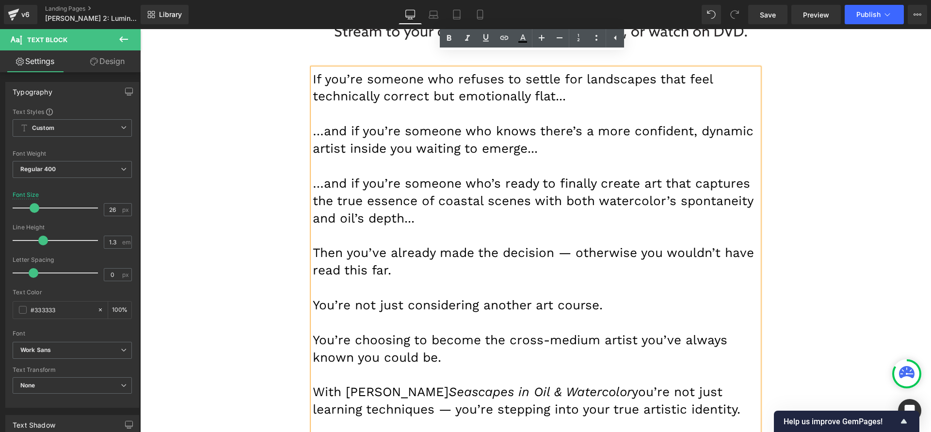
click at [453, 332] on p "You’re choosing to become the cross-medium artist you’ve always known you could…" at bounding box center [536, 349] width 446 height 35
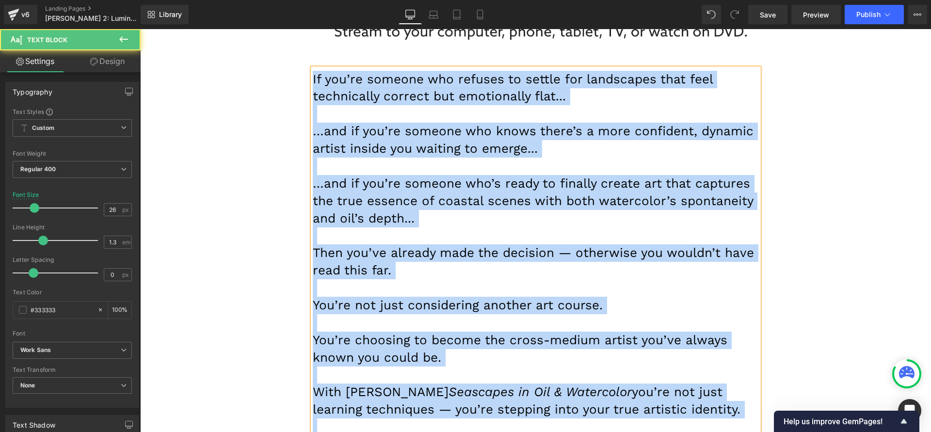
paste div
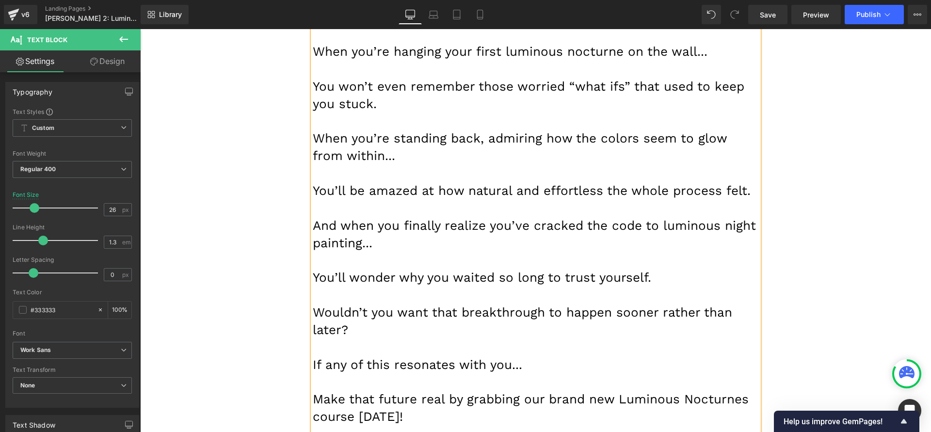
scroll to position [9653, 0]
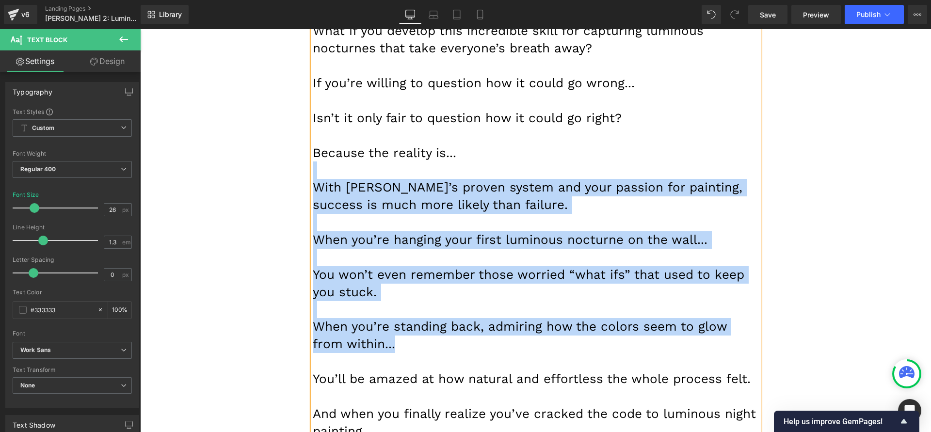
drag, startPoint x: 385, startPoint y: 229, endPoint x: 306, endPoint y: 50, distance: 195.6
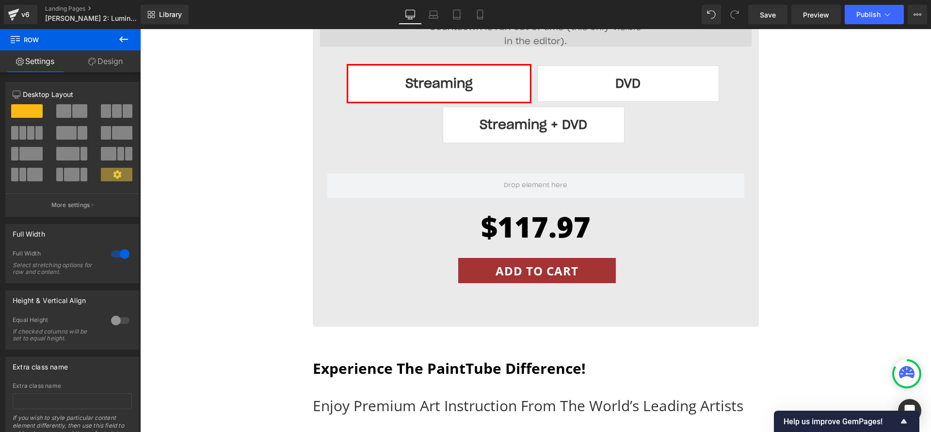
scroll to position [10585, 0]
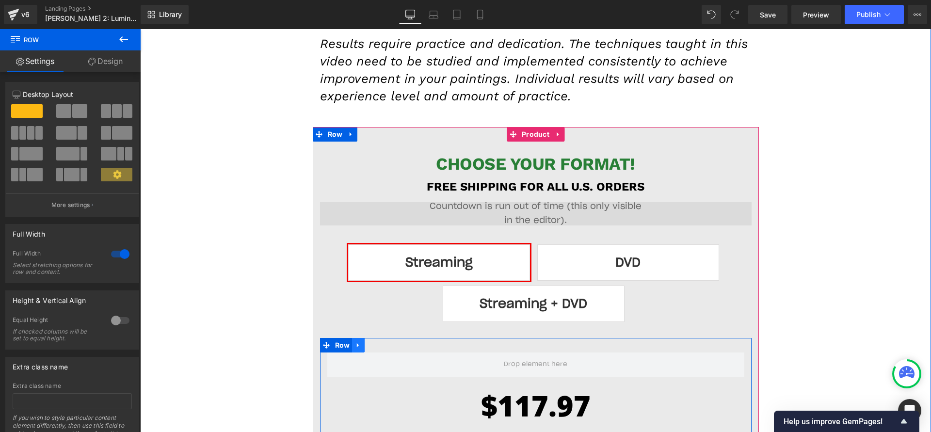
click at [356, 338] on link at bounding box center [358, 345] width 13 height 15
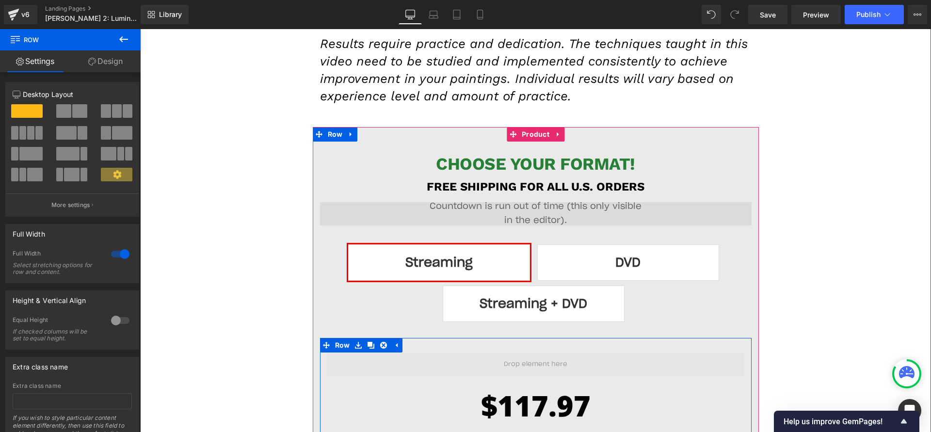
click at [359, 353] on span at bounding box center [535, 365] width 417 height 24
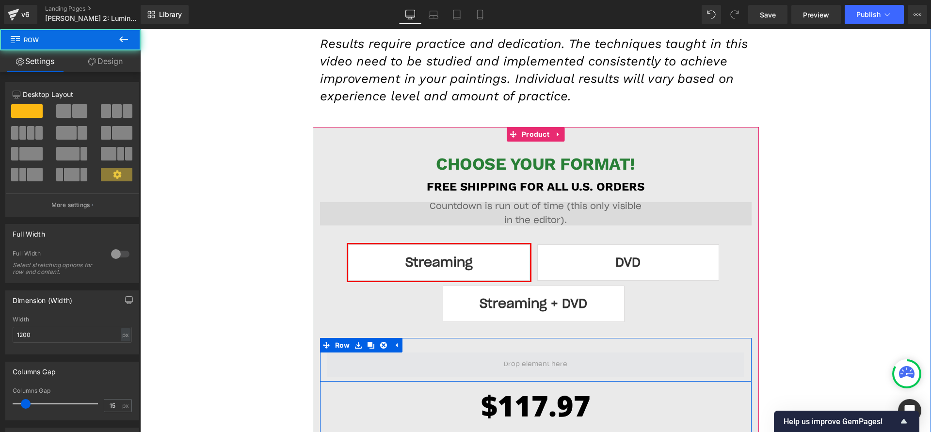
click at [371, 353] on span at bounding box center [535, 365] width 417 height 24
click at [376, 353] on span at bounding box center [535, 365] width 417 height 24
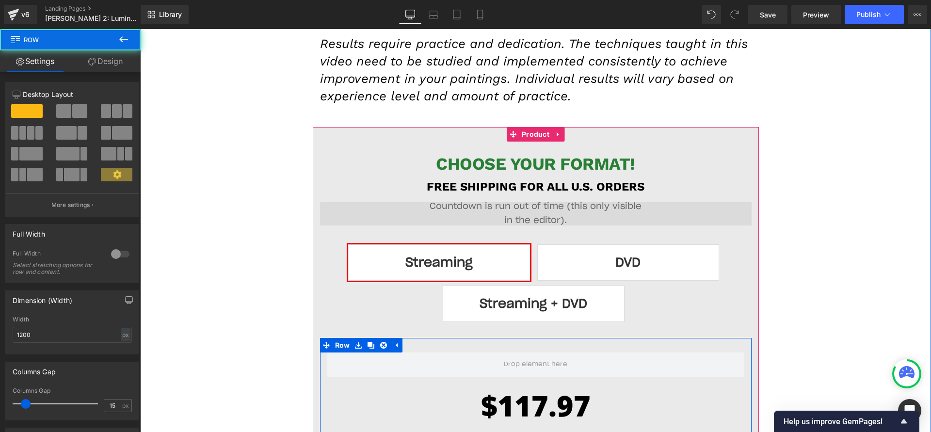
click at [351, 399] on div "$117.97 $117.97" at bounding box center [536, 412] width 432 height 26
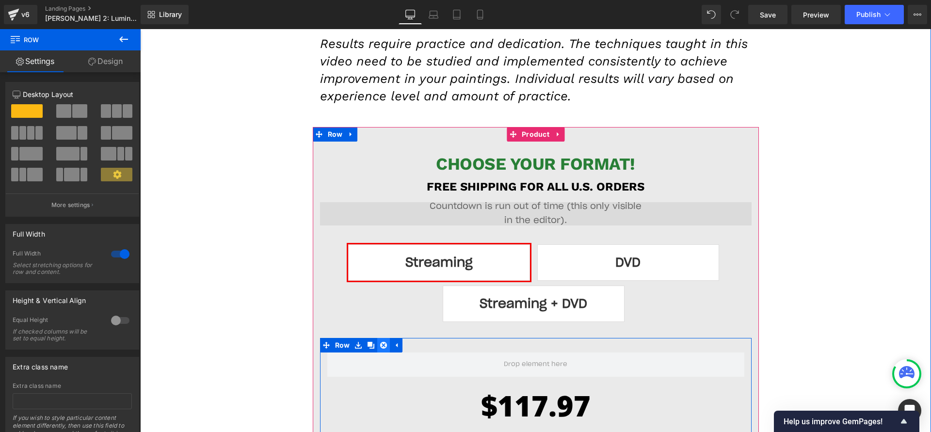
click at [381, 338] on link at bounding box center [383, 345] width 13 height 15
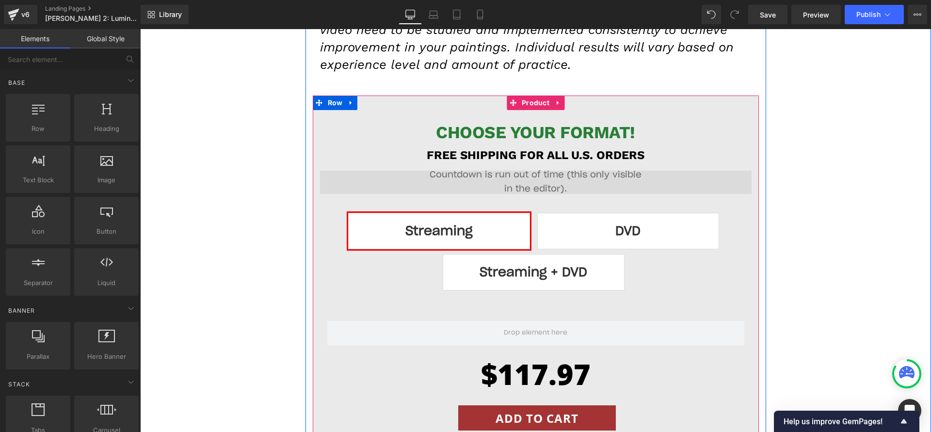
scroll to position [10554, 0]
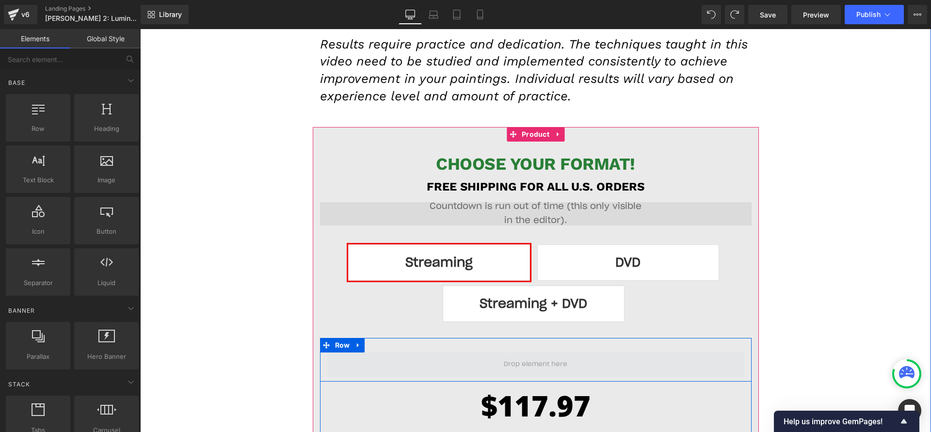
click at [412, 353] on span at bounding box center [535, 365] width 417 height 24
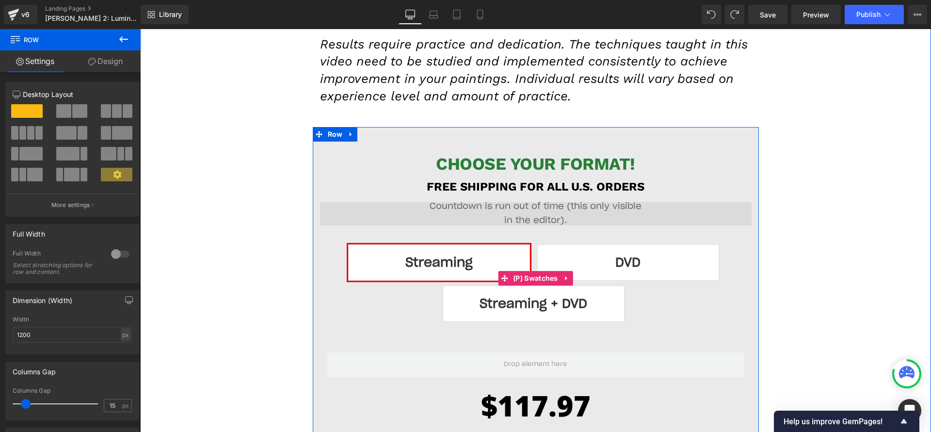
scroll to position [10474, 0]
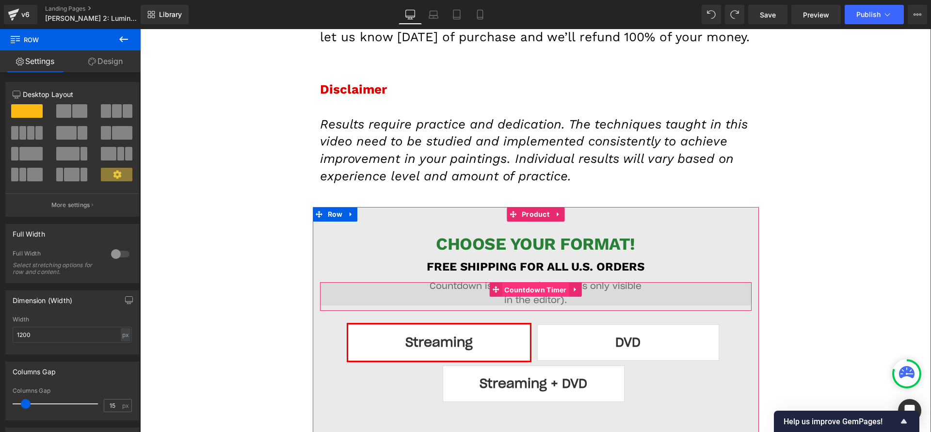
click at [542, 283] on span "Countdown Timer" at bounding box center [535, 290] width 67 height 15
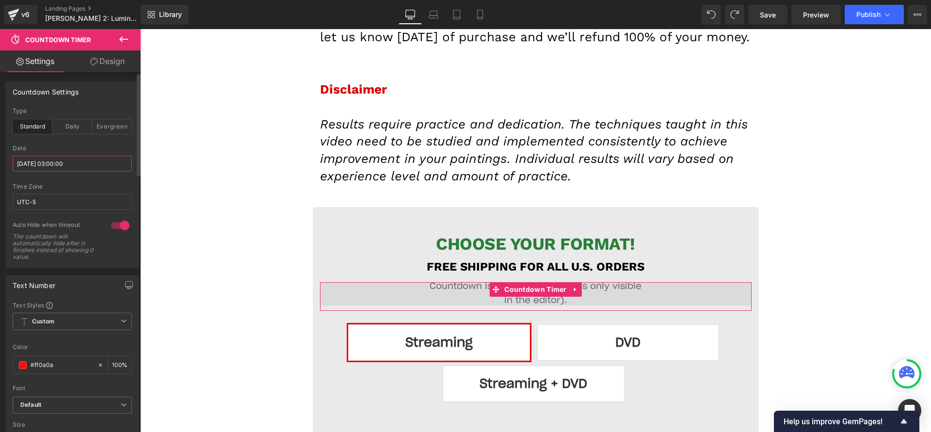
click at [54, 158] on input "[DATE] 03:00:00" at bounding box center [72, 164] width 119 height 16
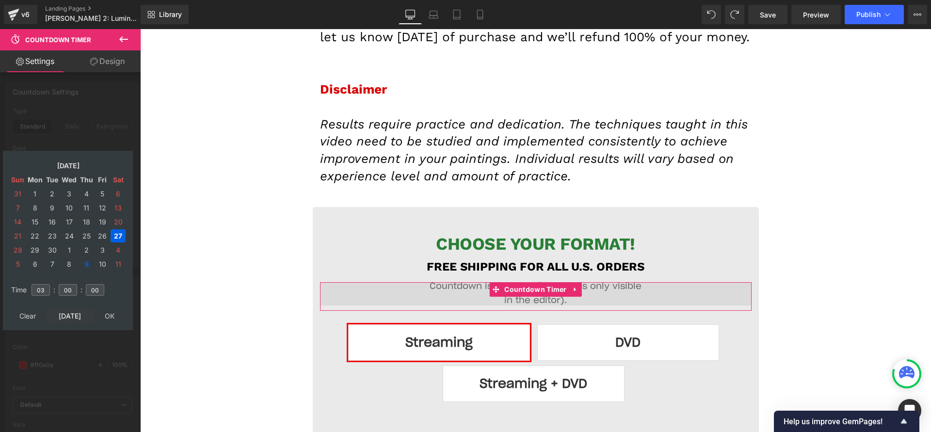
click at [74, 315] on td "[DATE]" at bounding box center [70, 315] width 47 height 13
click at [105, 217] on td "17" at bounding box center [102, 221] width 15 height 13
click at [37, 287] on input "03" at bounding box center [41, 290] width 18 height 12
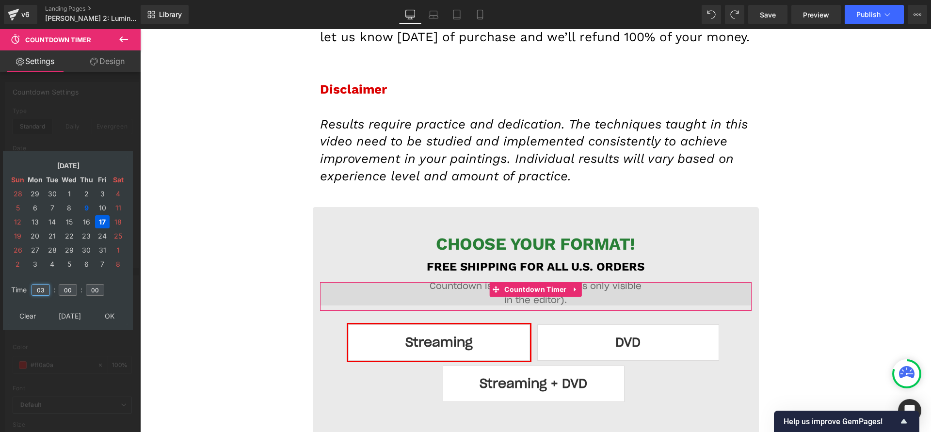
type input "03"
type input "00"
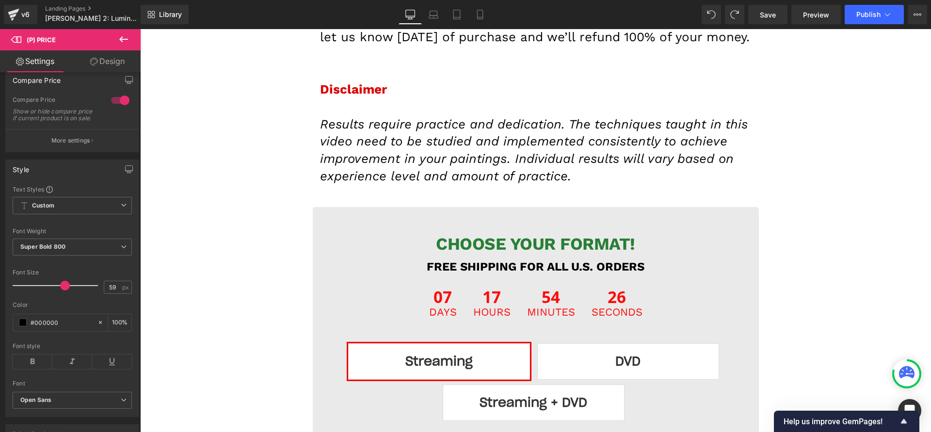
scroll to position [89, 0]
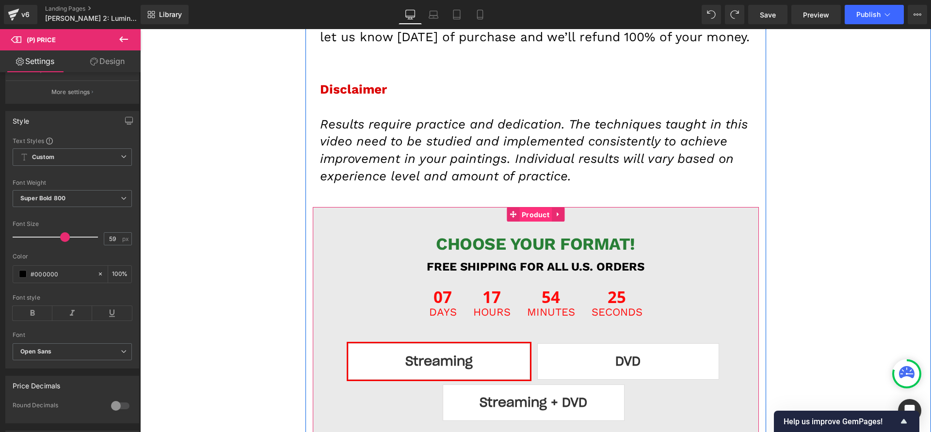
click at [531, 208] on span "Product" at bounding box center [535, 215] width 32 height 15
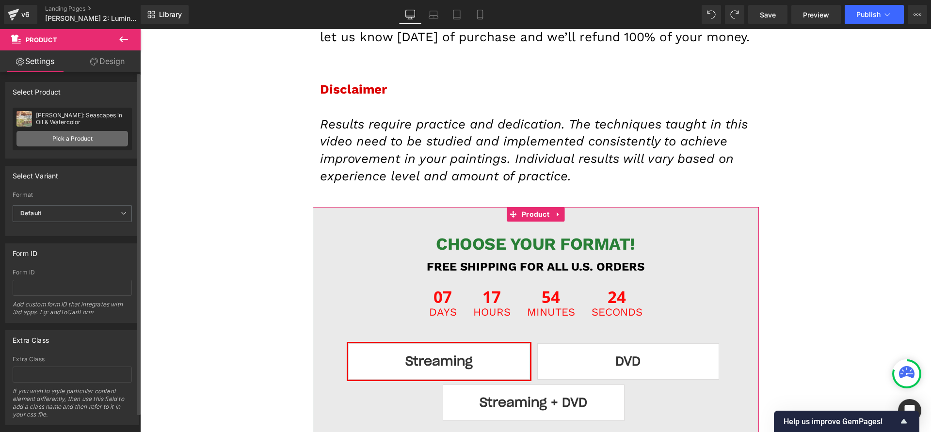
click at [60, 135] on link "Pick a Product" at bounding box center [72, 139] width 112 height 16
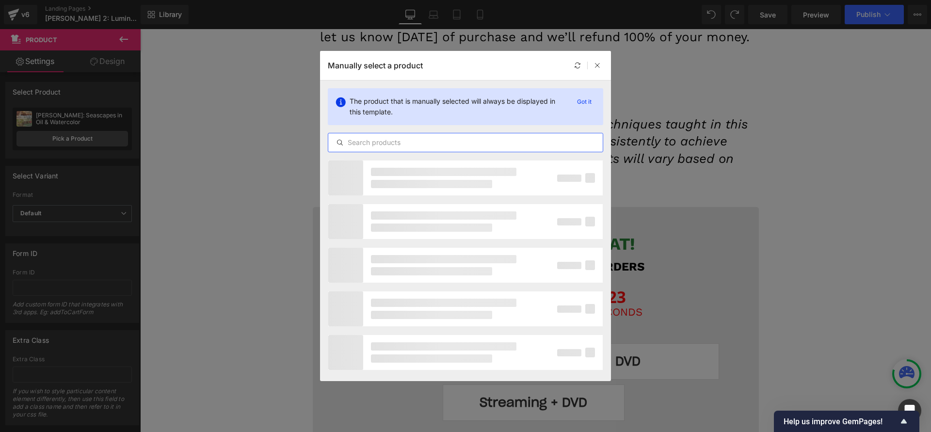
click at [408, 147] on input "text" at bounding box center [465, 143] width 274 height 12
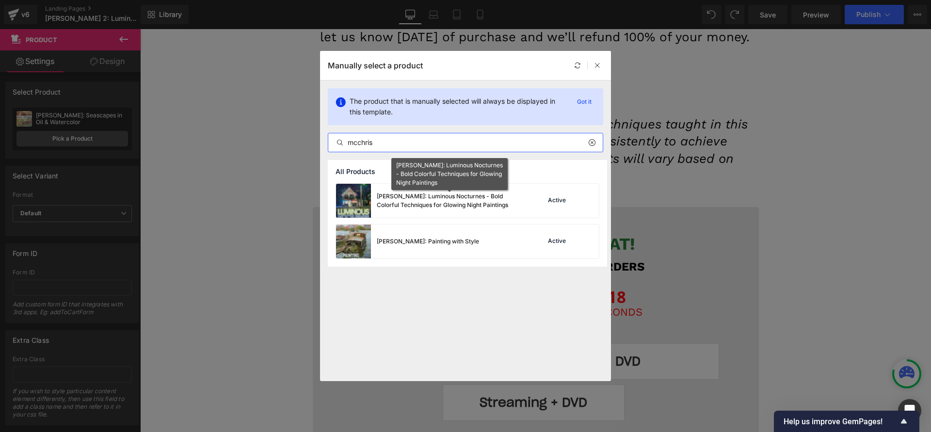
type input "mcchris"
click at [421, 203] on div "[PERSON_NAME]: Luminous Nocturnes - Bold Colorful Techniques for Glowing Night …" at bounding box center [449, 200] width 145 height 17
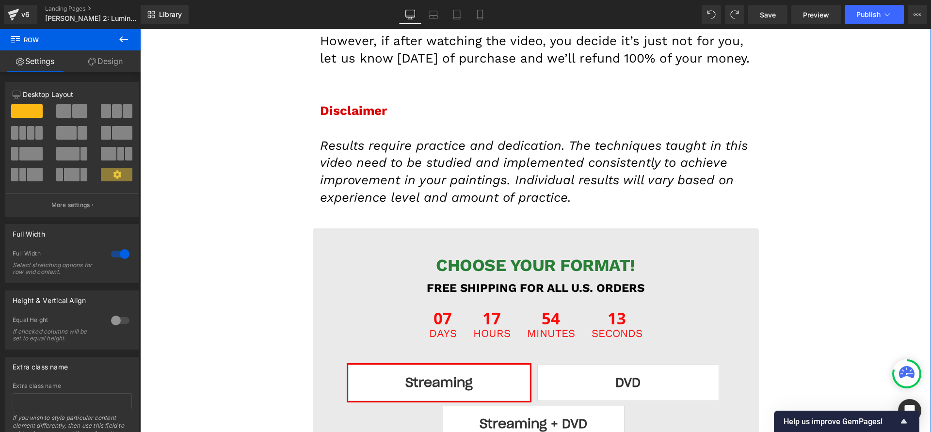
scroll to position [10442, 0]
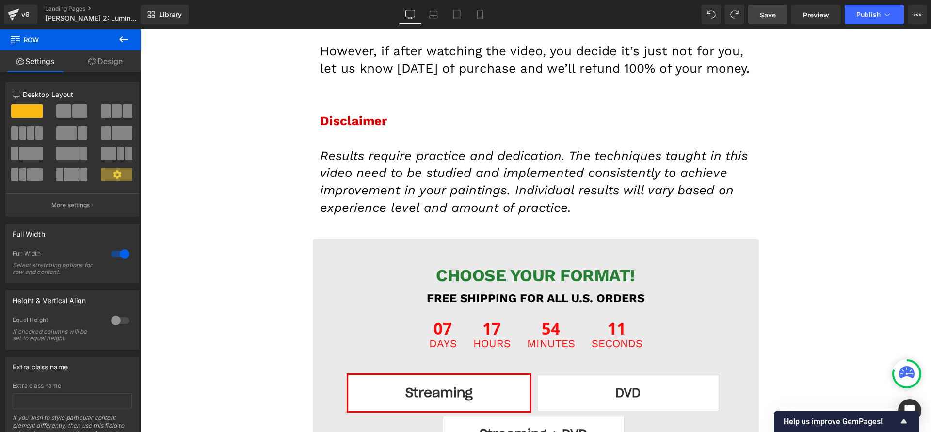
click at [779, 19] on link "Save" at bounding box center [767, 14] width 39 height 19
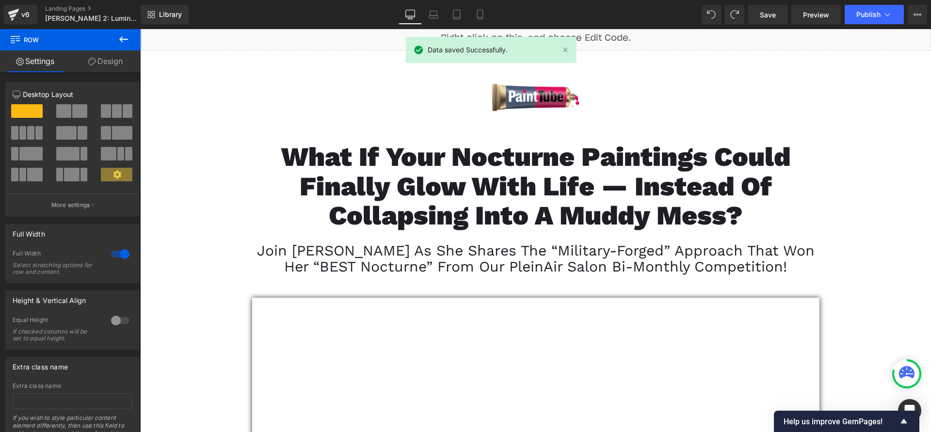
scroll to position [6, 0]
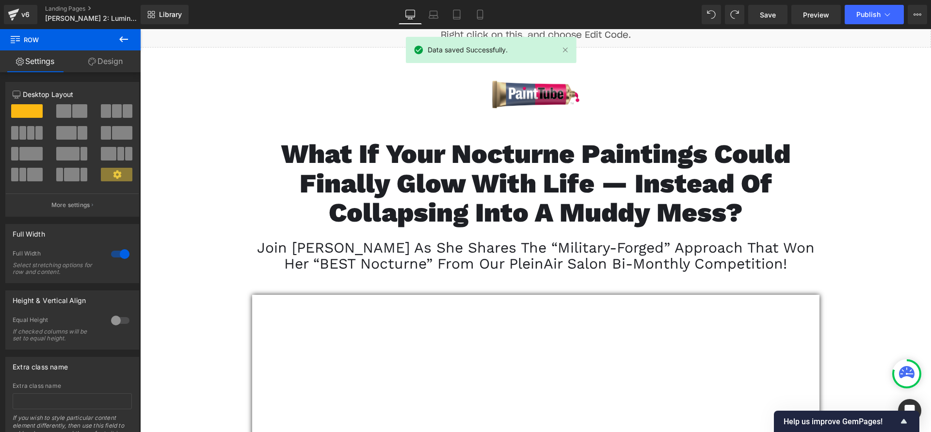
click at [497, 265] on span "Join [PERSON_NAME] as she shares the “military-forged” approach that won her “B…" at bounding box center [536, 255] width 558 height 33
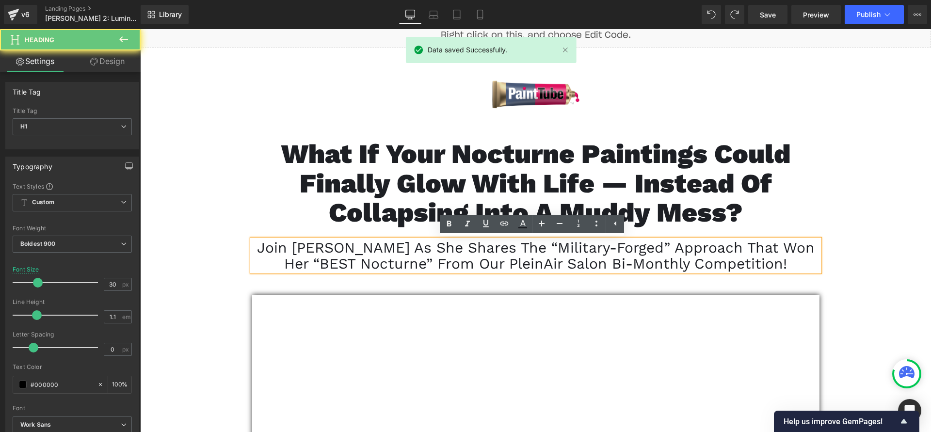
click at [496, 253] on span "Join [PERSON_NAME] as she shares the “military-forged” approach that won her “B…" at bounding box center [536, 255] width 558 height 33
copy span "Join [PERSON_NAME] as she shares the “military-forged” approach that won her “B…"
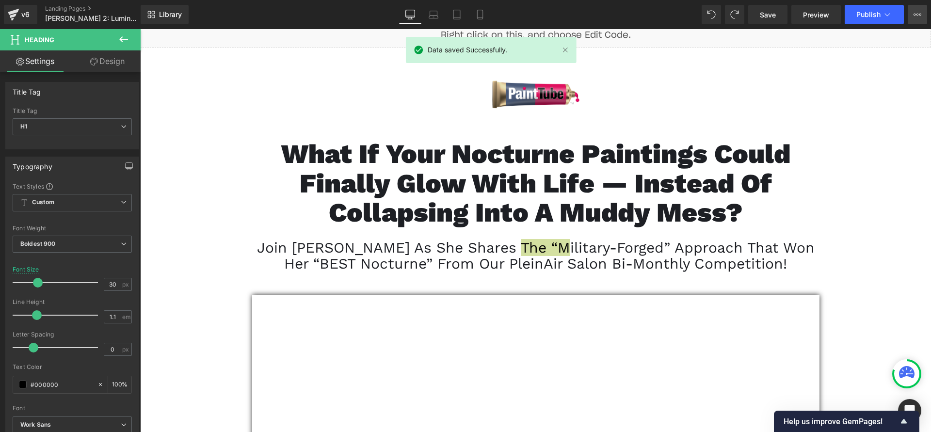
click at [915, 6] on button "View Live Page View with current Template Save Template to Library Schedule Pub…" at bounding box center [917, 14] width 19 height 19
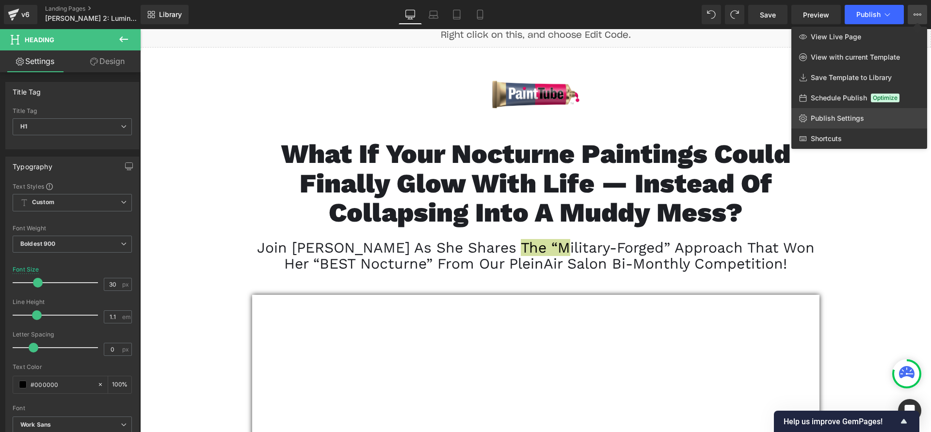
click at [826, 116] on span "Publish Settings" at bounding box center [837, 118] width 53 height 9
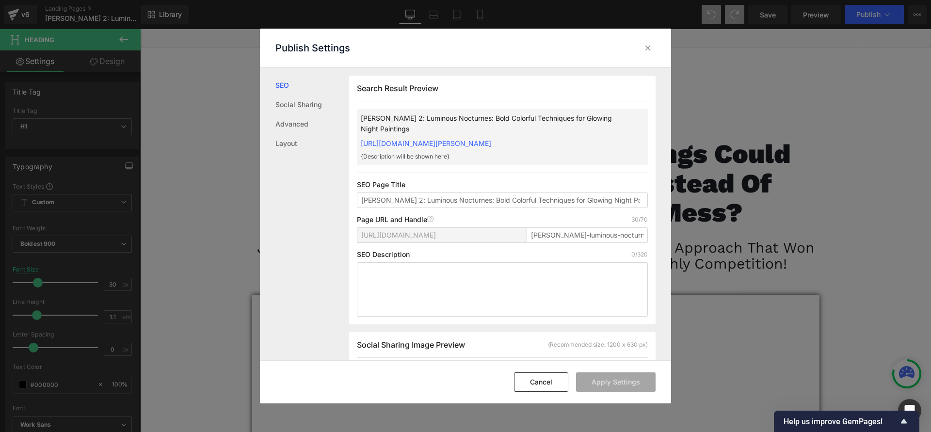
scroll to position [0, 0]
click at [295, 116] on link "Advanced" at bounding box center [312, 123] width 74 height 19
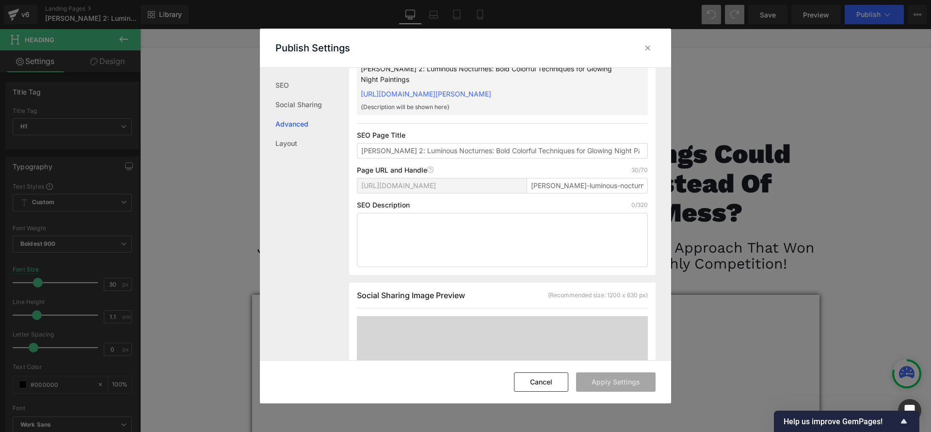
scroll to position [234, 0]
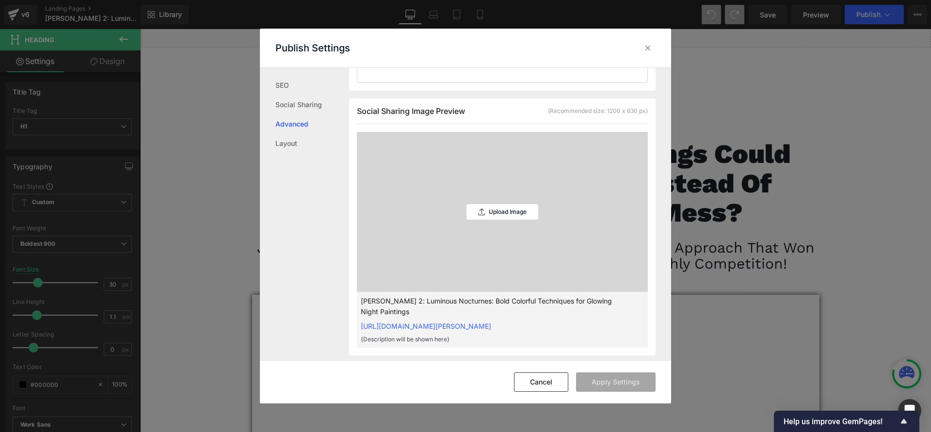
click at [501, 222] on div "Upload Image" at bounding box center [503, 212] width 72 height 160
click at [472, 274] on div "Upload Image" at bounding box center [503, 212] width 72 height 160
click at [496, 217] on div "Upload Image" at bounding box center [503, 212] width 72 height 16
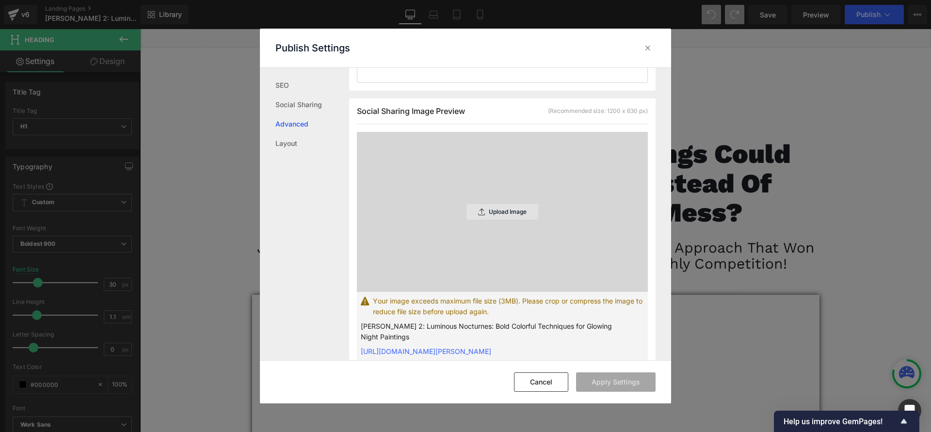
click at [517, 210] on p "Upload Image" at bounding box center [508, 212] width 38 height 7
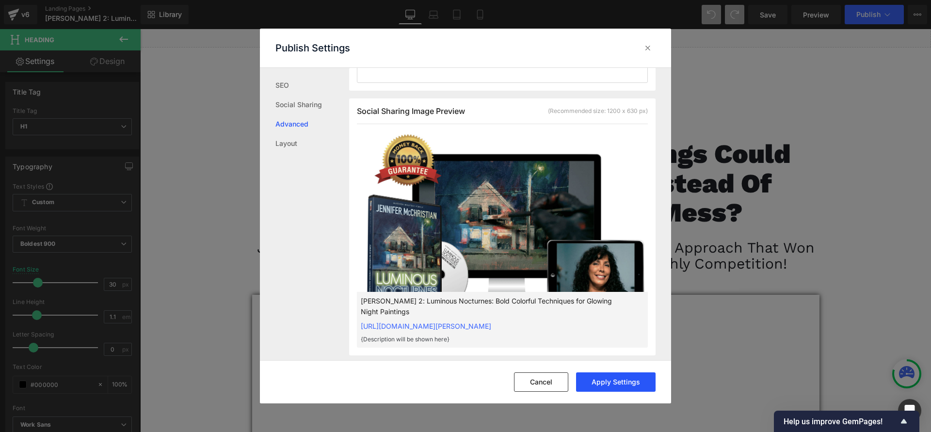
click at [606, 383] on button "Apply Settings" at bounding box center [616, 381] width 80 height 19
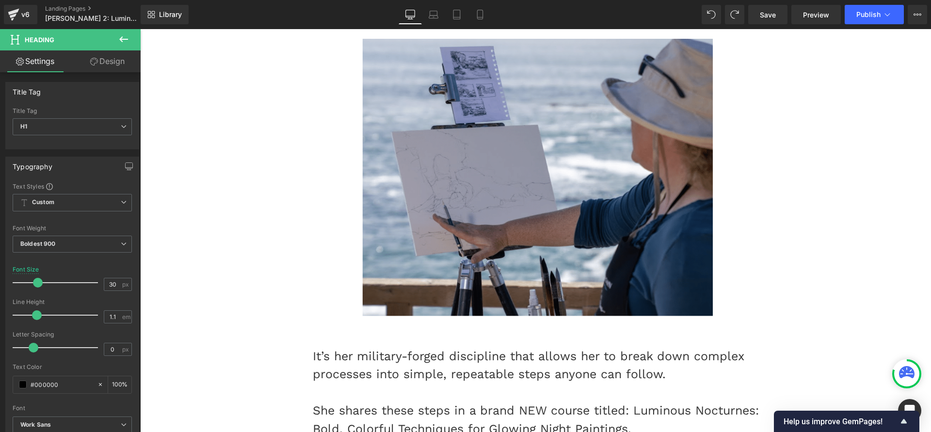
scroll to position [1470, 0]
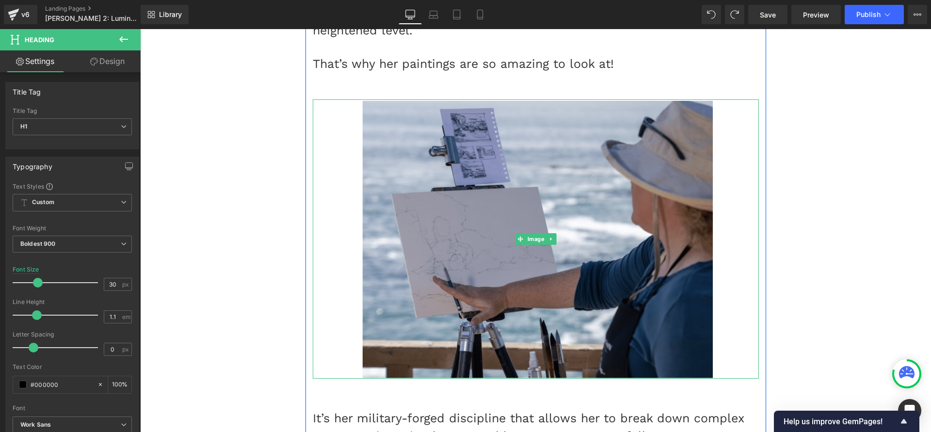
click at [549, 237] on icon at bounding box center [550, 239] width 5 height 6
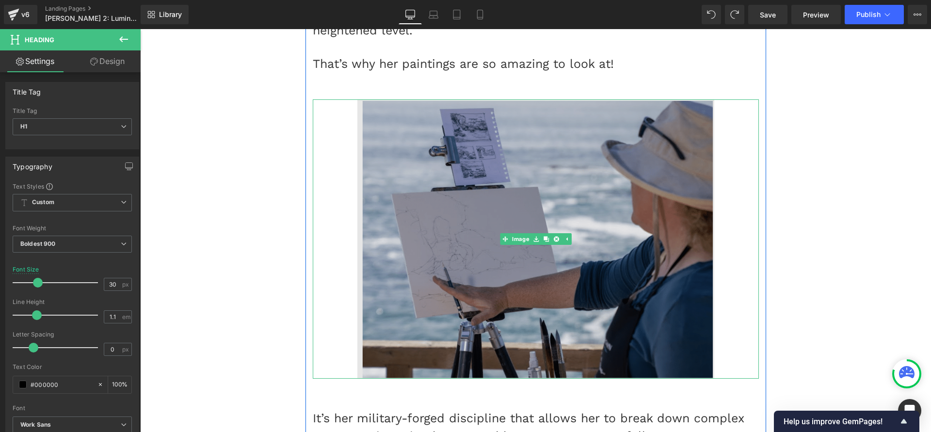
drag, startPoint x: 550, startPoint y: 238, endPoint x: 539, endPoint y: 191, distance: 48.3
click at [553, 237] on icon at bounding box center [555, 238] width 5 height 5
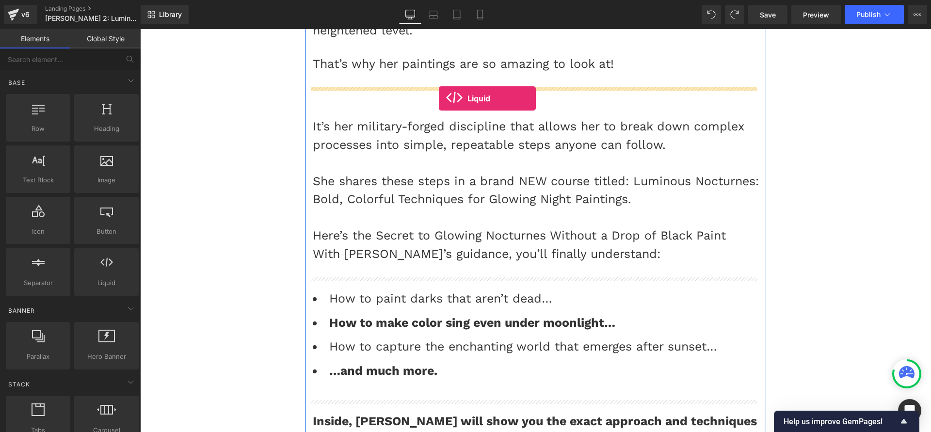
drag, startPoint x: 245, startPoint y: 301, endPoint x: 439, endPoint y: 98, distance: 279.9
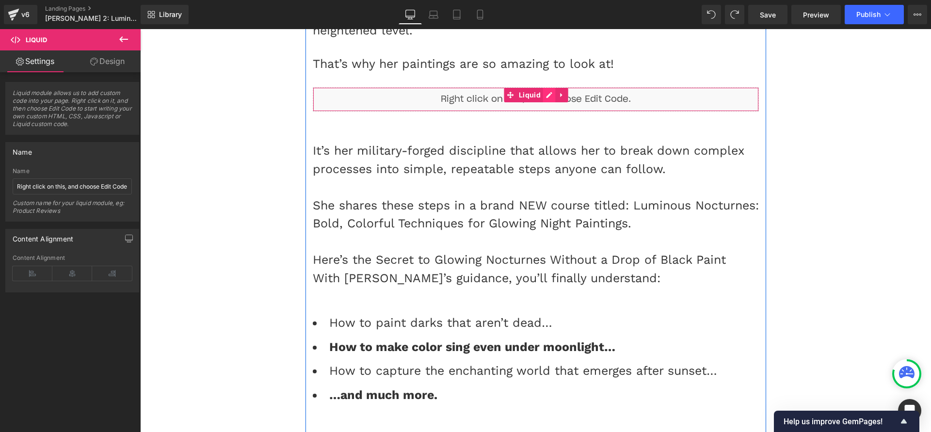
click at [549, 92] on div "Liquid" at bounding box center [536, 99] width 446 height 24
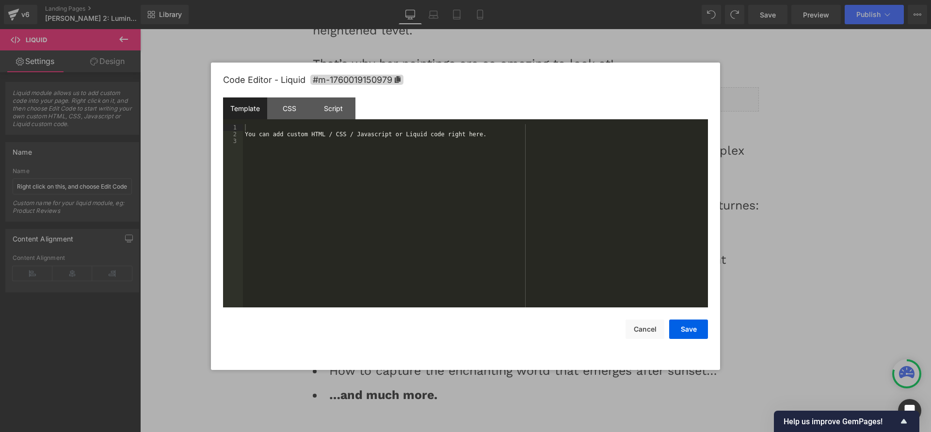
click at [459, 182] on div "You can add custom HTML / CSS / Javascript or Liquid code right here." at bounding box center [475, 222] width 465 height 197
click at [683, 328] on button "Save" at bounding box center [688, 329] width 39 height 19
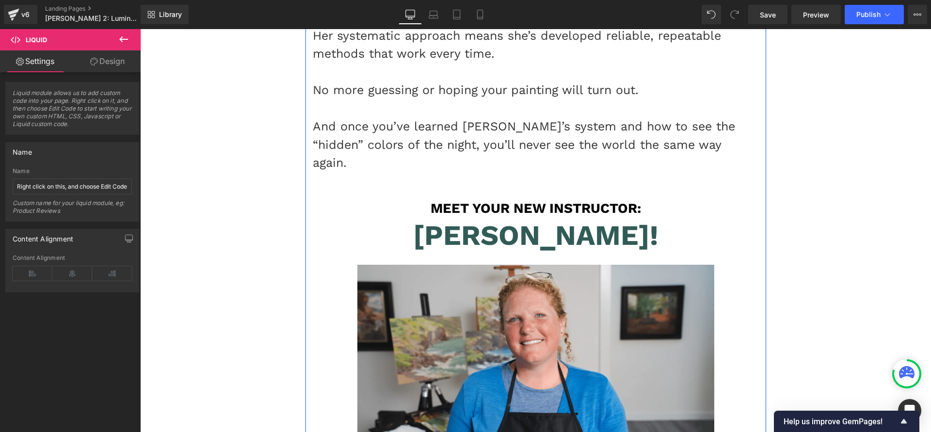
scroll to position [2162, 0]
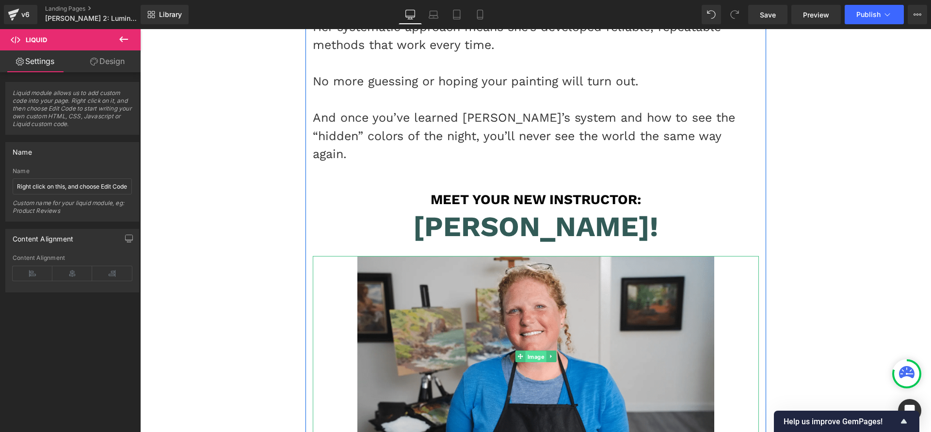
click at [531, 351] on span "Image" at bounding box center [535, 357] width 21 height 12
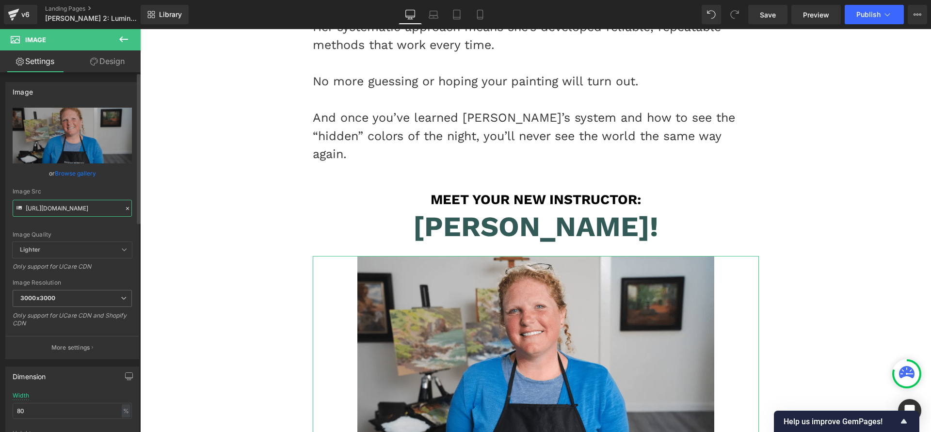
click at [68, 206] on input "[URL][DOMAIN_NAME]" at bounding box center [72, 208] width 119 height 17
paste input "[DOMAIN_NAME][URL][DOMAIN_NAME]"
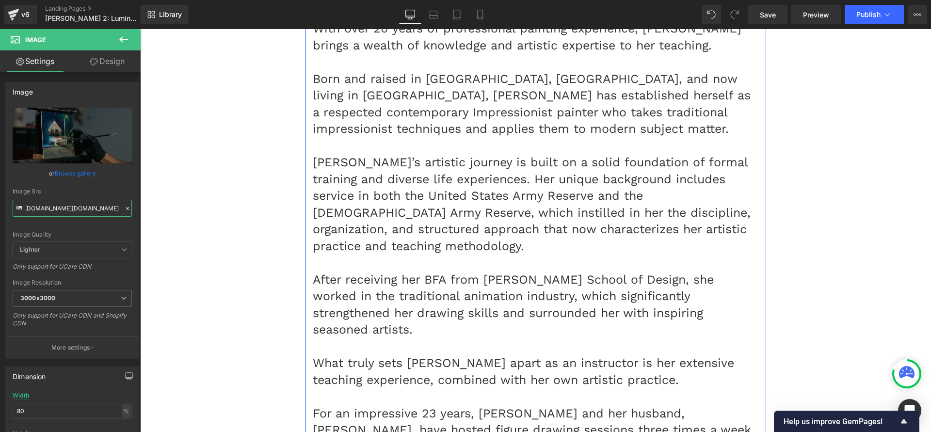
scroll to position [2678, 0]
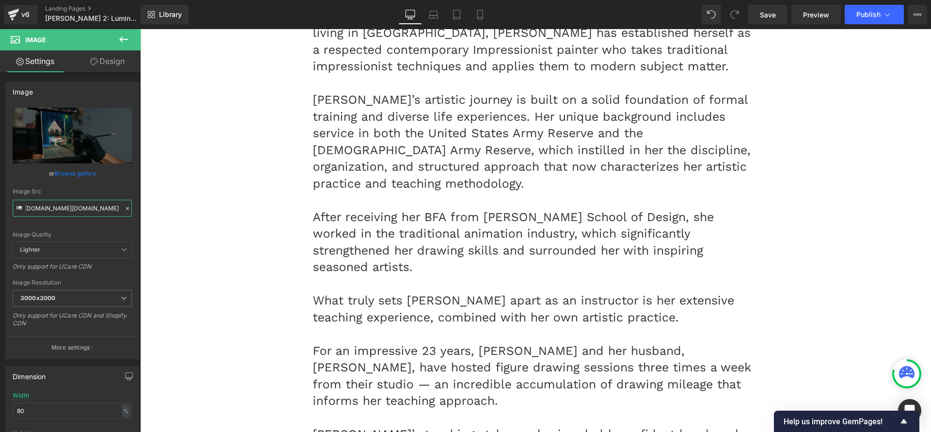
type input "[URL][DOMAIN_NAME][DOMAIN_NAME]"
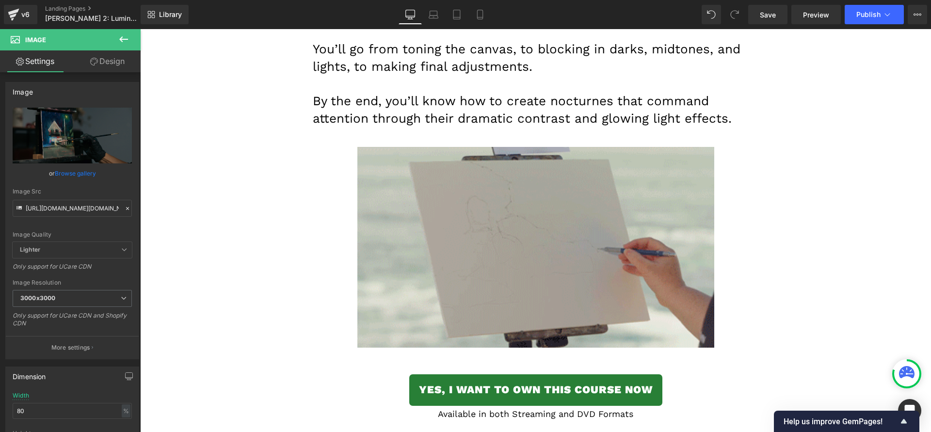
scroll to position [4429, 0]
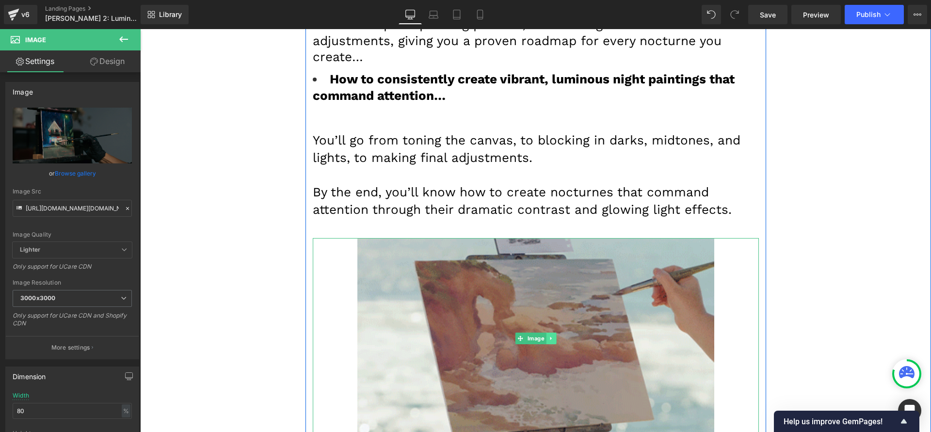
click at [552, 333] on link at bounding box center [551, 339] width 10 height 12
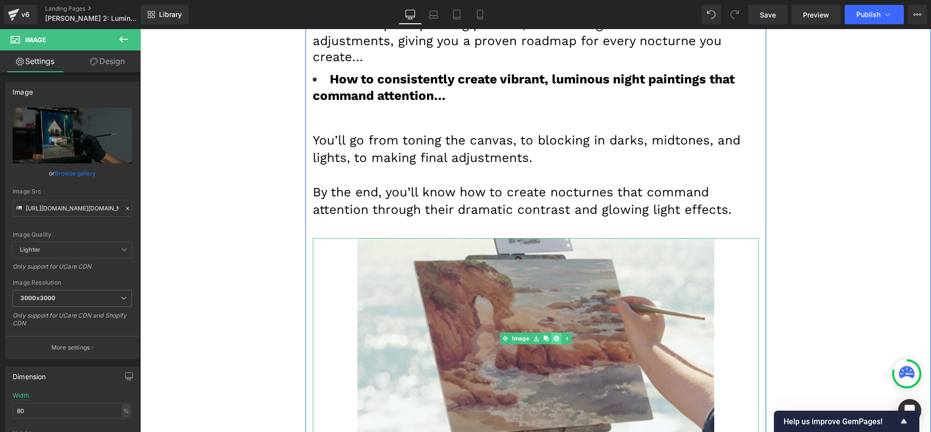
click at [553, 336] on icon at bounding box center [555, 339] width 5 height 6
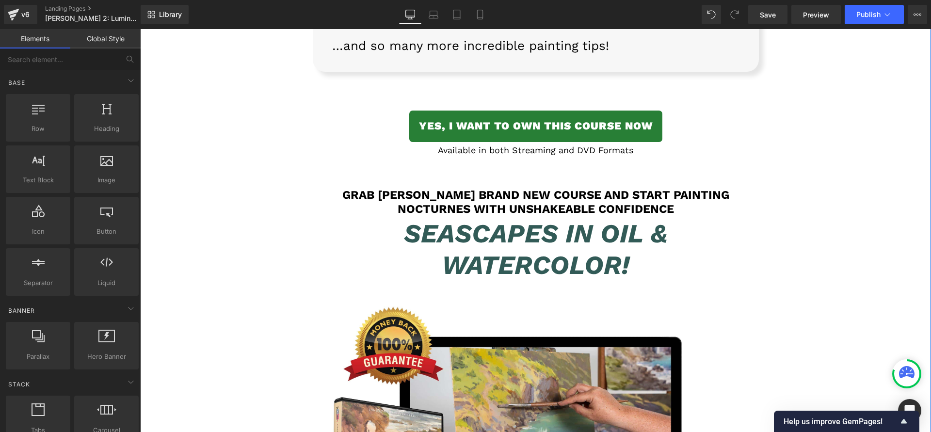
scroll to position [8308, 0]
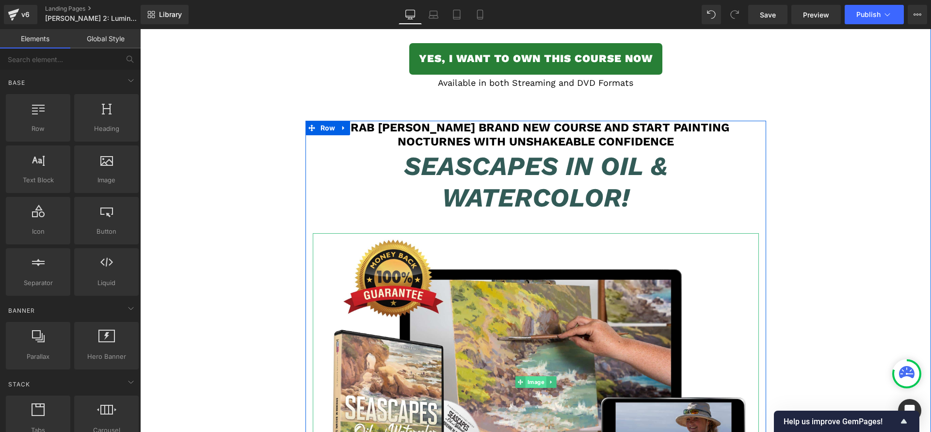
click at [525, 376] on span "Image" at bounding box center [535, 382] width 21 height 12
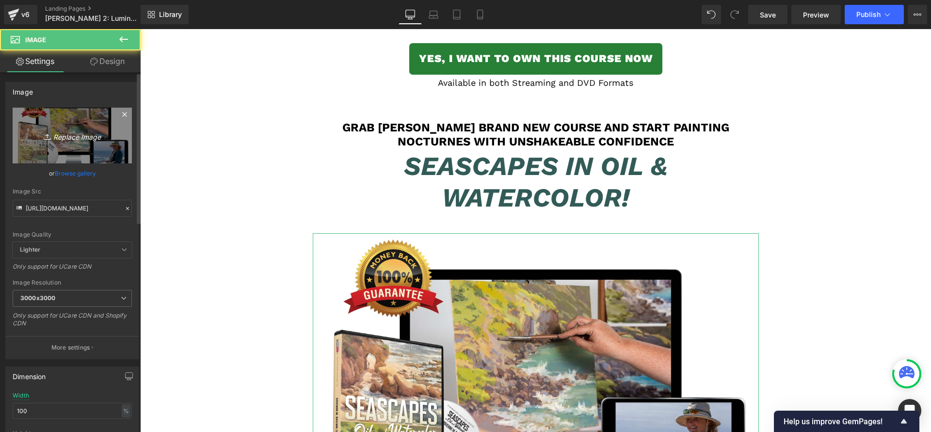
click at [63, 132] on icon "Replace Image" at bounding box center [72, 135] width 78 height 12
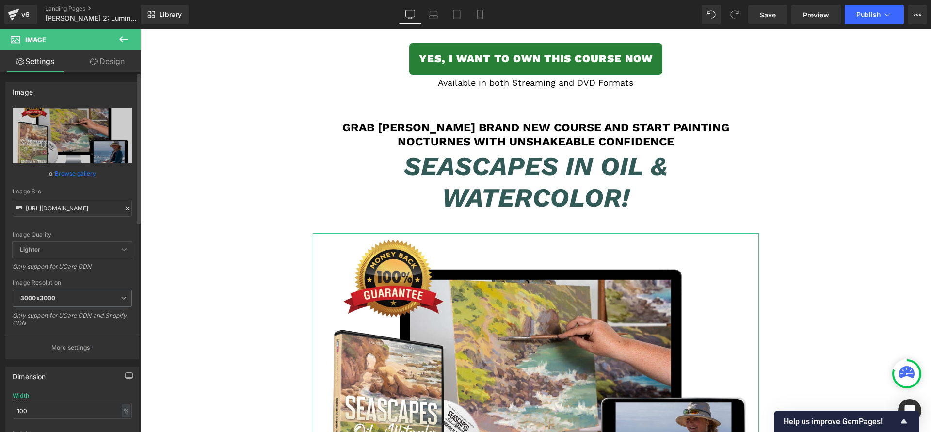
click at [70, 172] on link "Browse gallery" at bounding box center [75, 173] width 41 height 17
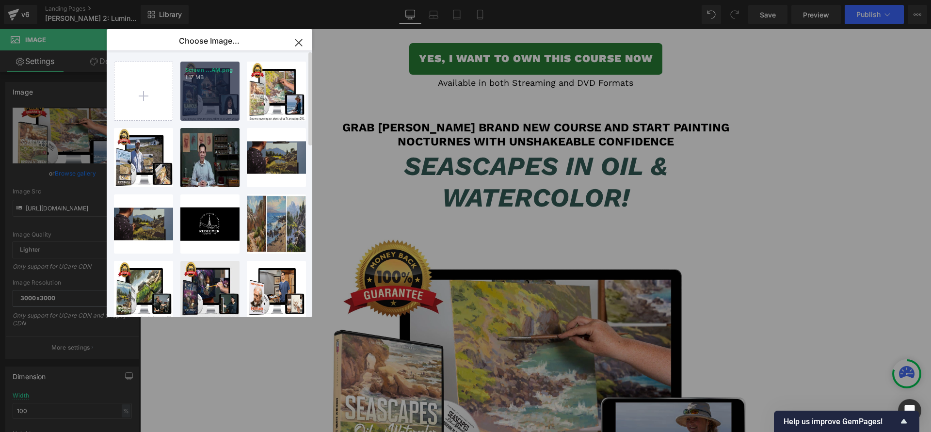
click at [210, 78] on p "1.17 MB" at bounding box center [209, 77] width 49 height 7
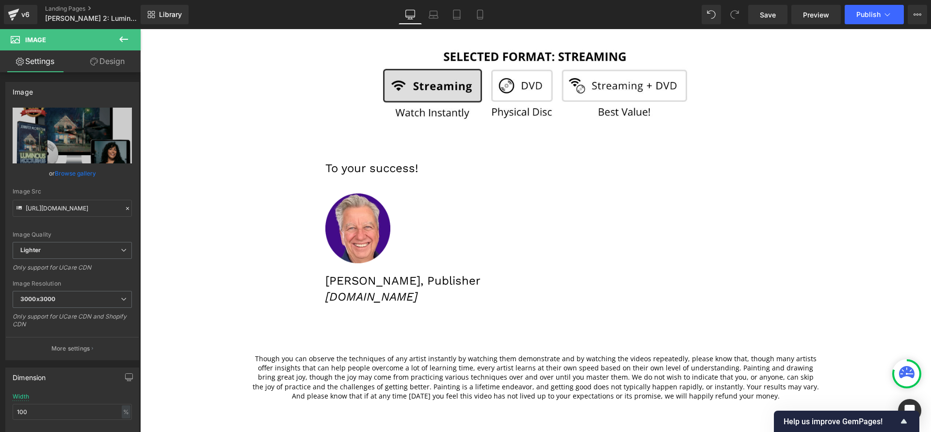
scroll to position [10958, 0]
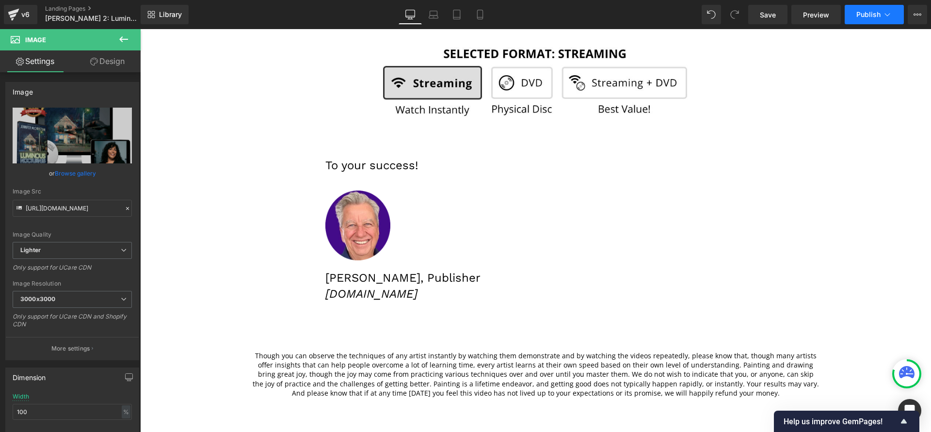
click at [868, 20] on button "Publish" at bounding box center [874, 14] width 59 height 19
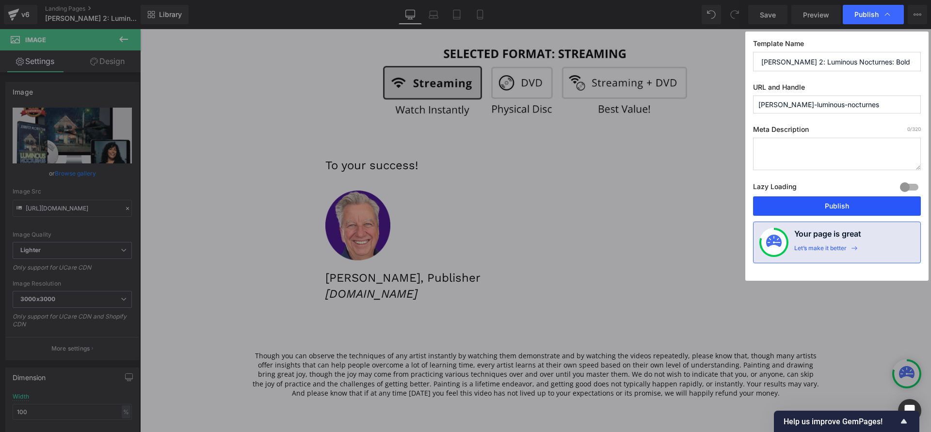
click at [837, 198] on button "Publish" at bounding box center [837, 205] width 168 height 19
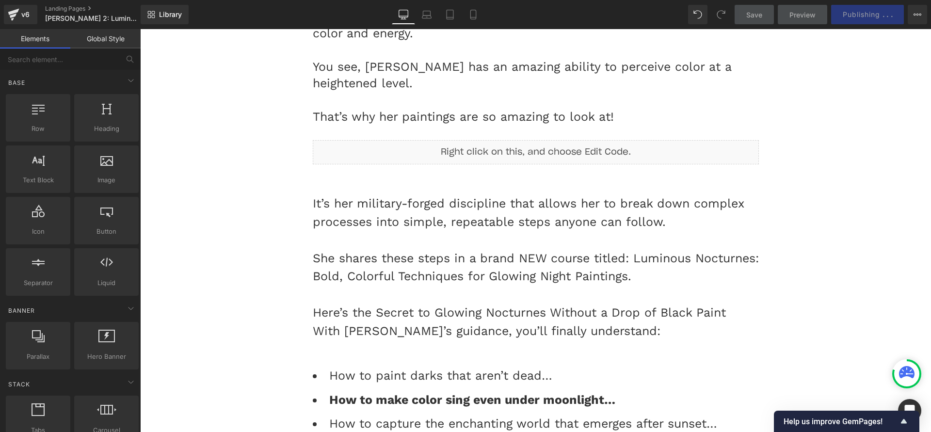
scroll to position [1593, 0]
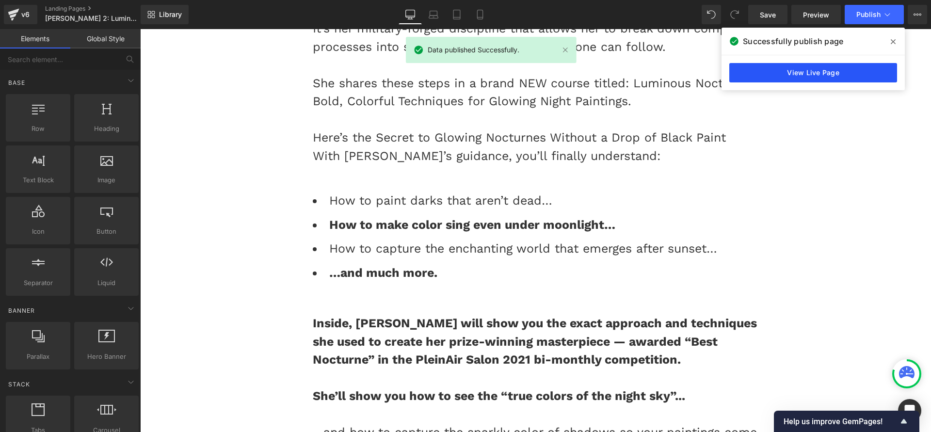
click at [800, 67] on link "View Live Page" at bounding box center [813, 72] width 168 height 19
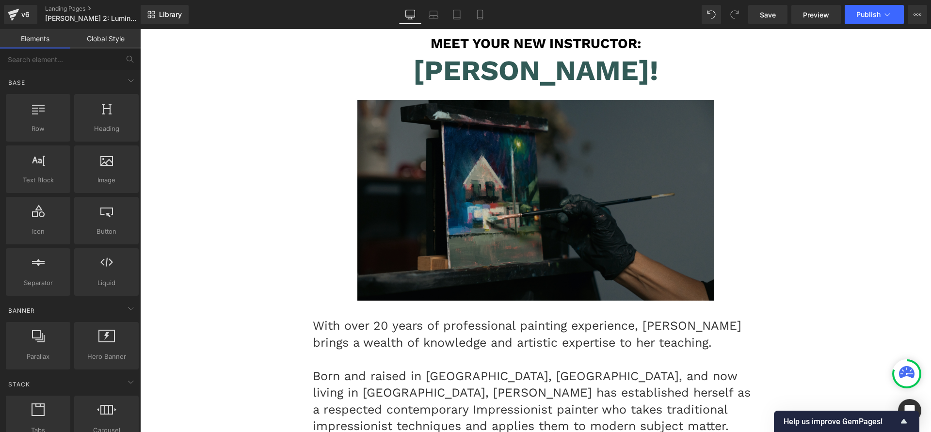
scroll to position [2320, 0]
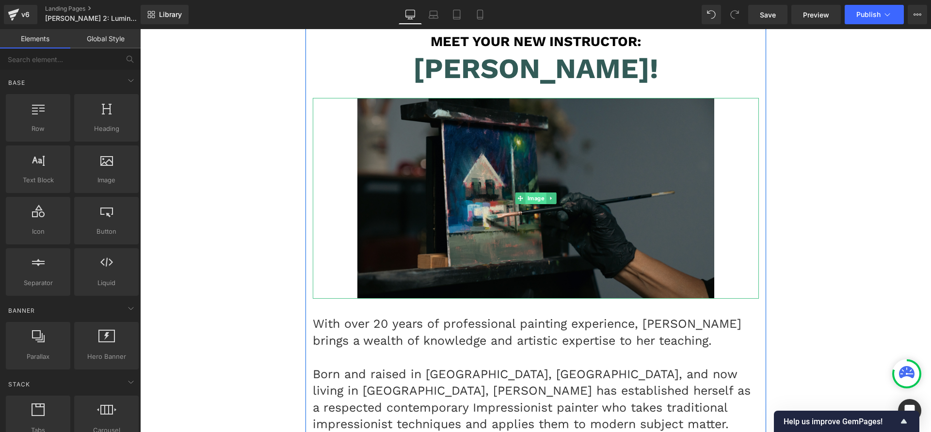
click at [525, 193] on span "Image" at bounding box center [535, 199] width 21 height 12
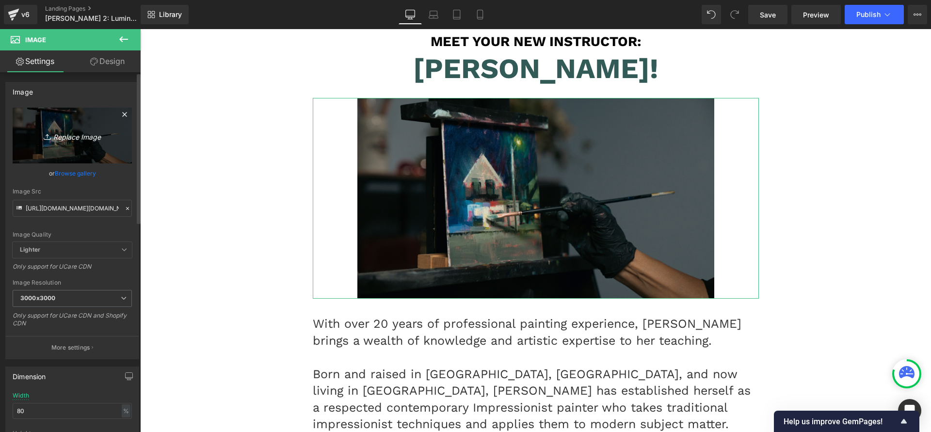
click at [91, 130] on icon "Replace Image" at bounding box center [72, 135] width 78 height 12
type input "C:\fakepath\Screen Shot [DATE] 10.16.39 AM.png"
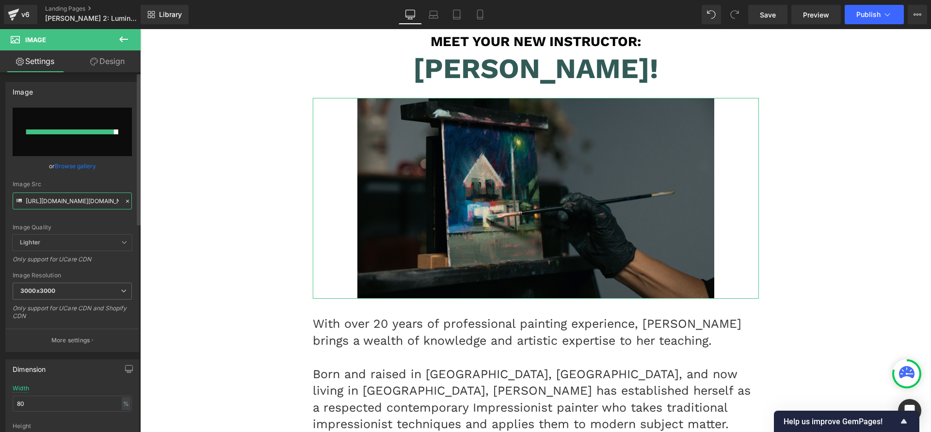
click at [96, 199] on input "[URL][DOMAIN_NAME][DOMAIN_NAME]" at bounding box center [72, 201] width 119 height 17
paste input "[DOMAIN_NAME][URL][DOMAIN_NAME]"
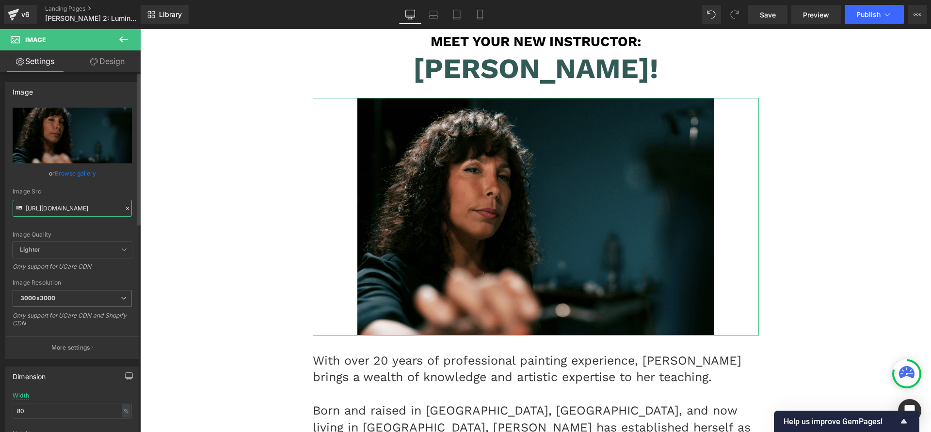
type input "[URL][DOMAIN_NAME]"
click at [97, 180] on div "Image Quality Lighter Lightest Lighter Lighter Lightest Only support for UCare …" at bounding box center [72, 175] width 119 height 134
click at [869, 15] on span "Publish" at bounding box center [868, 15] width 24 height 8
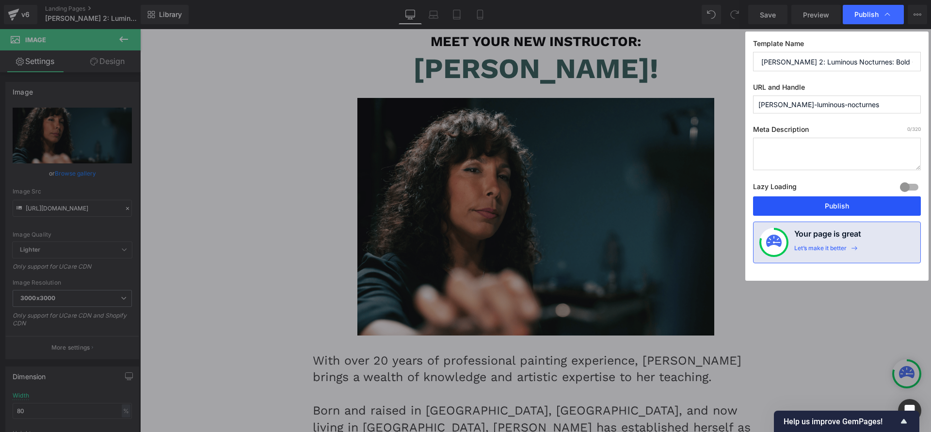
click at [831, 205] on button "Publish" at bounding box center [837, 205] width 168 height 19
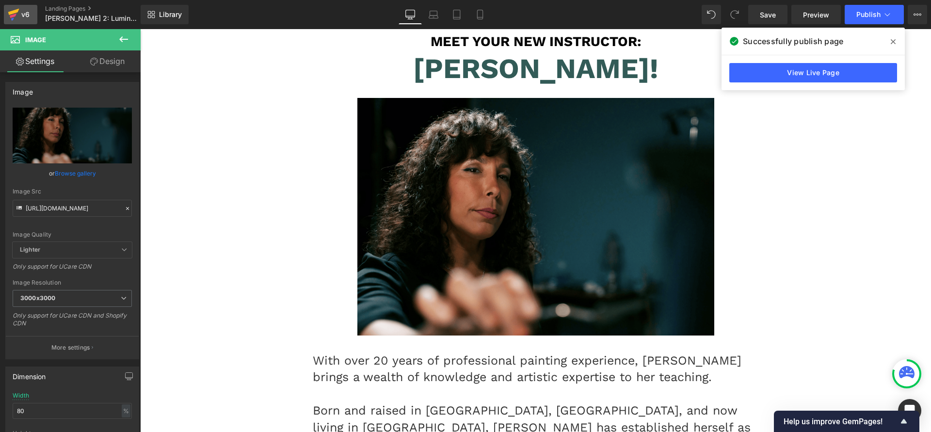
click at [9, 17] on icon at bounding box center [14, 14] width 12 height 24
